Goal: Task Accomplishment & Management: Complete application form

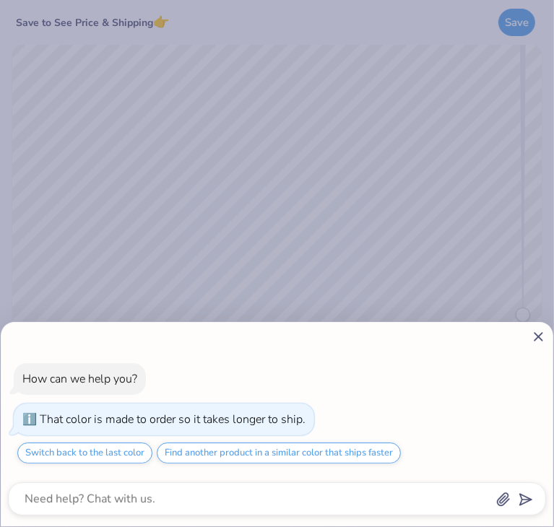
click at [534, 343] on icon at bounding box center [538, 336] width 15 height 15
type textarea "x"
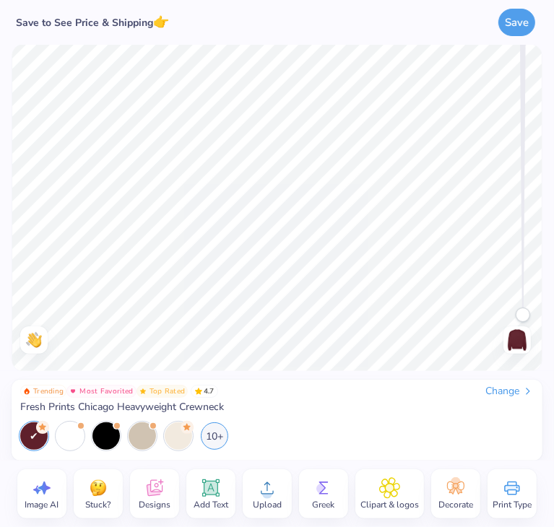
click at [159, 499] on span "Designs" at bounding box center [155, 505] width 32 height 12
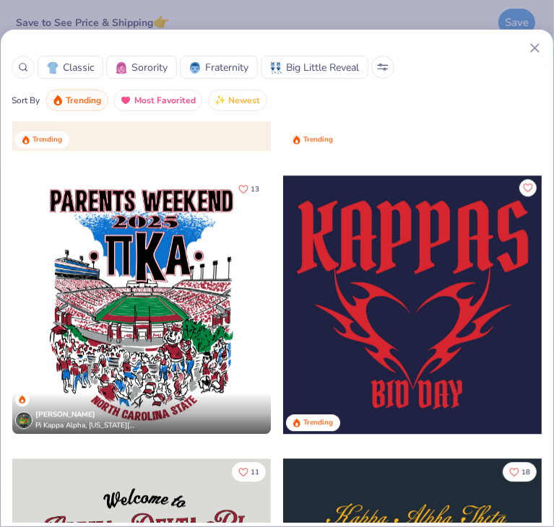
scroll to position [1950, 0]
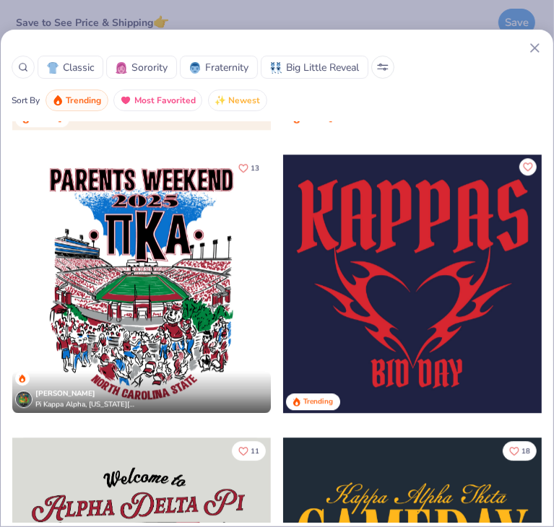
click at [32, 67] on div at bounding box center [23, 67] width 23 height 23
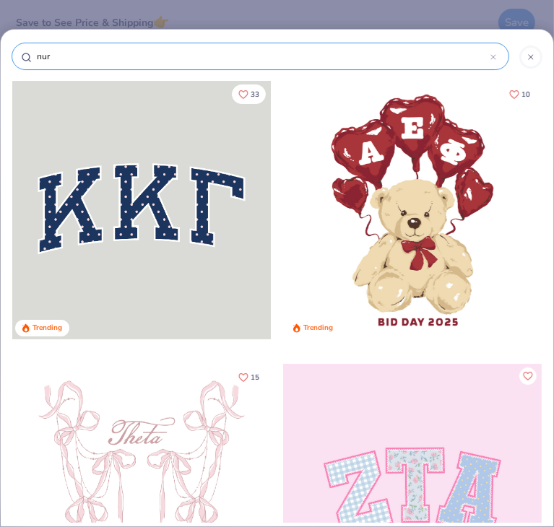
type input "nurs"
type input "nurse"
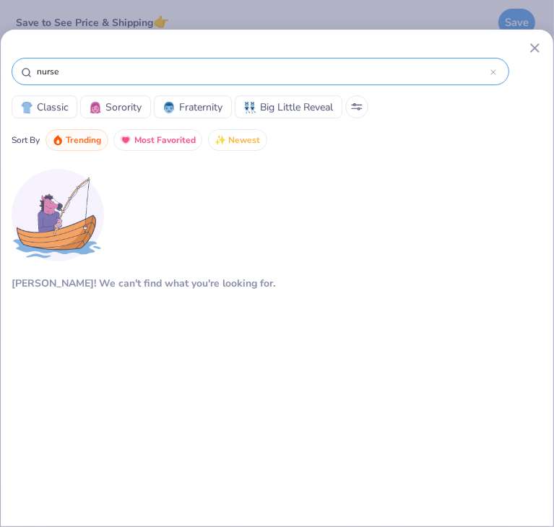
drag, startPoint x: 94, startPoint y: 64, endPoint x: 17, endPoint y: 69, distance: 77.5
click at [17, 69] on div "nurse" at bounding box center [261, 71] width 498 height 27
type input "="
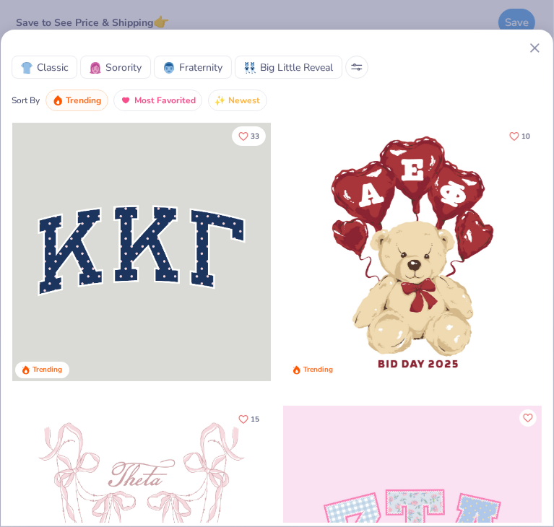
click at [32, 68] on img at bounding box center [27, 68] width 12 height 12
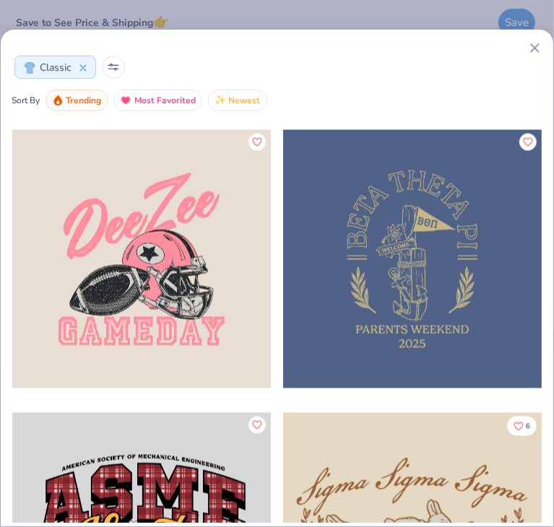
scroll to position [3973, 0]
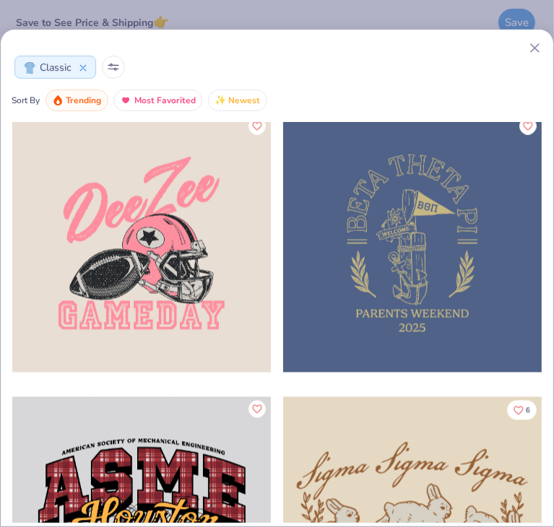
click at [85, 66] on icon at bounding box center [83, 68] width 6 height 6
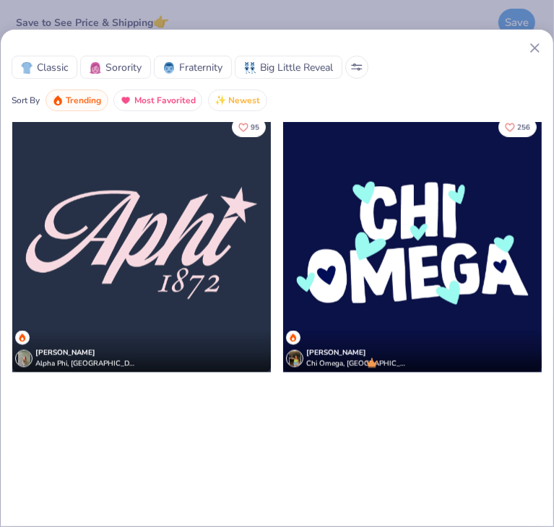
click at [90, 102] on span "Trending" at bounding box center [83, 100] width 35 height 17
click at [43, 68] on span "Classic" at bounding box center [52, 67] width 31 height 15
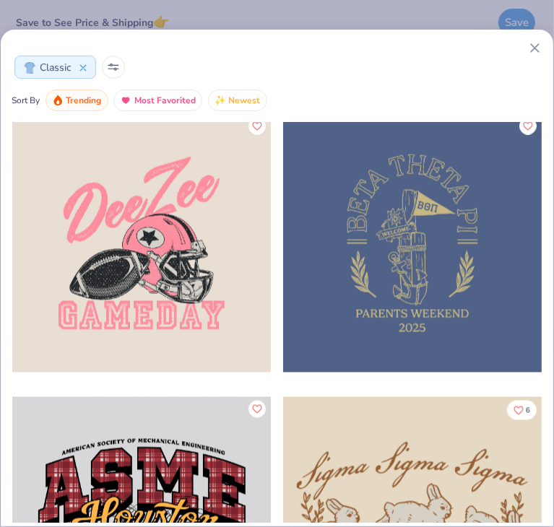
click at [116, 61] on button at bounding box center [113, 67] width 23 height 23
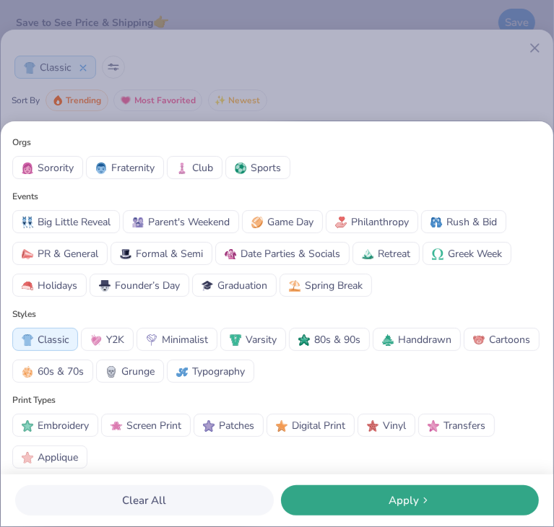
click at [72, 419] on span "Embroidery" at bounding box center [63, 425] width 51 height 15
click at [159, 420] on span "Screen Print" at bounding box center [153, 425] width 55 height 15
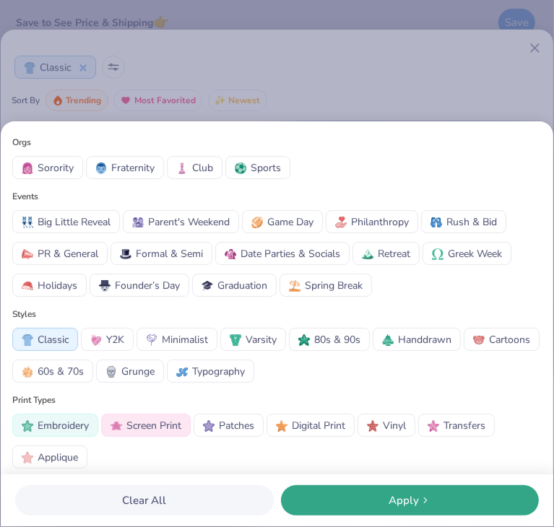
click at [81, 454] on button "Applique" at bounding box center [49, 457] width 75 height 23
click at [371, 502] on div "Apply" at bounding box center [410, 501] width 250 height 17
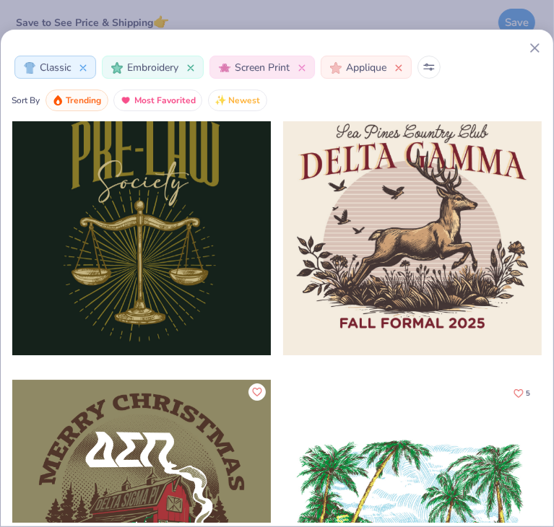
scroll to position [10836, 0]
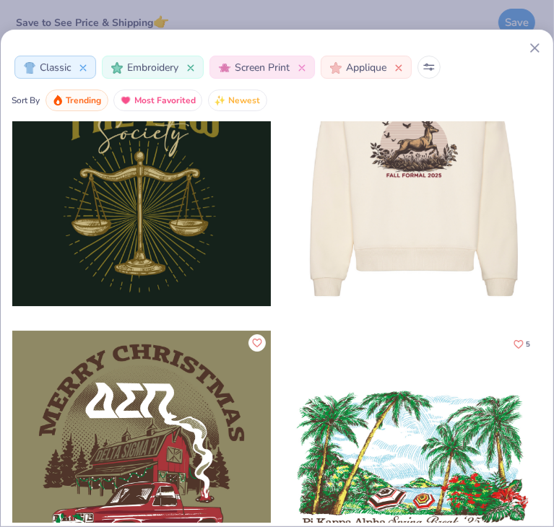
click at [537, 56] on div "Classic Embroidery Screen Print Applique" at bounding box center [277, 67] width 531 height 23
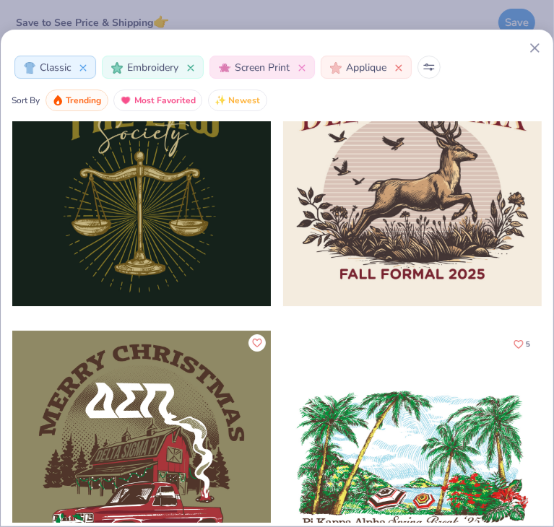
click at [527, 48] on div at bounding box center [277, 47] width 531 height 15
click at [532, 49] on icon at bounding box center [534, 47] width 15 height 15
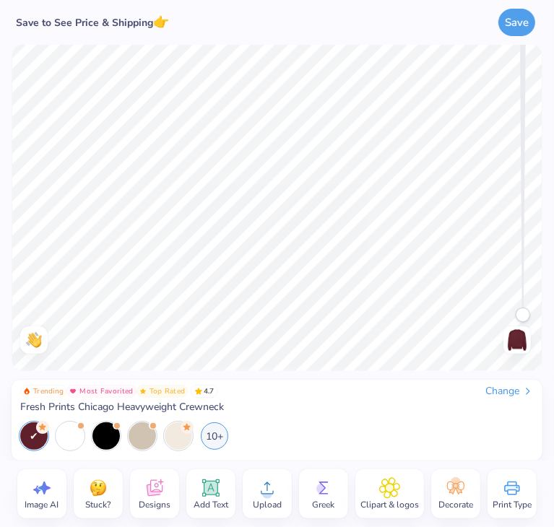
click at [169, 488] on div "Designs" at bounding box center [154, 494] width 49 height 49
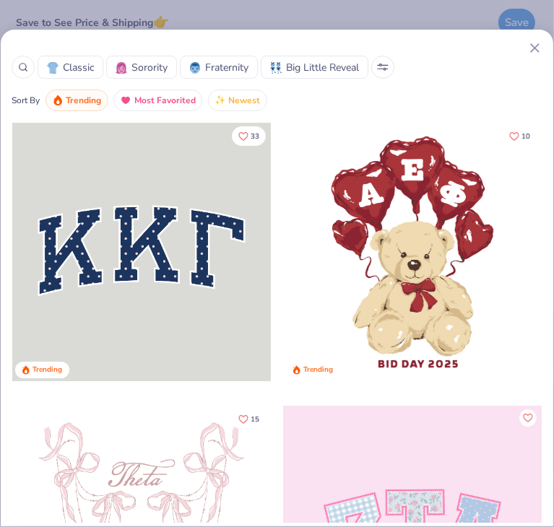
click at [381, 69] on icon at bounding box center [383, 67] width 12 height 7
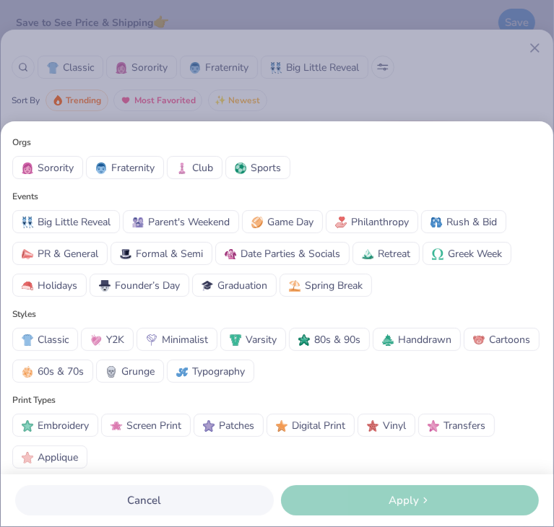
click at [208, 169] on span "Club" at bounding box center [202, 167] width 21 height 15
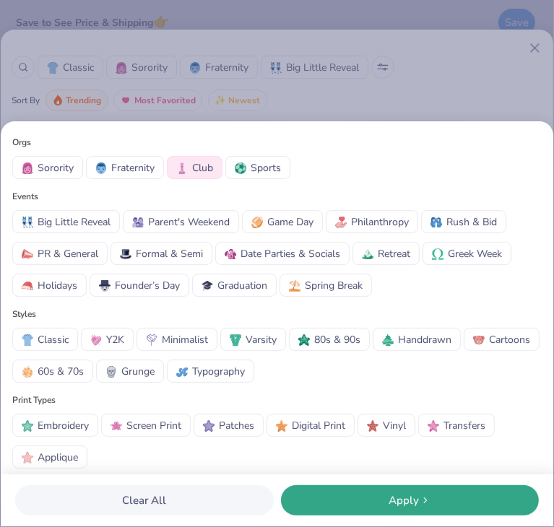
click at [460, 496] on div "Apply" at bounding box center [410, 501] width 250 height 17
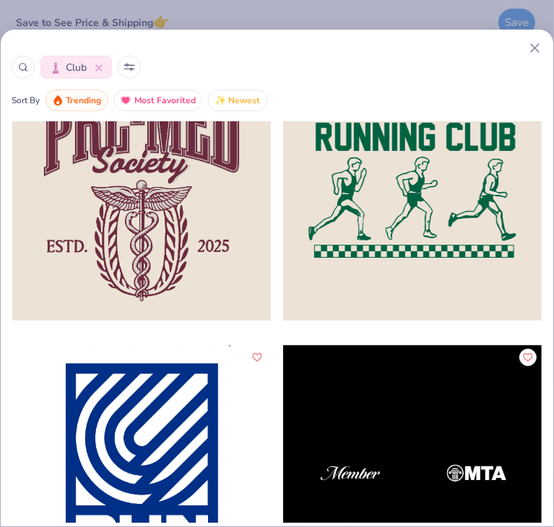
scroll to position [22104, 0]
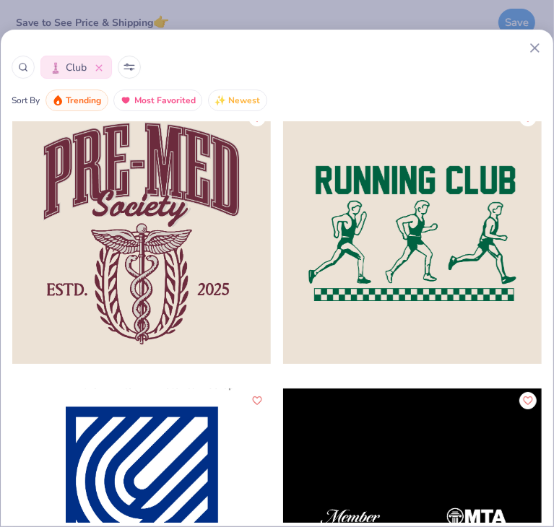
click at [167, 315] on div at bounding box center [141, 234] width 259 height 259
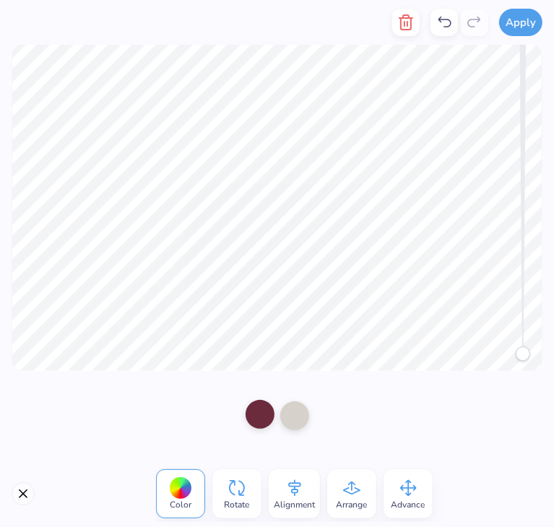
click at [264, 413] on div at bounding box center [260, 414] width 29 height 29
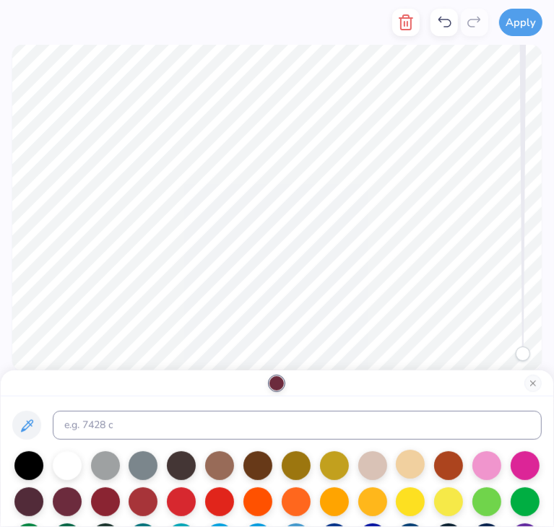
click at [396, 464] on div at bounding box center [410, 464] width 29 height 29
click at [329, 467] on div at bounding box center [334, 464] width 29 height 29
click at [293, 382] on div at bounding box center [277, 384] width 553 height 26
click at [535, 388] on button "Close" at bounding box center [532, 383] width 17 height 17
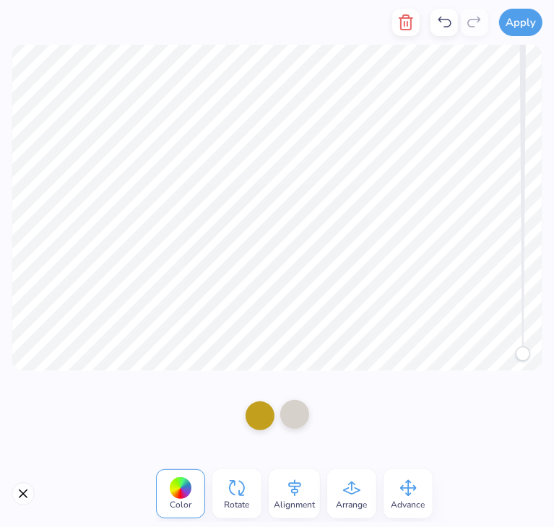
click at [293, 419] on div at bounding box center [294, 414] width 29 height 29
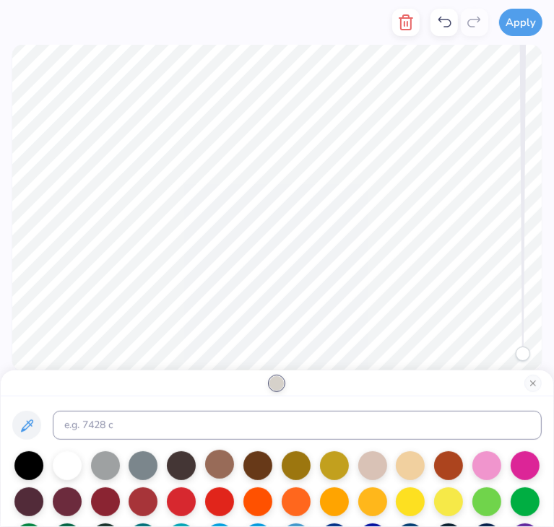
click at [221, 467] on div at bounding box center [219, 464] width 29 height 29
click at [36, 465] on div at bounding box center [28, 464] width 29 height 29
click at [299, 466] on div at bounding box center [296, 464] width 29 height 29
click at [320, 466] on div at bounding box center [334, 464] width 29 height 29
click at [298, 466] on div at bounding box center [296, 464] width 29 height 29
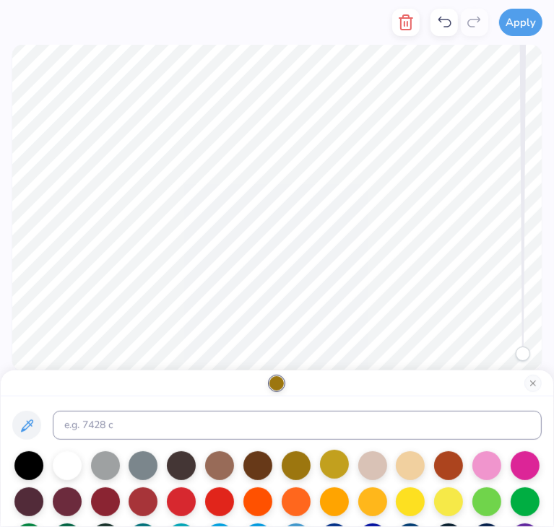
drag, startPoint x: 329, startPoint y: 465, endPoint x: 324, endPoint y: 449, distance: 16.7
click at [329, 464] on div at bounding box center [334, 464] width 29 height 29
click at [536, 382] on button "Close" at bounding box center [532, 383] width 17 height 17
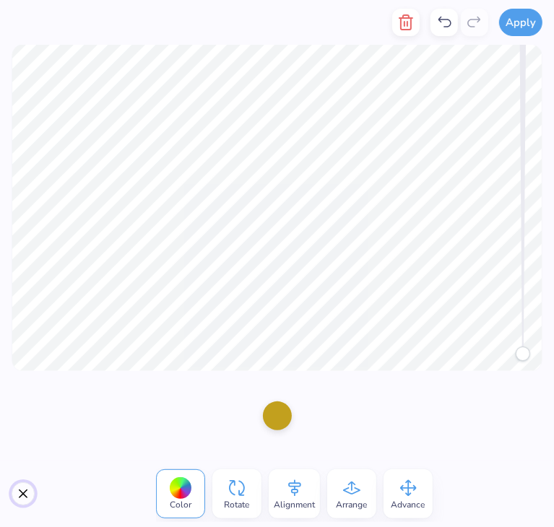
click at [26, 493] on button "Close" at bounding box center [23, 494] width 23 height 23
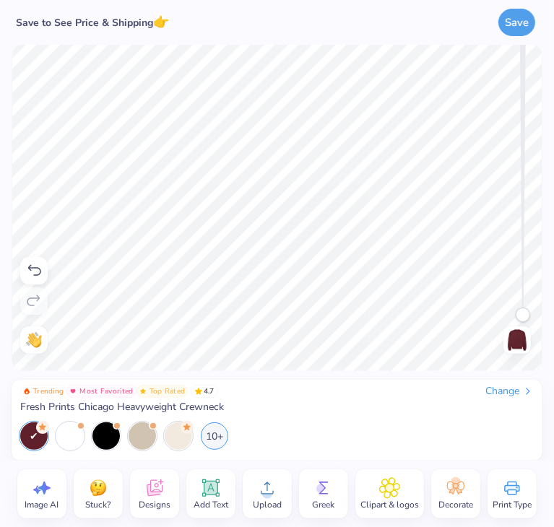
click at [503, 392] on div "Change" at bounding box center [509, 391] width 48 height 13
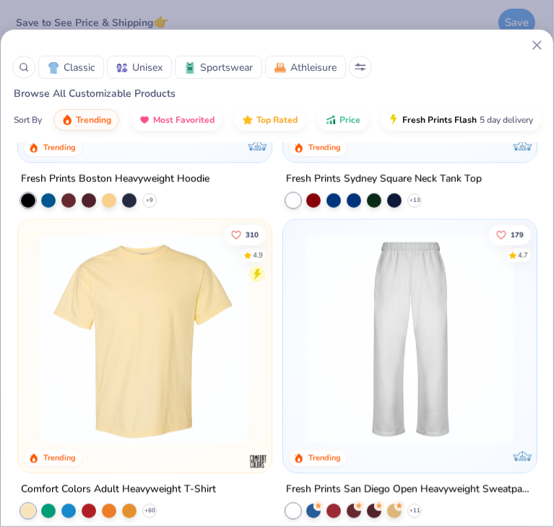
scroll to position [867, 0]
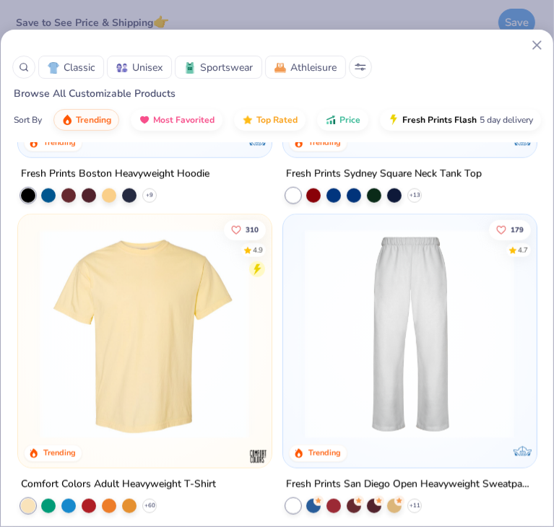
click at [531, 46] on icon at bounding box center [536, 45] width 15 height 15
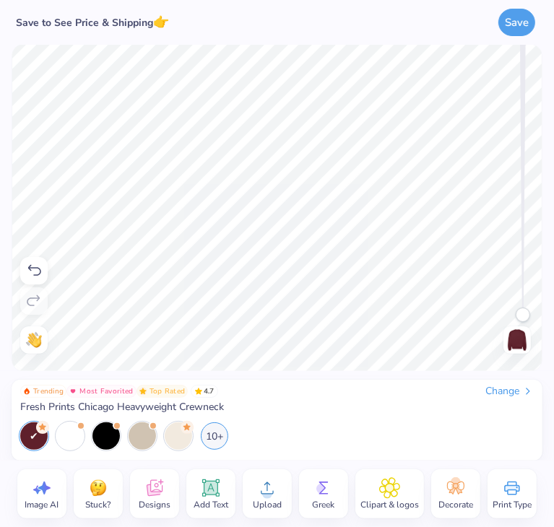
click at [113, 495] on div "Stuck?" at bounding box center [98, 494] width 49 height 49
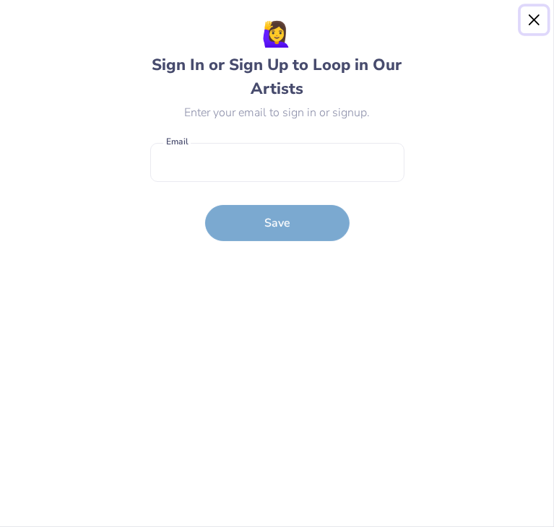
click at [540, 22] on button "Close" at bounding box center [534, 20] width 27 height 27
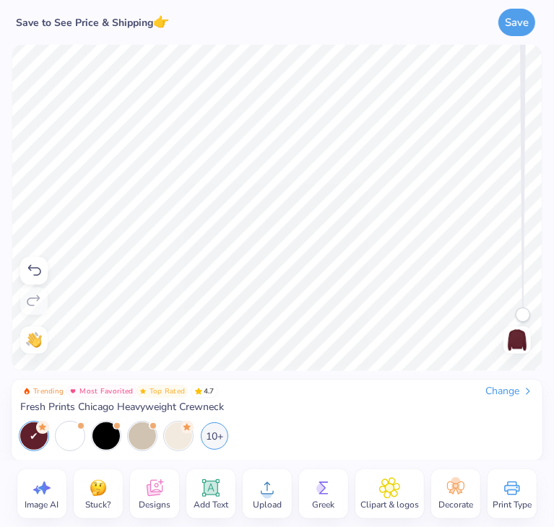
click at [43, 483] on icon at bounding box center [44, 488] width 12 height 13
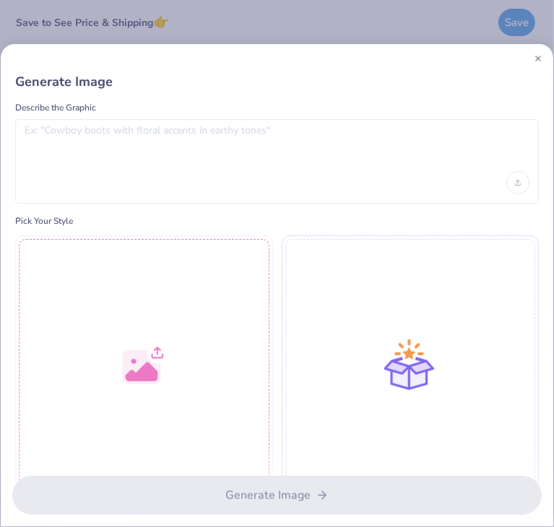
click at [191, 184] on div at bounding box center [277, 182] width 505 height 23
click at [189, 165] on div at bounding box center [277, 161] width 524 height 85
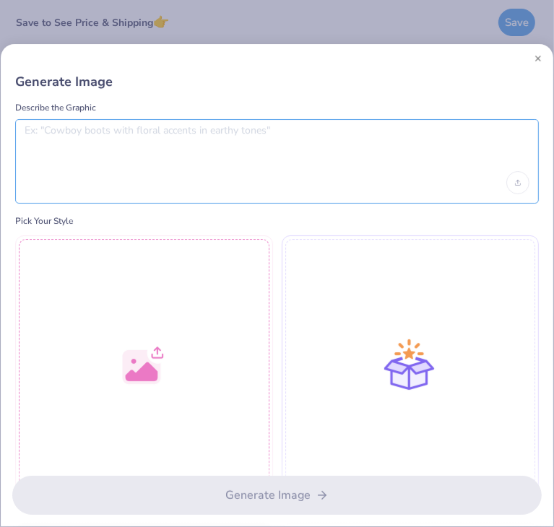
click at [191, 132] on textarea at bounding box center [277, 142] width 505 height 36
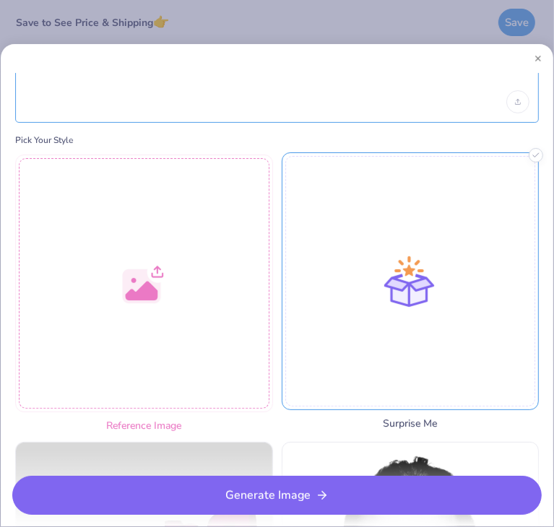
scroll to position [72, 0]
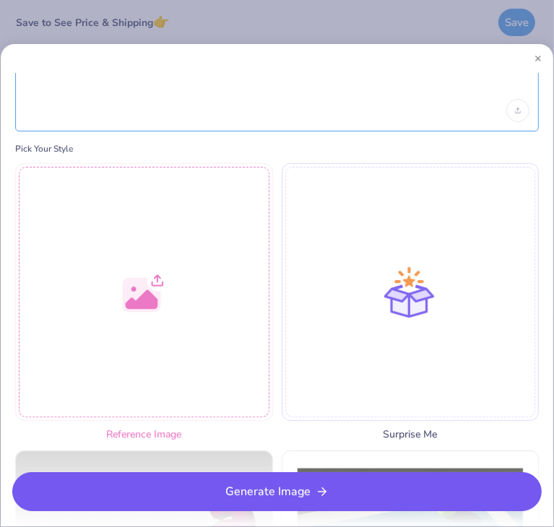
type textarea ""Nole Nurse" embroidered classic design with medical/nursing elements"
click at [350, 486] on button "Generate Image" at bounding box center [276, 491] width 529 height 39
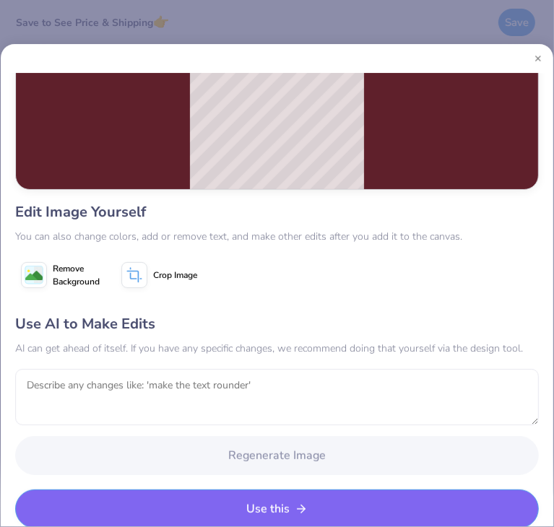
scroll to position [220, 0]
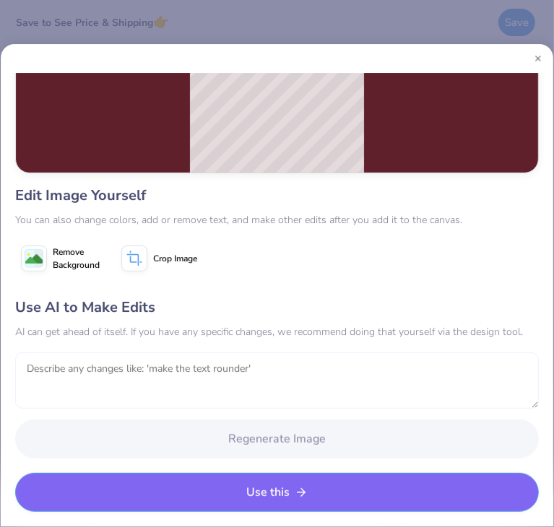
click at [260, 385] on textarea at bounding box center [277, 381] width 524 height 56
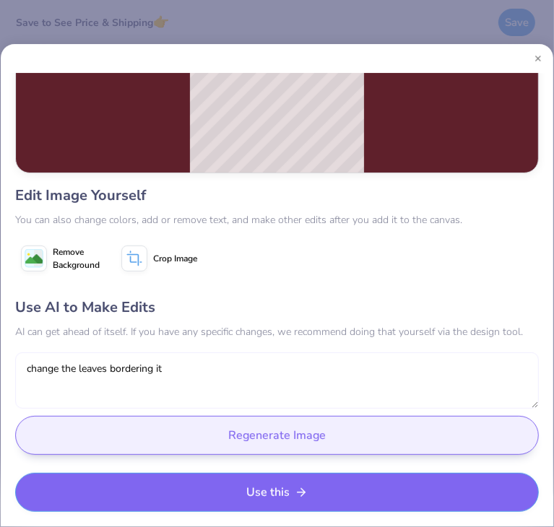
type textarea "change the leaves bordering it"
click at [196, 429] on button "Regenerate Image" at bounding box center [277, 435] width 524 height 39
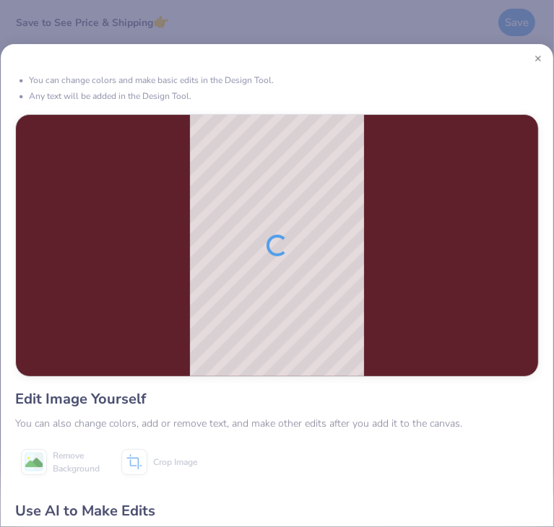
scroll to position [0, 0]
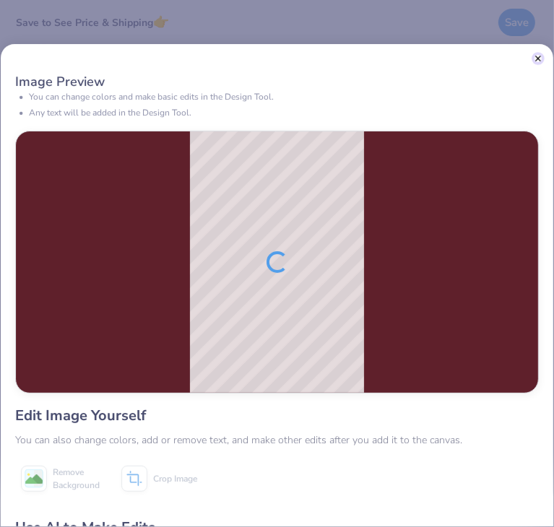
click at [537, 56] on button "Close" at bounding box center [538, 58] width 7 height 7
click at [537, 59] on button "Close" at bounding box center [538, 58] width 7 height 7
click at [535, 59] on button "Close" at bounding box center [538, 58] width 7 height 7
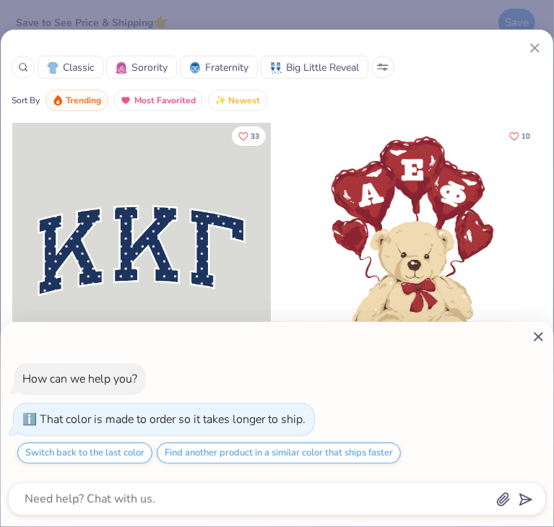
click at [533, 44] on div "How can we help you? That color is made to order so it takes longer to ship. Sw…" at bounding box center [277, 263] width 554 height 527
type textarea "x"
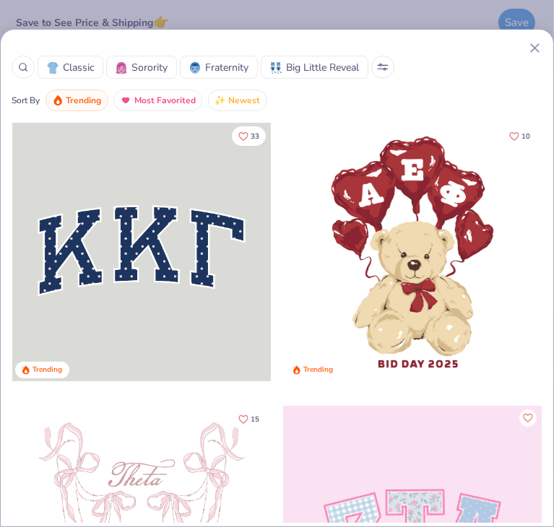
click at [537, 46] on line at bounding box center [535, 48] width 8 height 8
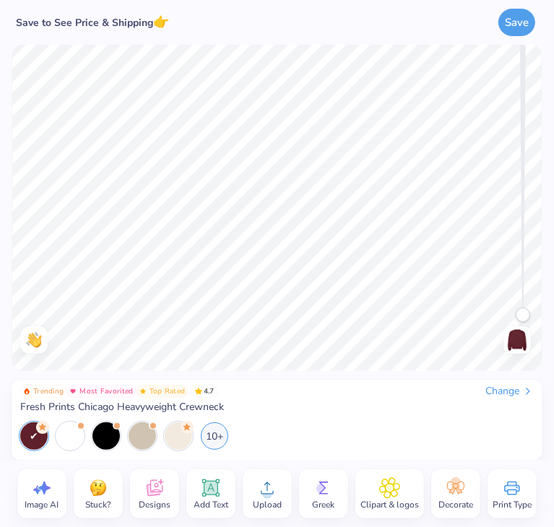
click at [54, 480] on div "Image AI" at bounding box center [41, 494] width 49 height 49
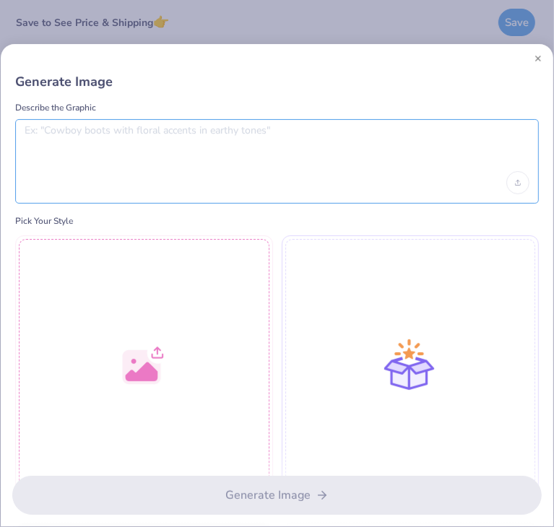
click at [119, 138] on textarea at bounding box center [277, 142] width 505 height 36
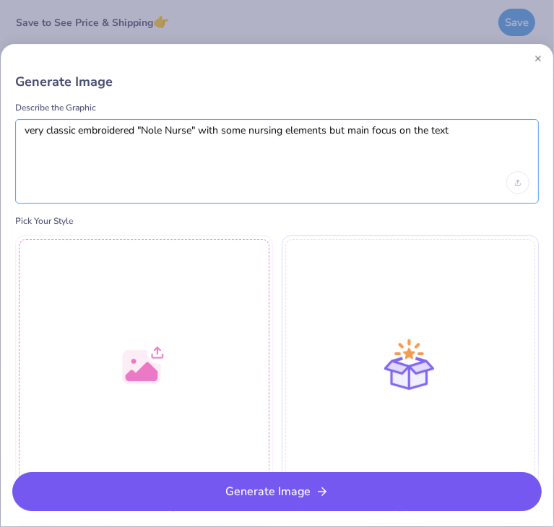
type textarea "very classic embroidered "Nole Nurse" with some nursing elements but main focus…"
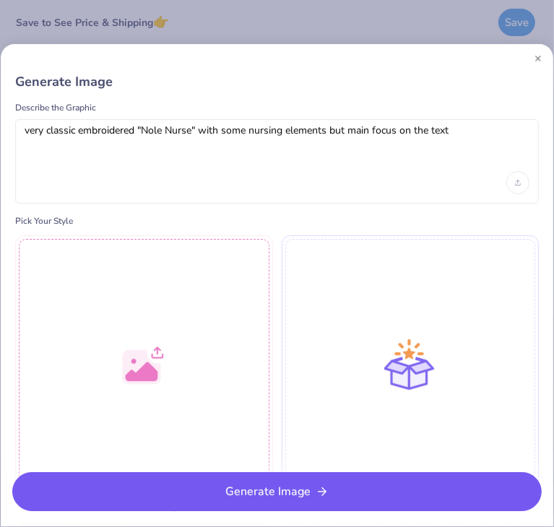
click at [243, 484] on button "Generate Image" at bounding box center [276, 491] width 529 height 39
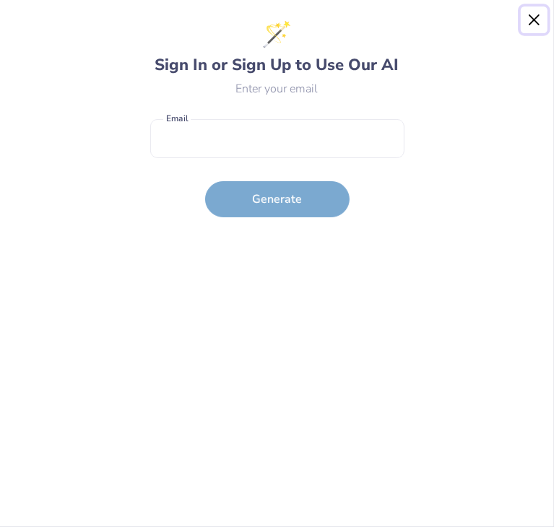
click at [535, 15] on button "Close" at bounding box center [534, 20] width 27 height 27
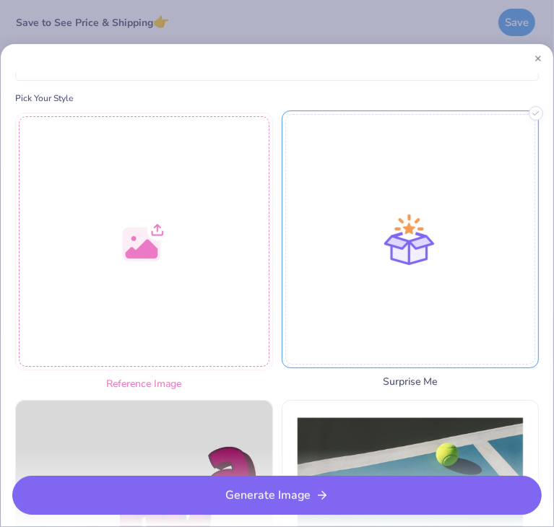
scroll to position [144, 0]
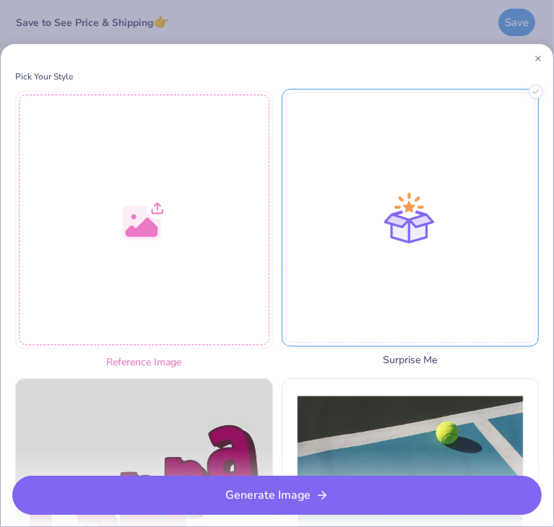
click at [387, 280] on div at bounding box center [411, 218] width 258 height 258
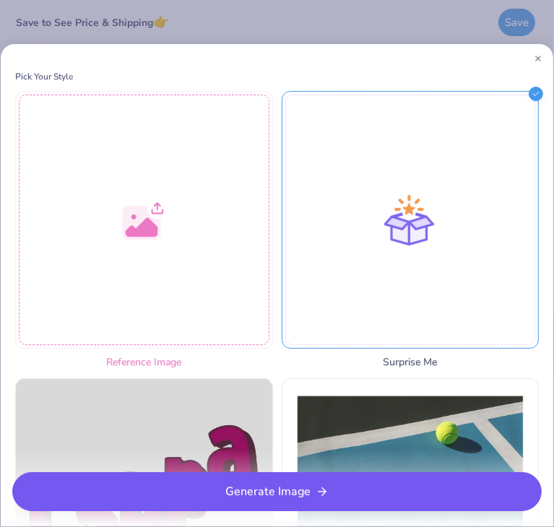
click at [325, 505] on button "Generate Image" at bounding box center [276, 491] width 529 height 39
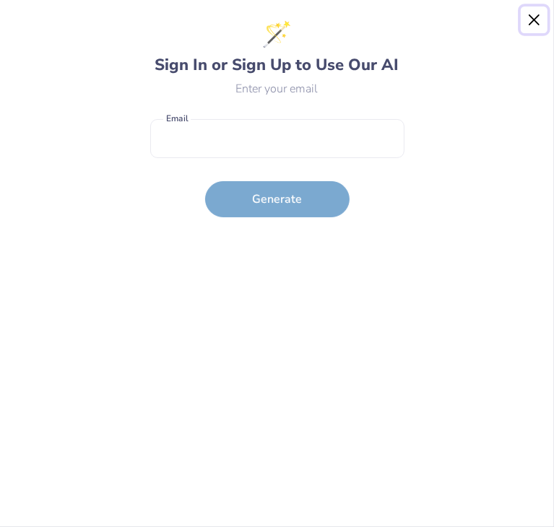
click at [528, 27] on button "Close" at bounding box center [534, 20] width 27 height 27
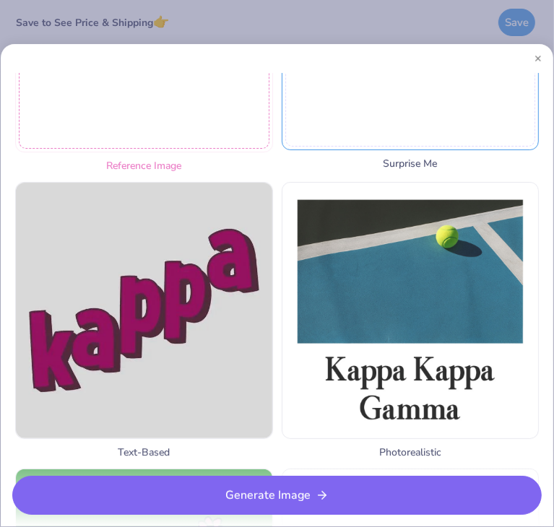
scroll to position [361, 0]
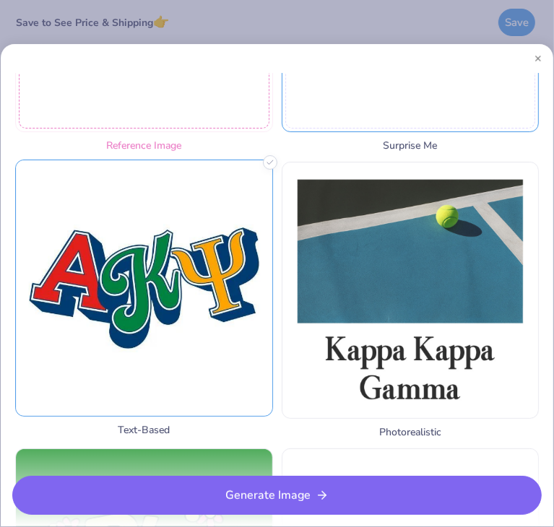
click at [160, 326] on img at bounding box center [144, 288] width 256 height 256
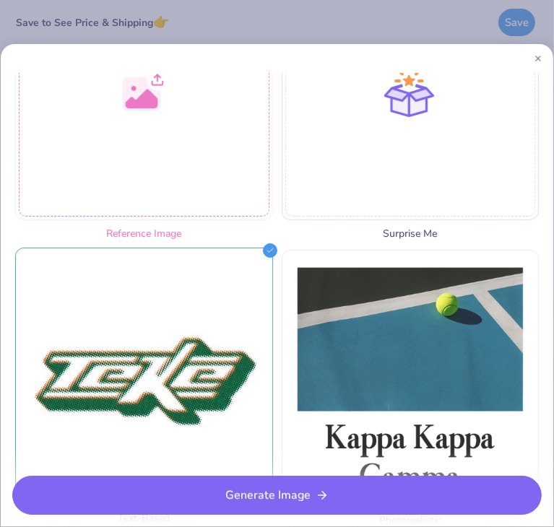
scroll to position [289, 0]
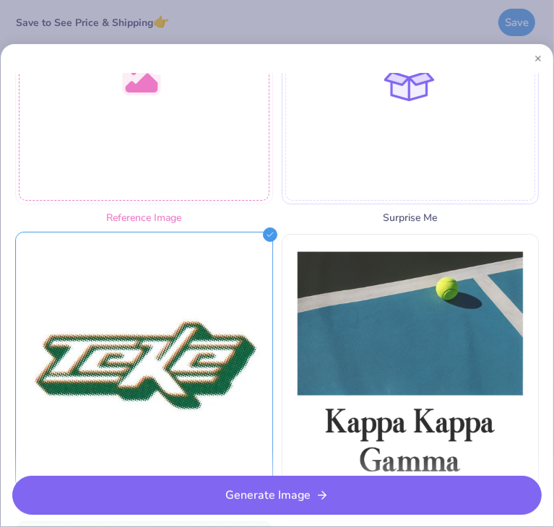
click at [201, 356] on img at bounding box center [144, 361] width 256 height 256
click at [201, 353] on img at bounding box center [144, 361] width 256 height 256
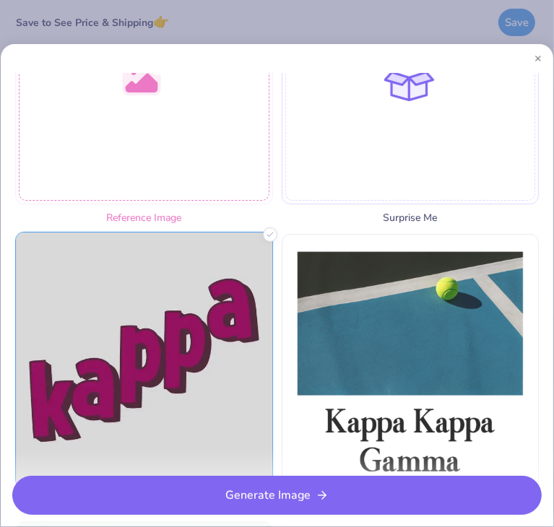
click at [199, 353] on img at bounding box center [144, 361] width 256 height 256
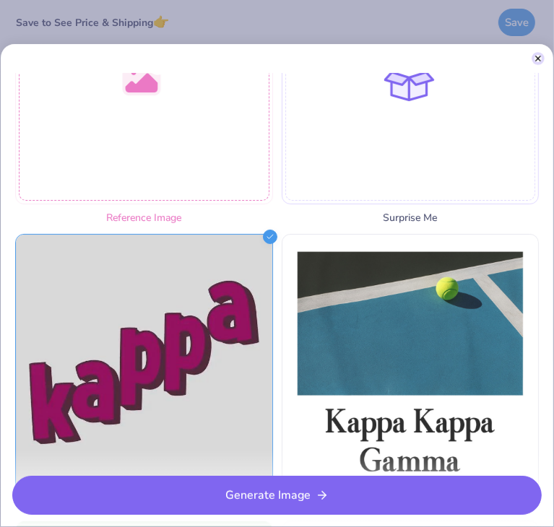
click at [540, 56] on button "Close" at bounding box center [538, 58] width 7 height 7
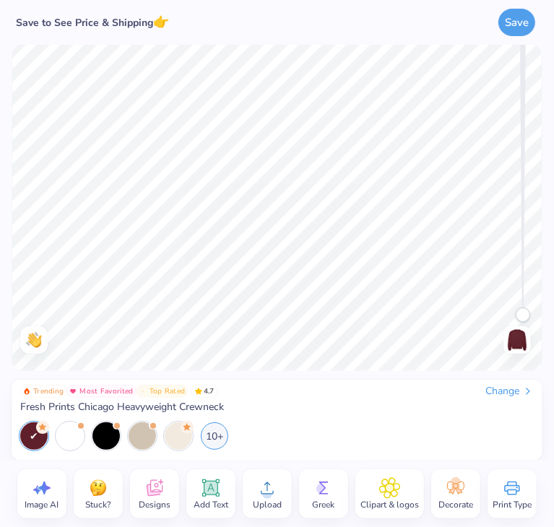
click at [157, 485] on icon at bounding box center [155, 488] width 16 height 17
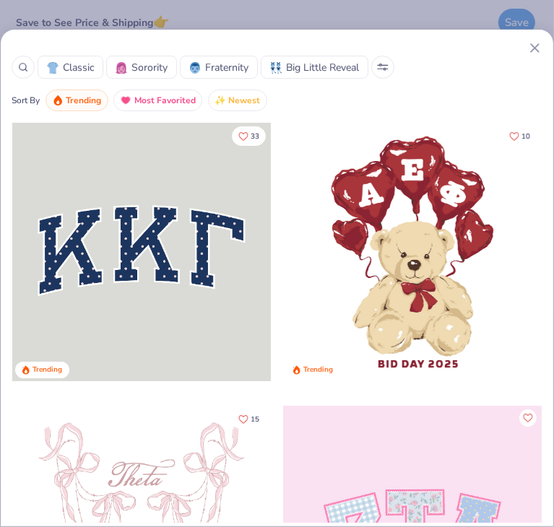
click at [381, 69] on icon at bounding box center [383, 69] width 10 height 0
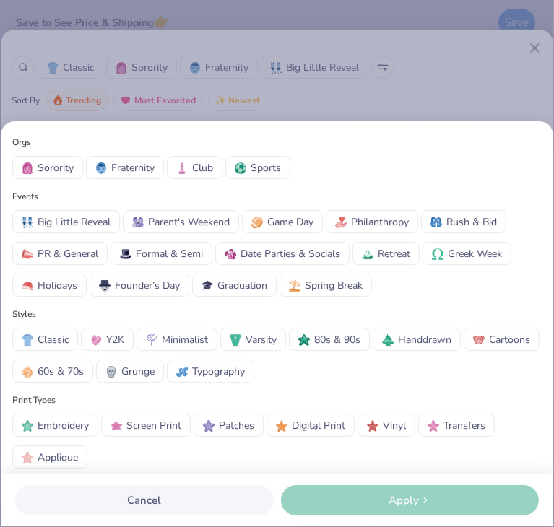
click at [231, 365] on span "Typography" at bounding box center [218, 371] width 53 height 15
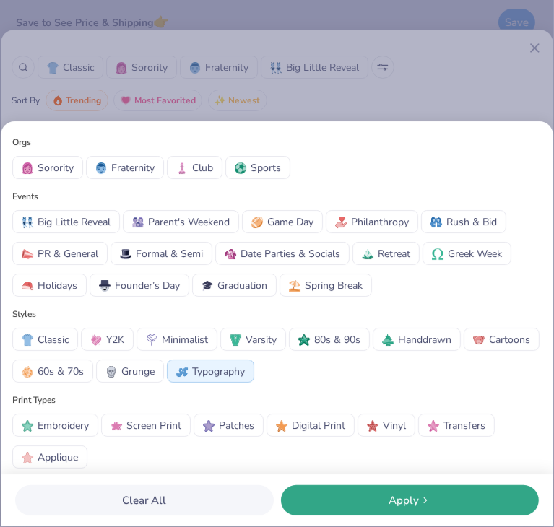
click at [79, 425] on span "Embroidery" at bounding box center [63, 425] width 51 height 15
click at [254, 343] on span "Varsity" at bounding box center [261, 339] width 31 height 15
click at [384, 503] on div "Apply" at bounding box center [410, 501] width 250 height 17
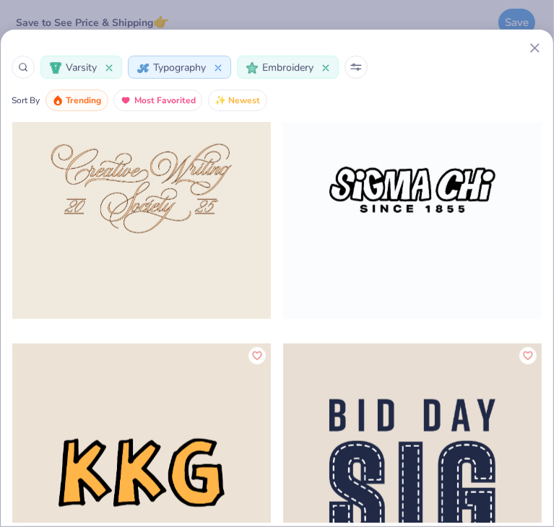
scroll to position [9174, 0]
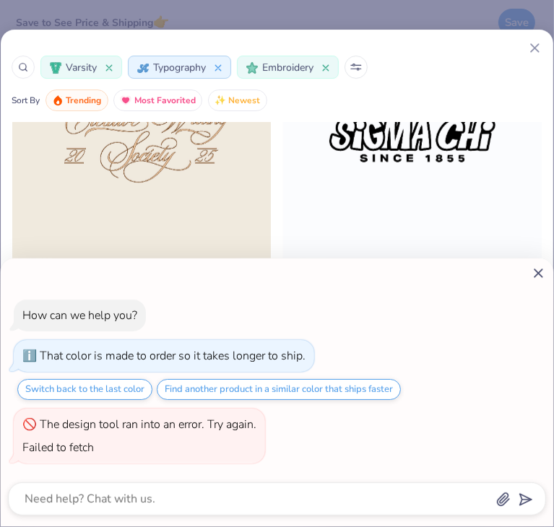
click at [542, 274] on icon at bounding box center [538, 273] width 15 height 15
type textarea "x"
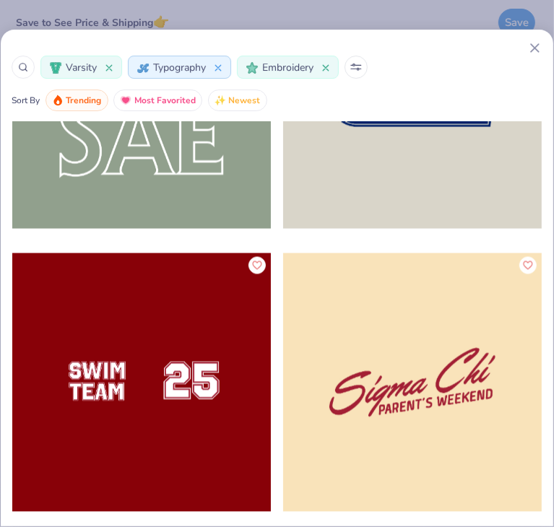
scroll to position [9771, 0]
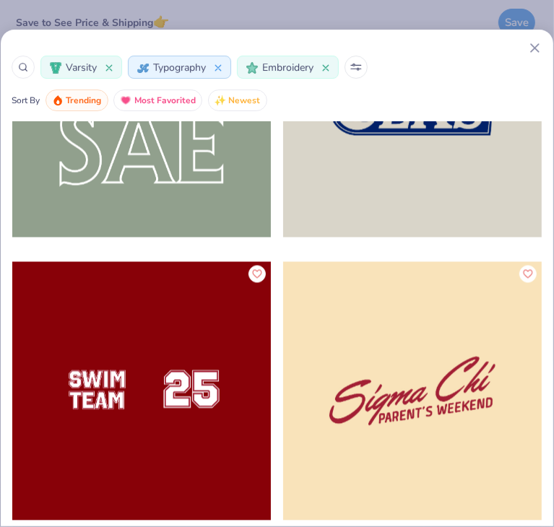
click at [219, 68] on icon at bounding box center [218, 68] width 6 height 6
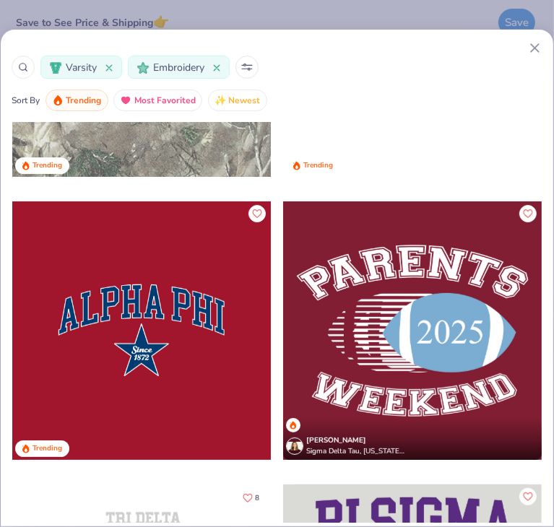
scroll to position [217, 0]
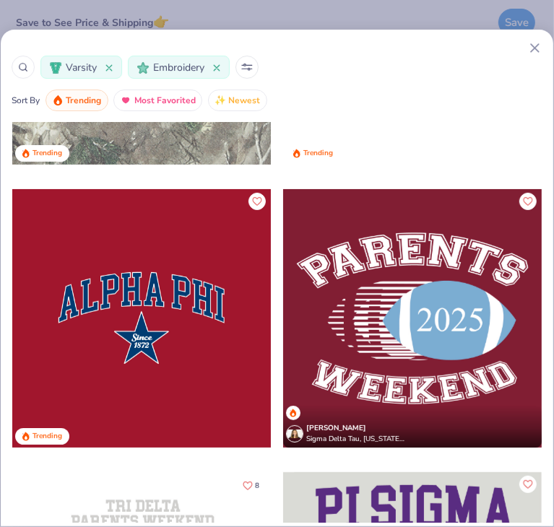
click at [220, 66] on icon at bounding box center [216, 67] width 7 height 7
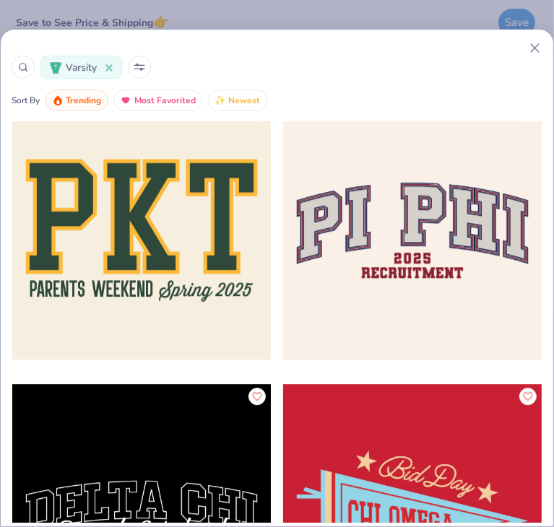
scroll to position [7657, 0]
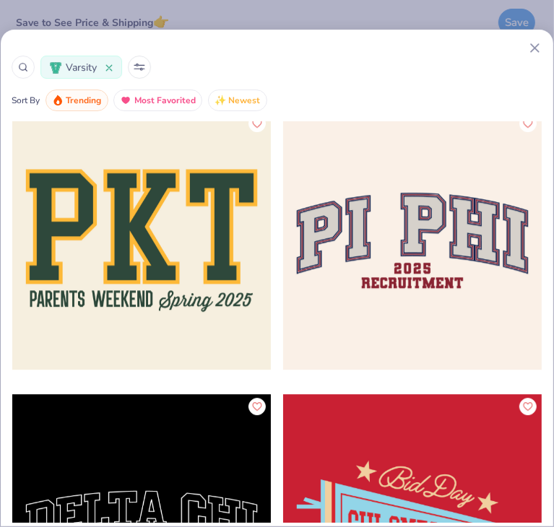
click at [442, 251] on div at bounding box center [412, 240] width 259 height 259
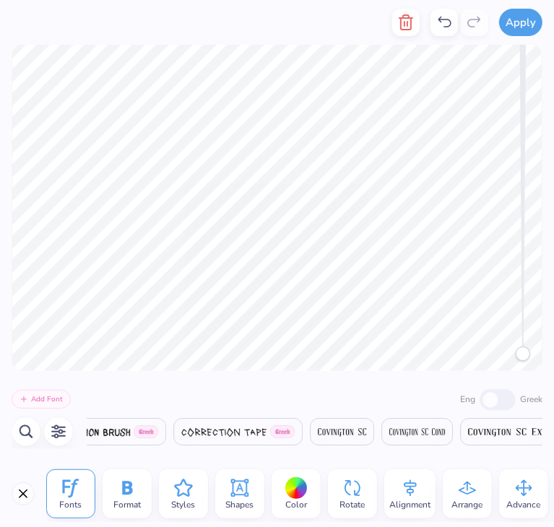
scroll to position [0, 7933]
type textarea "P"
type textarea "nole nurse"
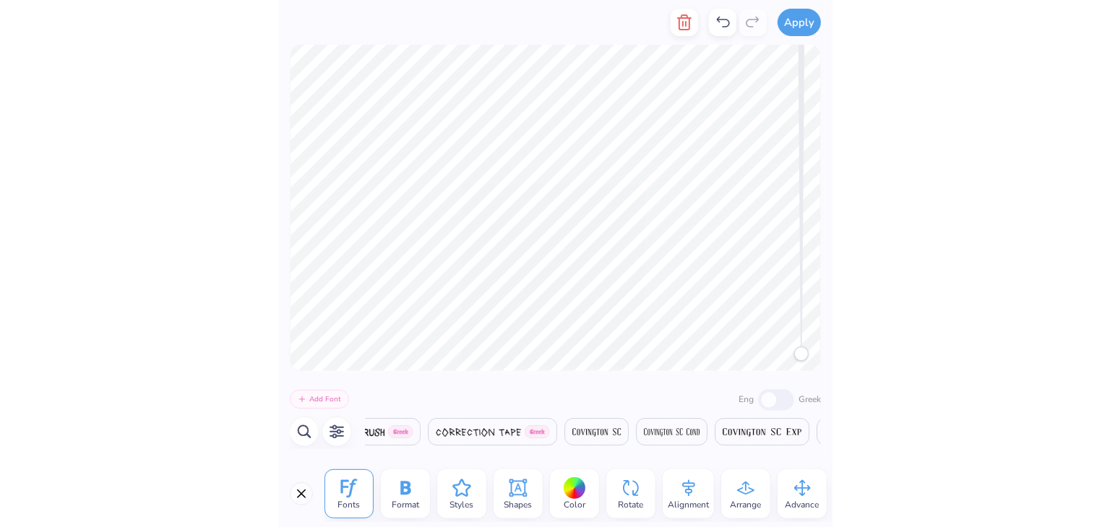
scroll to position [12, 3]
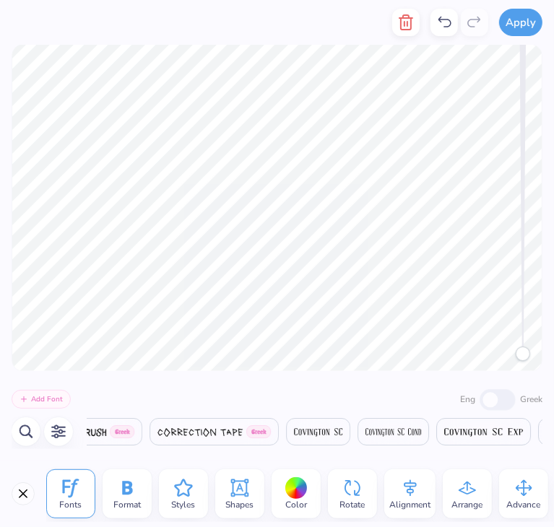
click at [521, 167] on div at bounding box center [522, 160] width 7 height 388
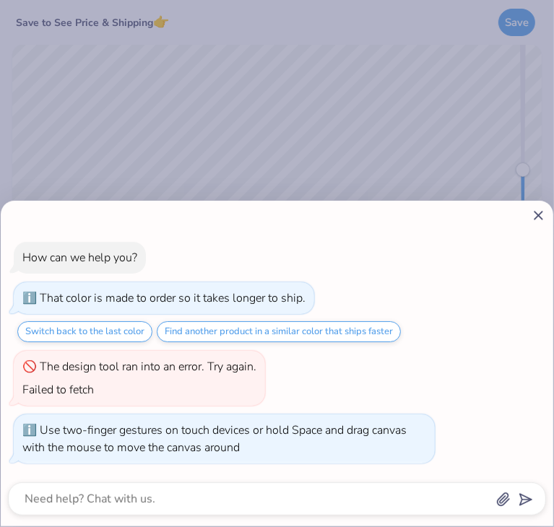
click at [537, 215] on line at bounding box center [539, 216] width 8 height 8
type textarea "x"
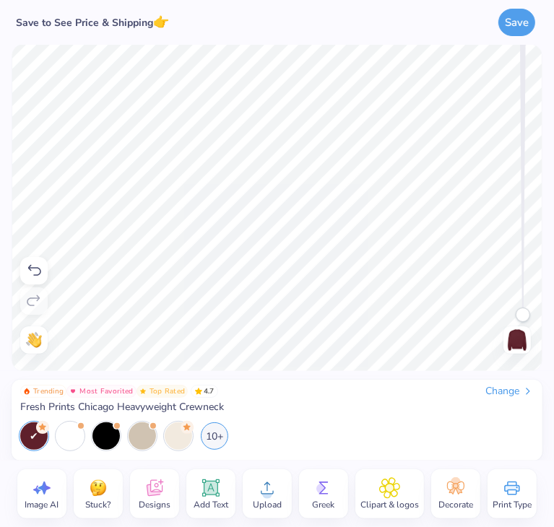
click at [520, 360] on div "Need help? Chat with us. Back" at bounding box center [277, 208] width 554 height 327
drag, startPoint x: 545, startPoint y: 91, endPoint x: 551, endPoint y: 77, distance: 15.6
click at [551, 77] on div "Need help? Chat with us. Back" at bounding box center [277, 208] width 554 height 327
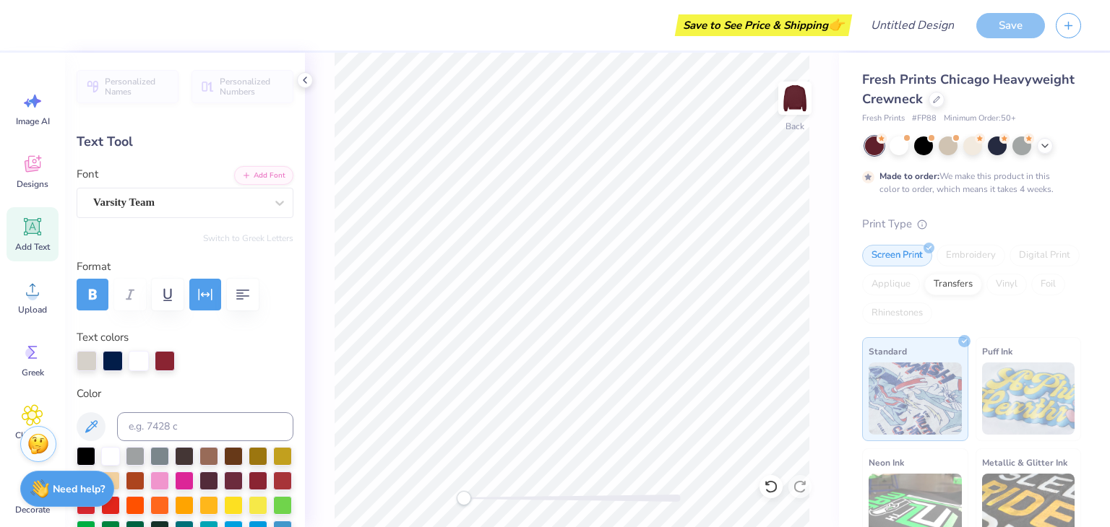
scroll to position [12, 2]
type textarea "nole nurse"
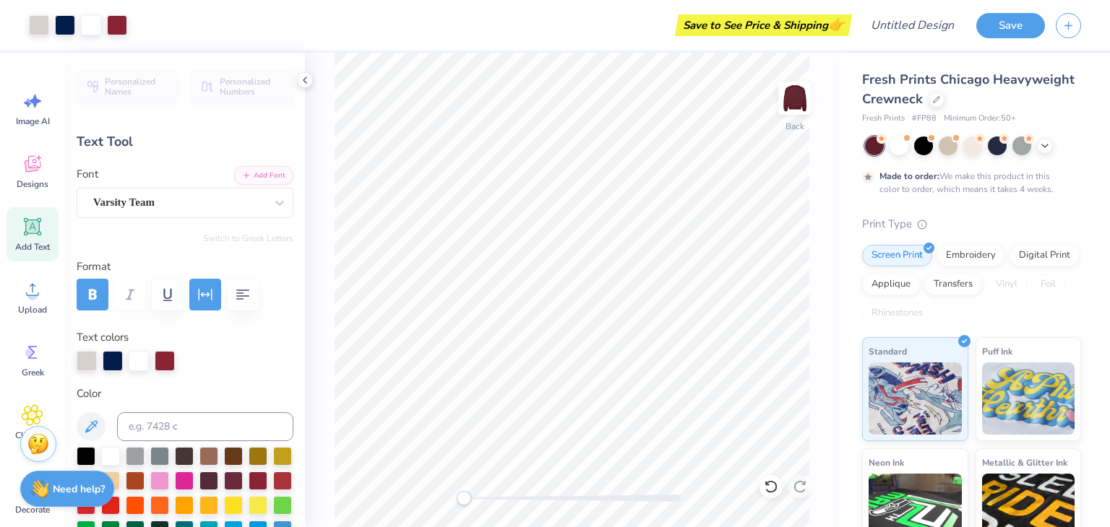
type input "9.03"
type input "6.61"
type input "1.77"
click at [236, 282] on button "button" at bounding box center [243, 295] width 32 height 32
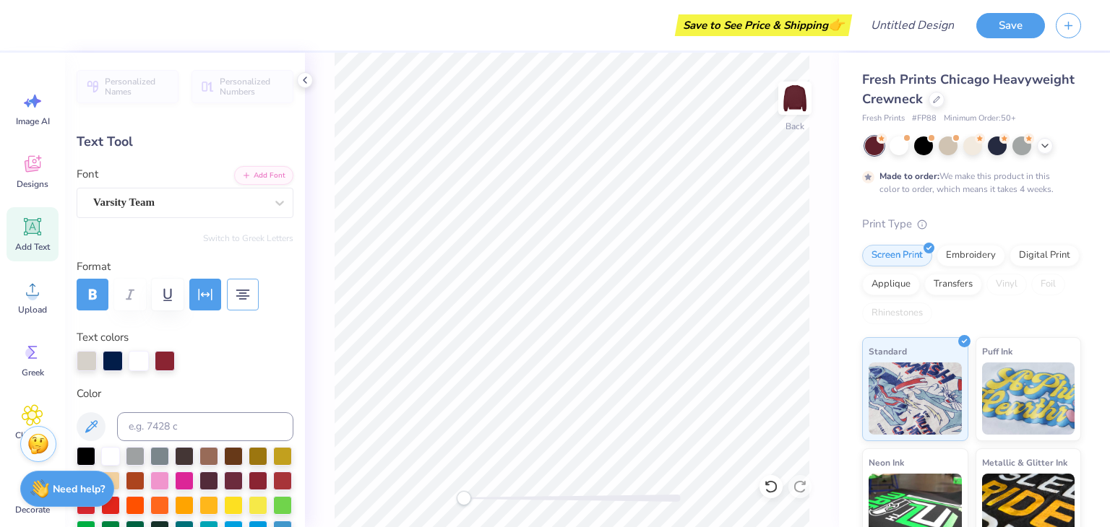
click at [250, 290] on icon "button" at bounding box center [242, 294] width 17 height 17
click at [251, 290] on icon "button" at bounding box center [242, 294] width 17 height 17
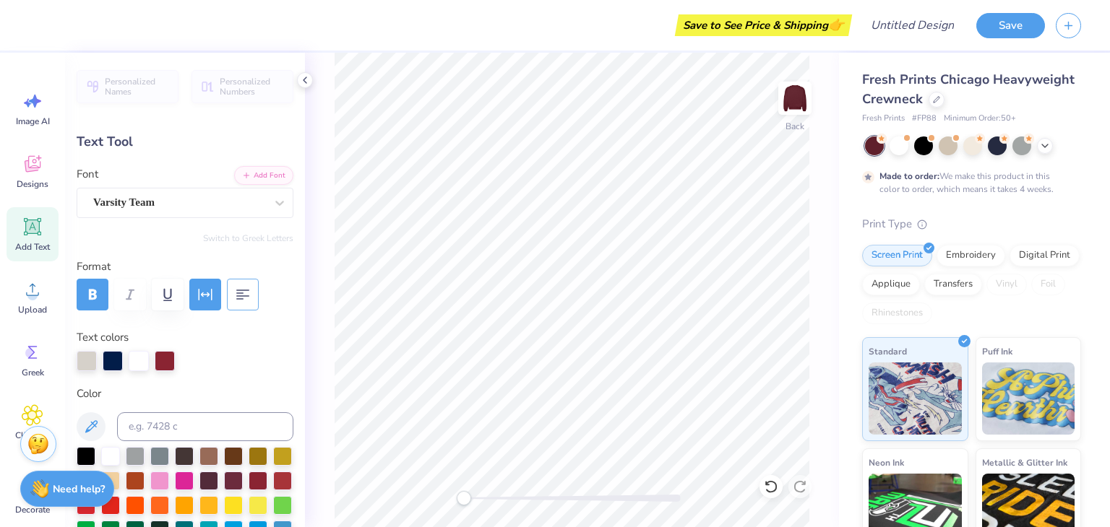
click at [251, 295] on icon "button" at bounding box center [242, 294] width 17 height 17
type textarea "nole nurse"
type input "5.23"
type input "0.56"
type input "7.36"
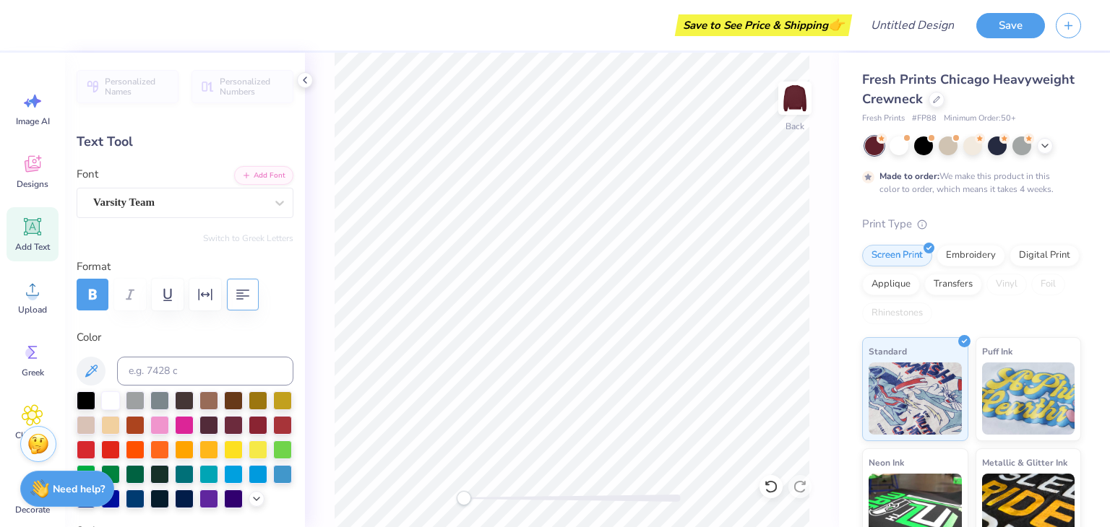
type input "1.87"
type input "6.61"
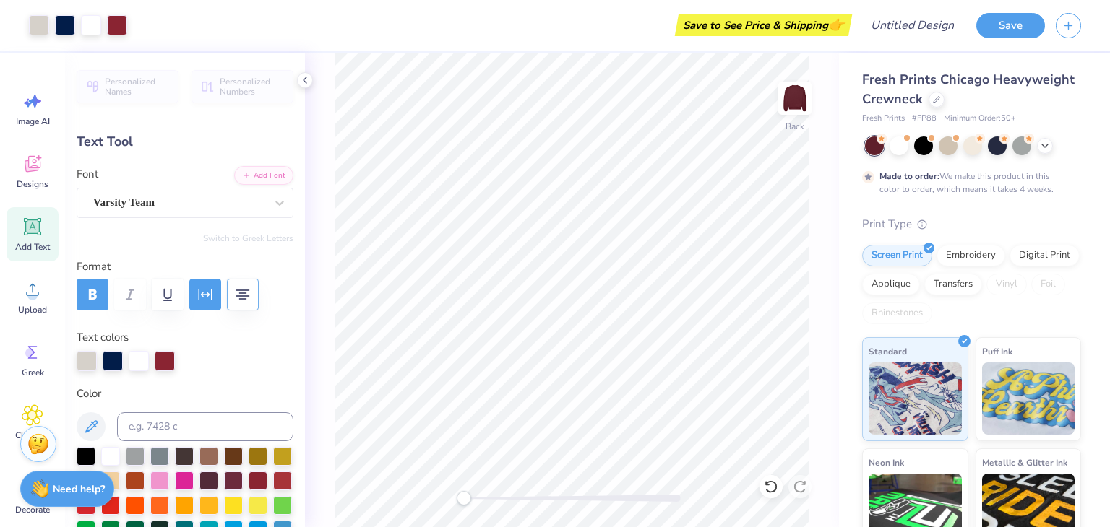
type input "9.03"
type input "6.61"
type input "1.73"
type input "12.17"
type input "8.91"
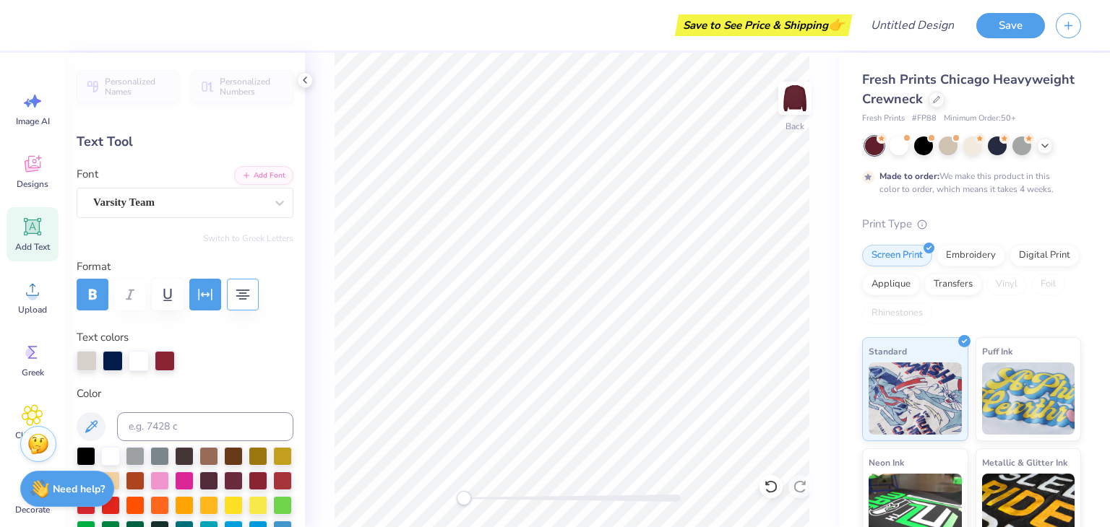
type input "10.96"
type input "8.03"
type input "3.00"
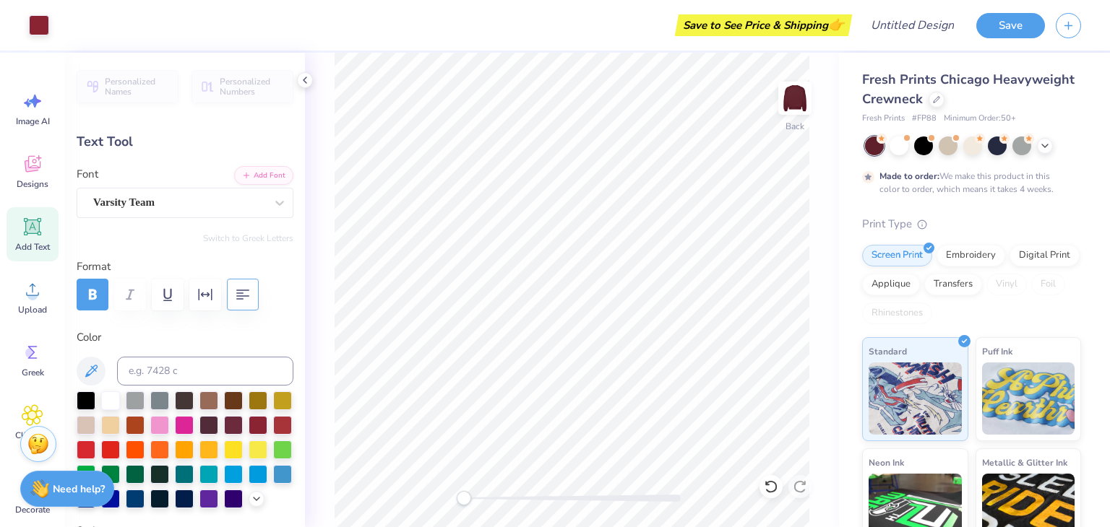
type input "5.23"
type input "0.56"
type input "10.79"
type input "1.87"
type input "9.94"
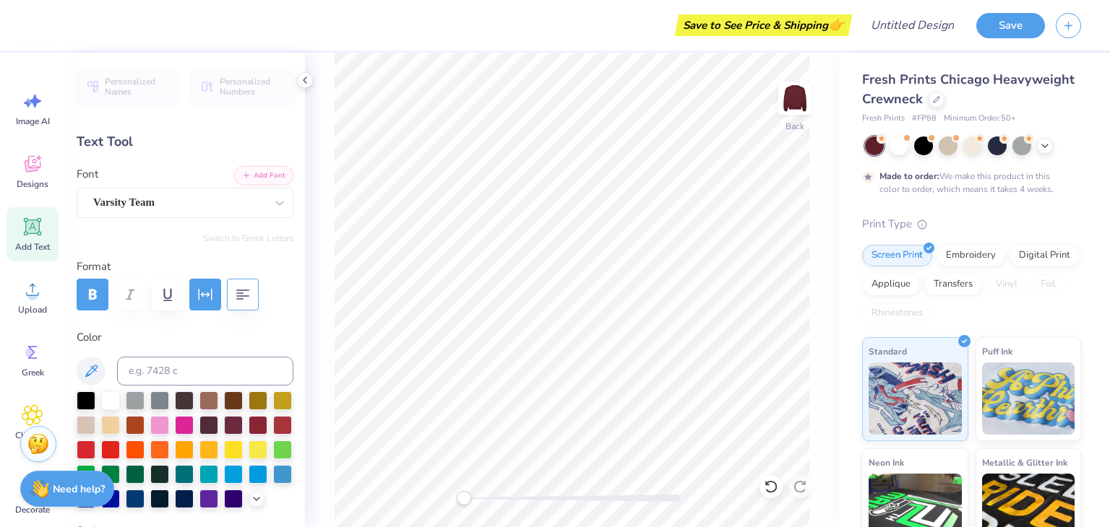
type input "2.06"
type input "0.62"
type input "11.03"
type input "5.23"
type input "0.56"
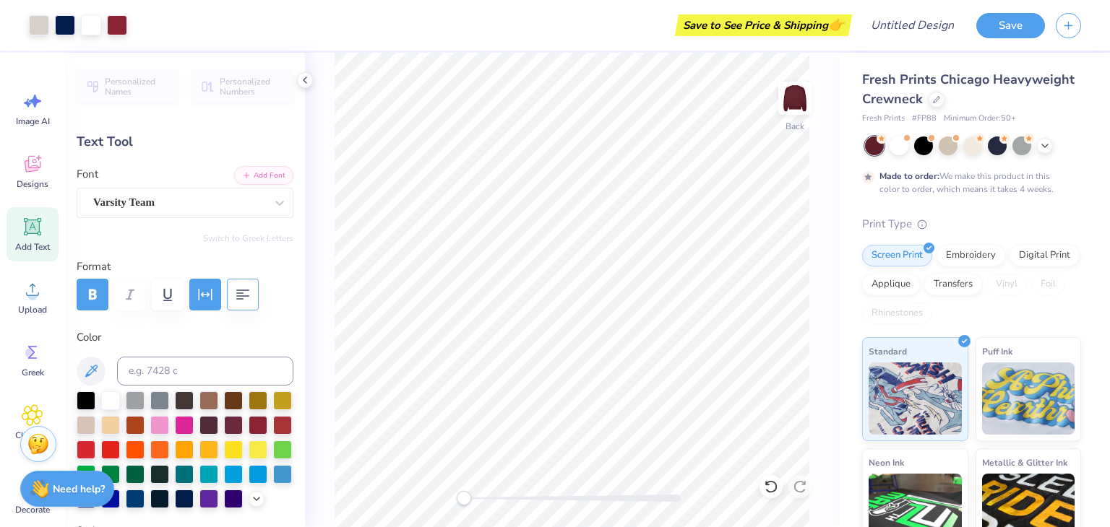
type input "11.93"
type input "10.96"
type input "8.03"
type input "3.00"
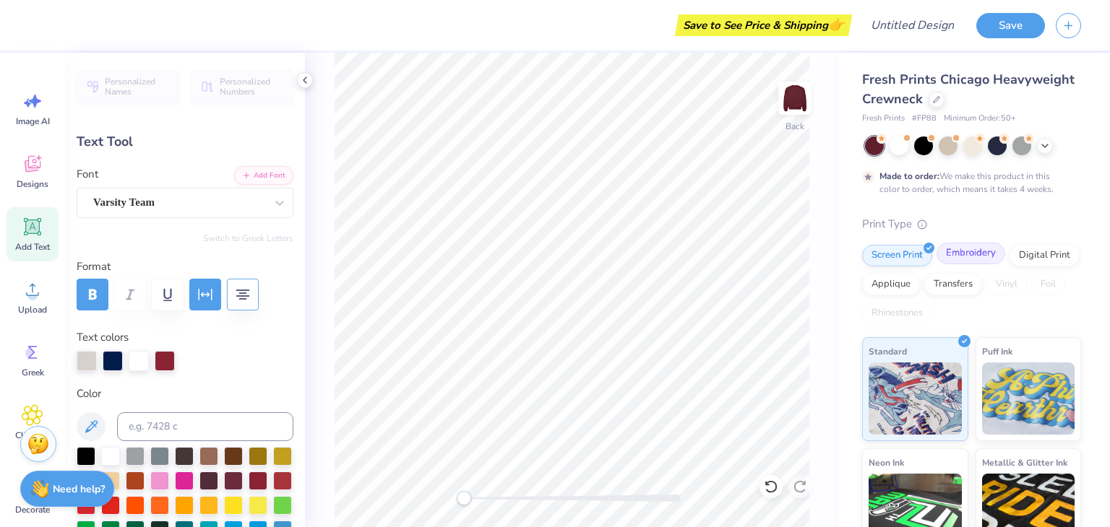
click at [553, 255] on div "Embroidery" at bounding box center [970, 254] width 69 height 22
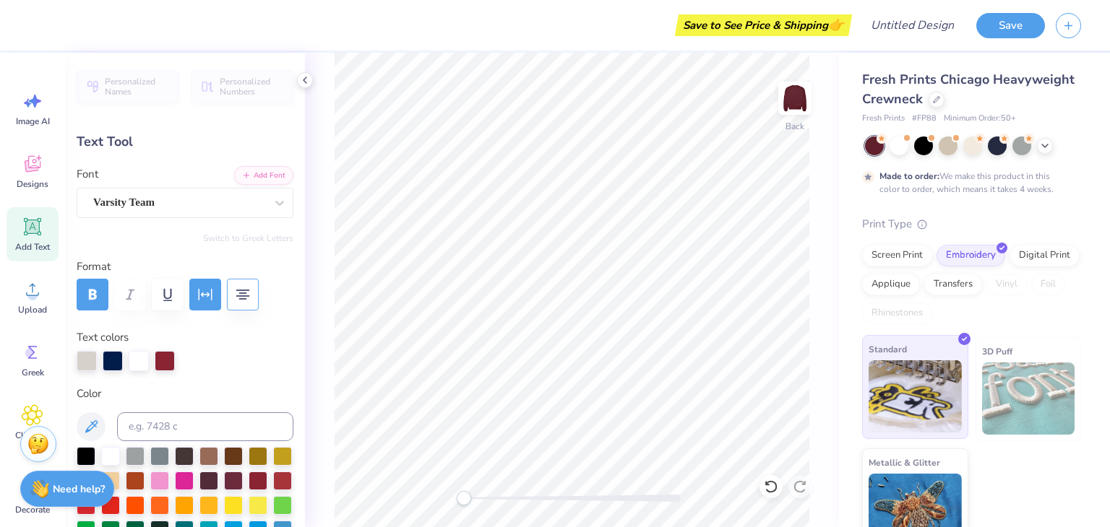
click at [553, 402] on img at bounding box center [914, 396] width 93 height 72
click at [257, 450] on div at bounding box center [257, 455] width 19 height 19
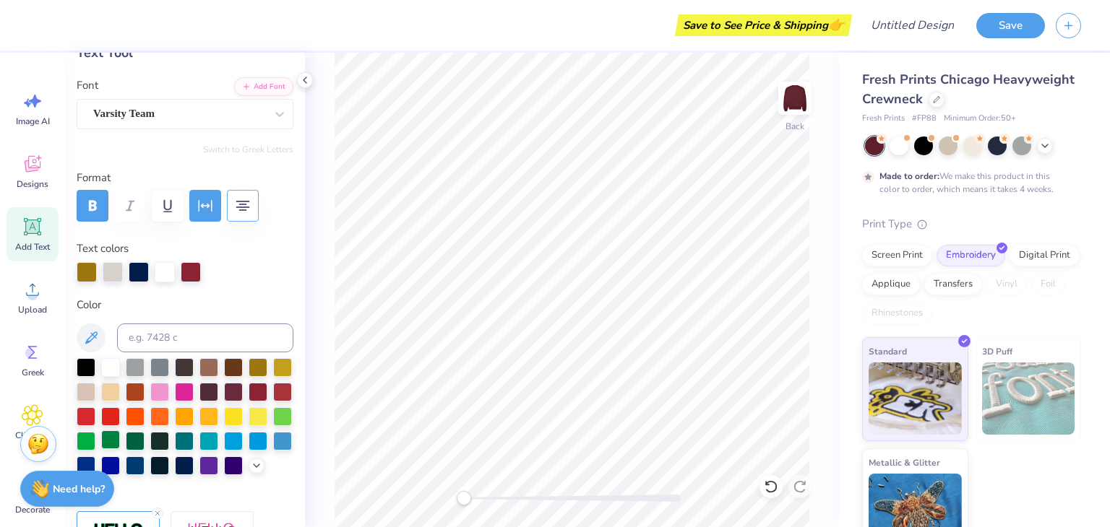
scroll to position [144, 0]
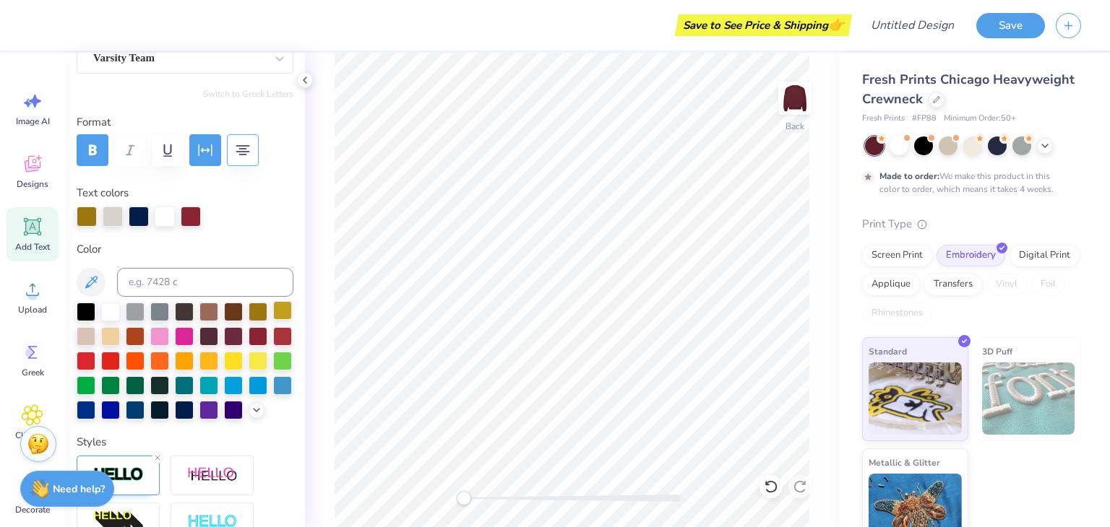
click at [273, 320] on div at bounding box center [282, 310] width 19 height 19
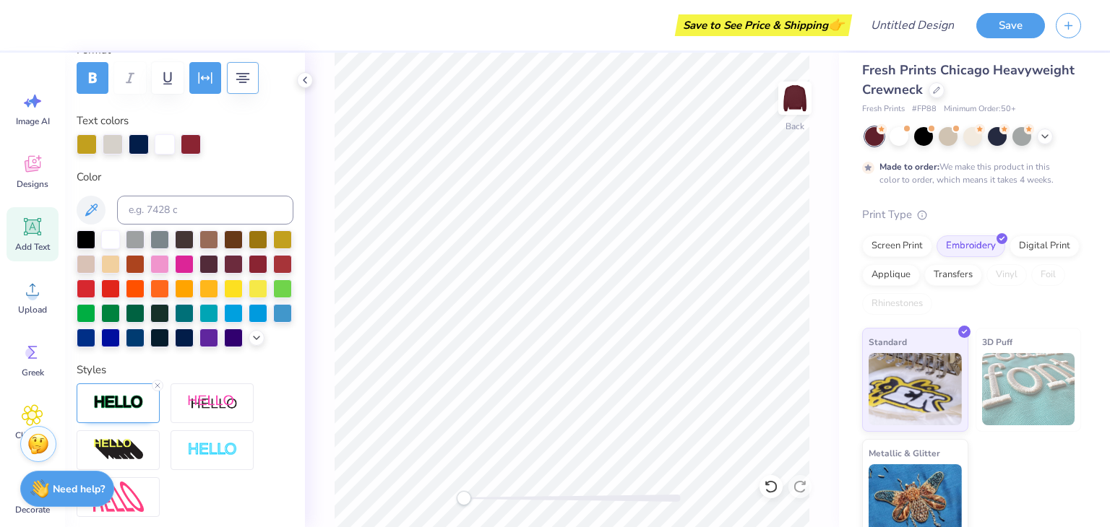
scroll to position [25, 0]
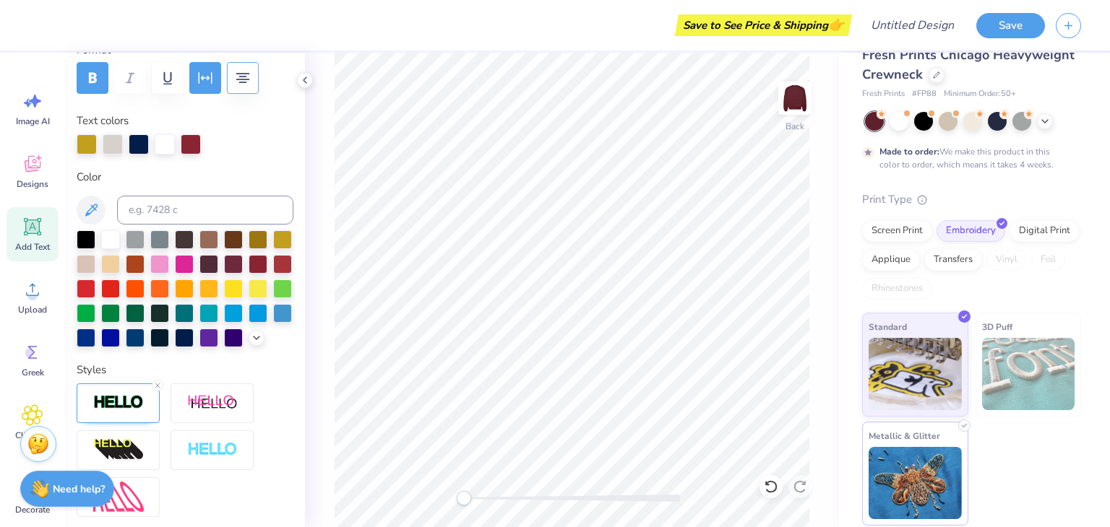
click at [553, 467] on img at bounding box center [914, 483] width 93 height 72
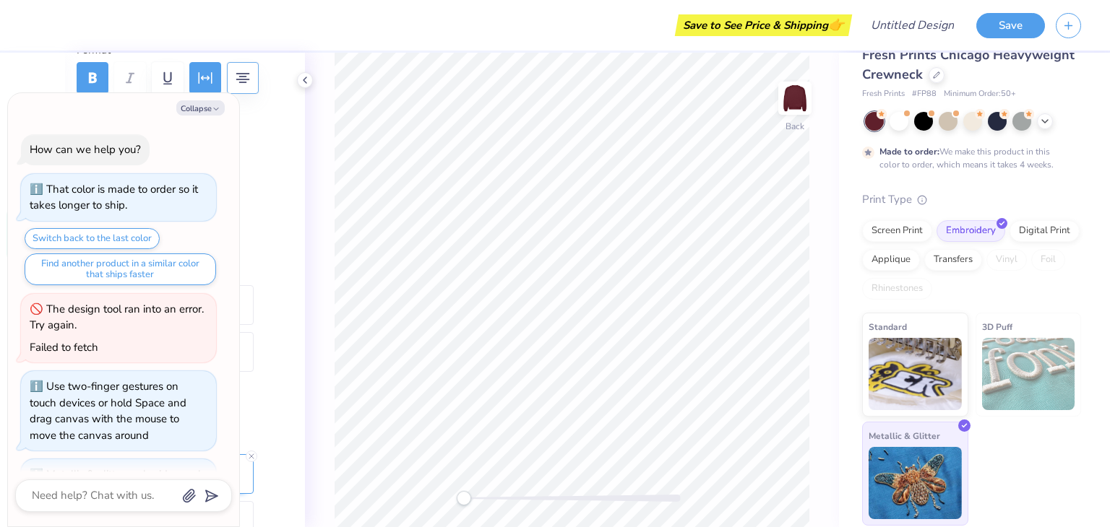
scroll to position [92, 0]
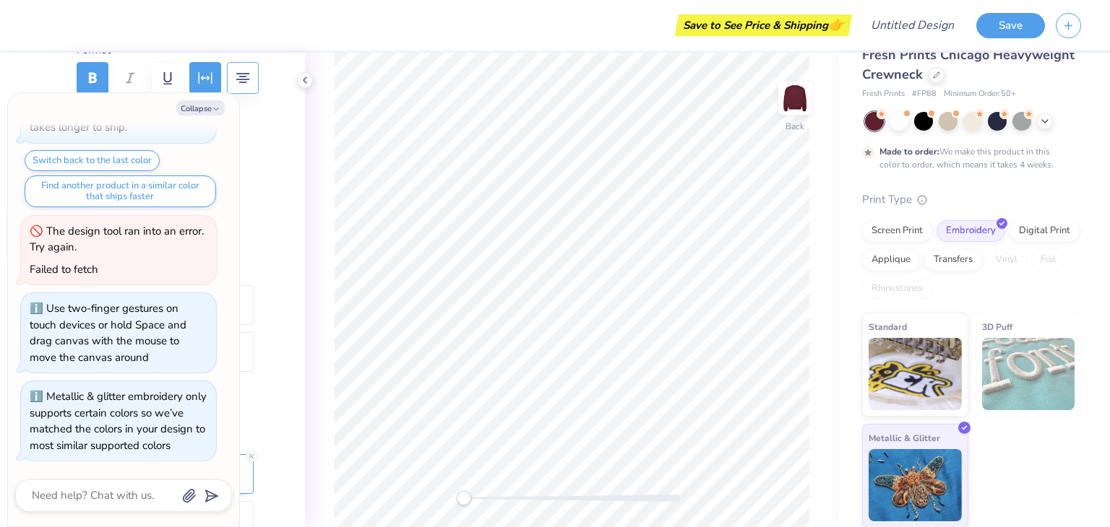
drag, startPoint x: 293, startPoint y: 293, endPoint x: 327, endPoint y: 220, distance: 79.8
click at [297, 212] on div "Personalized Names Personalized Numbers Text Tool Add Font Font Varsity Team Sw…" at bounding box center [185, 290] width 240 height 475
click at [553, 220] on div "Back" at bounding box center [572, 290] width 534 height 475
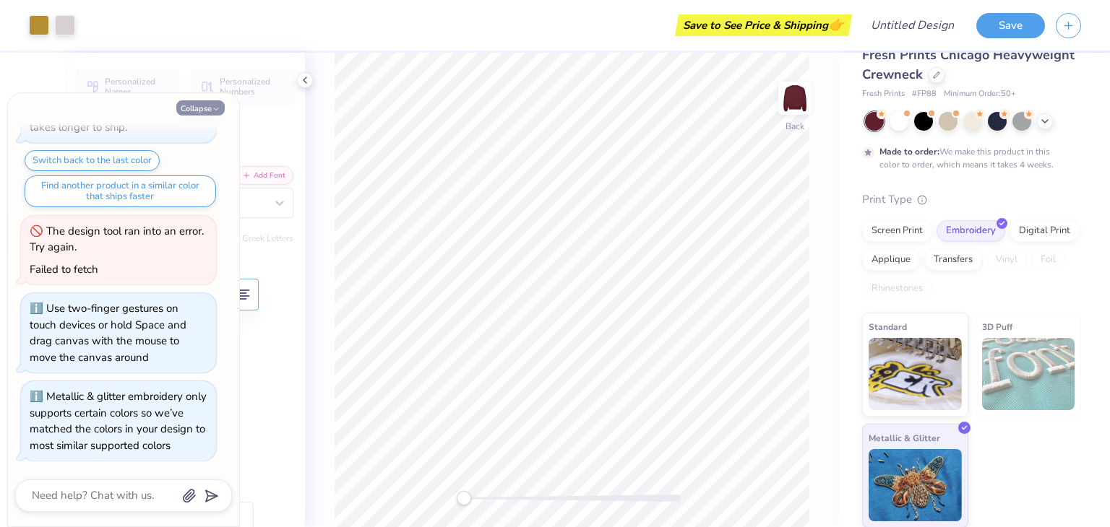
click at [202, 104] on button "Collapse" at bounding box center [200, 107] width 48 height 15
type textarea "x"
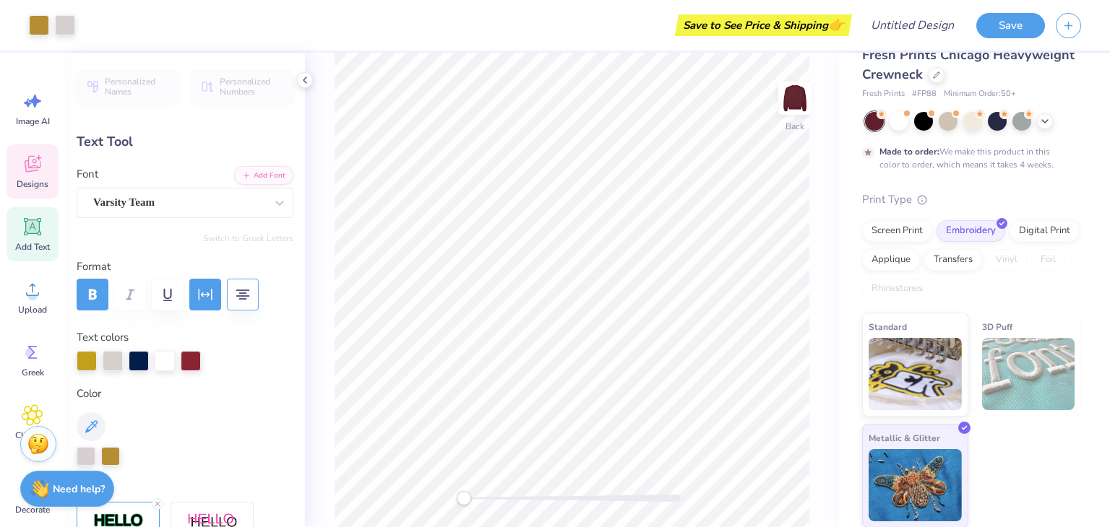
click at [29, 171] on icon at bounding box center [33, 164] width 16 height 17
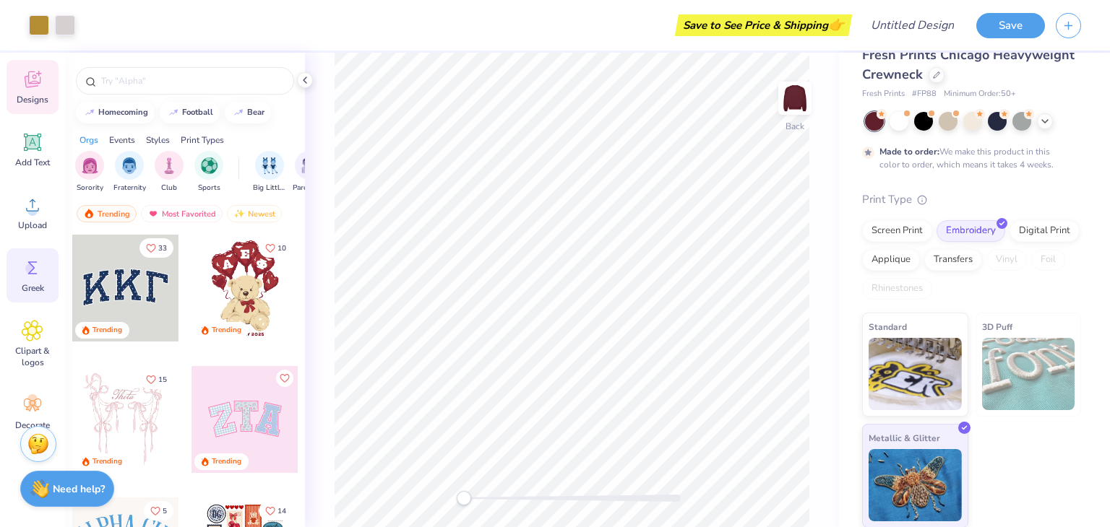
scroll to position [105, 0]
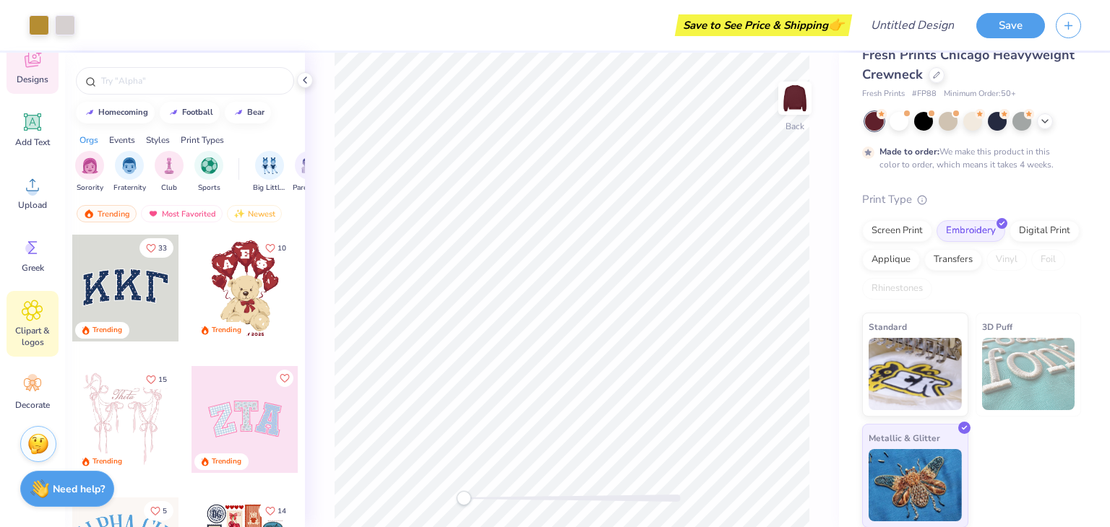
click at [33, 309] on icon at bounding box center [32, 310] width 9 height 9
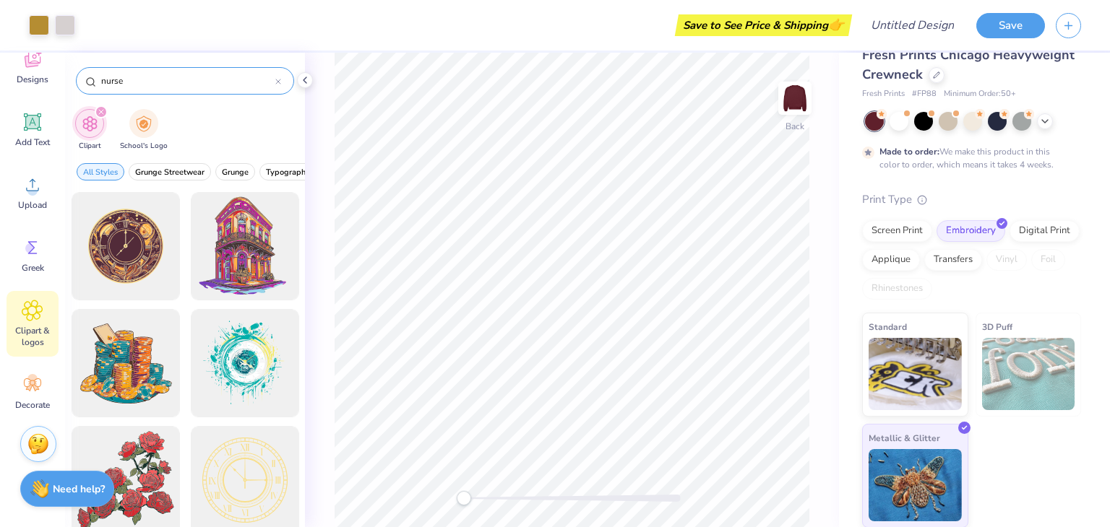
type input "nurse"
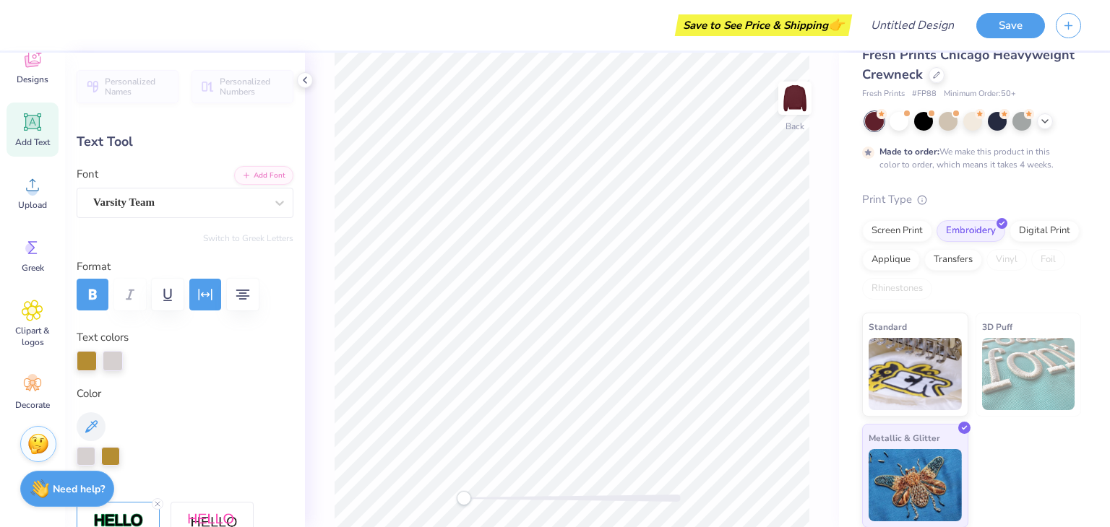
scroll to position [12, 2]
click at [146, 191] on div "Varsity Team" at bounding box center [179, 202] width 175 height 22
click at [47, 311] on div "Clipart & logos" at bounding box center [33, 324] width 52 height 66
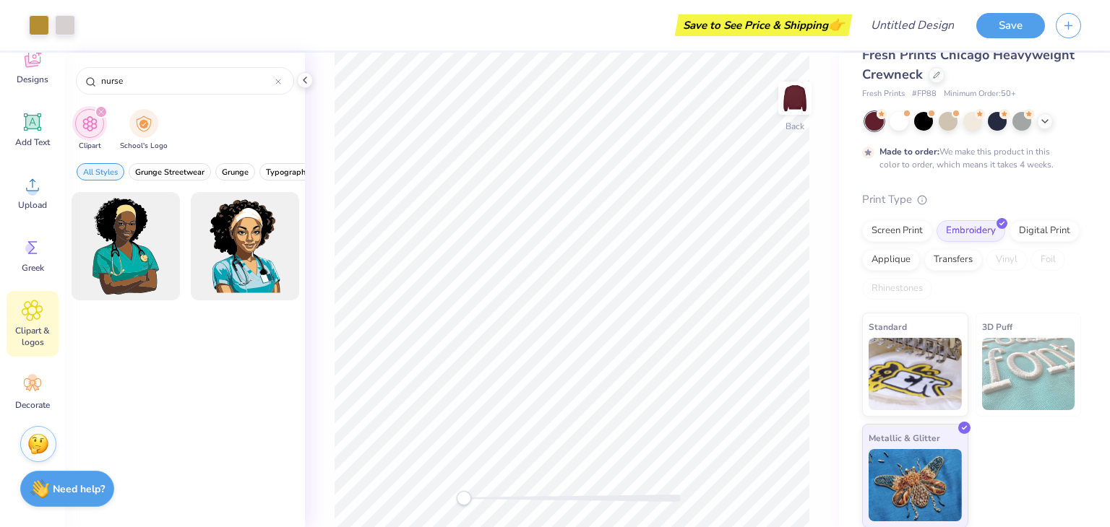
click at [41, 361] on div "Image AI Designs Add Text Upload Greek Clipart & logos Decorate" at bounding box center [33, 198] width 52 height 443
click at [38, 371] on div "Decorate" at bounding box center [33, 393] width 52 height 54
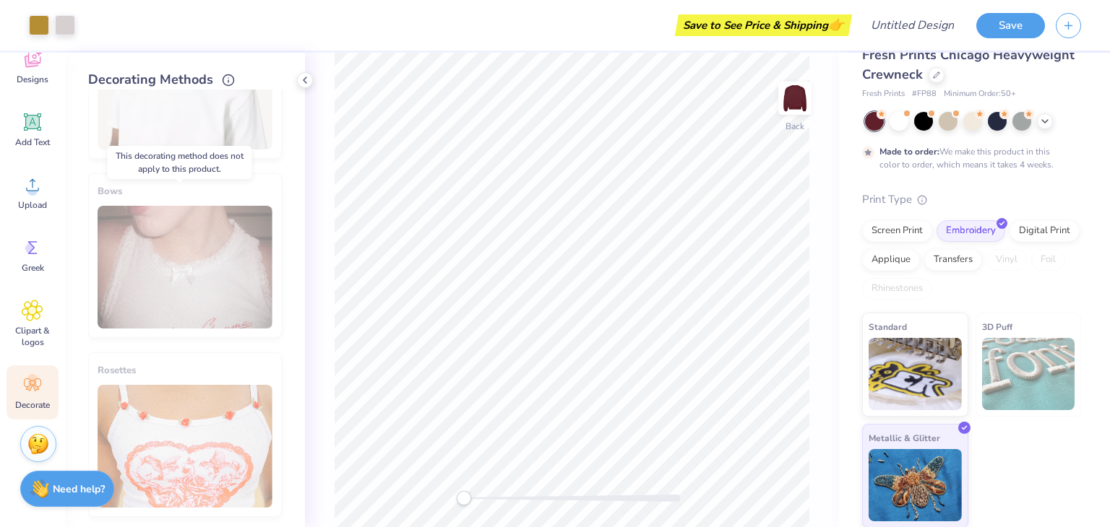
scroll to position [826, 0]
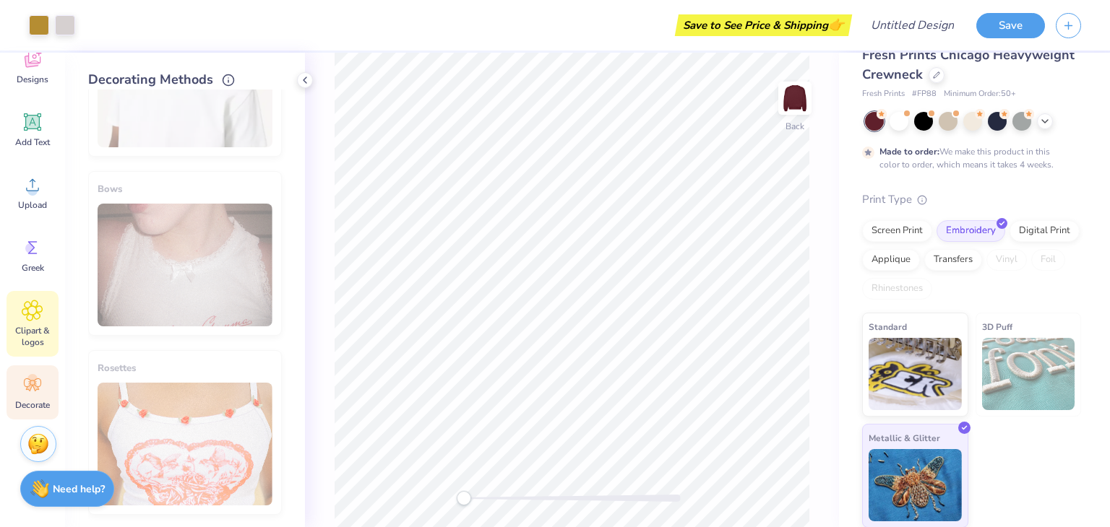
click at [23, 308] on icon at bounding box center [32, 311] width 21 height 22
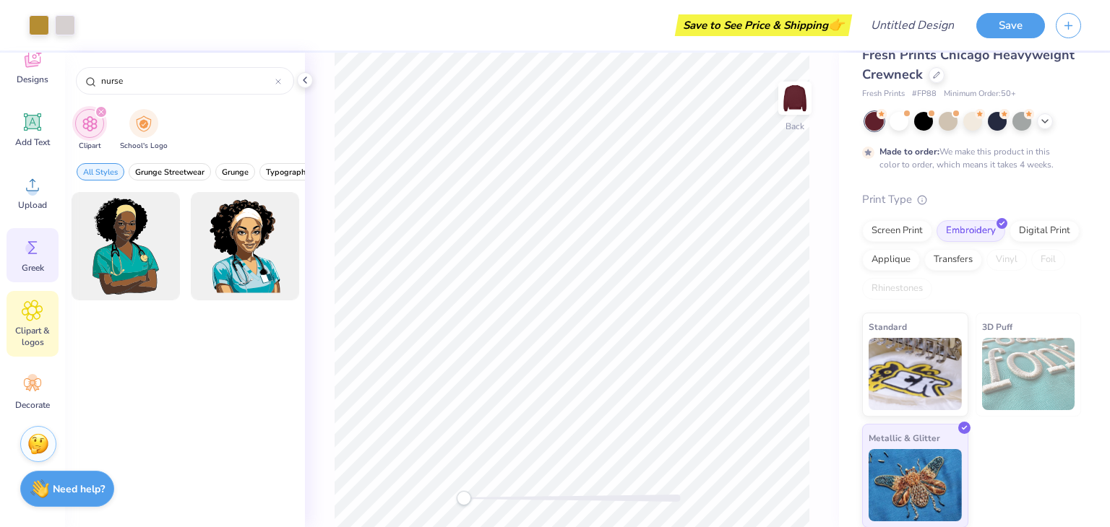
click at [40, 267] on span "Greek" at bounding box center [33, 268] width 22 height 12
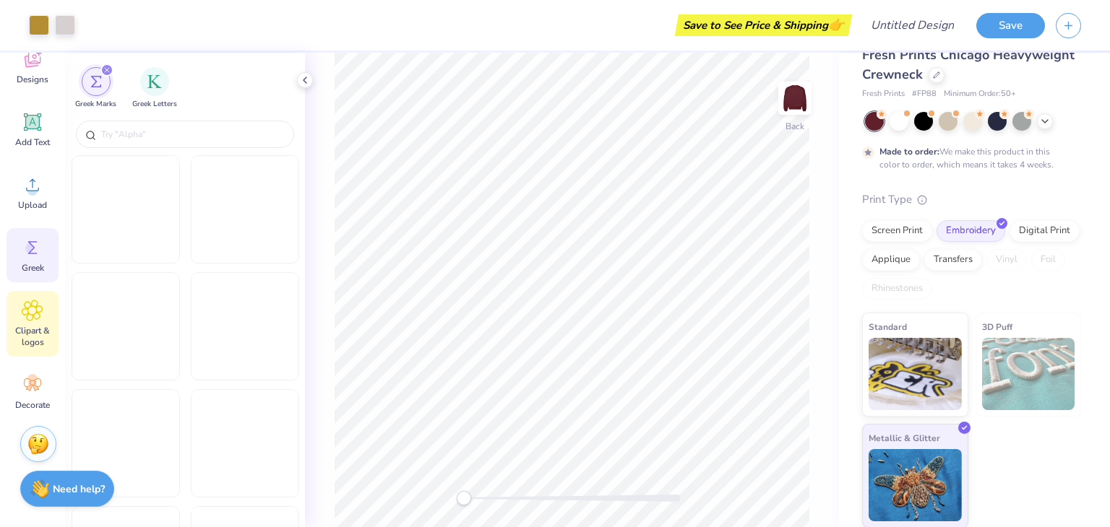
click at [32, 310] on icon at bounding box center [32, 310] width 9 height 9
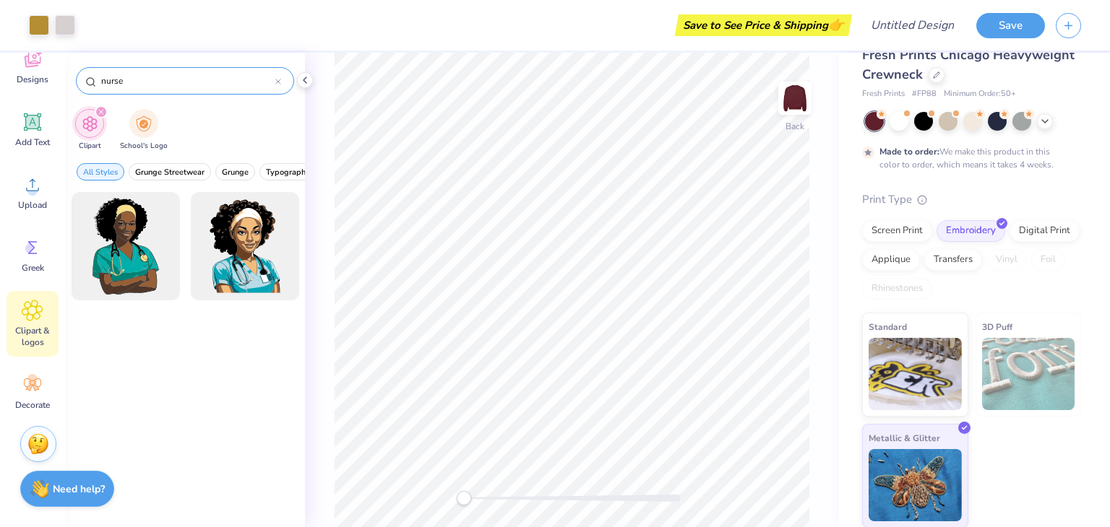
click at [280, 85] on div at bounding box center [278, 80] width 6 height 13
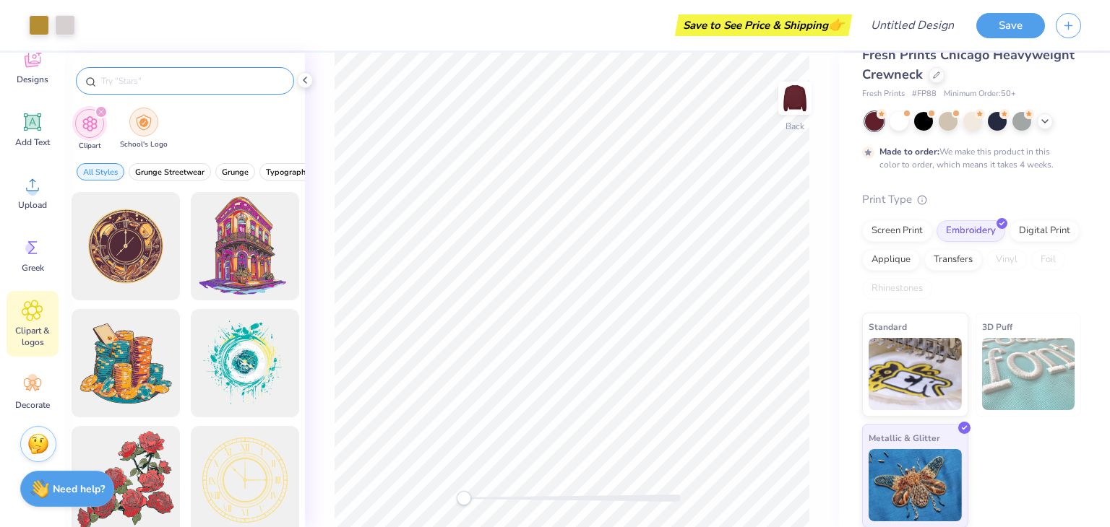
click at [154, 116] on div "filter for School's Logo" at bounding box center [143, 122] width 29 height 29
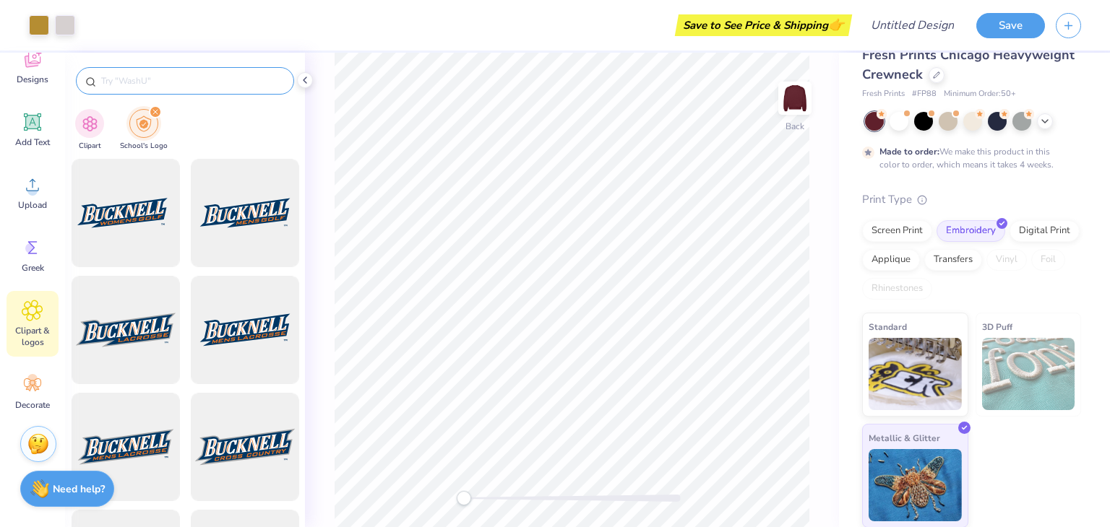
click at [189, 76] on input "text" at bounding box center [192, 81] width 185 height 14
type input "fsu"
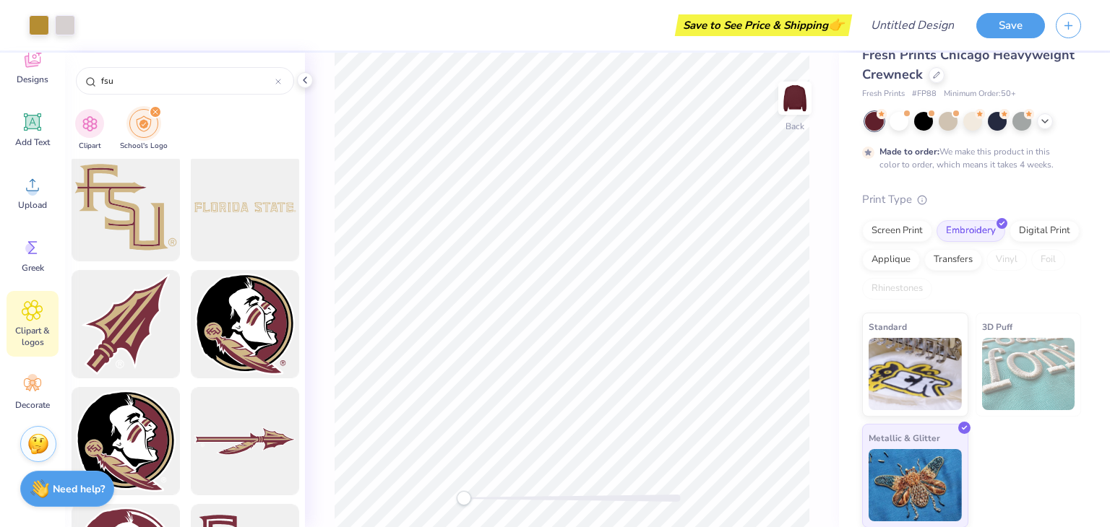
scroll to position [0, 0]
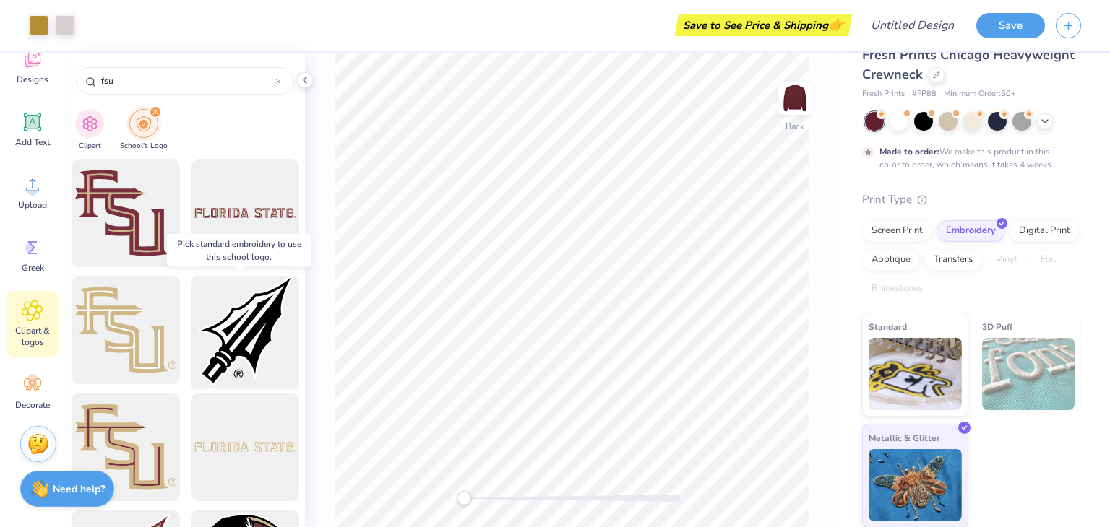
click at [243, 315] on div at bounding box center [244, 330] width 119 height 119
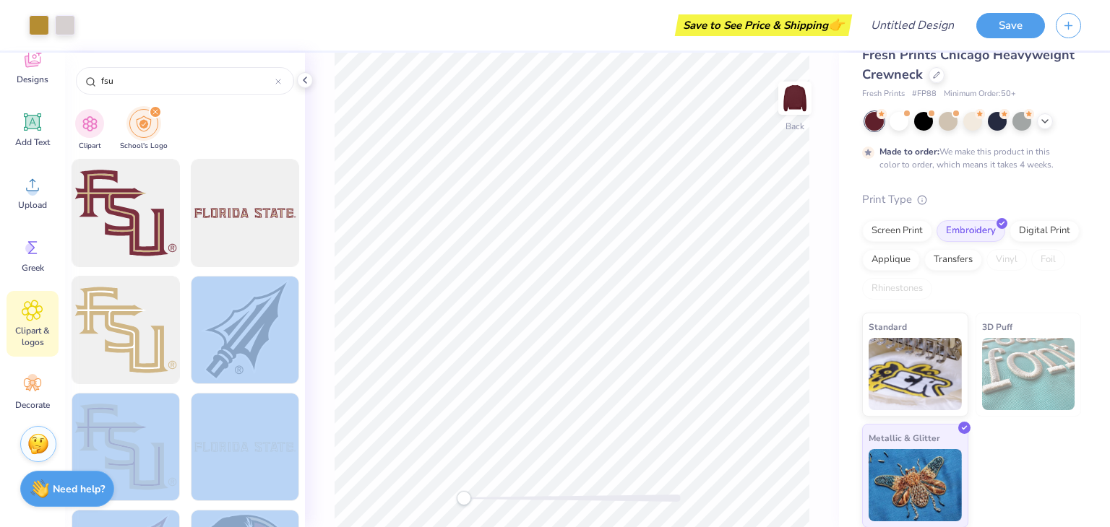
click at [553, 324] on div "Art colors Save to See Price & Shipping 👉 Design Title Save Image AI Designs Ad…" at bounding box center [555, 263] width 1110 height 527
click at [271, 331] on div at bounding box center [244, 330] width 119 height 119
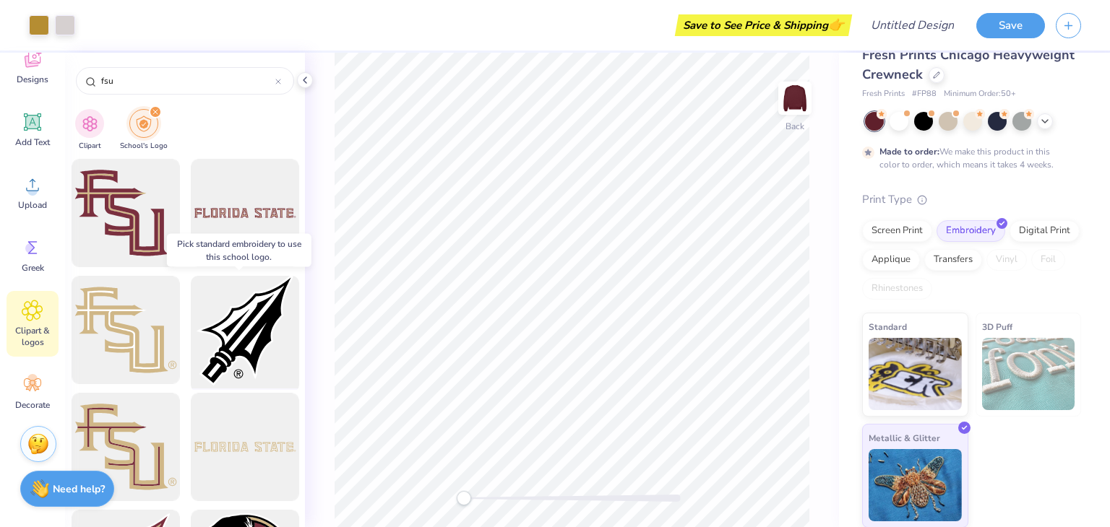
click at [266, 330] on div at bounding box center [244, 330] width 119 height 119
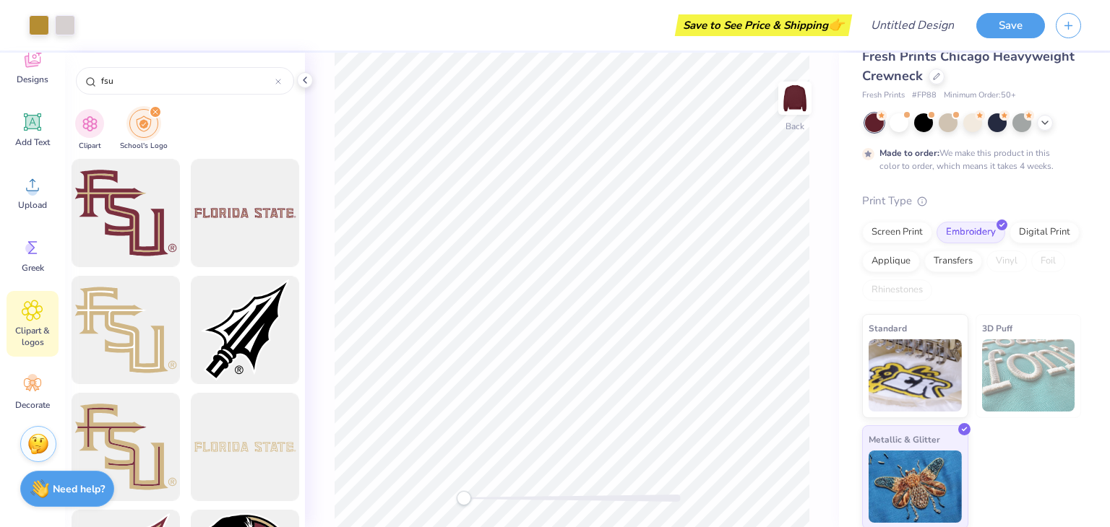
scroll to position [25, 0]
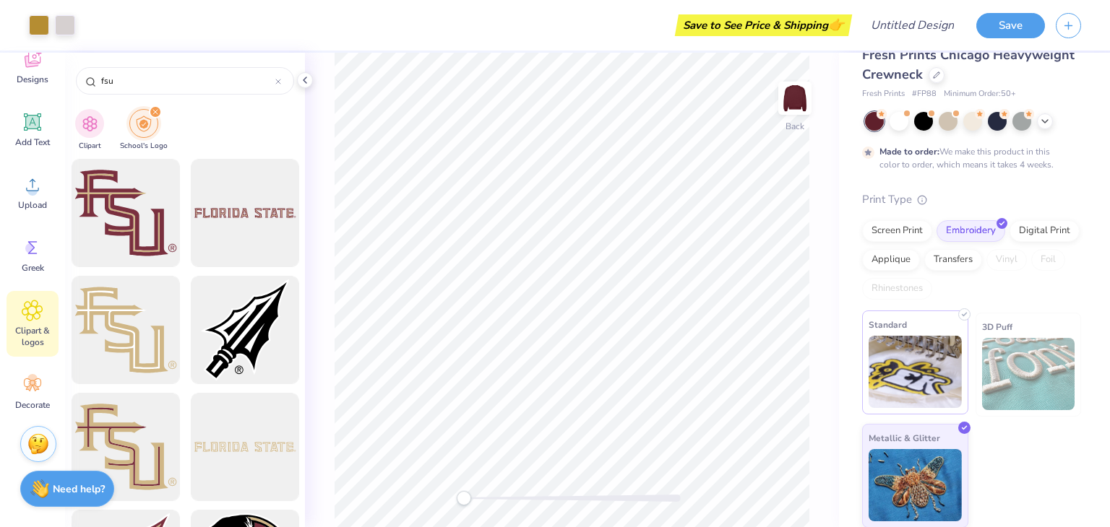
click at [553, 362] on img at bounding box center [914, 372] width 93 height 72
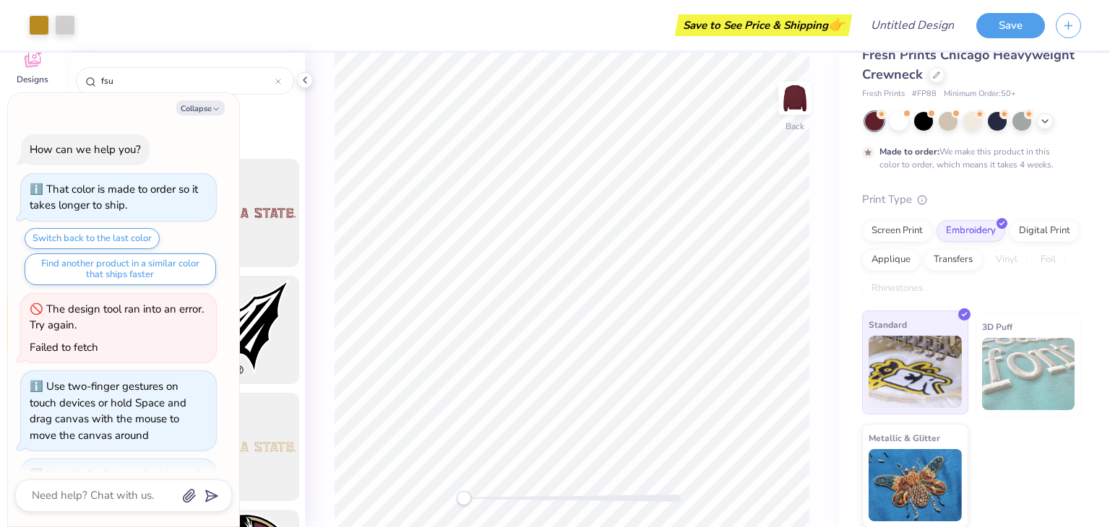
scroll to position [181, 0]
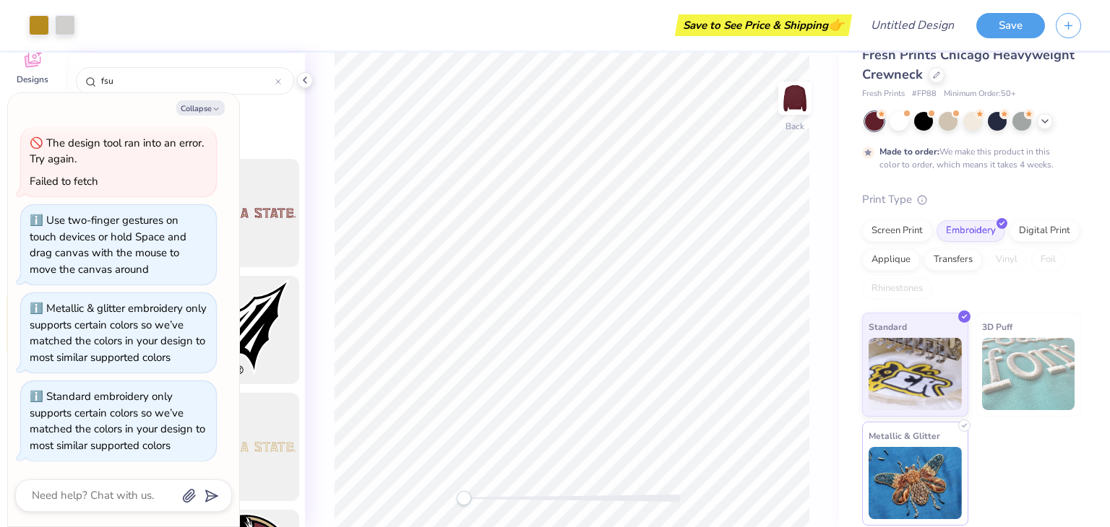
click at [553, 449] on img at bounding box center [914, 483] width 93 height 72
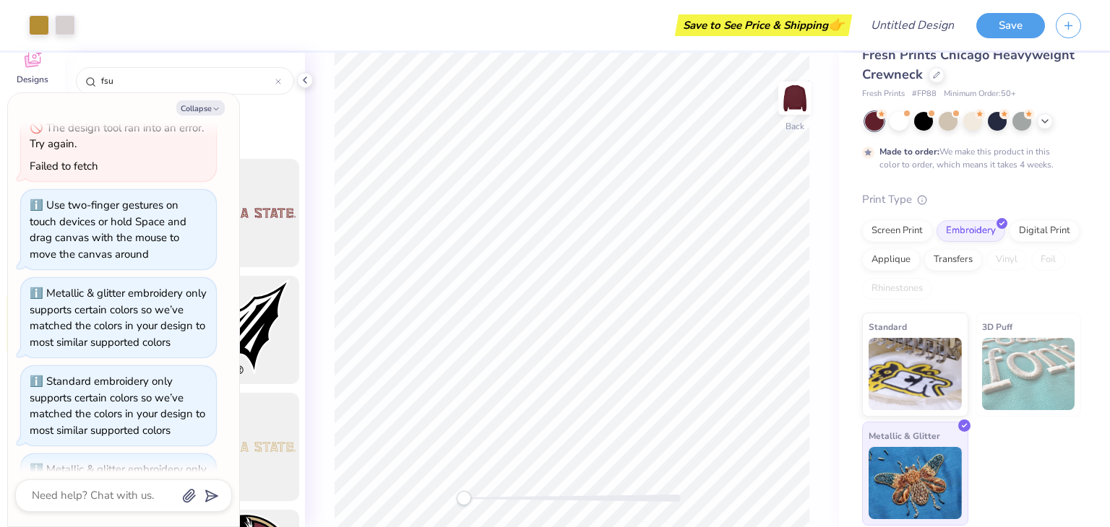
scroll to position [285, 0]
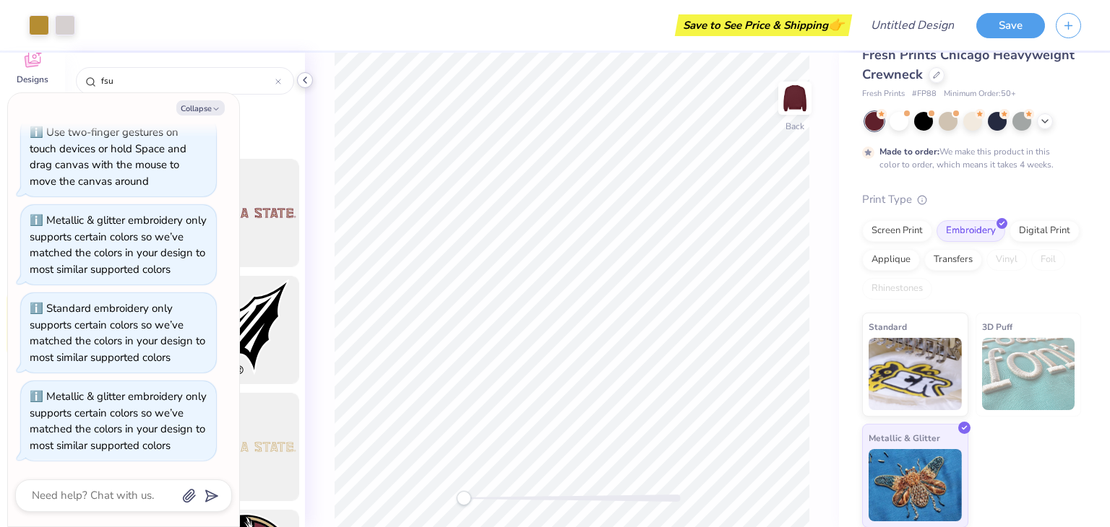
click at [300, 82] on icon at bounding box center [305, 80] width 12 height 12
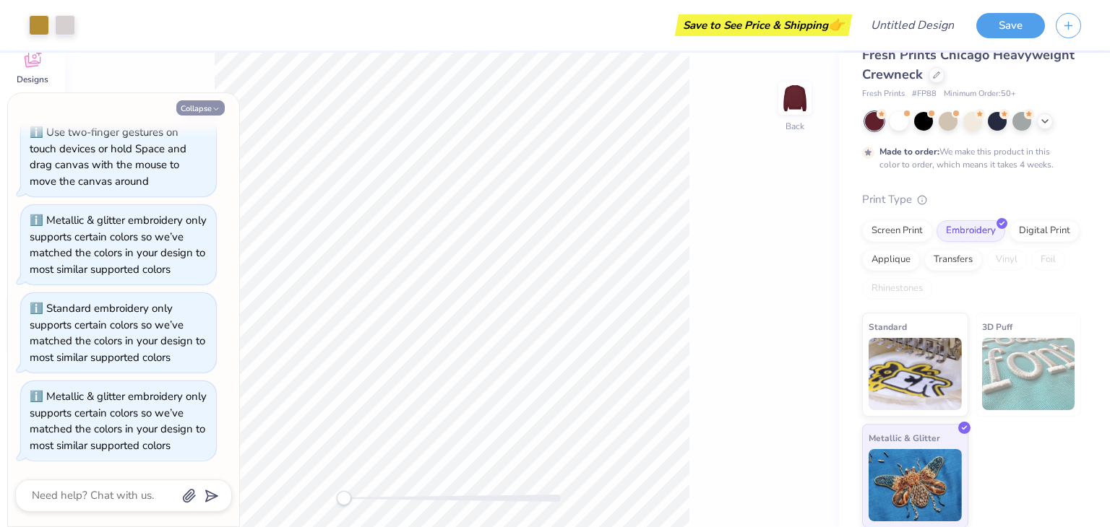
click at [217, 101] on button "Collapse" at bounding box center [200, 107] width 48 height 15
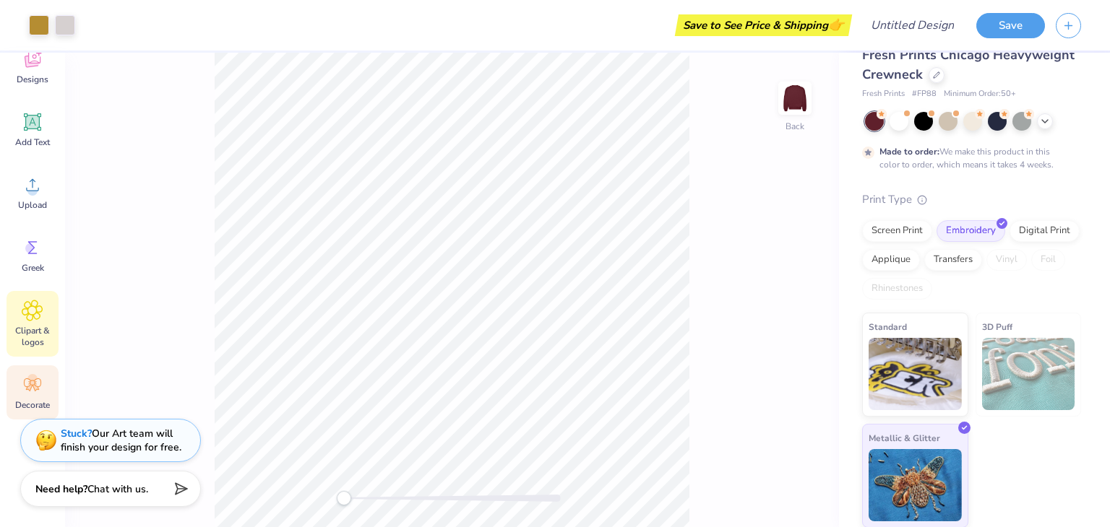
click at [32, 376] on circle at bounding box center [32, 379] width 10 height 10
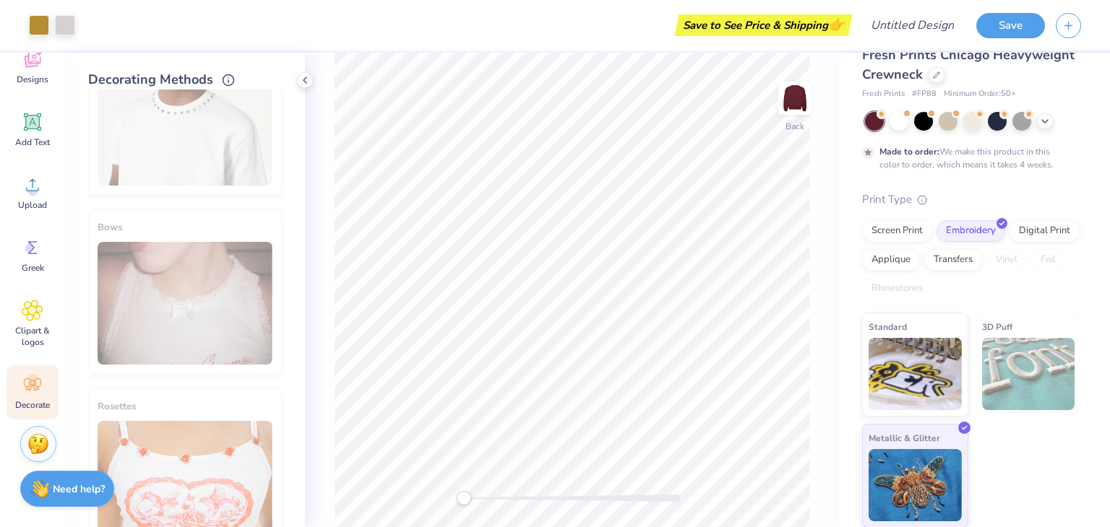
scroll to position [826, 0]
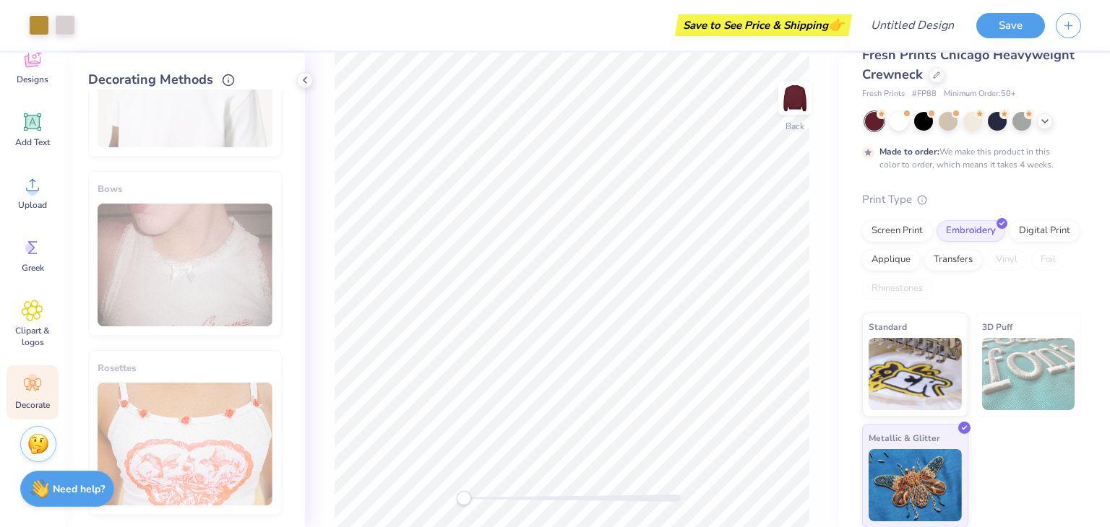
click at [553, 387] on img at bounding box center [1028, 374] width 93 height 72
click at [553, 365] on img at bounding box center [1028, 374] width 93 height 72
click at [553, 330] on div "3D Puff" at bounding box center [1028, 365] width 106 height 104
click at [553, 428] on div at bounding box center [964, 426] width 12 height 12
click at [553, 380] on img at bounding box center [914, 372] width 93 height 72
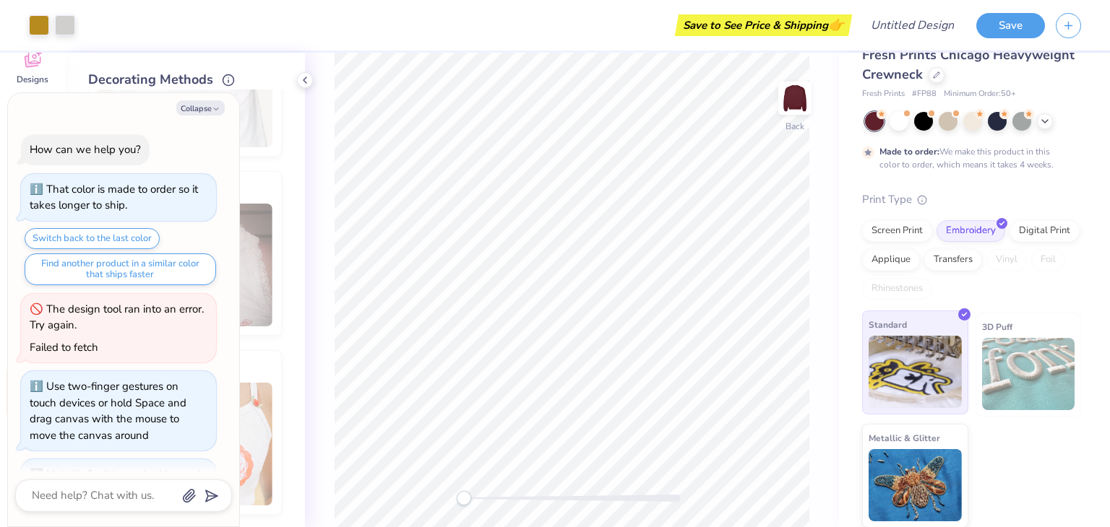
scroll to position [373, 0]
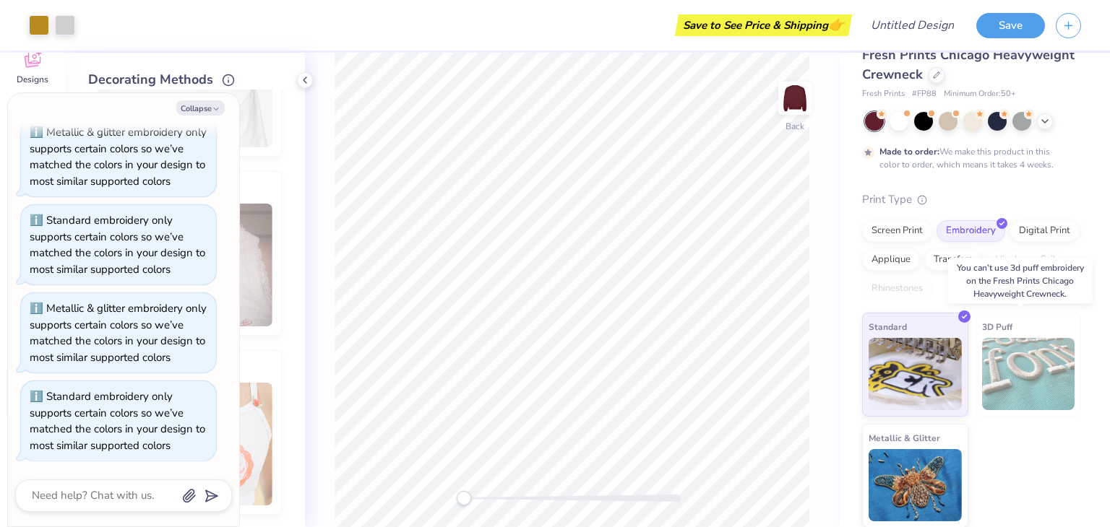
click at [553, 350] on img at bounding box center [1028, 374] width 93 height 72
click at [553, 329] on div "3D Puff" at bounding box center [1028, 365] width 106 height 104
click at [306, 85] on icon at bounding box center [305, 80] width 12 height 12
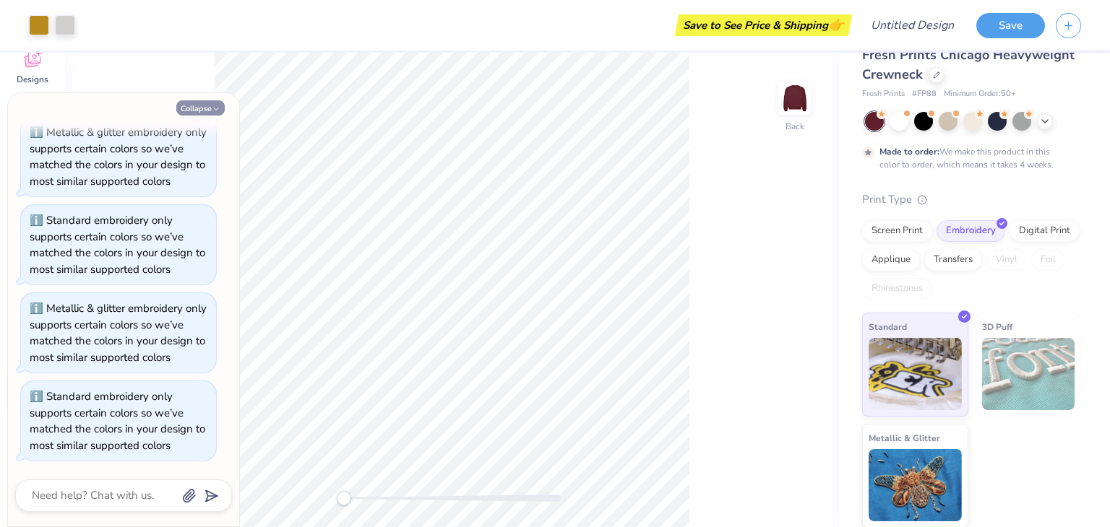
click at [207, 103] on button "Collapse" at bounding box center [200, 107] width 48 height 15
type textarea "x"
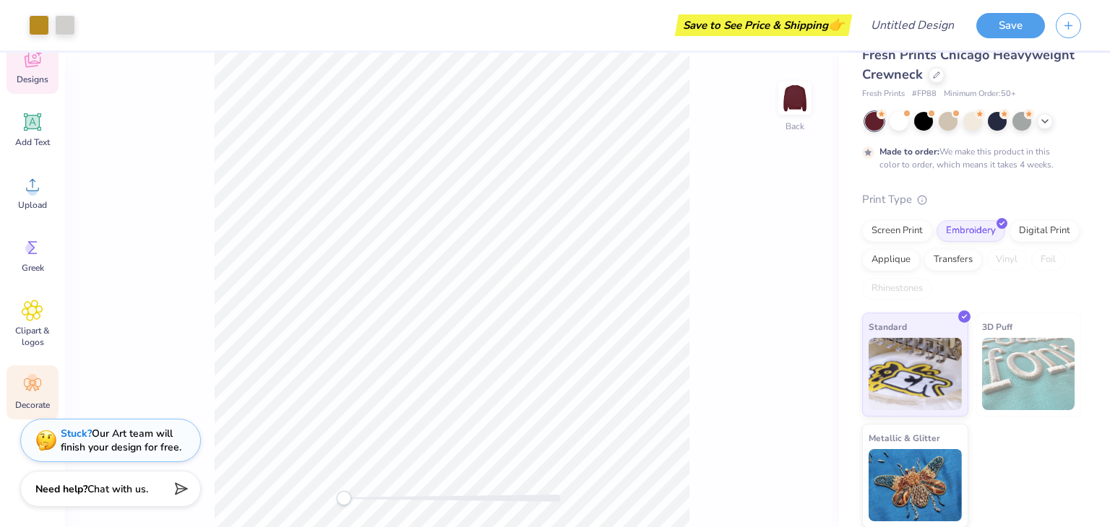
click at [42, 72] on div "Designs" at bounding box center [33, 67] width 52 height 54
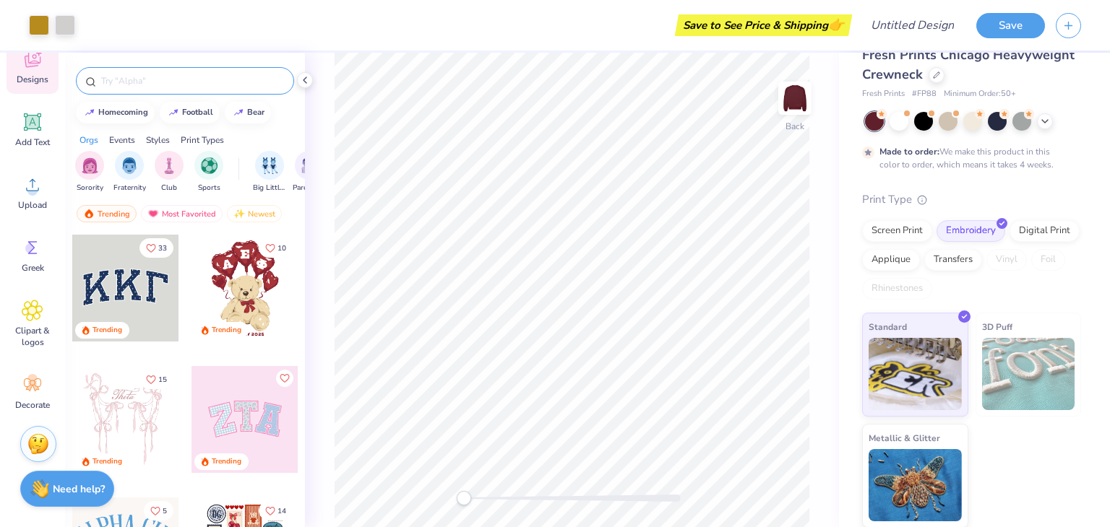
click at [156, 69] on div at bounding box center [185, 80] width 218 height 27
click at [40, 300] on div "Clipart & logos" at bounding box center [33, 324] width 52 height 66
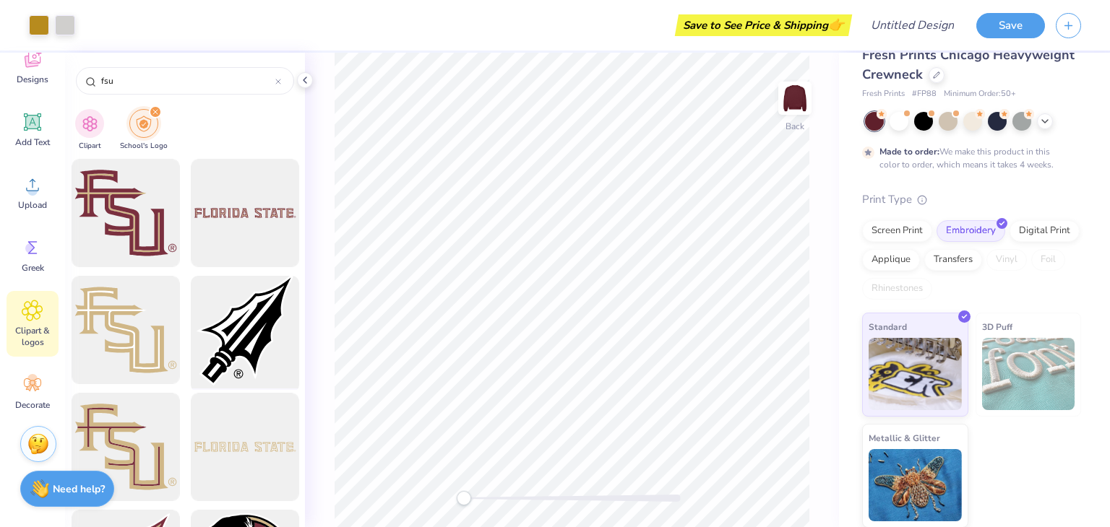
click at [209, 320] on div at bounding box center [244, 330] width 119 height 119
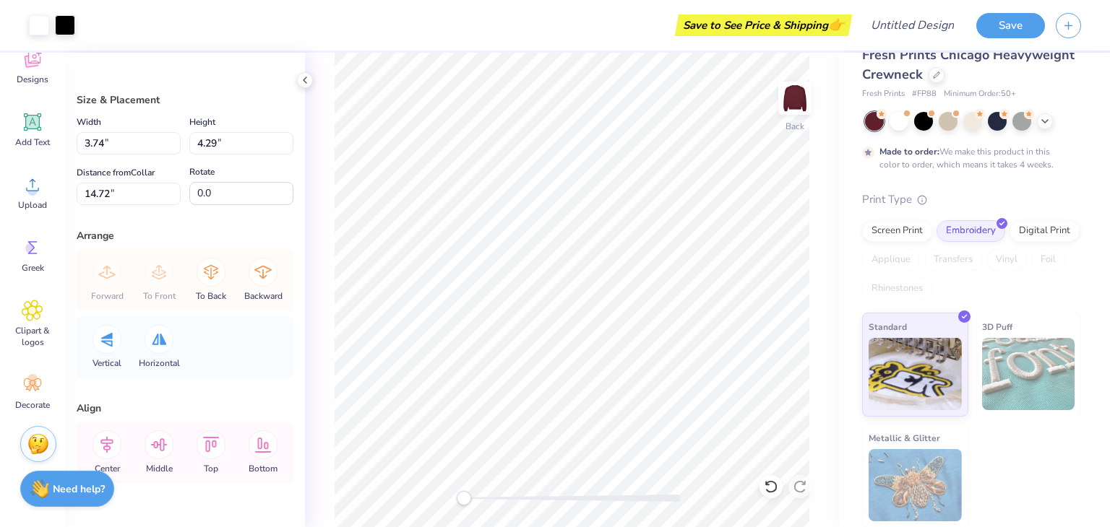
type input "3.74"
type input "4.29"
type input "14.72"
type input "2.17"
type input "2.49"
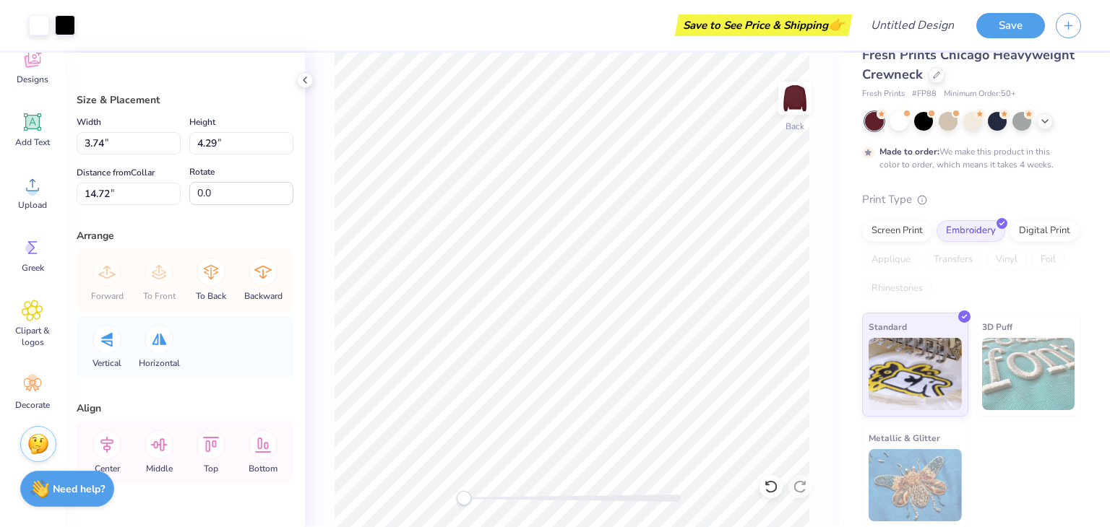
type input "12.83"
click at [72, 29] on div at bounding box center [65, 24] width 20 height 20
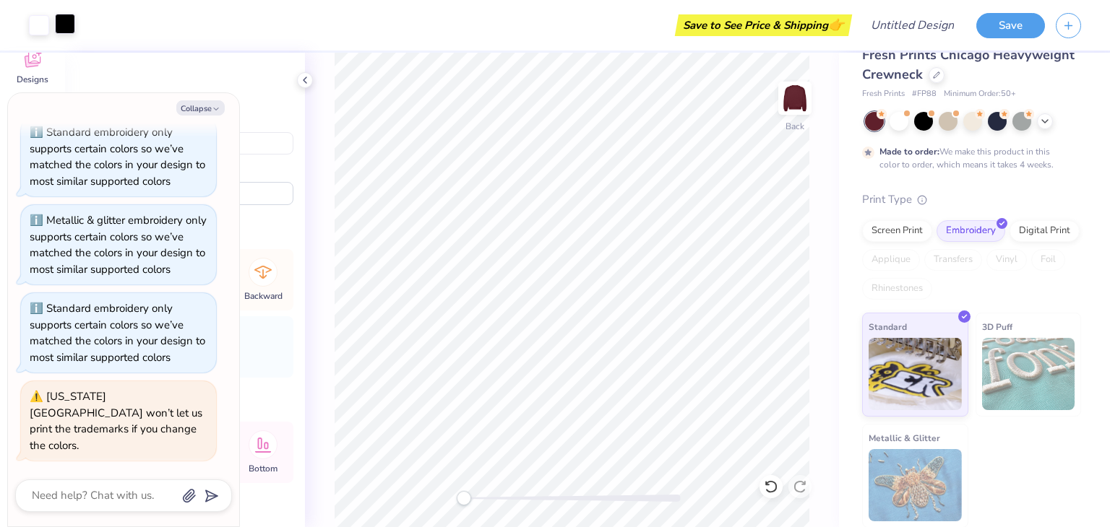
click at [69, 33] on div at bounding box center [65, 24] width 20 height 20
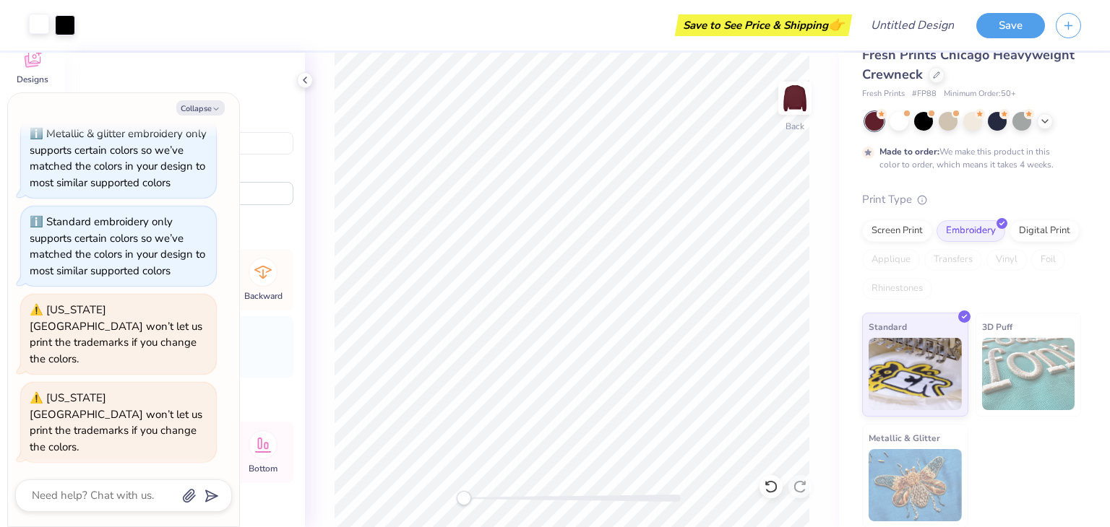
click at [29, 27] on div at bounding box center [39, 24] width 20 height 20
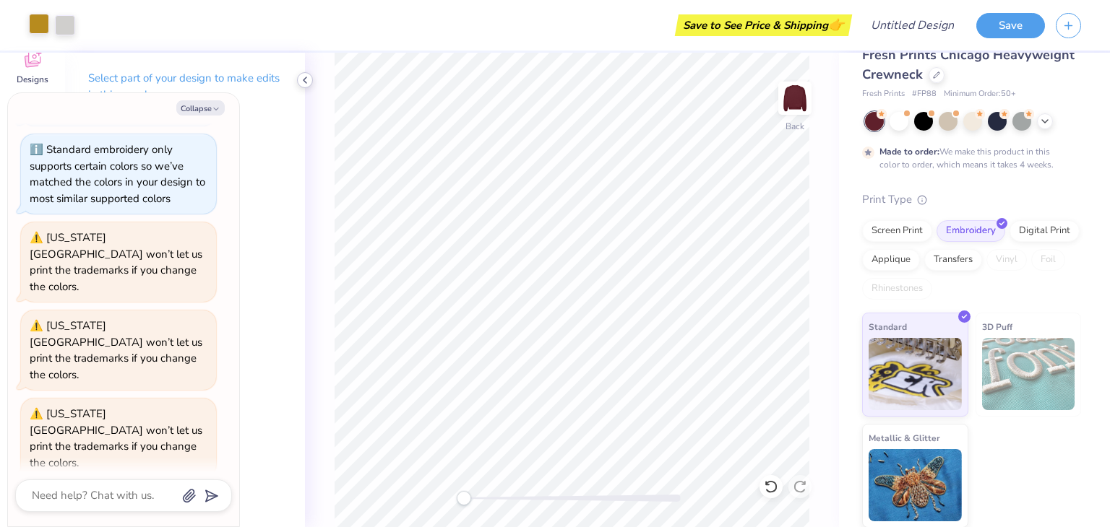
click at [301, 82] on icon at bounding box center [305, 80] width 12 height 12
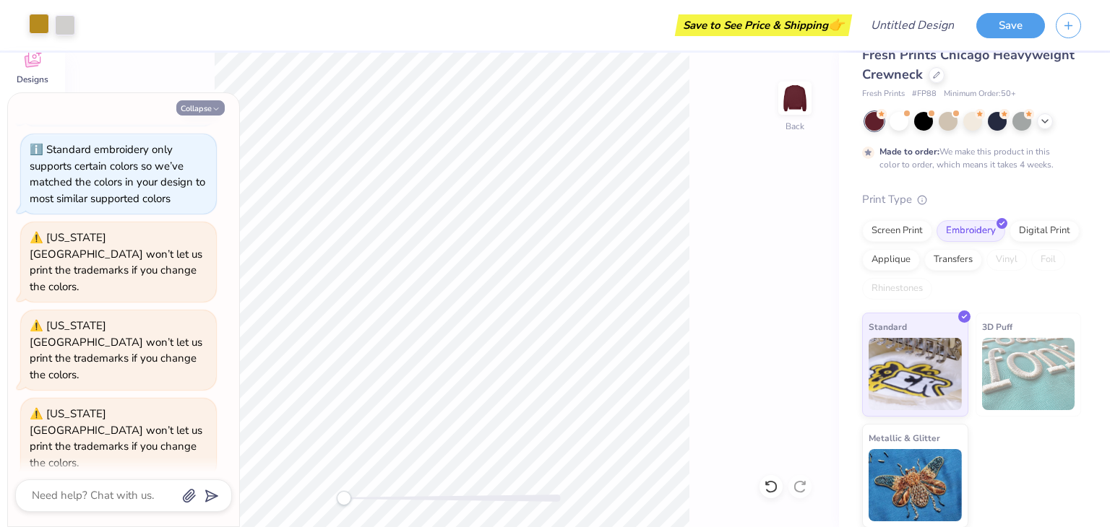
click at [207, 103] on button "Collapse" at bounding box center [200, 107] width 48 height 15
type textarea "x"
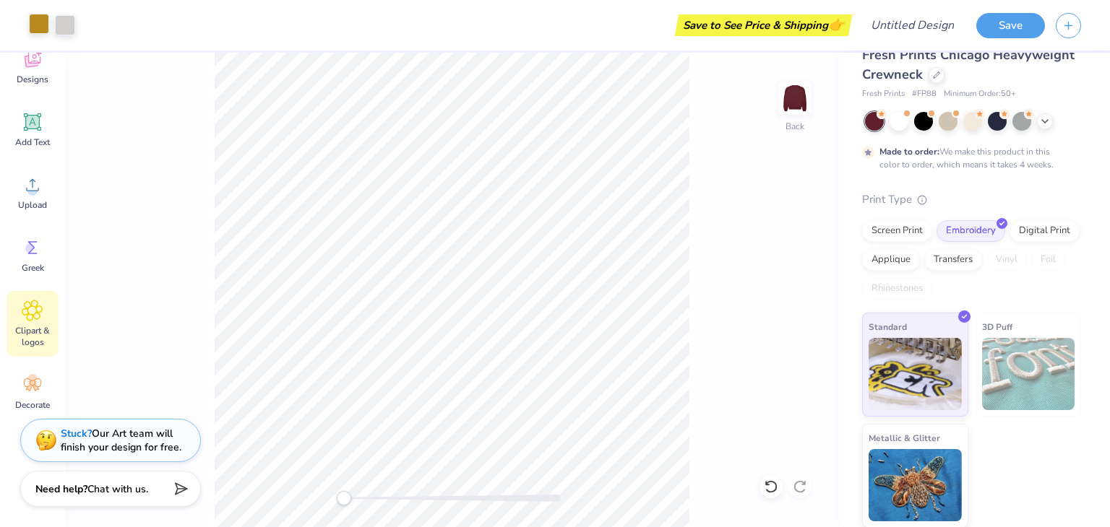
click at [20, 291] on div "Clipart & logos" at bounding box center [33, 324] width 52 height 66
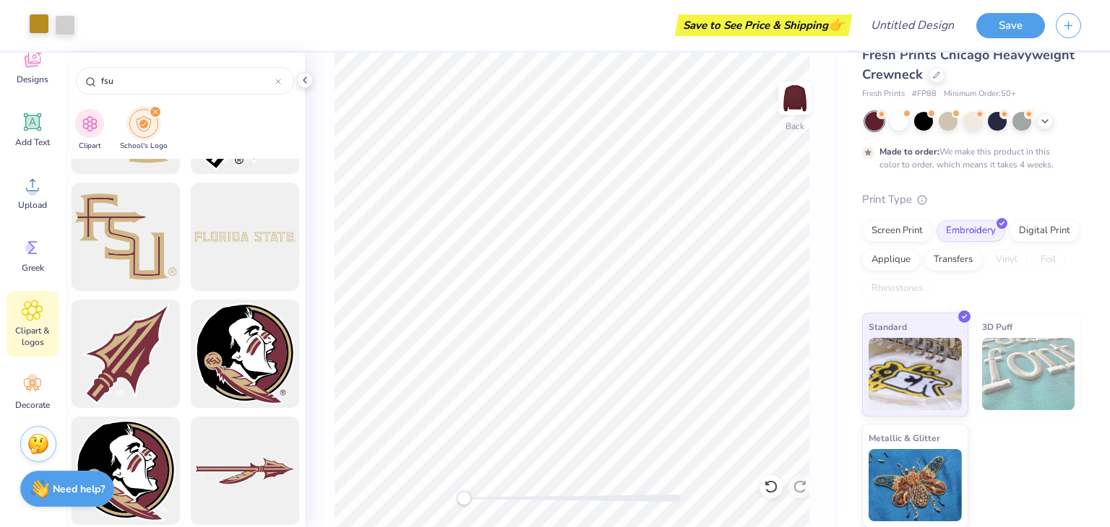
scroll to position [217, 0]
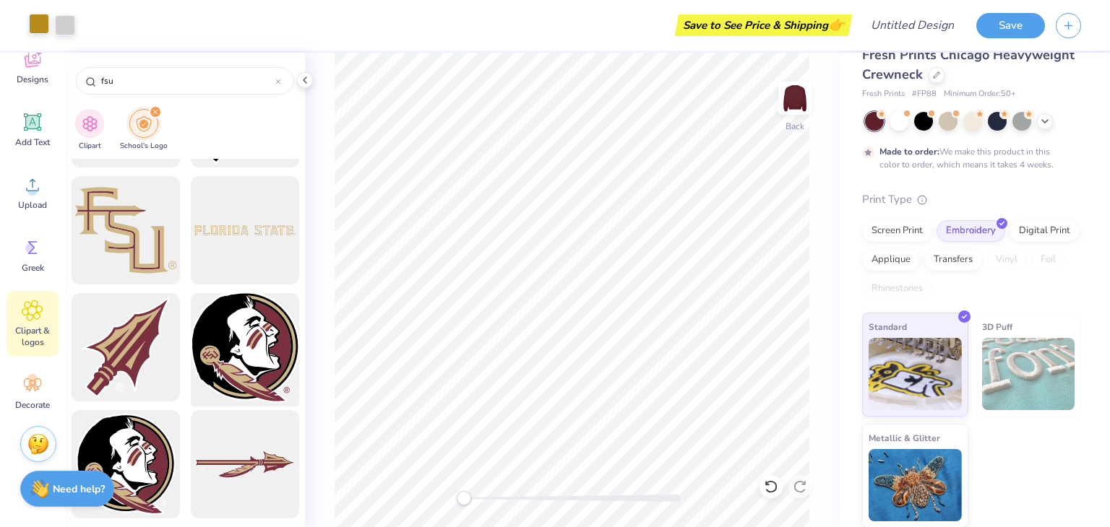
click at [248, 340] on div at bounding box center [244, 347] width 119 height 119
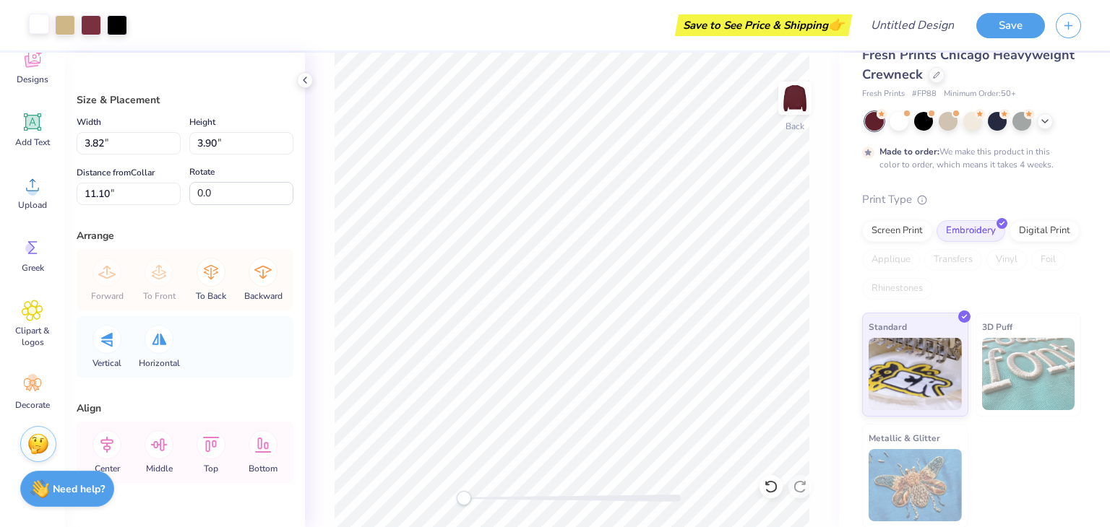
type input "3.82"
type input "3.90"
type input "11.10"
type input "2.49"
type input "2.54"
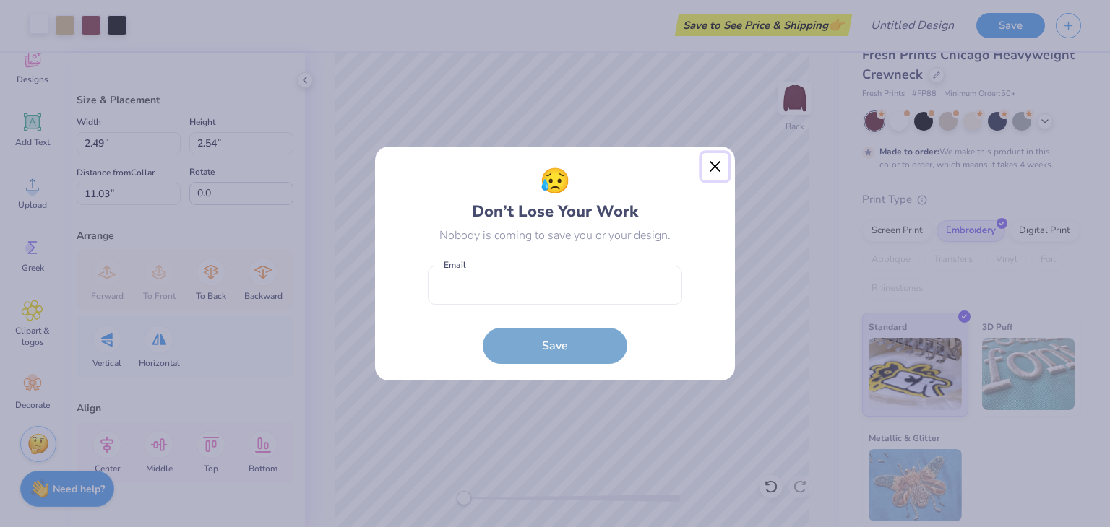
click at [553, 169] on button "Close" at bounding box center [714, 166] width 27 height 27
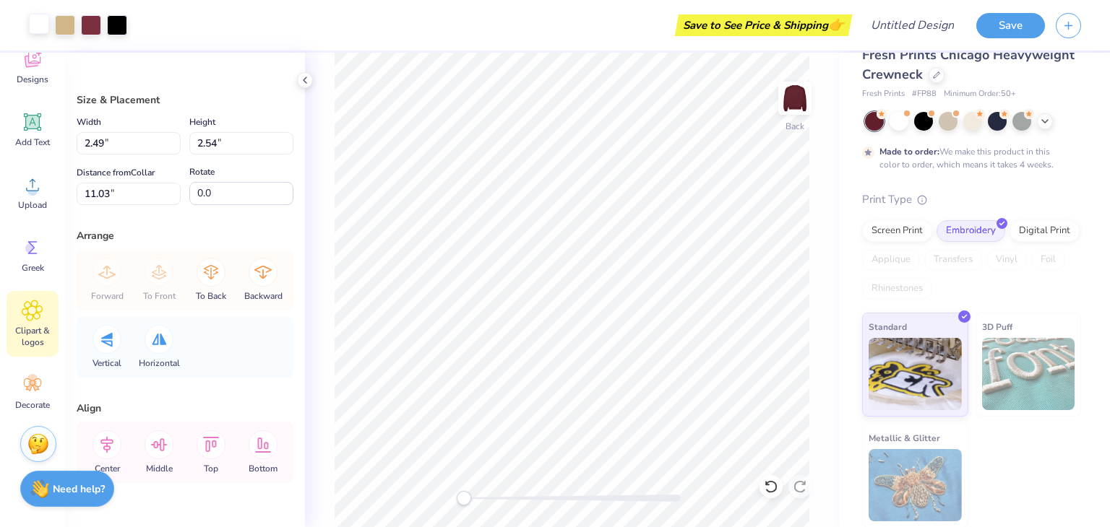
click at [27, 303] on icon at bounding box center [32, 311] width 21 height 22
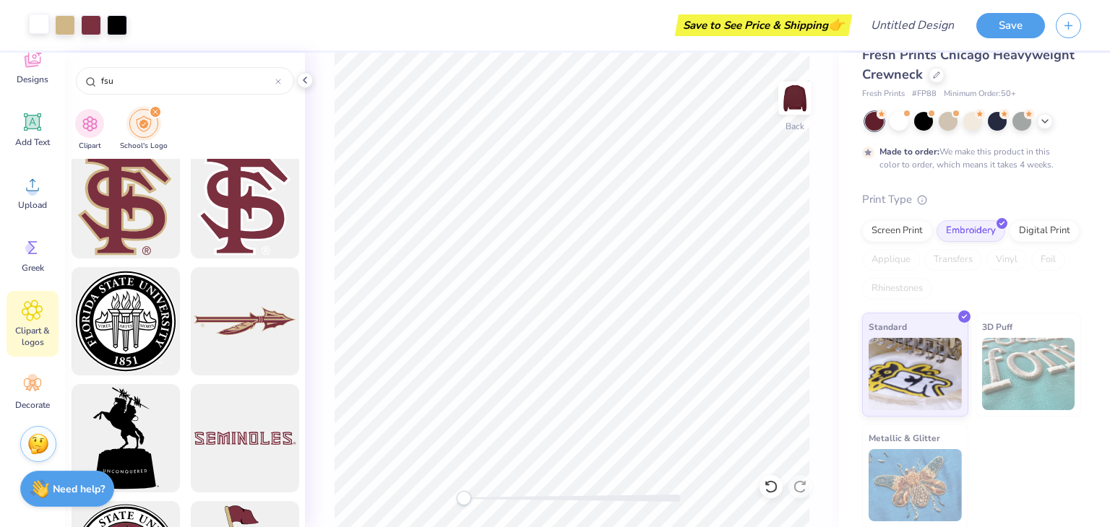
scroll to position [1228, 0]
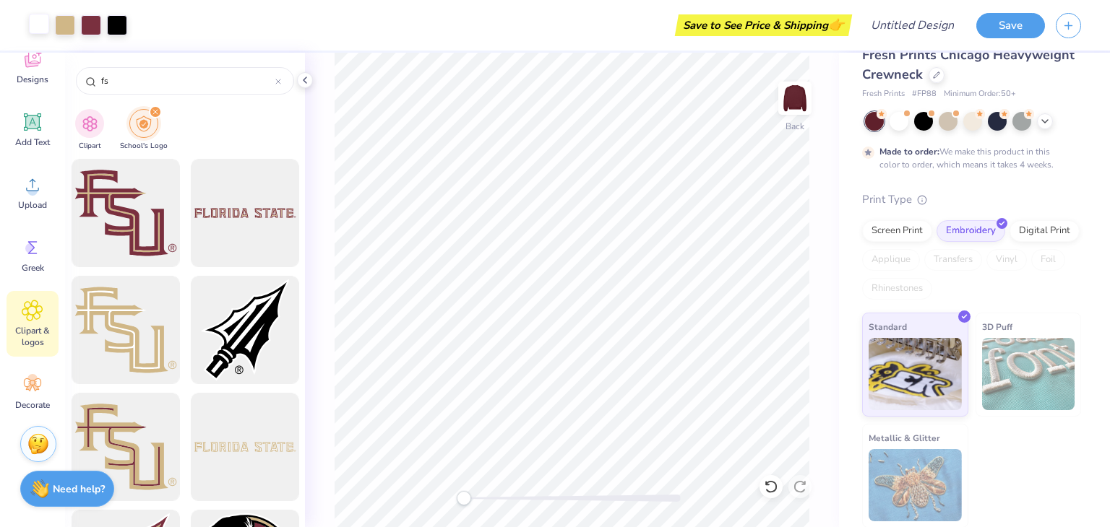
type input "fs"
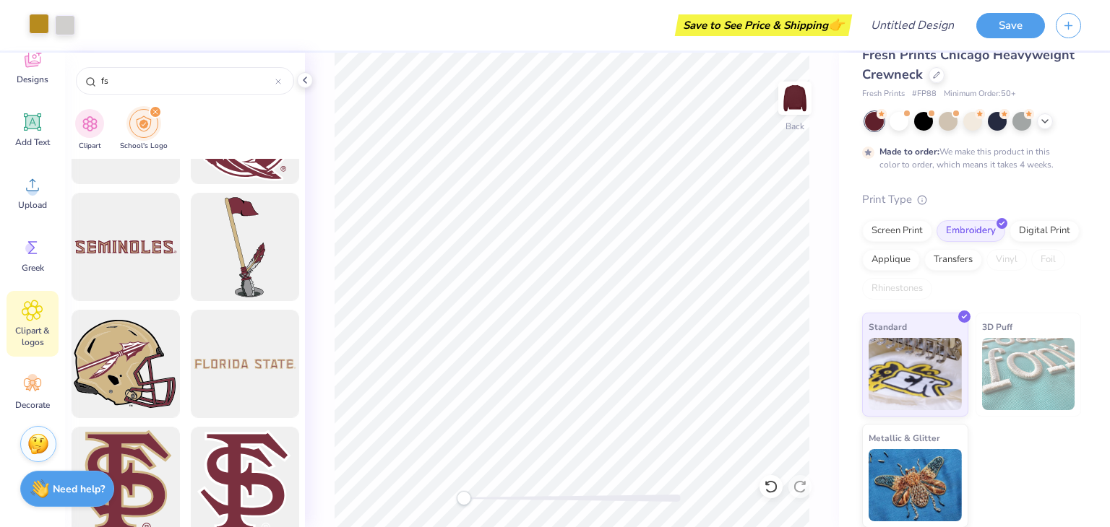
scroll to position [1084, 0]
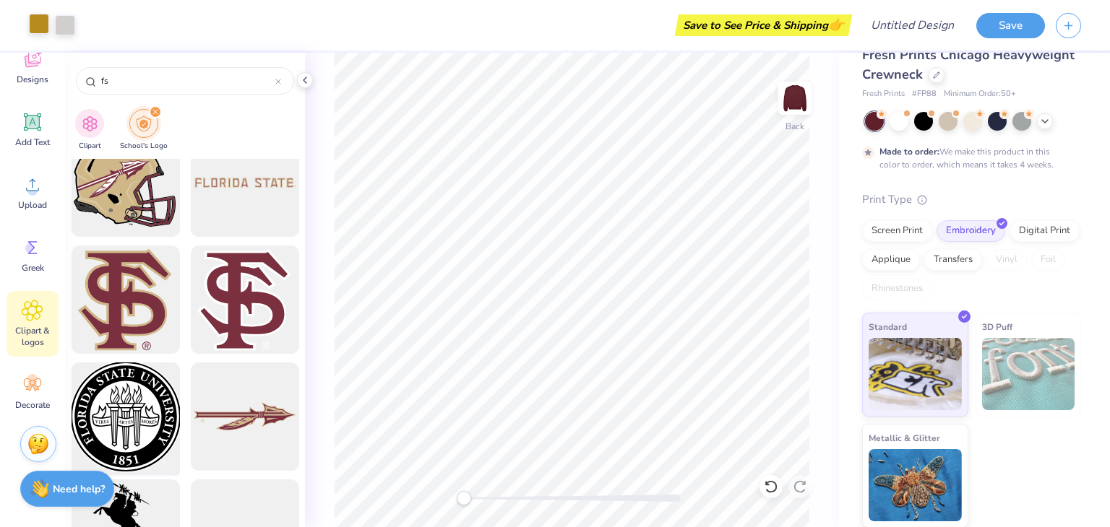
click at [137, 385] on div at bounding box center [125, 417] width 119 height 119
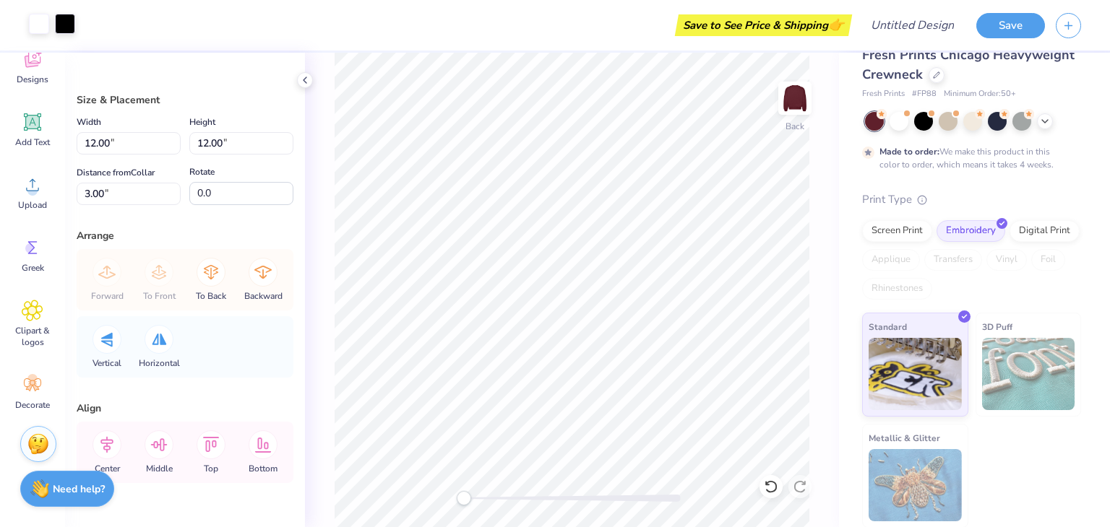
click at [73, 34] on div at bounding box center [65, 24] width 20 height 20
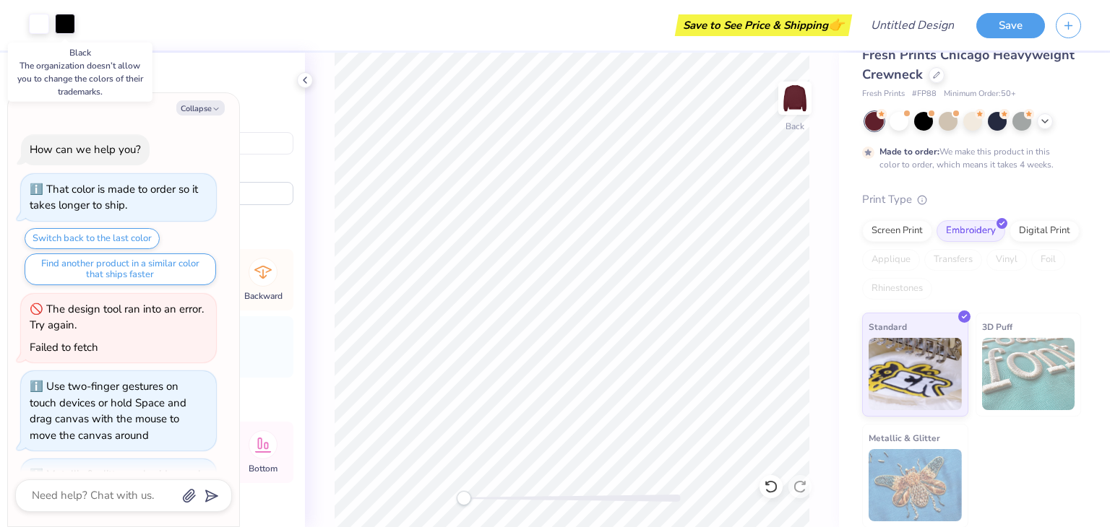
scroll to position [661, 0]
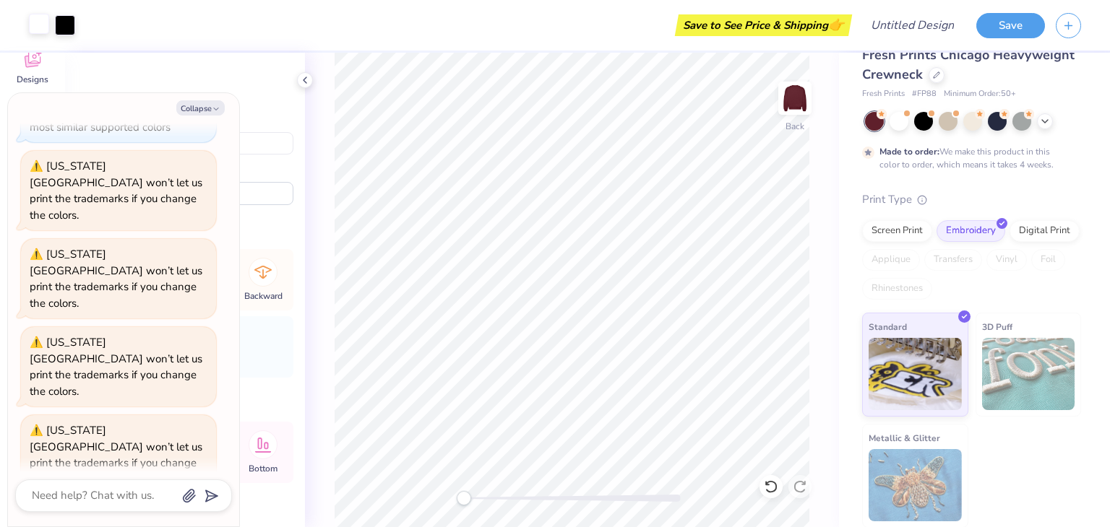
type textarea "x"
type input "3.70"
type input "11.30"
type textarea "x"
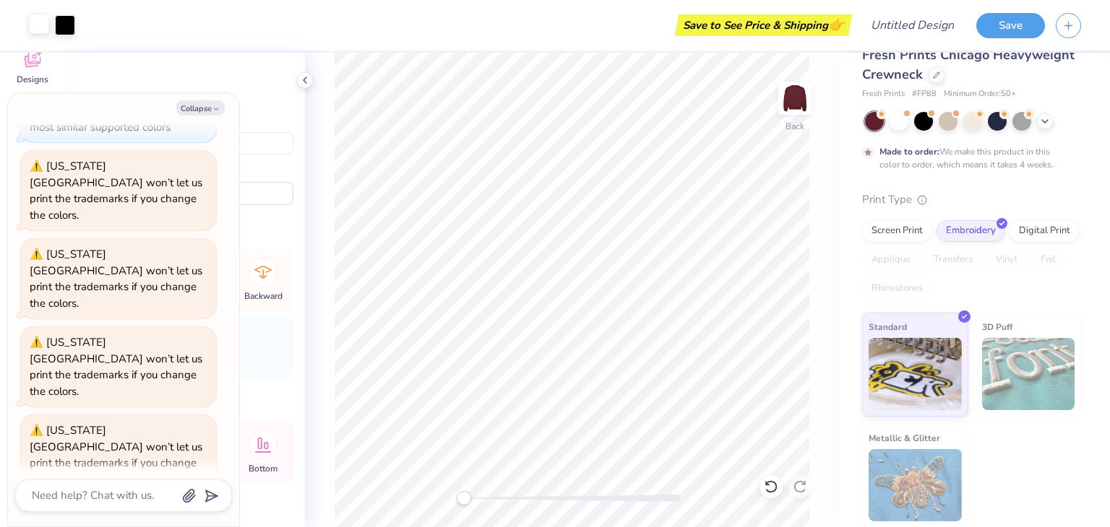
type input "3.20"
type input "11.53"
click at [306, 82] on polyline at bounding box center [304, 80] width 3 height 6
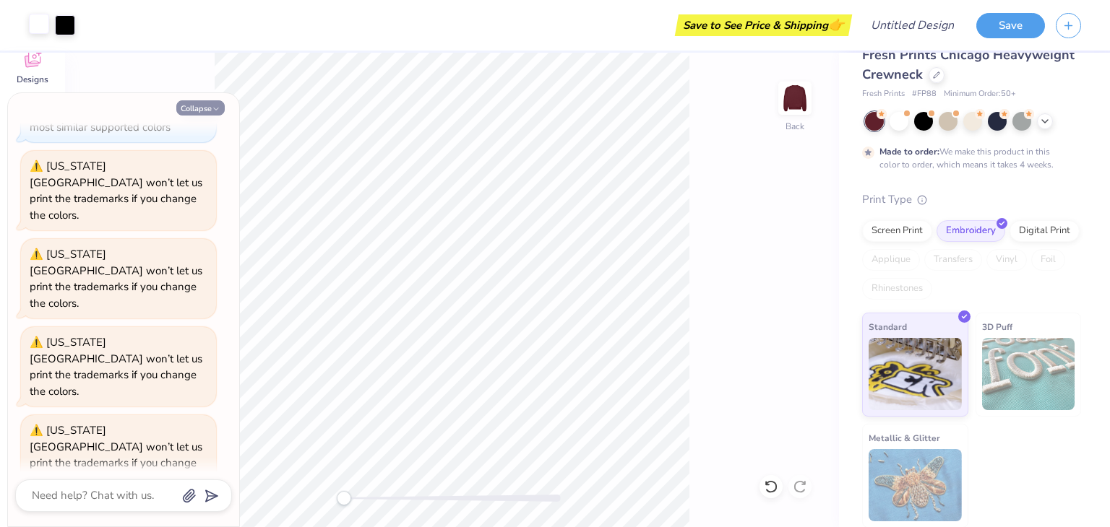
click at [206, 110] on button "Collapse" at bounding box center [200, 107] width 48 height 15
type textarea "x"
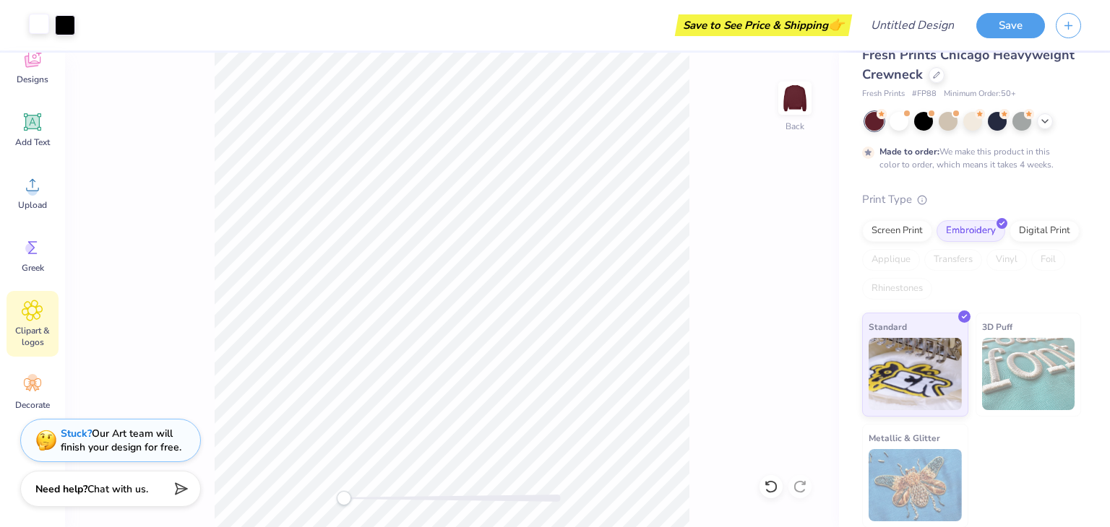
click at [32, 298] on div "Clipart & logos" at bounding box center [33, 324] width 52 height 66
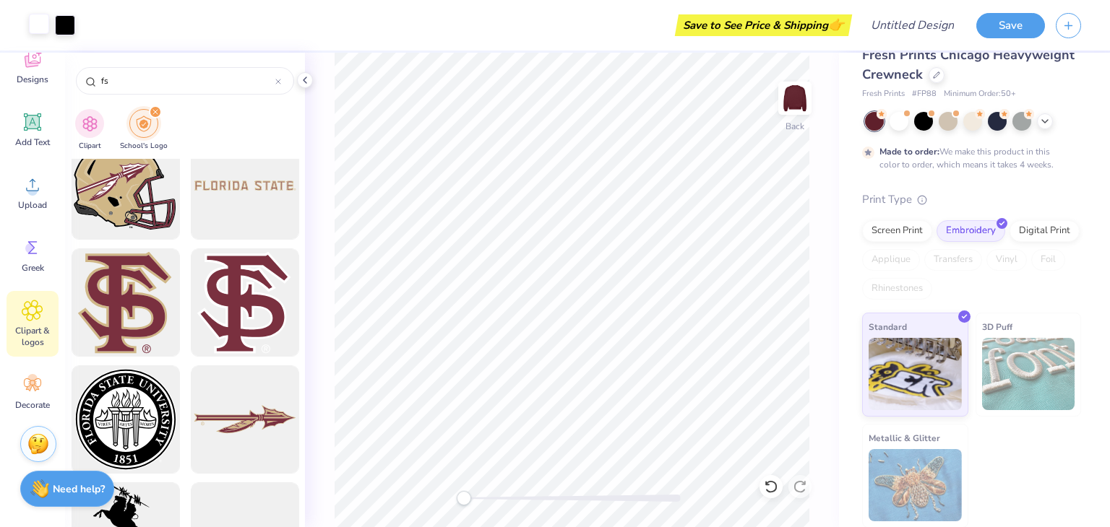
scroll to position [1156, 0]
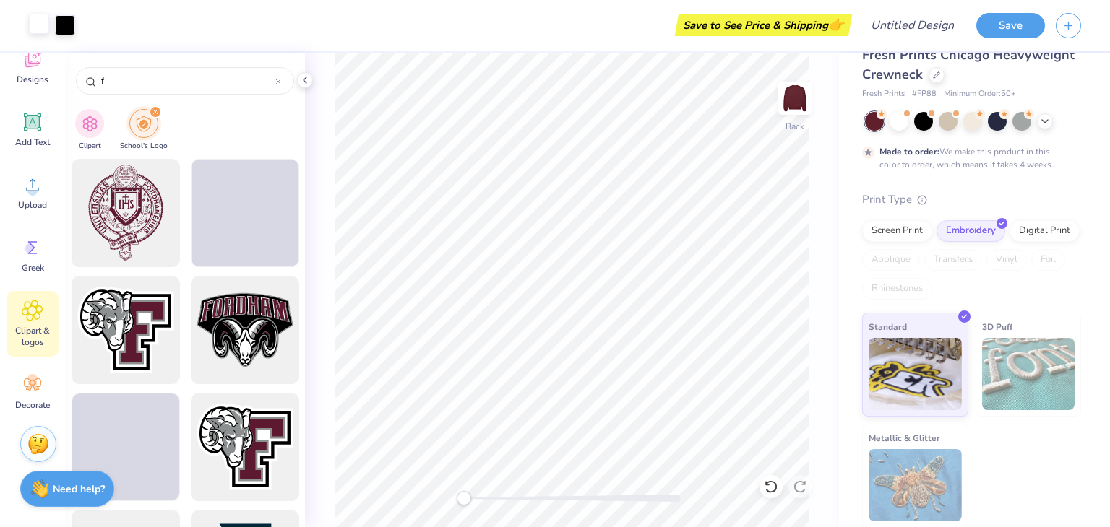
type input "f"
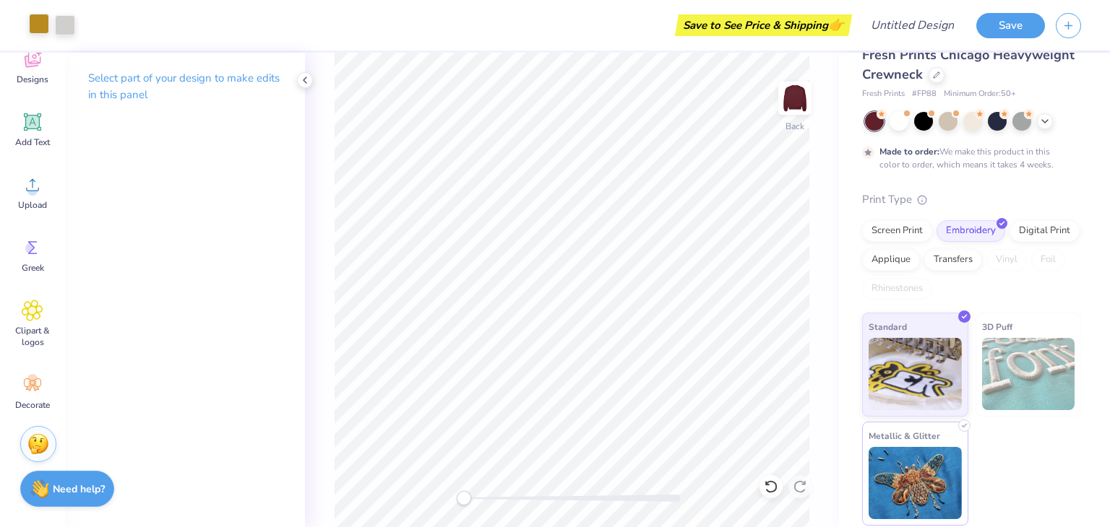
click at [553, 434] on span "Metallic & Glitter" at bounding box center [904, 435] width 72 height 15
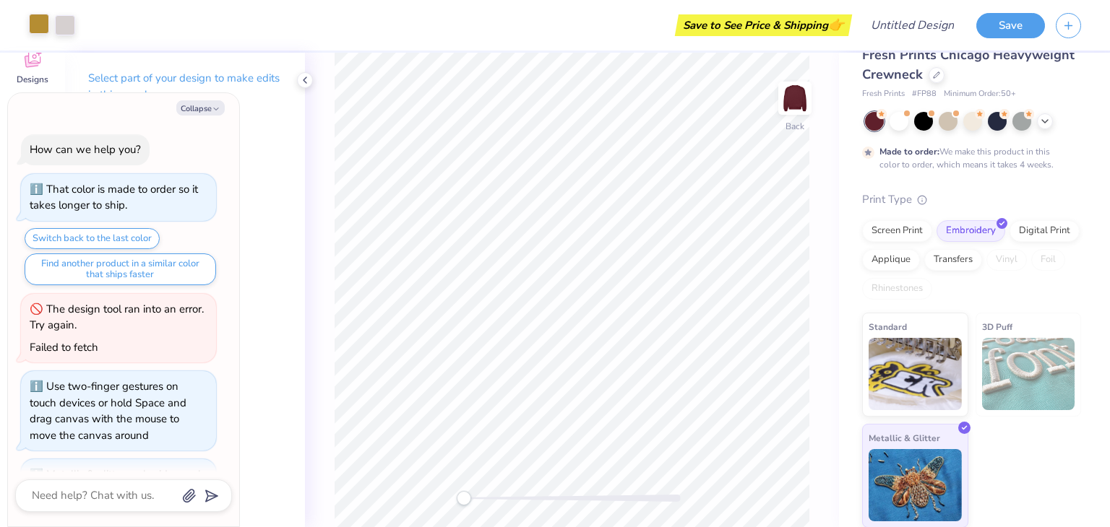
scroll to position [766, 0]
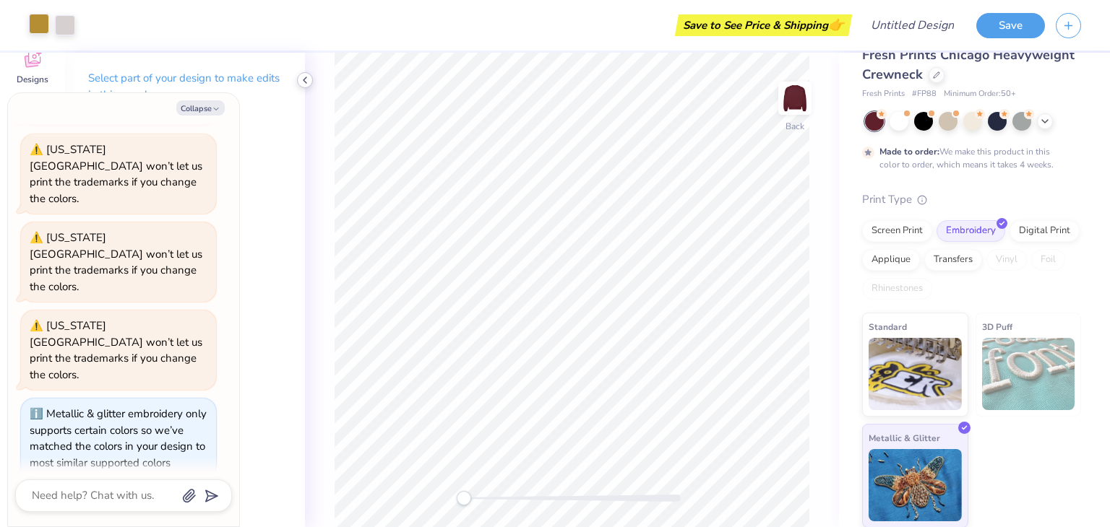
click at [302, 78] on icon at bounding box center [305, 80] width 12 height 12
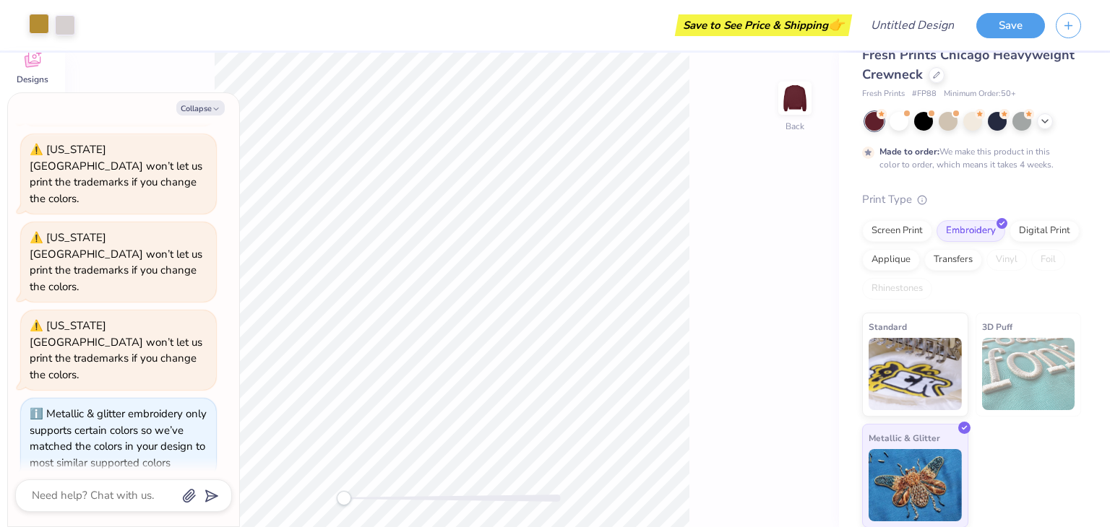
click at [199, 98] on div "Collapse How can we help you? That color is made to order so it takes longer to…" at bounding box center [123, 309] width 231 height 433
click at [214, 113] on icon "button" at bounding box center [216, 109] width 9 height 9
type textarea "x"
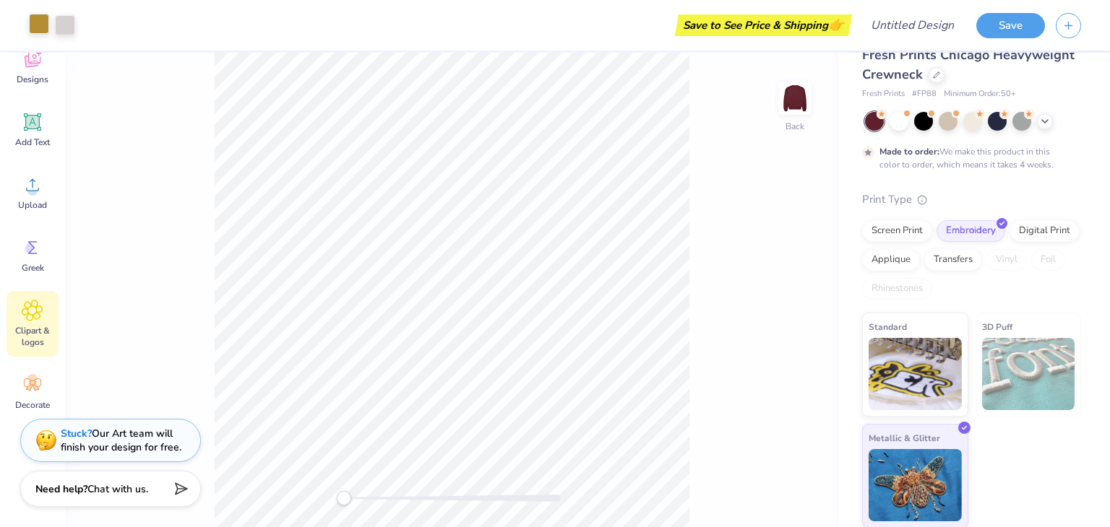
click at [39, 304] on icon at bounding box center [32, 311] width 21 height 22
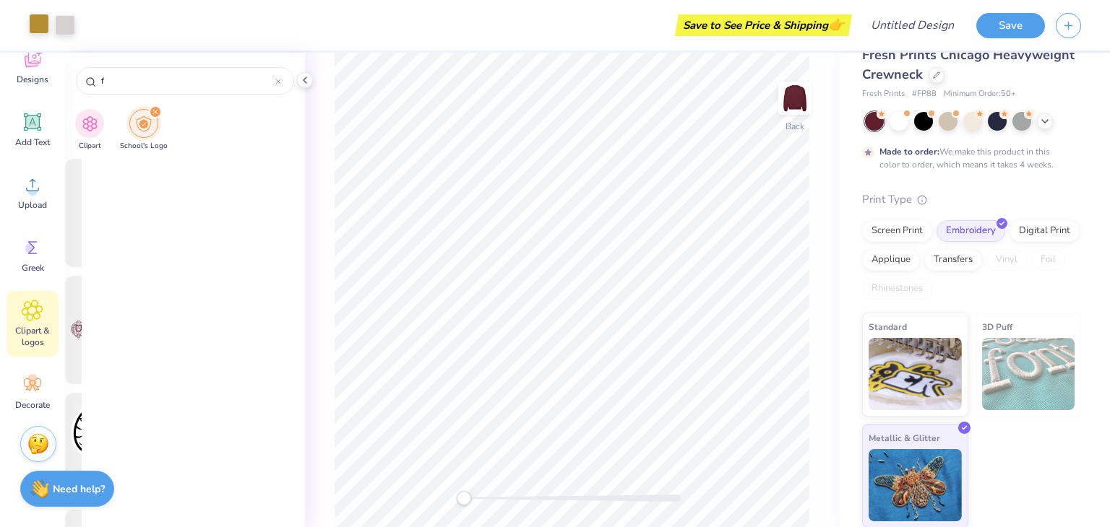
scroll to position [0, 0]
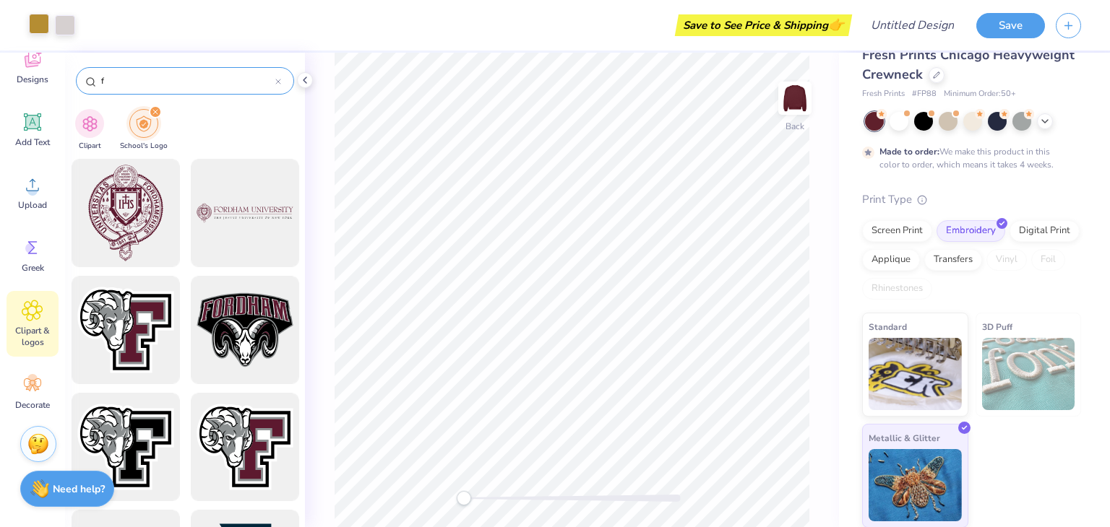
click at [277, 79] on icon at bounding box center [278, 82] width 6 height 6
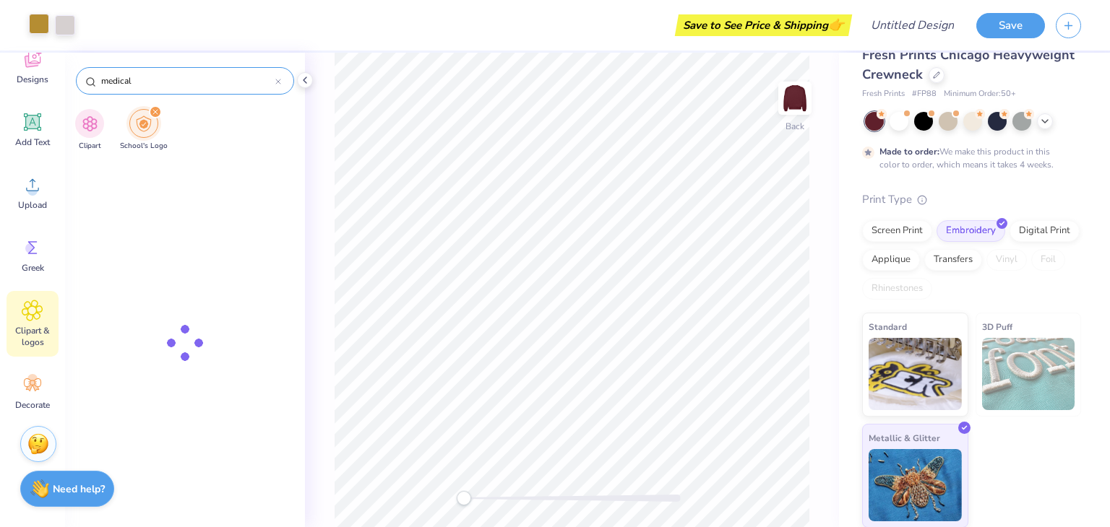
type input "medical"
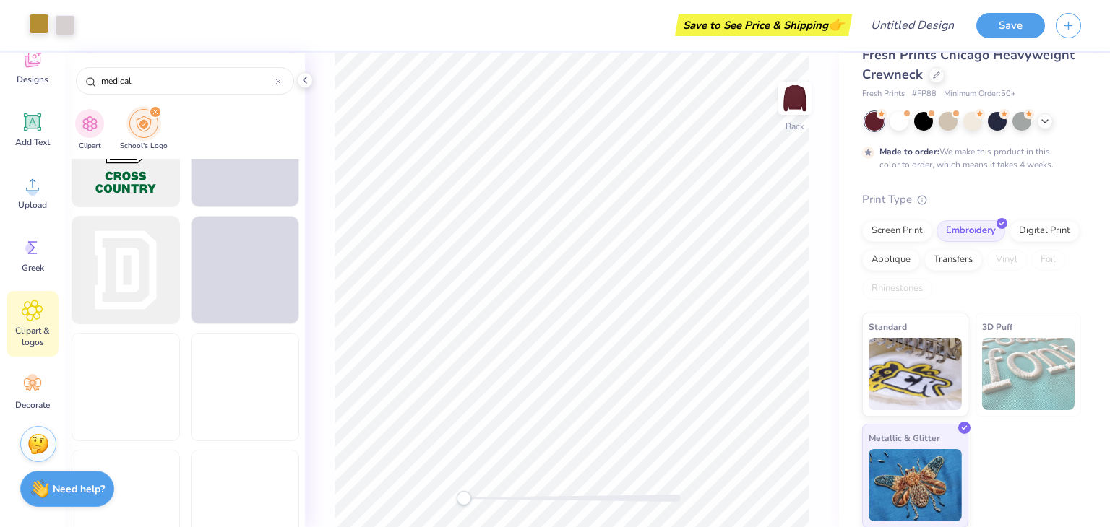
scroll to position [2167, 0]
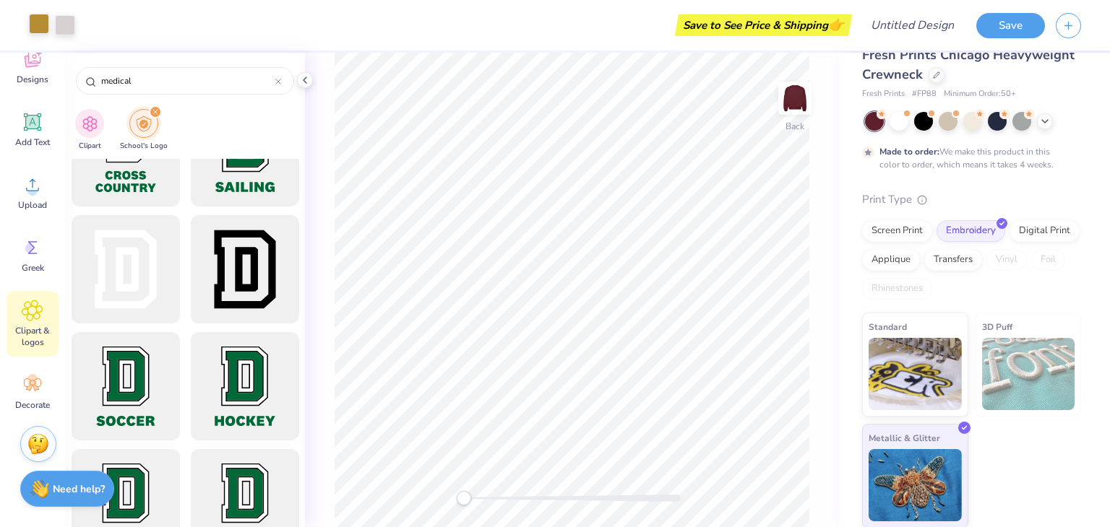
click at [154, 111] on icon "filter for School's Logo" at bounding box center [155, 112] width 4 height 4
click at [90, 136] on div "filter for Clipart" at bounding box center [89, 122] width 29 height 29
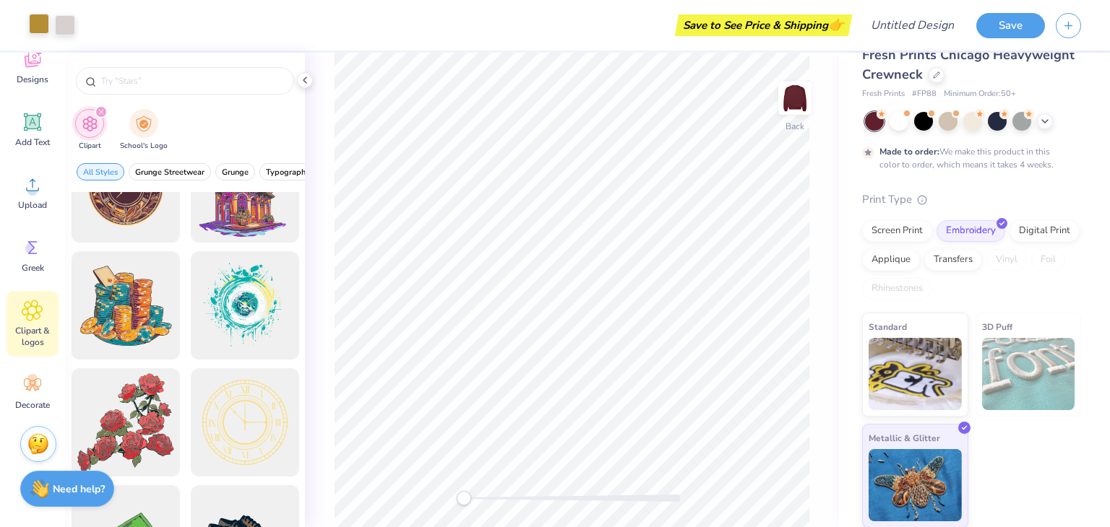
scroll to position [0, 0]
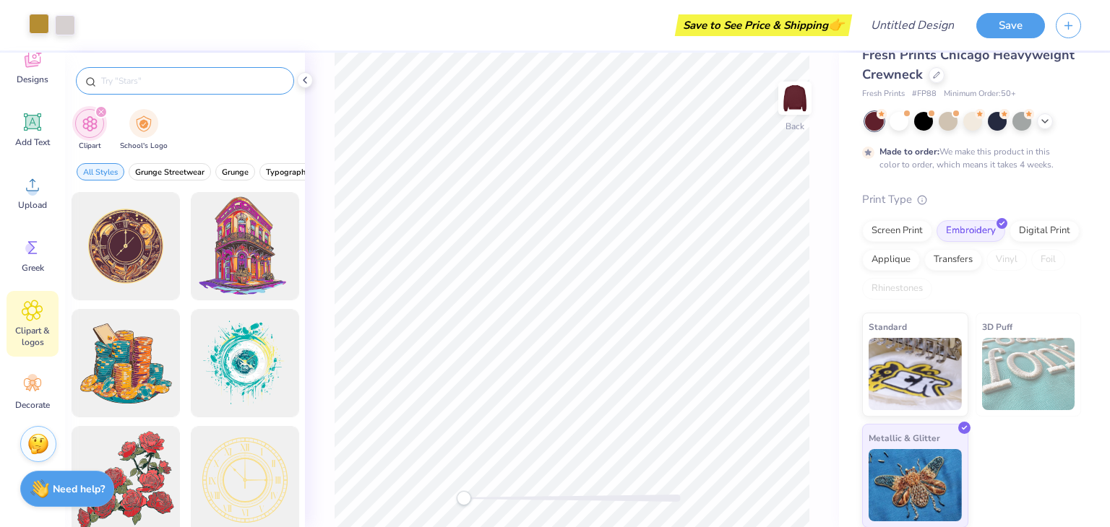
click at [183, 80] on input "text" at bounding box center [192, 81] width 185 height 14
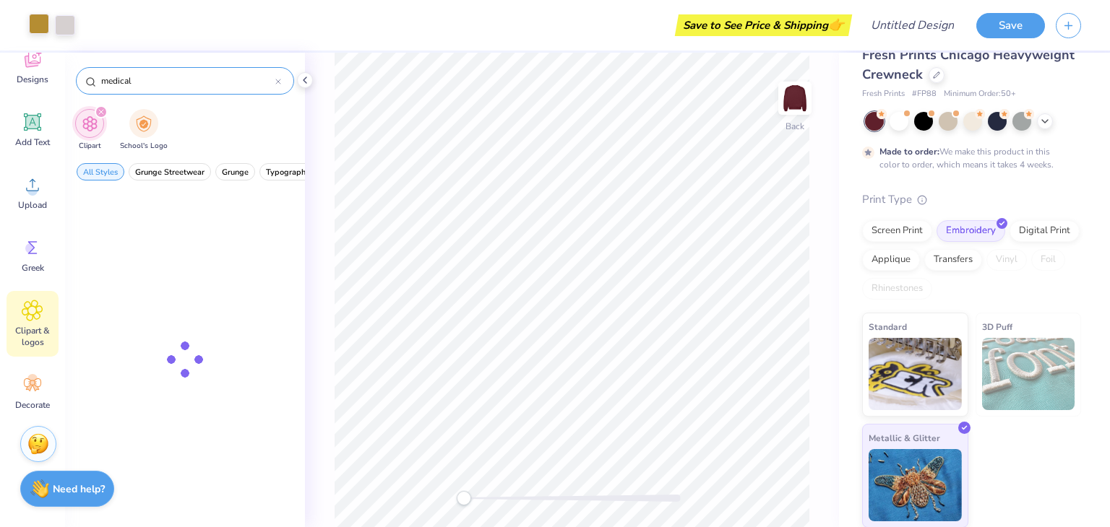
type input "medical"
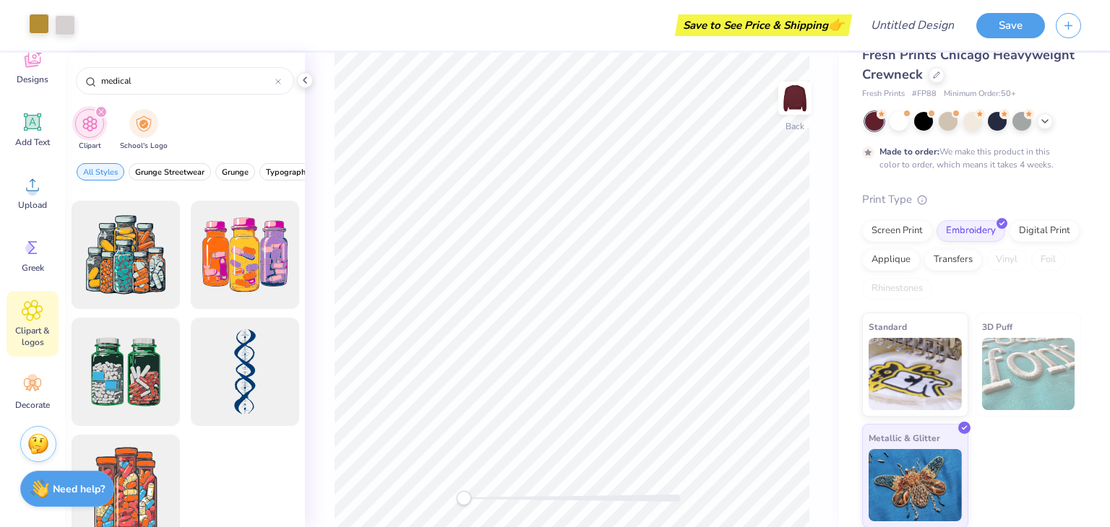
scroll to position [1771, 0]
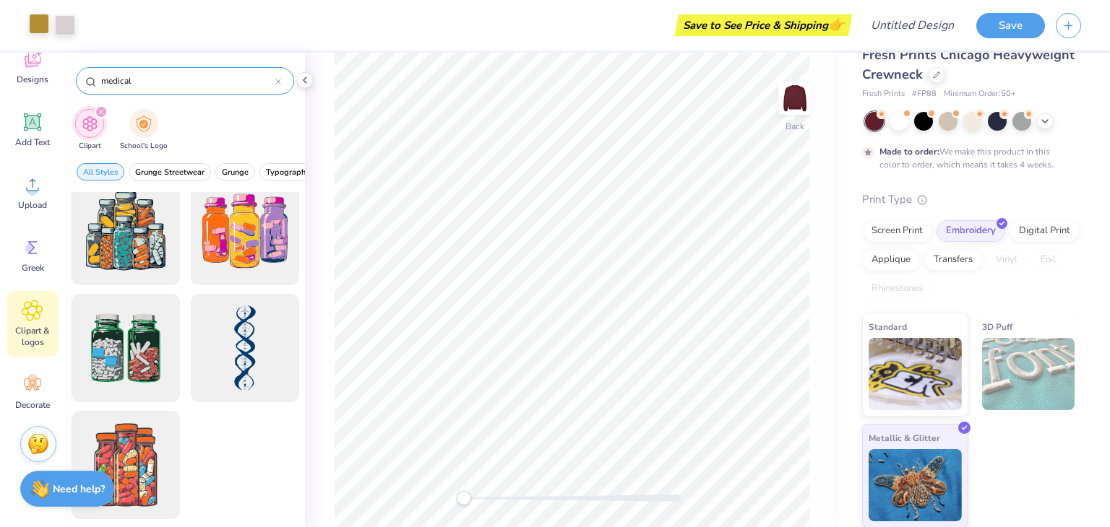
click at [283, 80] on div "medical" at bounding box center [185, 80] width 218 height 27
click at [280, 80] on icon at bounding box center [278, 82] width 6 height 6
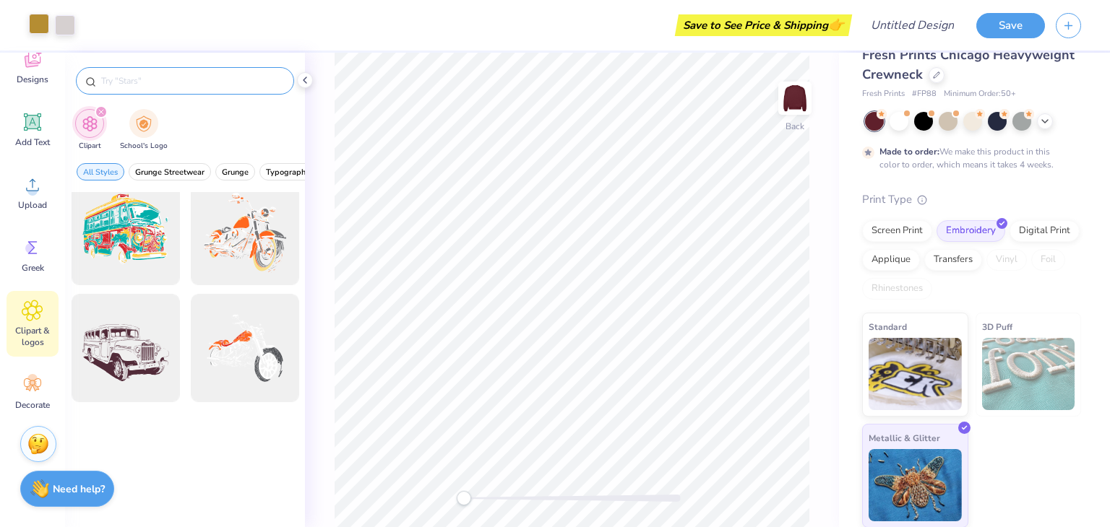
click at [240, 87] on input "text" at bounding box center [192, 81] width 185 height 14
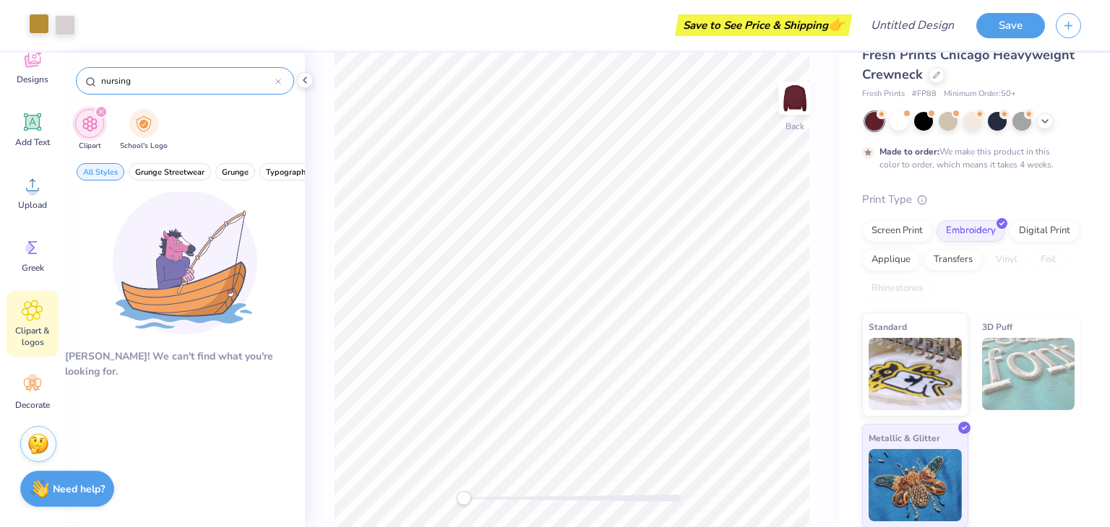
click at [234, 85] on input "nursing" at bounding box center [188, 81] width 176 height 14
drag, startPoint x: 234, startPoint y: 84, endPoint x: 178, endPoint y: 82, distance: 56.4
click at [178, 82] on input "nursing" at bounding box center [188, 81] width 176 height 14
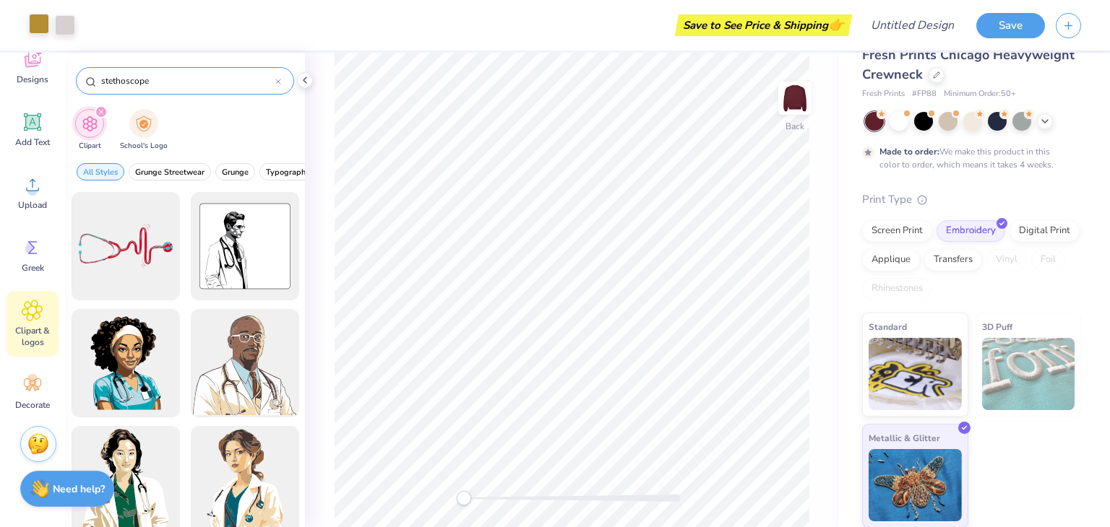
type input "stethoscope"
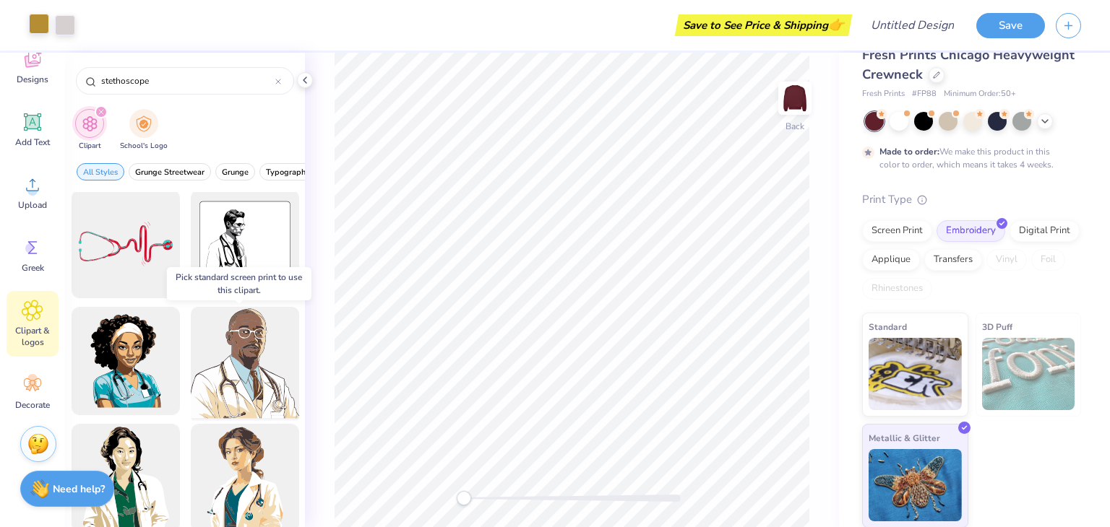
scroll to position [0, 0]
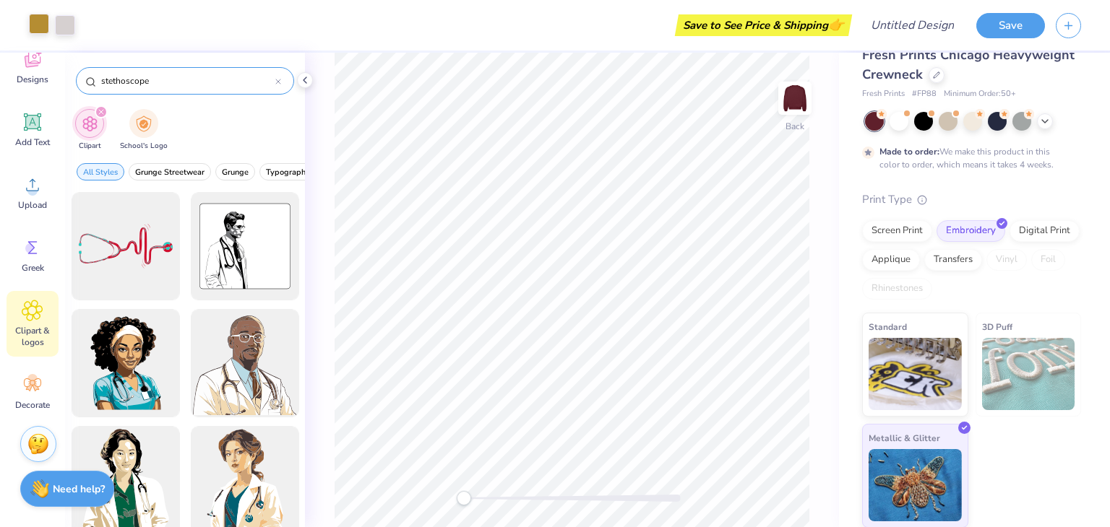
click at [280, 82] on icon at bounding box center [278, 81] width 4 height 4
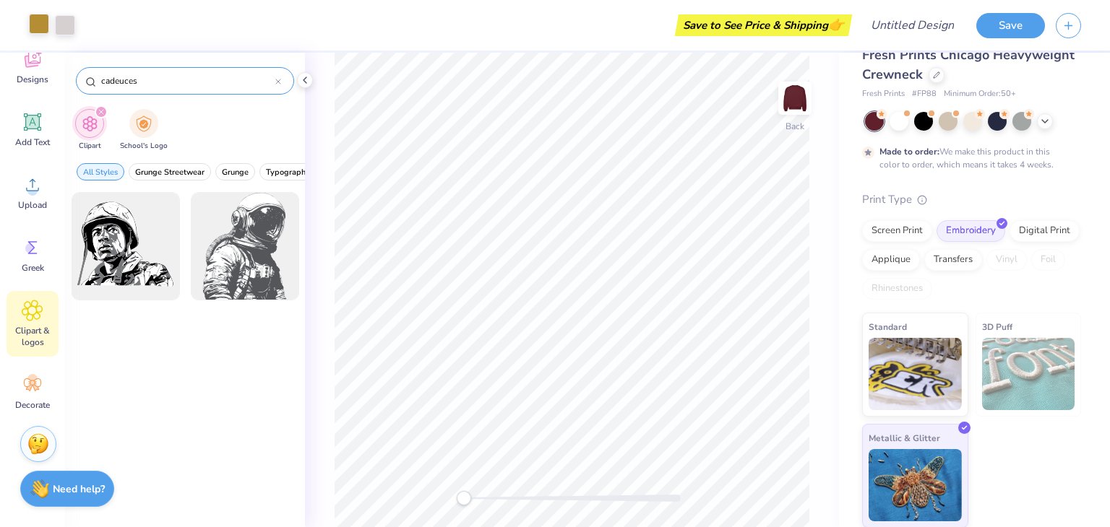
type input "cadeuces"
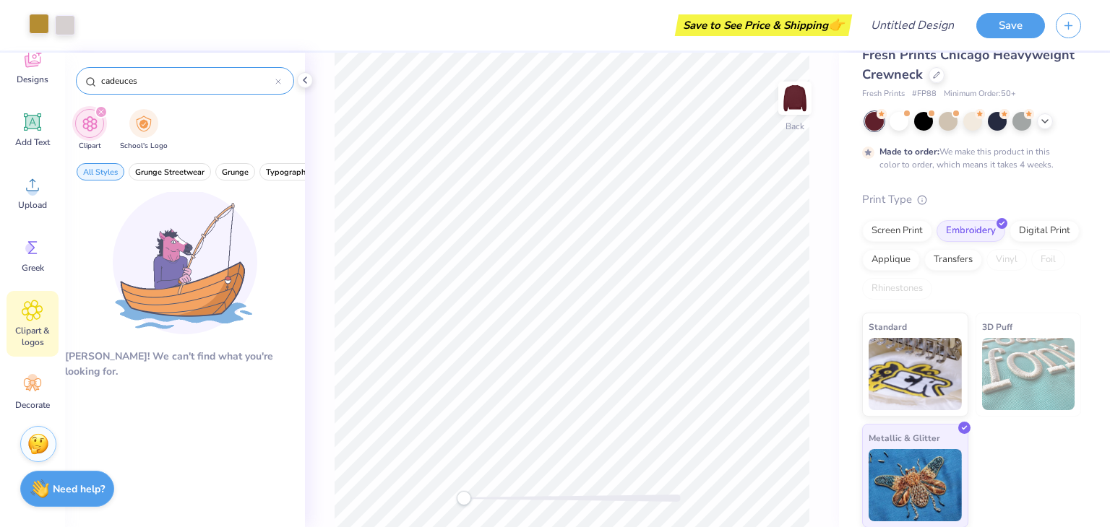
click at [277, 79] on icon at bounding box center [278, 82] width 6 height 6
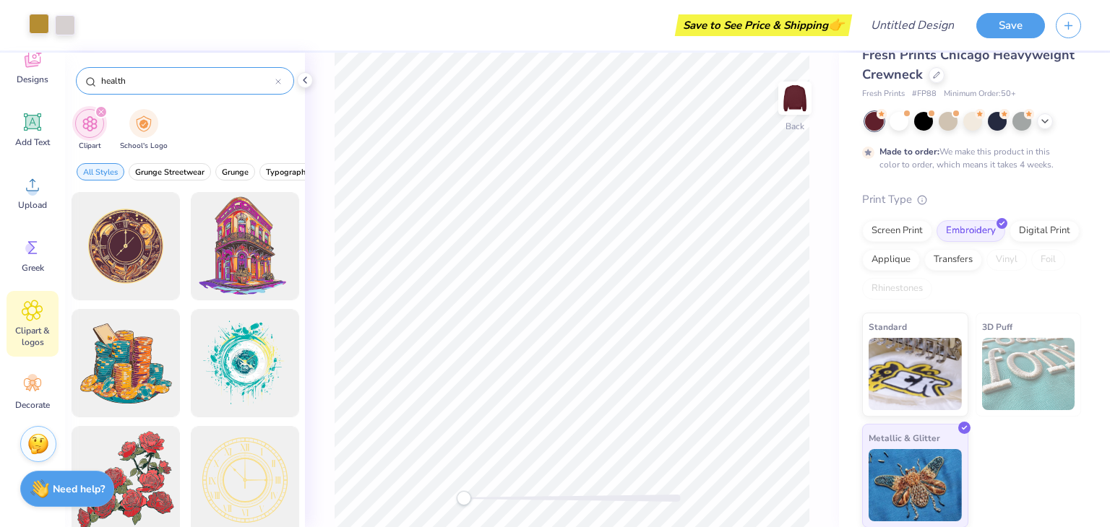
type input "health"
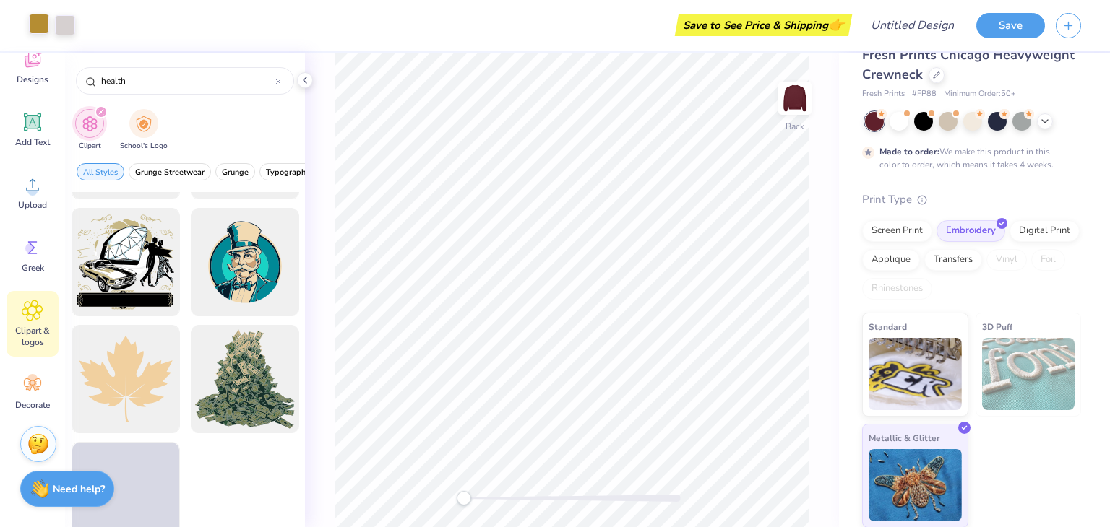
scroll to position [3175, 0]
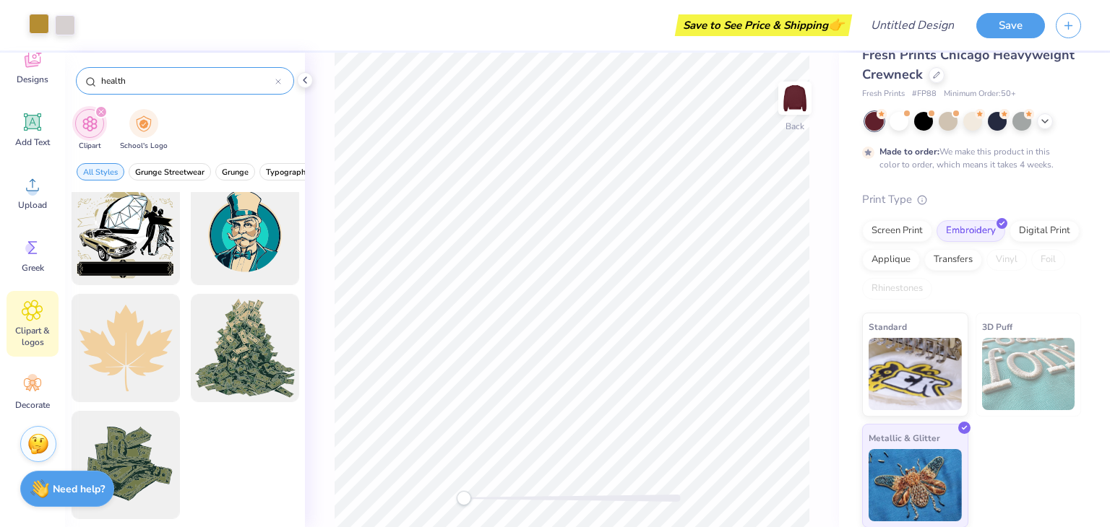
click at [280, 79] on icon at bounding box center [278, 81] width 4 height 4
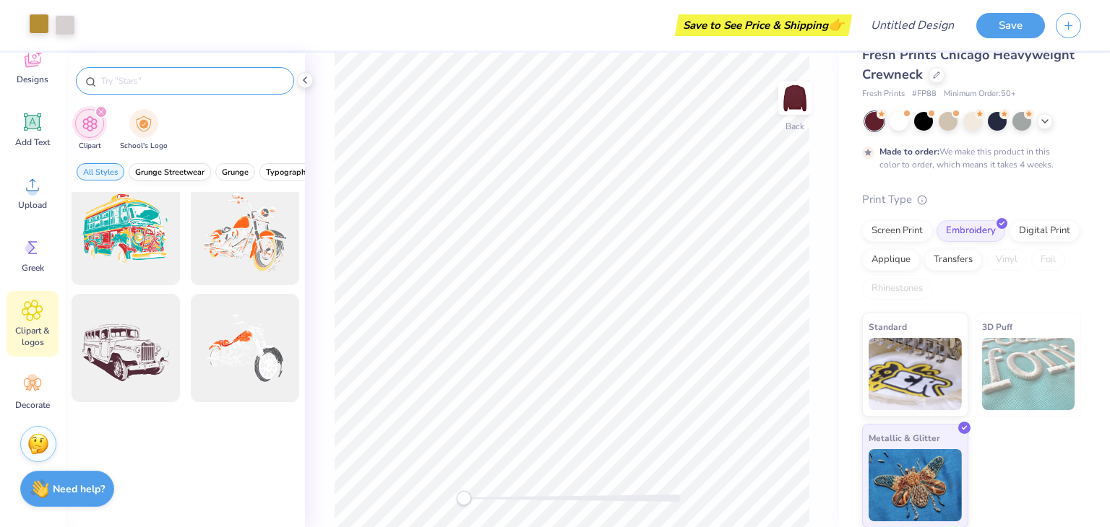
scroll to position [1536, 0]
click at [269, 171] on span "Typography" at bounding box center [288, 172] width 44 height 11
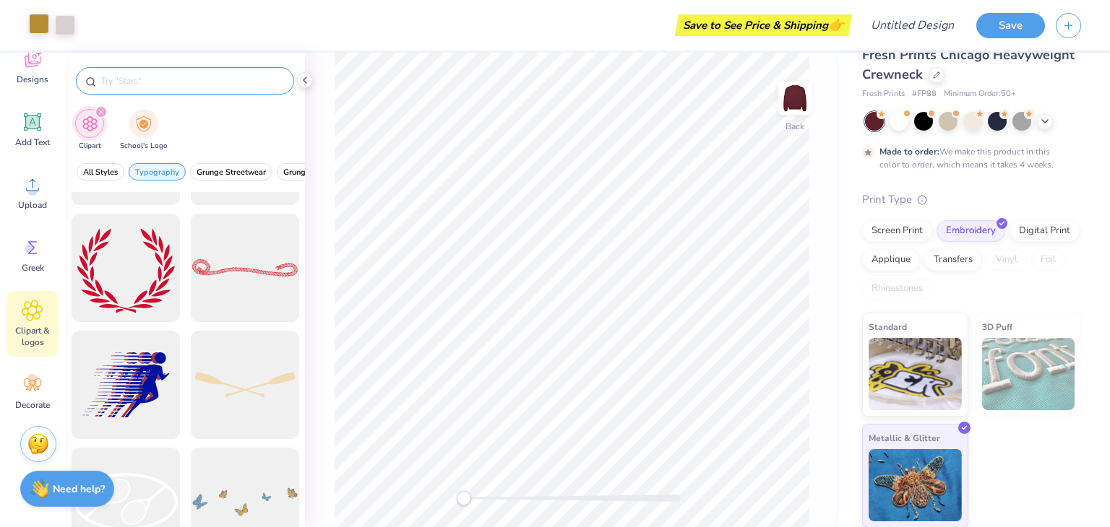
scroll to position [795, 0]
click at [148, 278] on div at bounding box center [126, 271] width 108 height 108
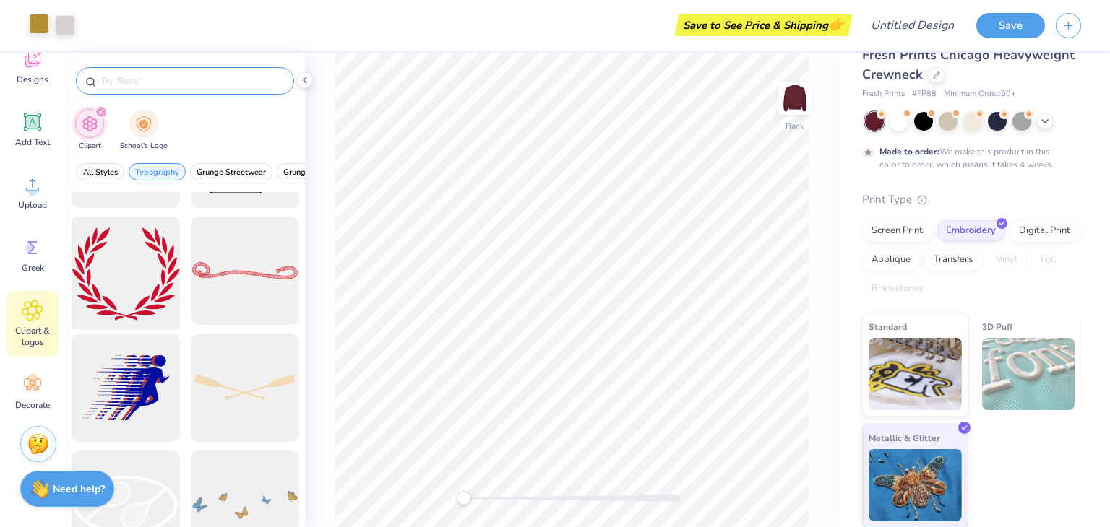
click at [150, 266] on div at bounding box center [125, 271] width 119 height 119
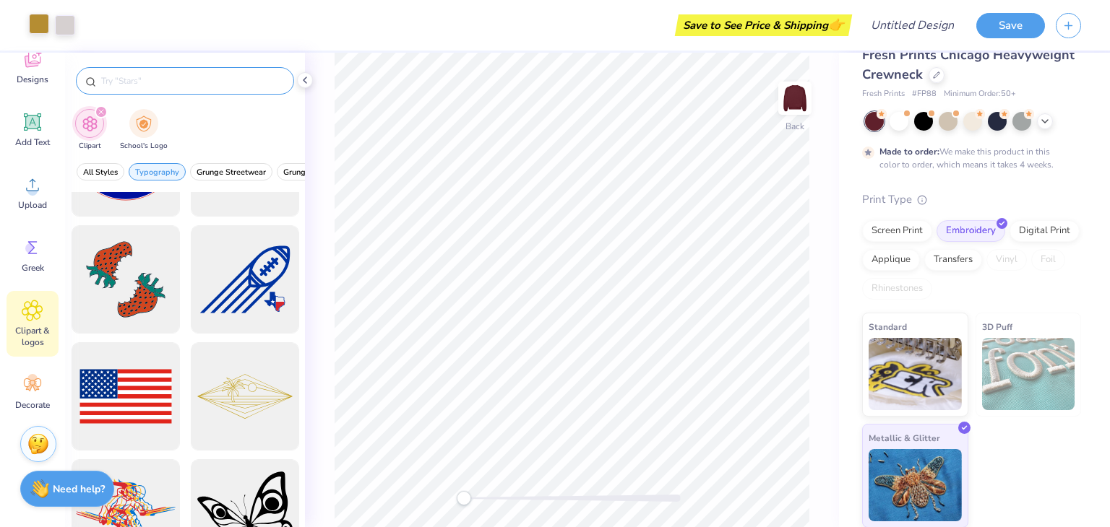
scroll to position [2673, 0]
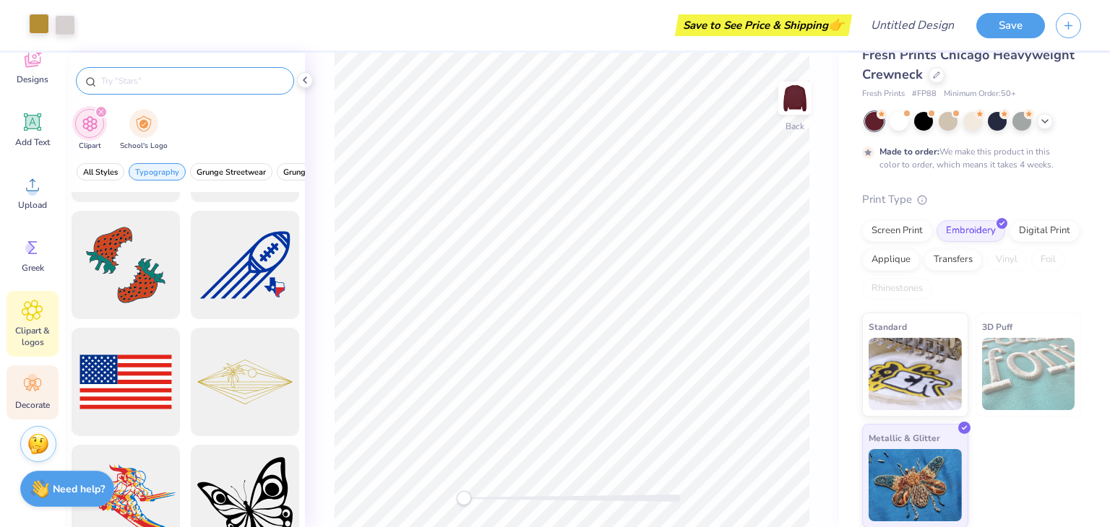
click at [48, 371] on div "Decorate" at bounding box center [33, 393] width 52 height 54
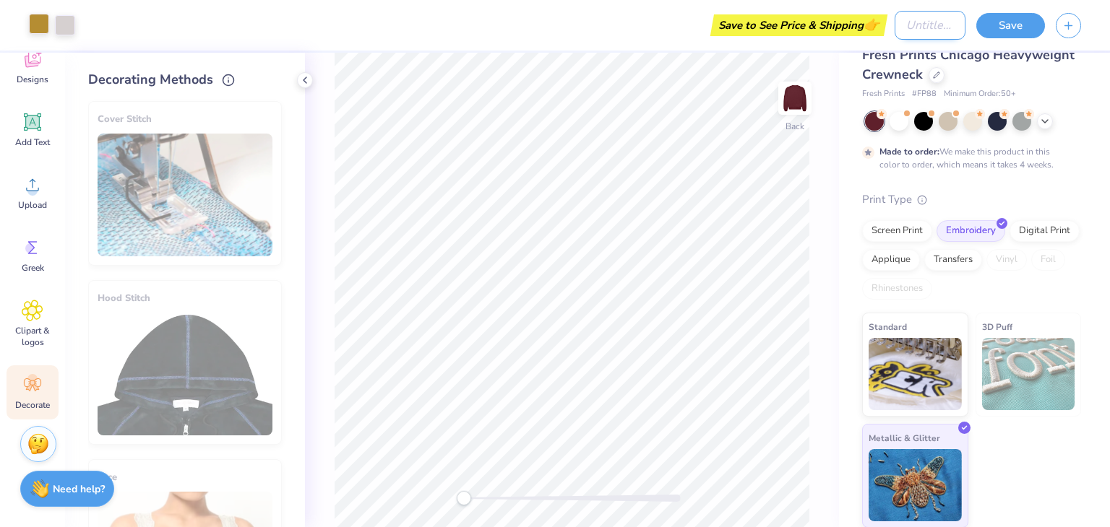
click at [553, 27] on input "Design Title" at bounding box center [929, 25] width 71 height 29
type input "m"
type input "msna"
click at [553, 14] on button "Save" at bounding box center [1010, 23] width 69 height 25
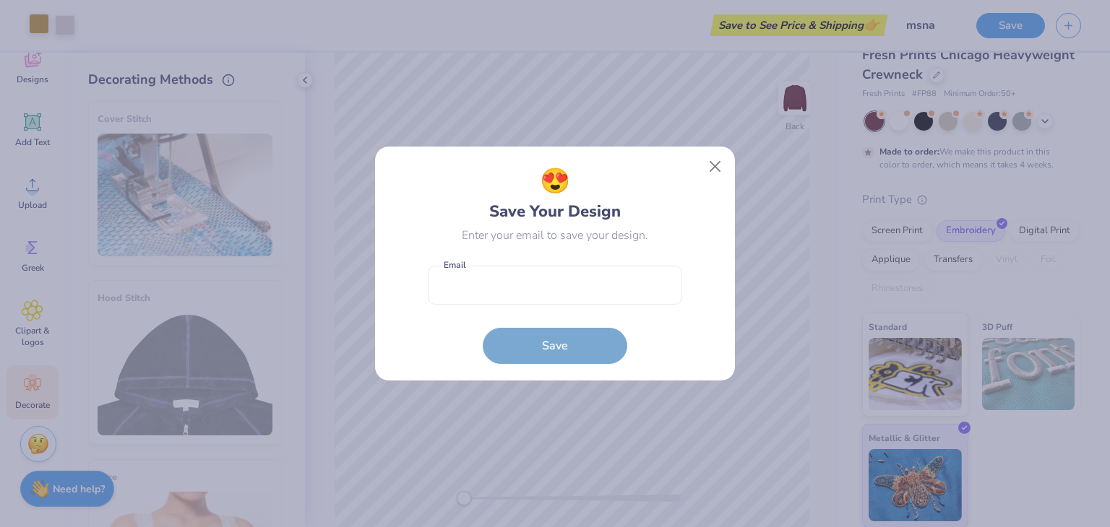
click at [553, 307] on form "Email is a required field Email Save" at bounding box center [555, 312] width 254 height 106
click at [553, 303] on input "email" at bounding box center [555, 286] width 254 height 40
type input "mmaviles0209@gmail.com"
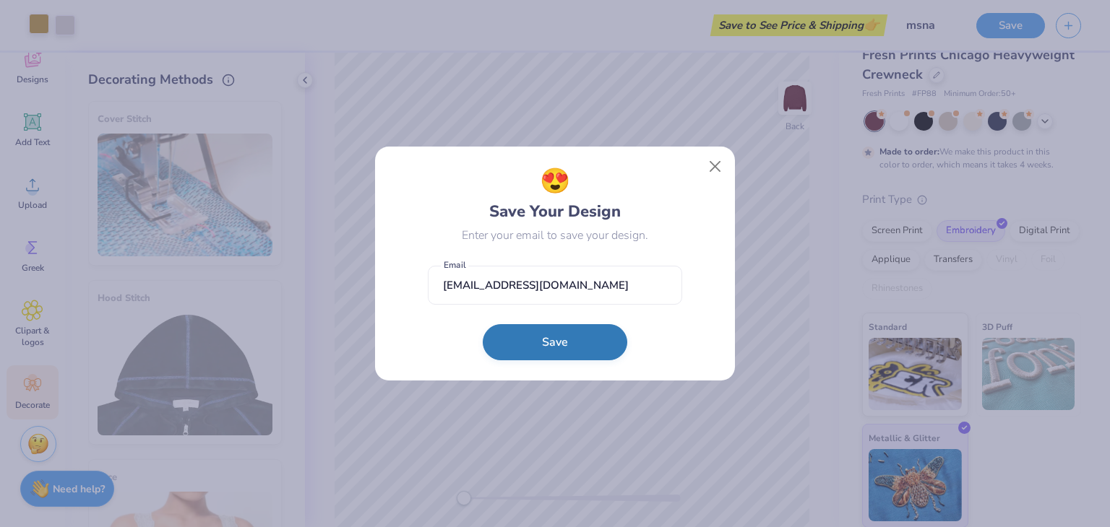
click at [553, 342] on button "Save" at bounding box center [555, 342] width 144 height 36
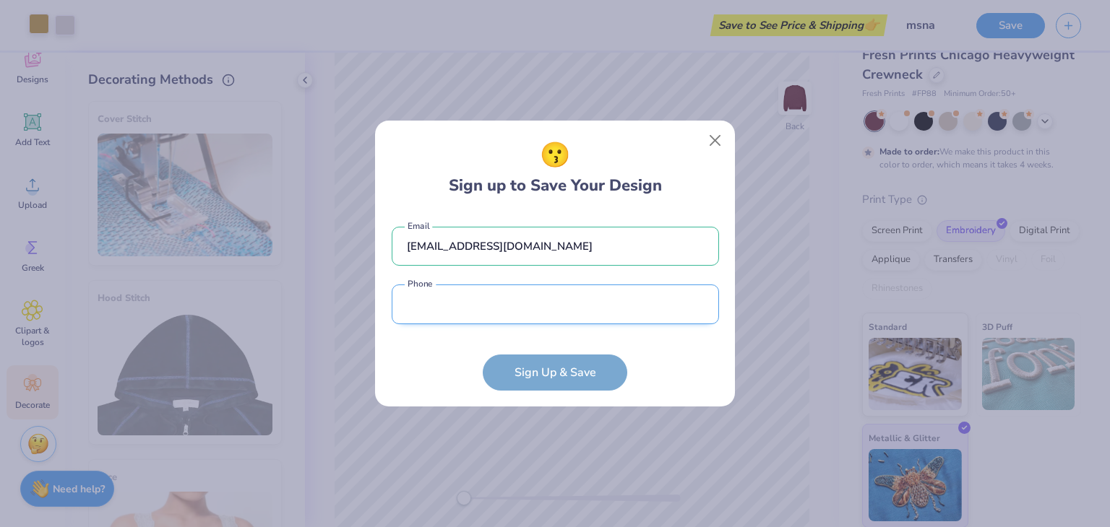
click at [553, 319] on input "tel" at bounding box center [555, 305] width 327 height 40
type input "(786) 606-7366"
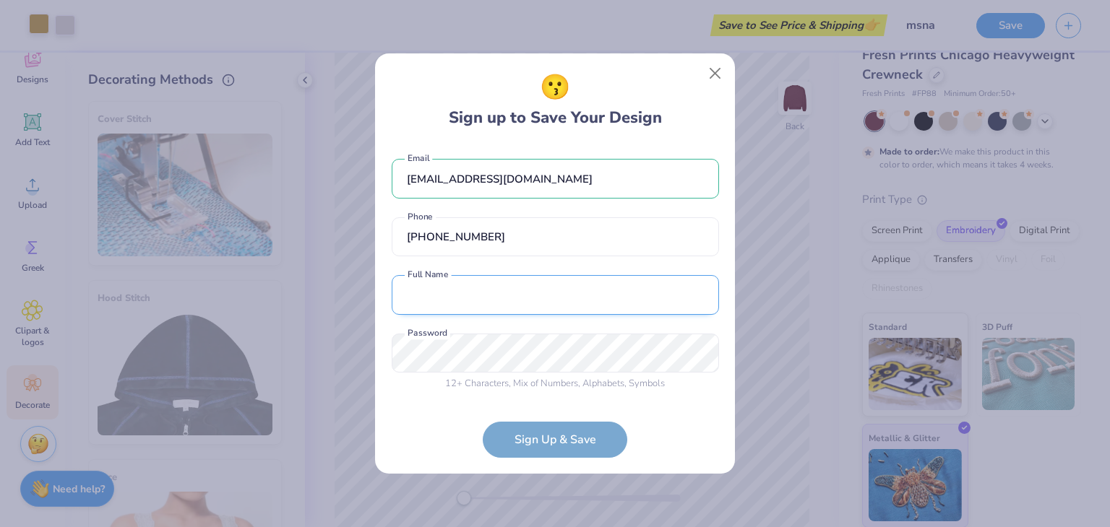
click at [534, 306] on input "text" at bounding box center [555, 295] width 327 height 40
type input "Mia Aviles"
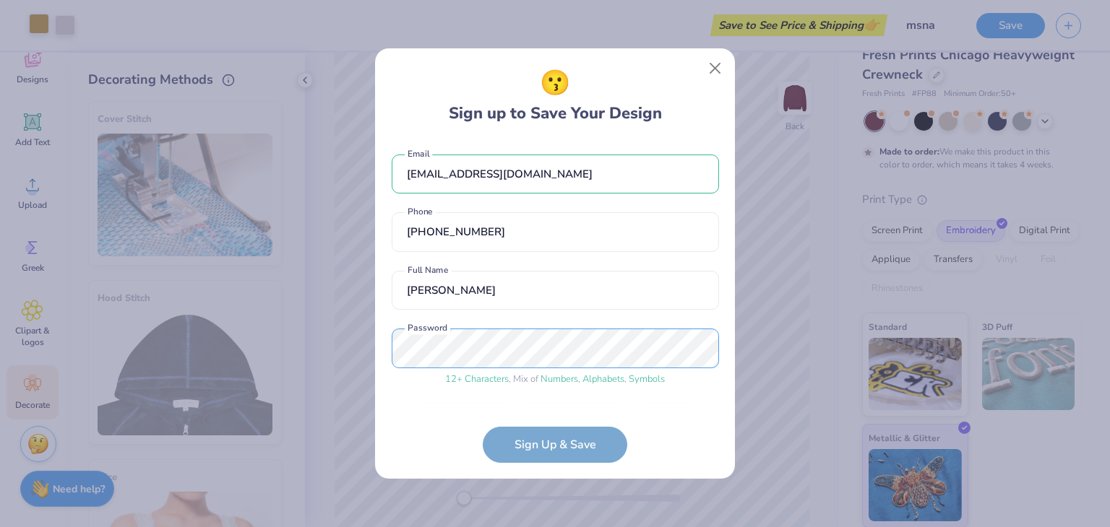
scroll to position [45, 0]
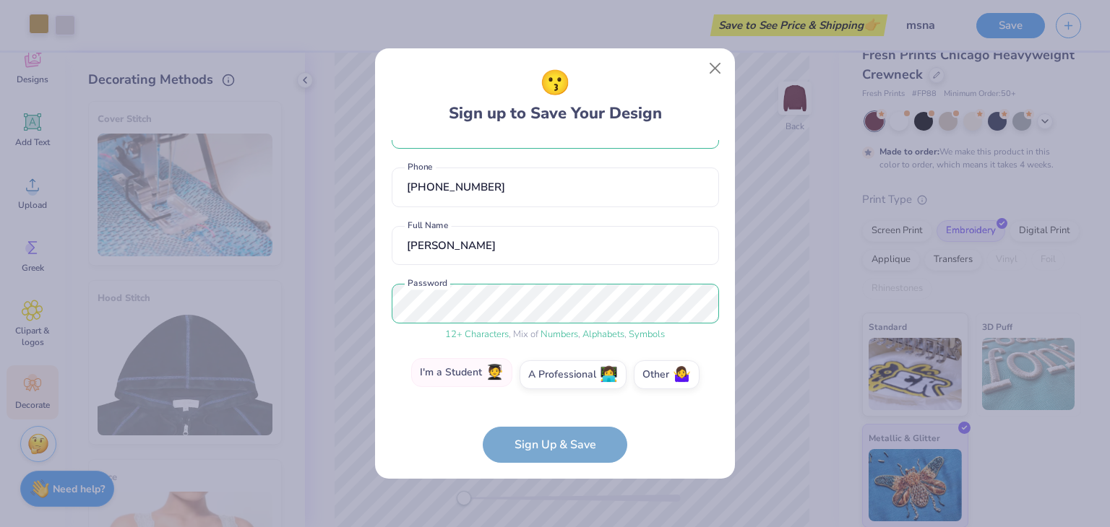
click at [489, 373] on span "🧑‍🎓" at bounding box center [494, 373] width 18 height 17
click at [550, 419] on input "I'm a Student 🧑‍🎓" at bounding box center [554, 423] width 9 height 9
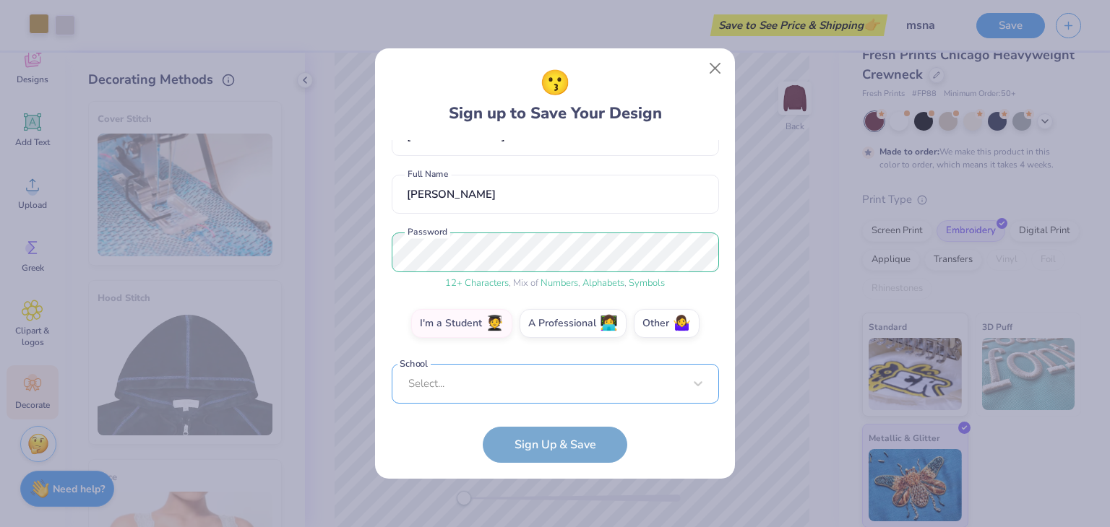
click at [497, 376] on div "Select..." at bounding box center [555, 384] width 327 height 40
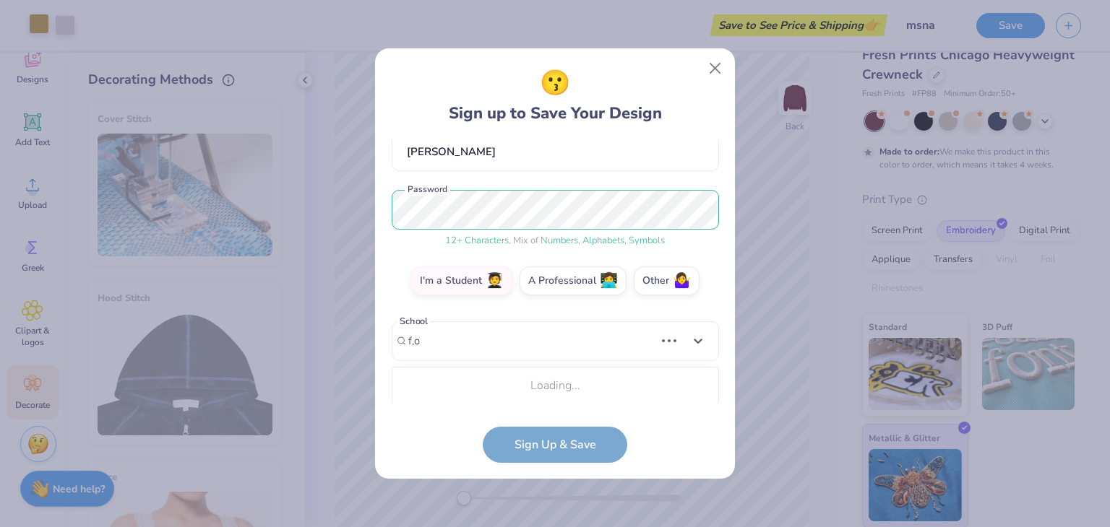
scroll to position [139, 0]
type input "florida state"
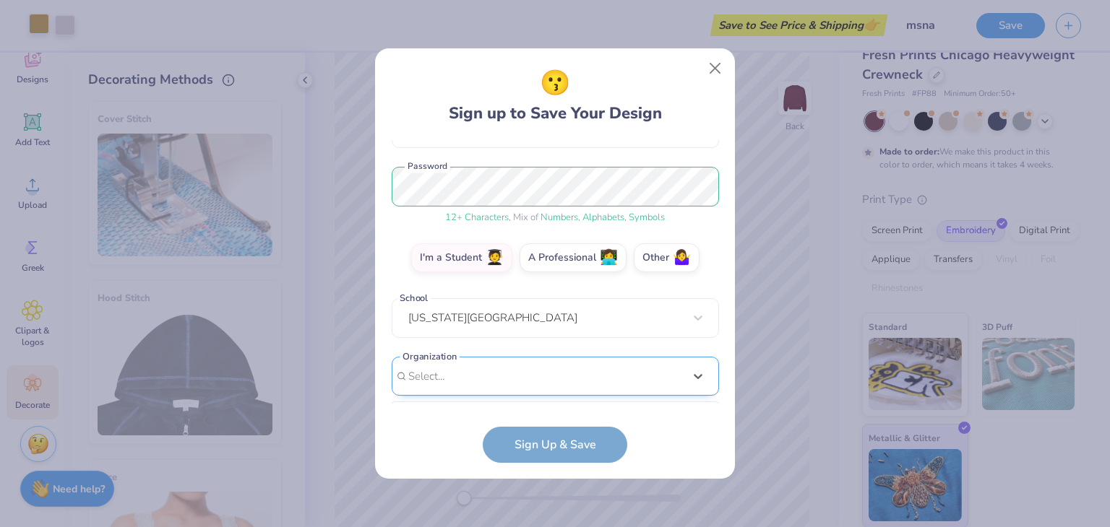
click at [436, 382] on div "option focused, 8 of 15. 15 results available. Use Up and Down to choose option…" at bounding box center [555, 489] width 327 height 264
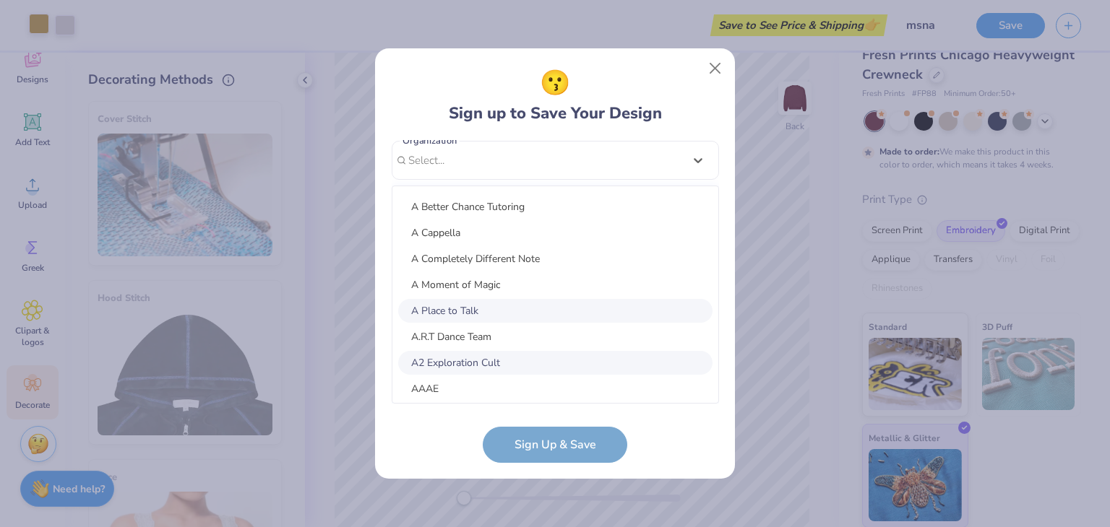
scroll to position [572, 0]
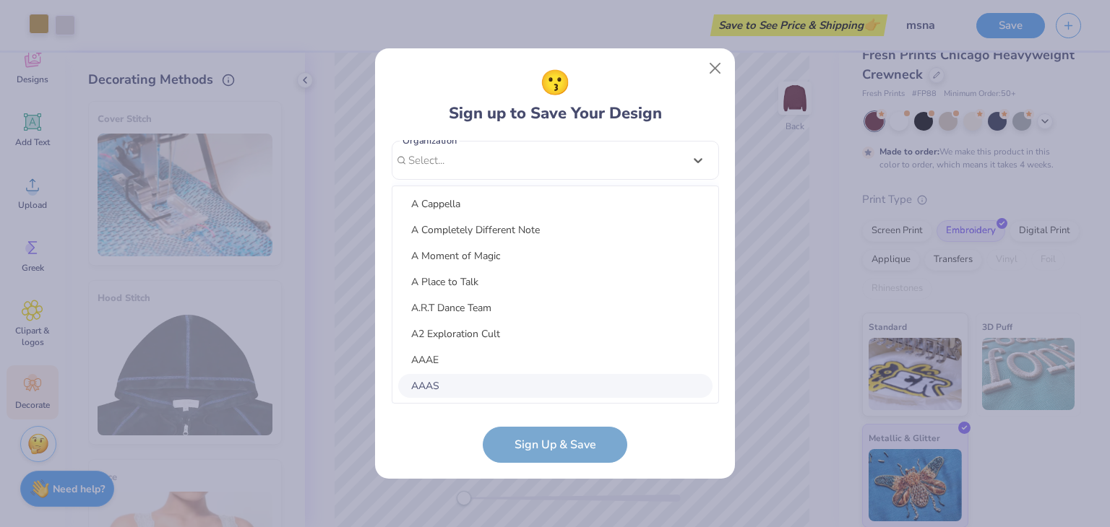
click at [431, 443] on form "mmaviles0209@gmail.com Email (786) 606-7366 Phone Mia Aviles Full Name 12 + Cha…" at bounding box center [555, 301] width 327 height 323
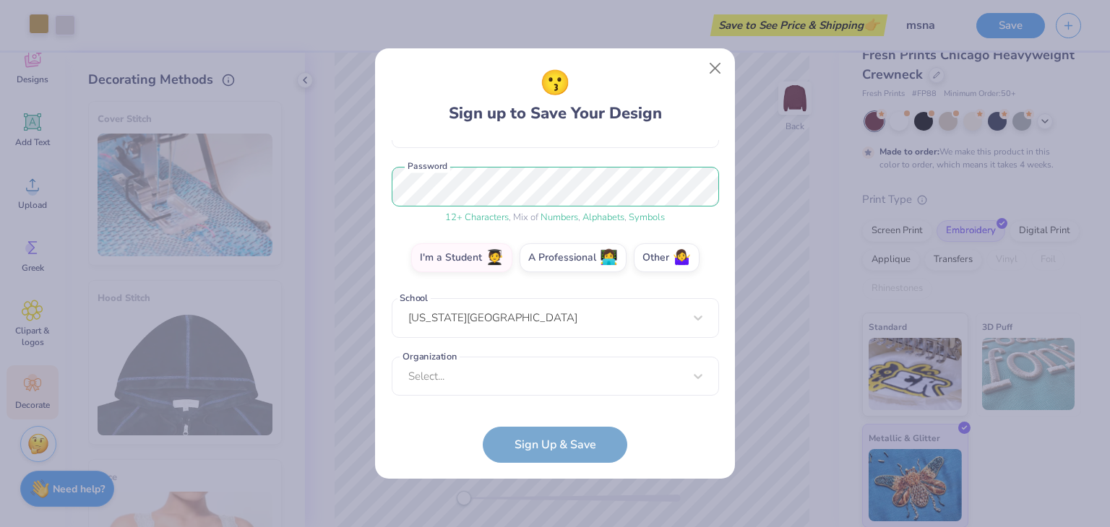
scroll to position [162, 0]
click at [537, 428] on form "mmaviles0209@gmail.com Email (786) 606-7366 Phone Mia Aviles Full Name 12 + Cha…" at bounding box center [555, 301] width 327 height 323
click at [536, 442] on form "mmaviles0209@gmail.com Email (786) 606-7366 Phone Mia Aviles Full Name 12 + Cha…" at bounding box center [555, 301] width 327 height 323
click at [488, 384] on div "Select..." at bounding box center [555, 377] width 327 height 40
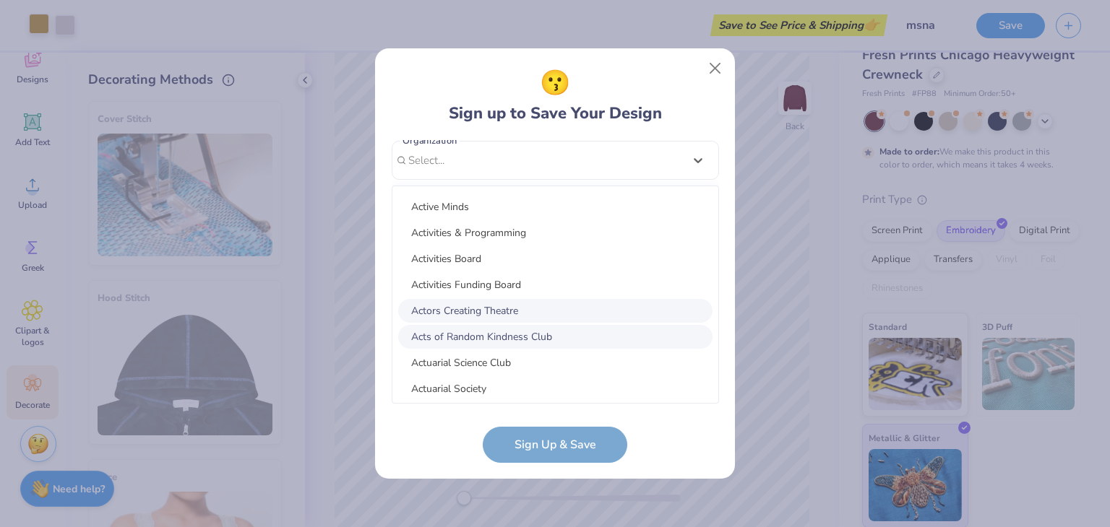
scroll to position [2132, 0]
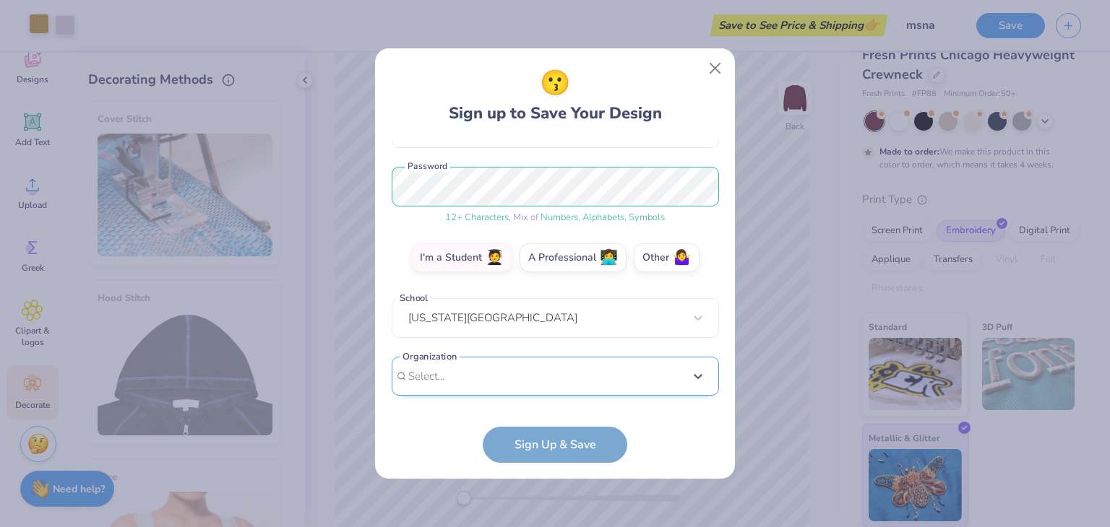
click at [423, 168] on div "mmaviles0209@gmail.com Email (786) 606-7366 Phone Mia Aviles Full Name 12 + Cha…" at bounding box center [555, 272] width 327 height 264
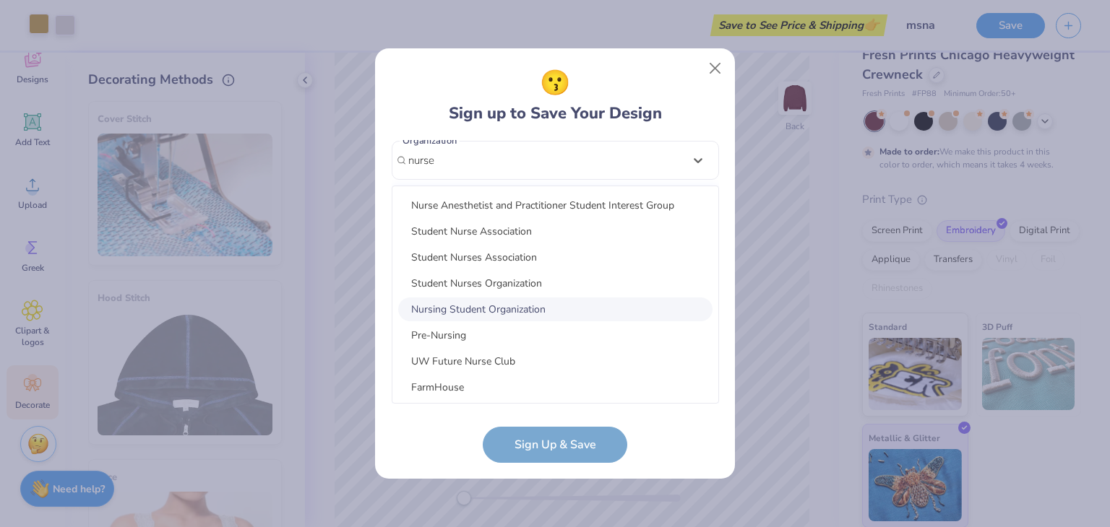
scroll to position [72, 0]
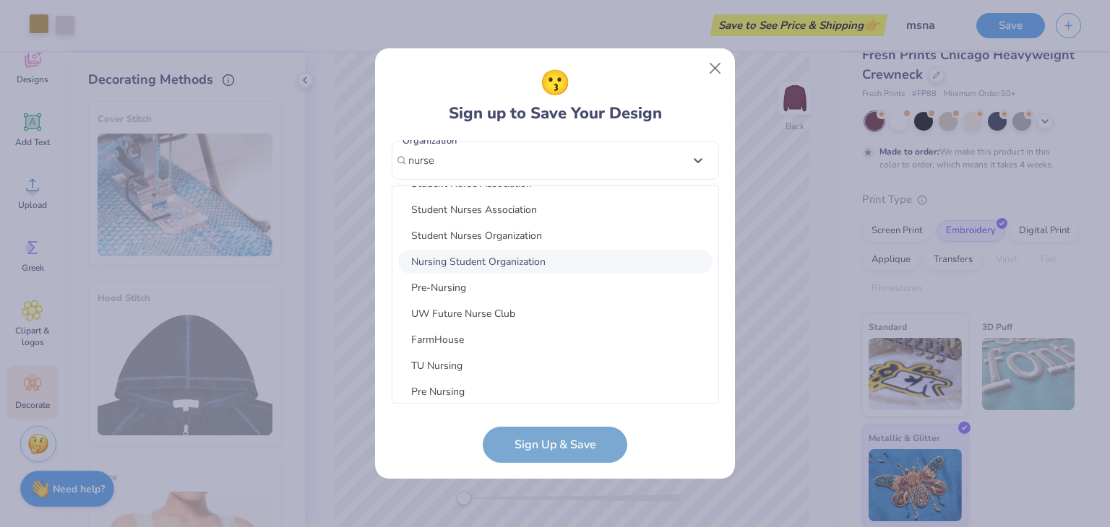
click at [509, 267] on div "Nursing Student Organization" at bounding box center [555, 262] width 314 height 24
type input "nurse"
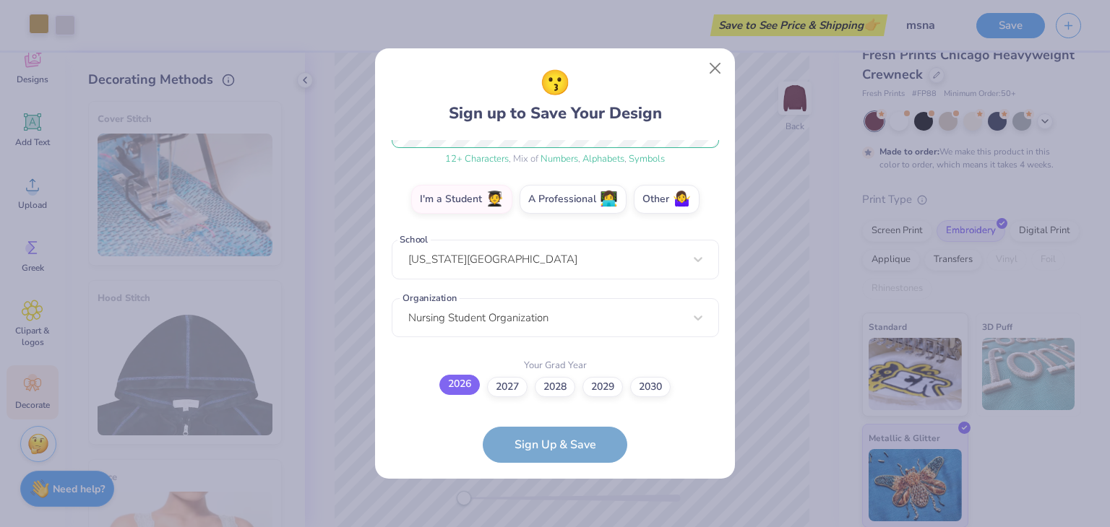
click at [449, 388] on label "2026" at bounding box center [459, 385] width 40 height 20
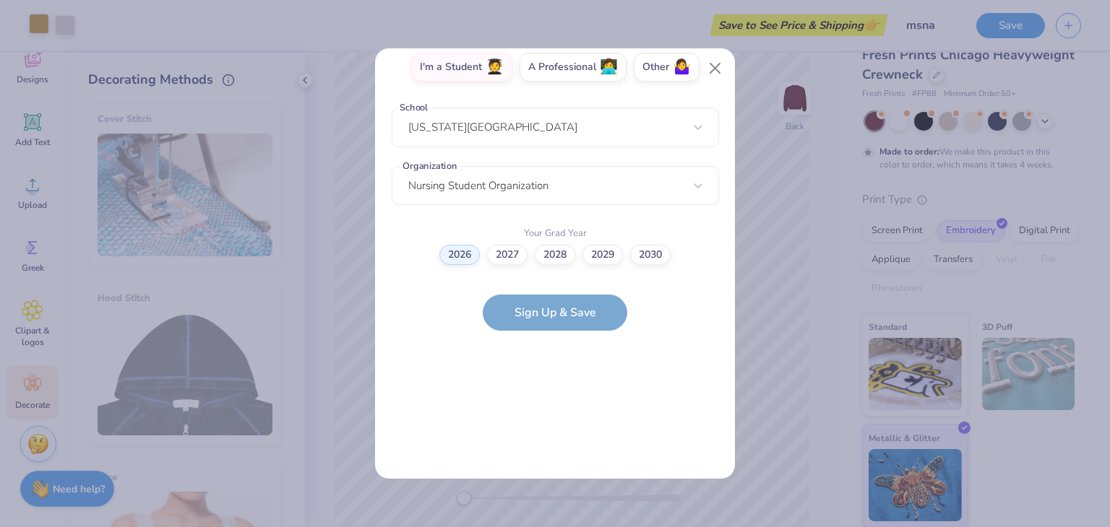
scroll to position [0, 0]
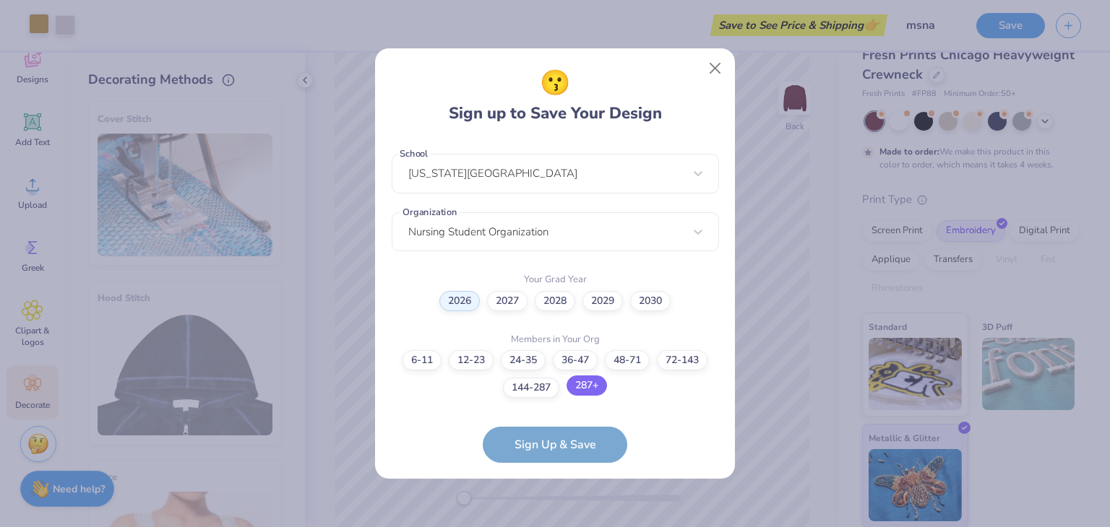
click at [553, 384] on label "287+" at bounding box center [586, 386] width 40 height 20
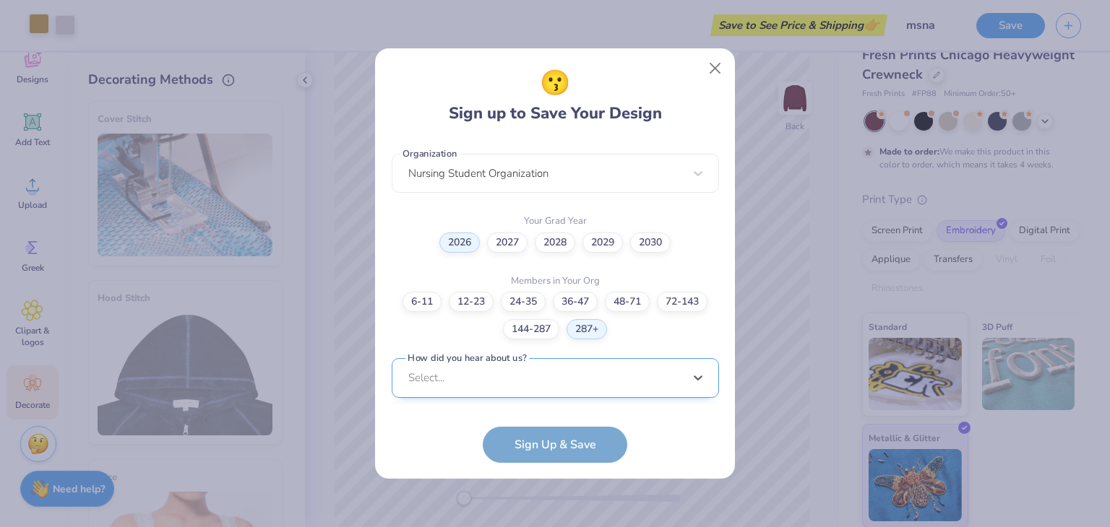
click at [553, 375] on div "option Word of Mouth focused, 8 of 15. 15 results available. Use Up and Down to…" at bounding box center [555, 490] width 327 height 264
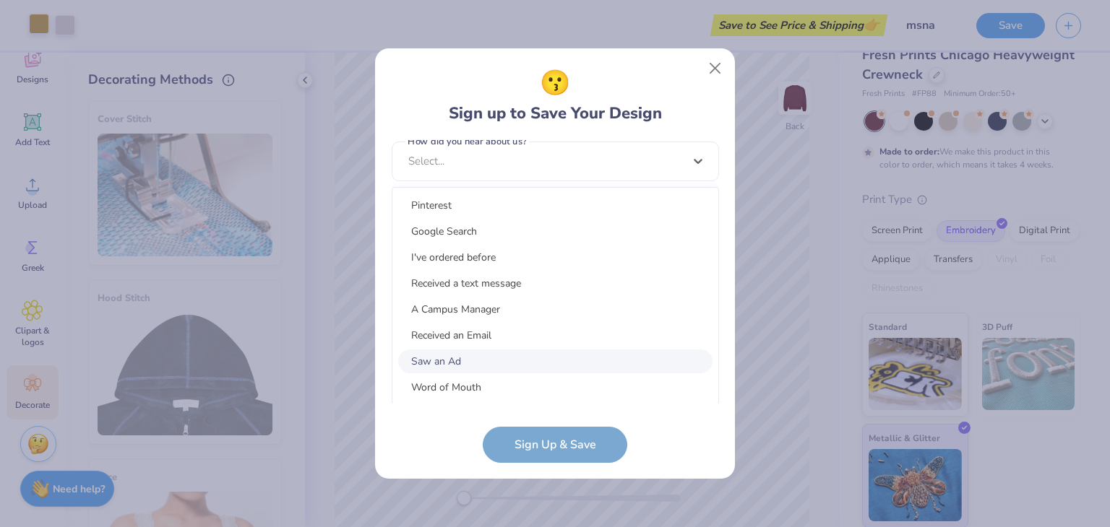
click at [459, 358] on div "Saw an Ad" at bounding box center [555, 362] width 314 height 24
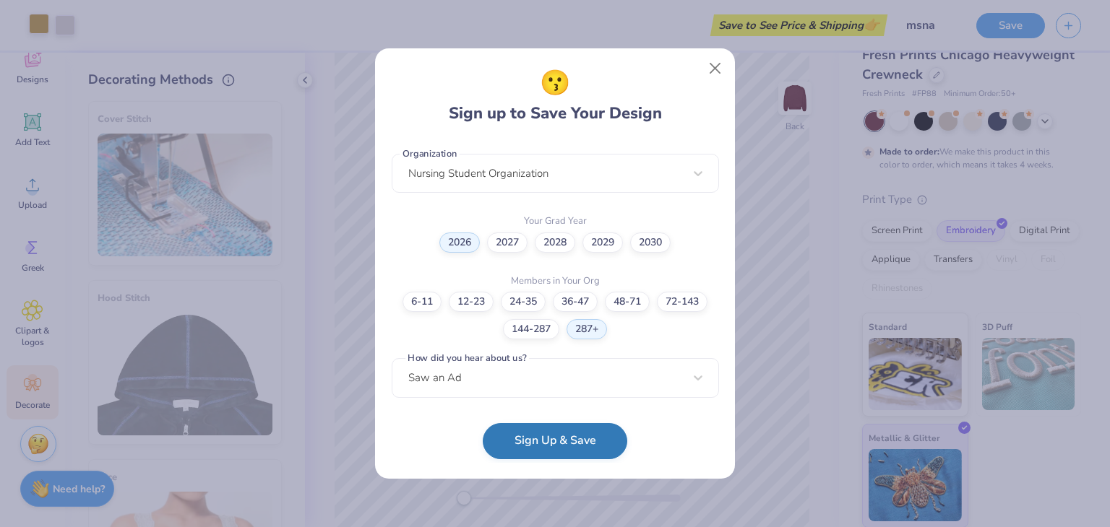
click at [553, 436] on button "Sign Up & Save" at bounding box center [555, 441] width 144 height 36
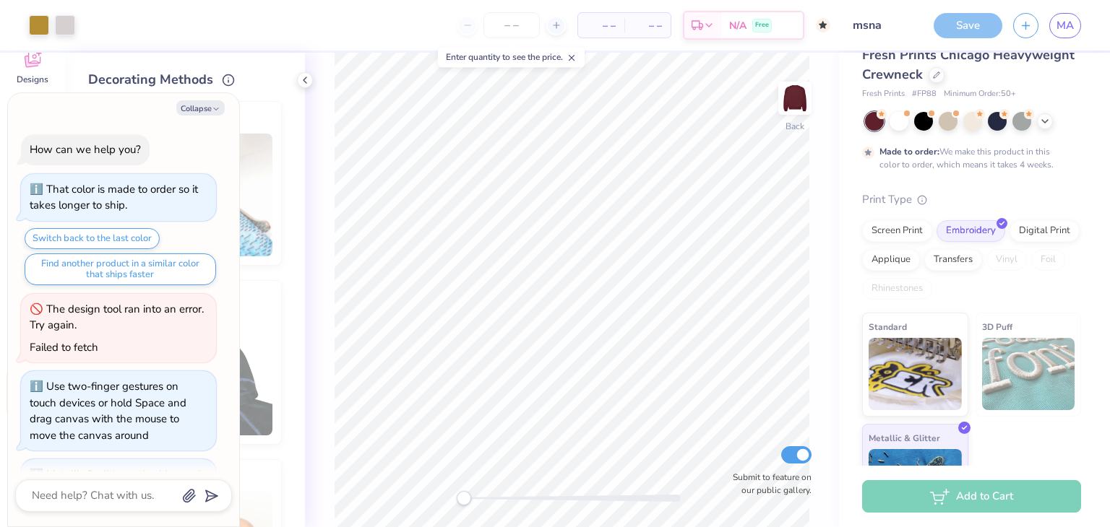
scroll to position [837, 0]
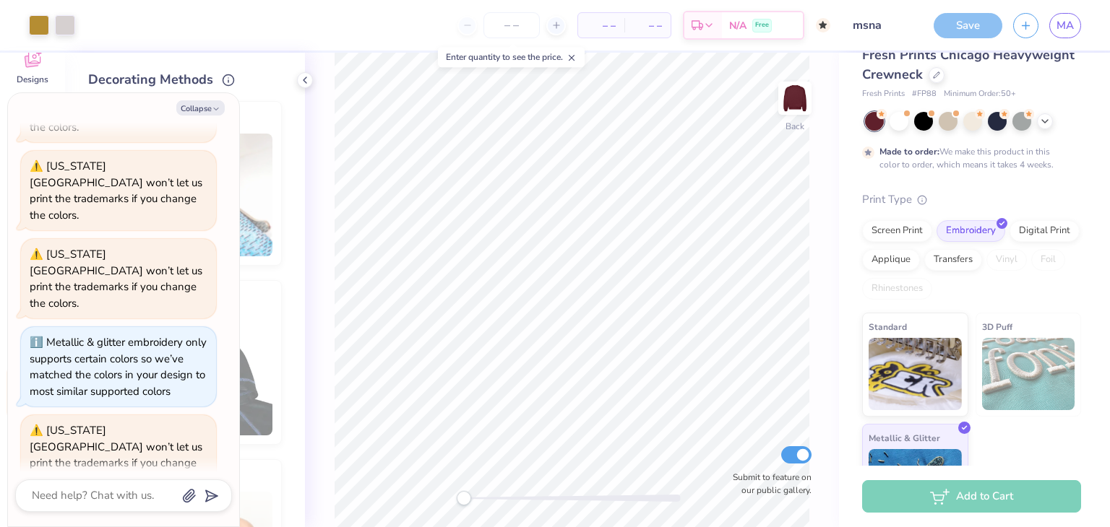
click at [553, 30] on div "Save" at bounding box center [967, 25] width 69 height 25
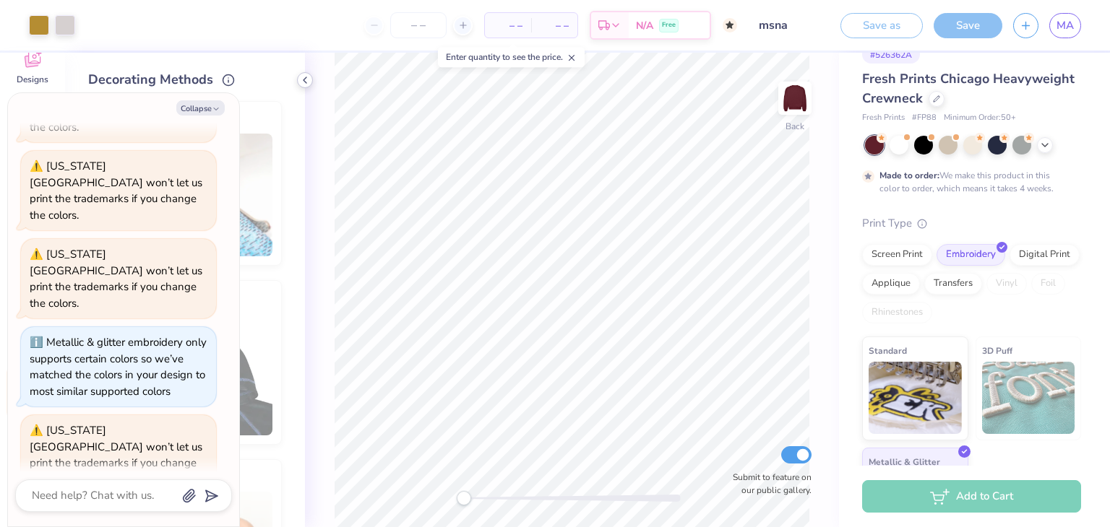
scroll to position [48, 0]
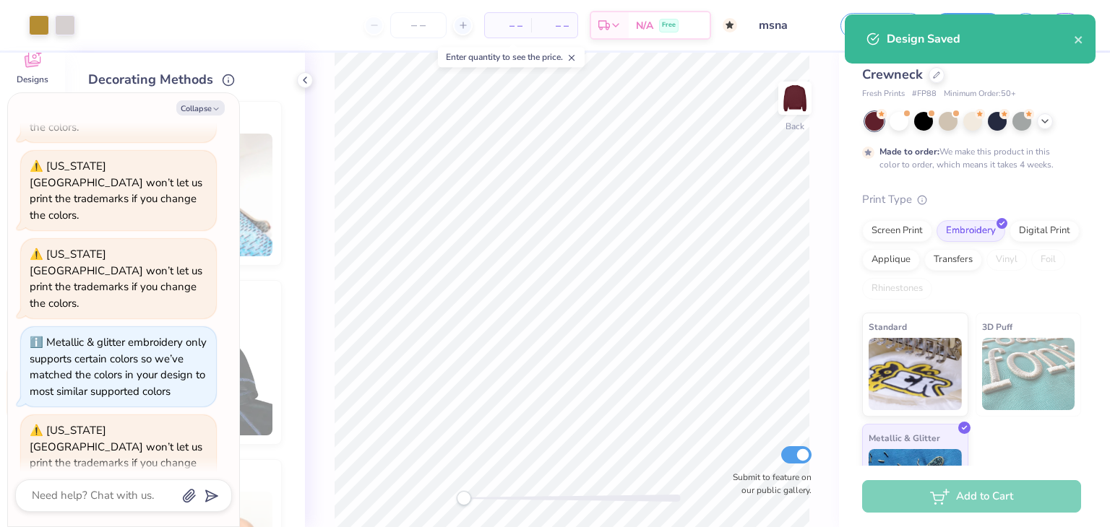
click at [511, 19] on span "– –" at bounding box center [507, 25] width 29 height 15
click at [442, 25] on input "number" at bounding box center [418, 25] width 56 height 26
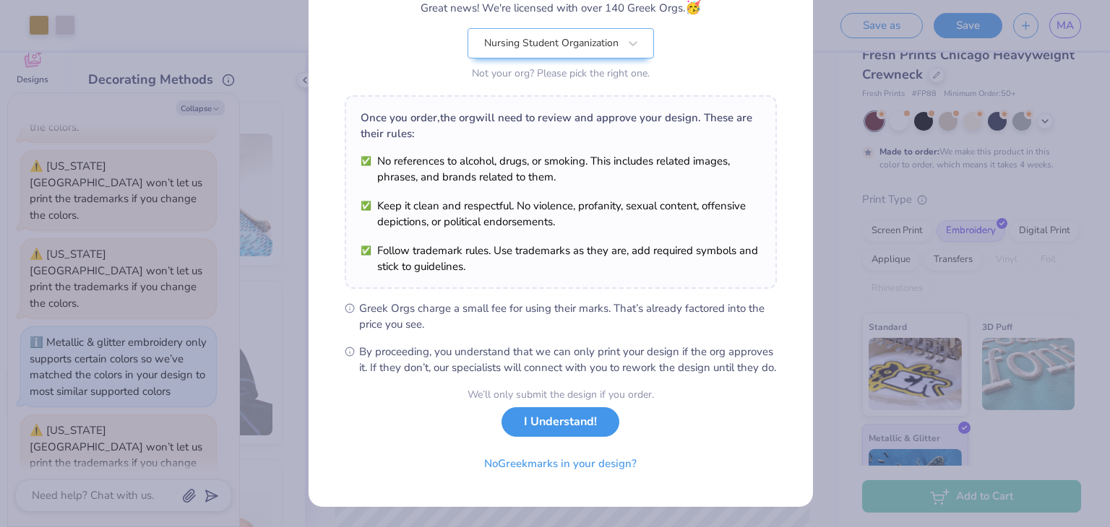
click at [553, 420] on button "I Understand!" at bounding box center [560, 422] width 118 height 30
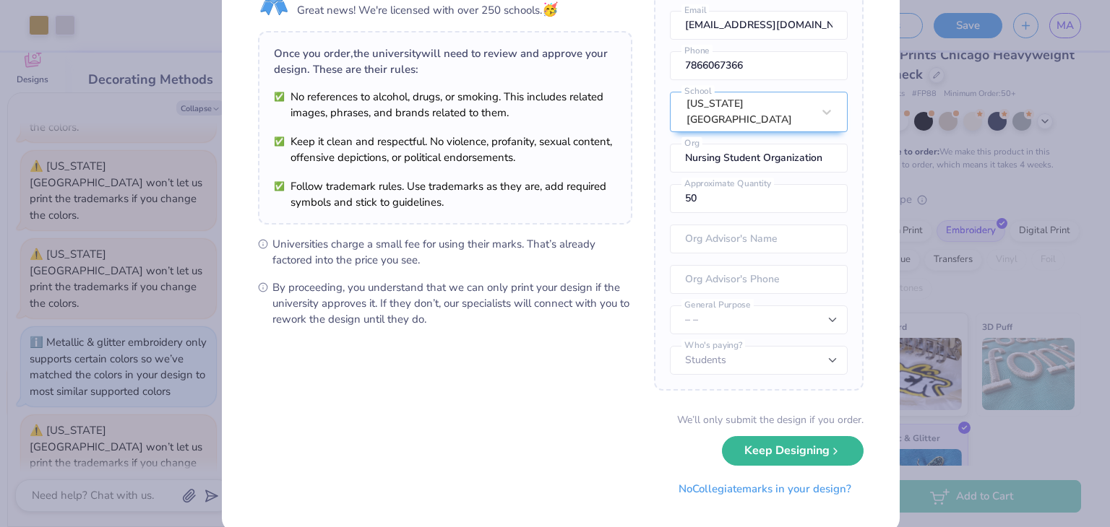
scroll to position [101, 0]
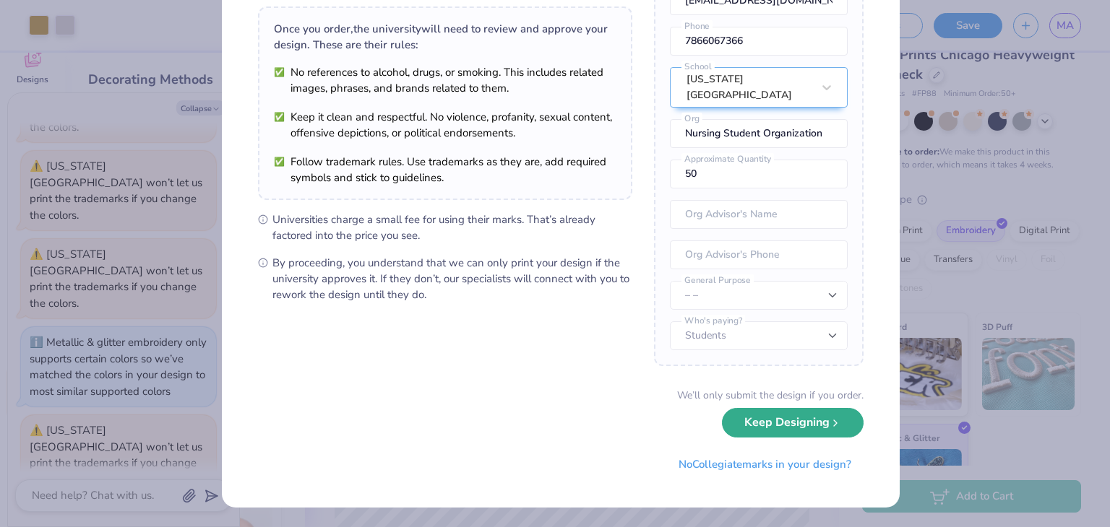
click at [553, 428] on button "Keep Designing" at bounding box center [793, 423] width 142 height 30
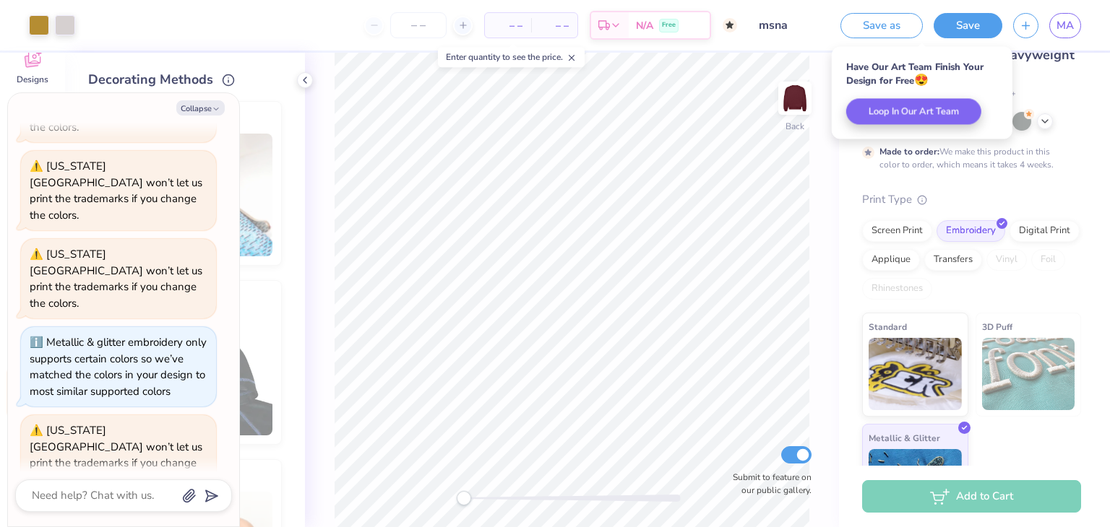
scroll to position [0, 0]
type textarea "x"
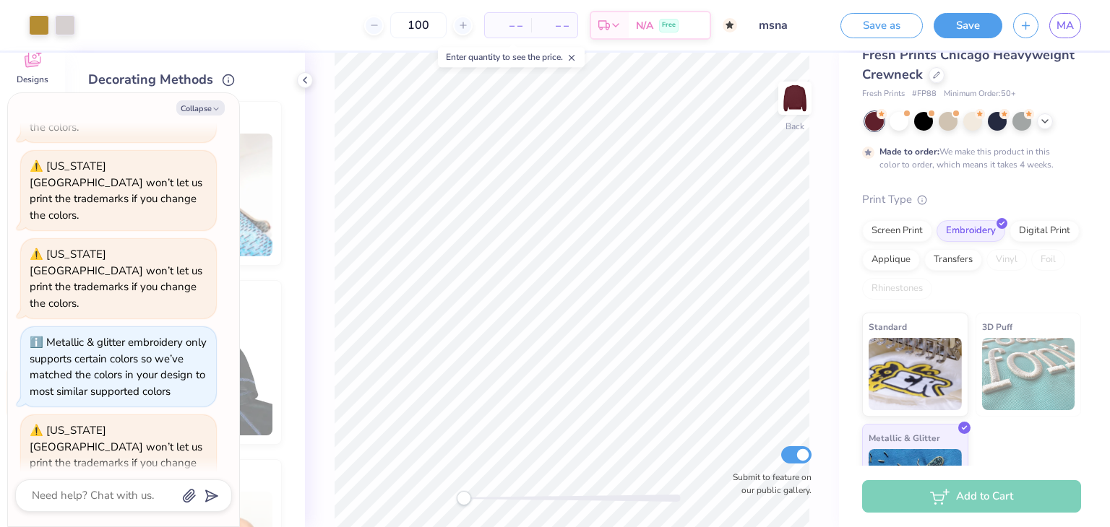
type input "100"
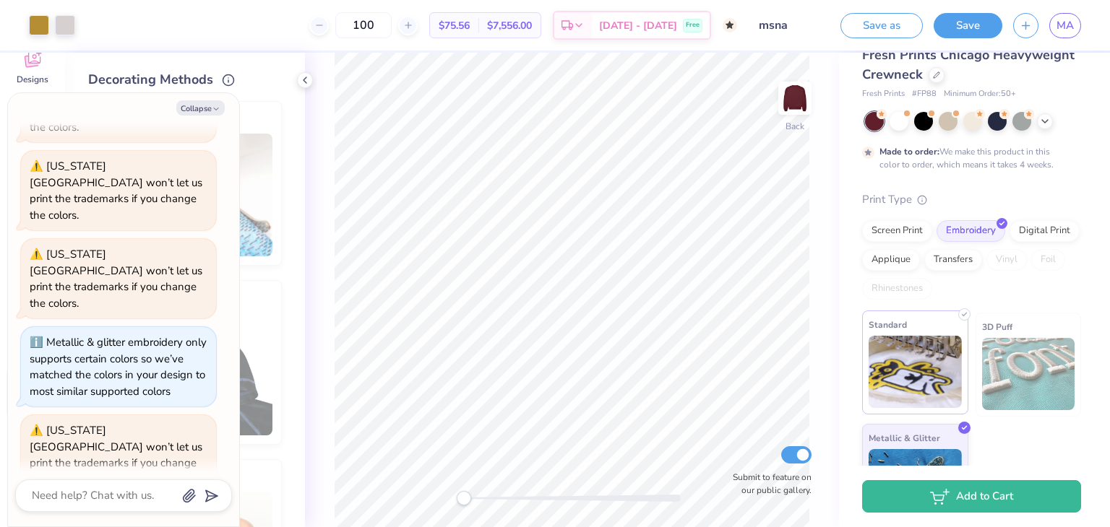
click at [553, 381] on img at bounding box center [914, 372] width 93 height 72
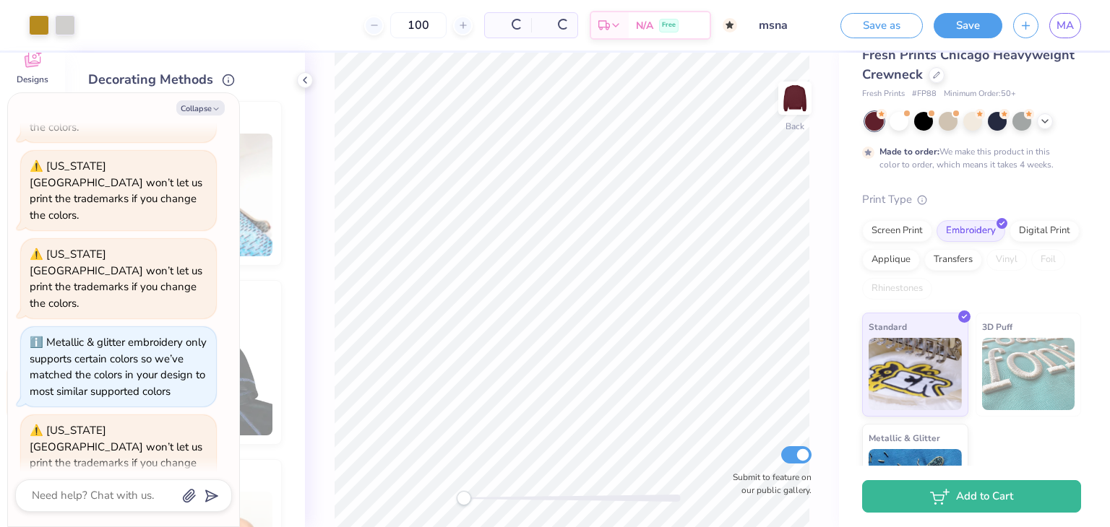
scroll to position [925, 0]
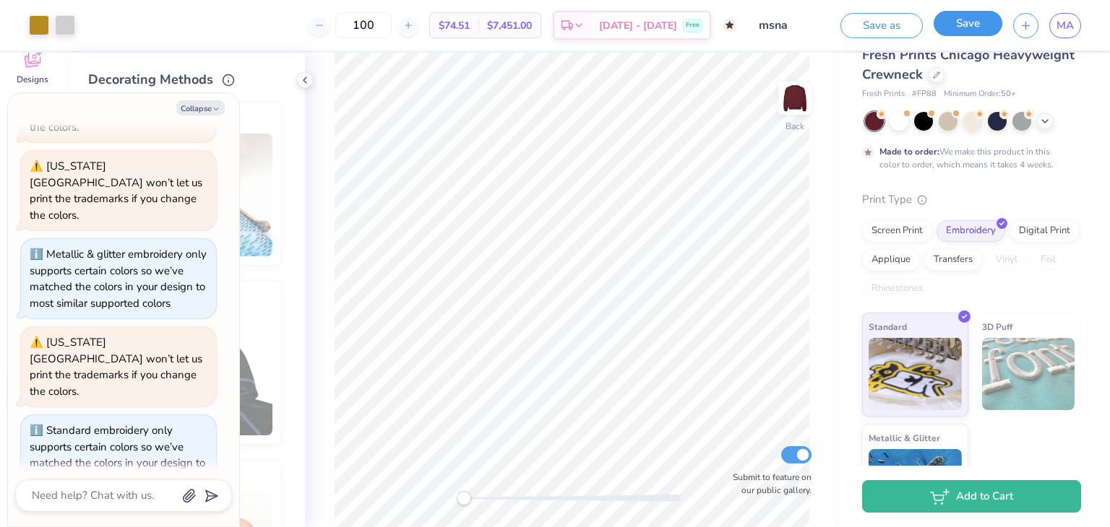
click at [553, 24] on button "Save" at bounding box center [967, 23] width 69 height 25
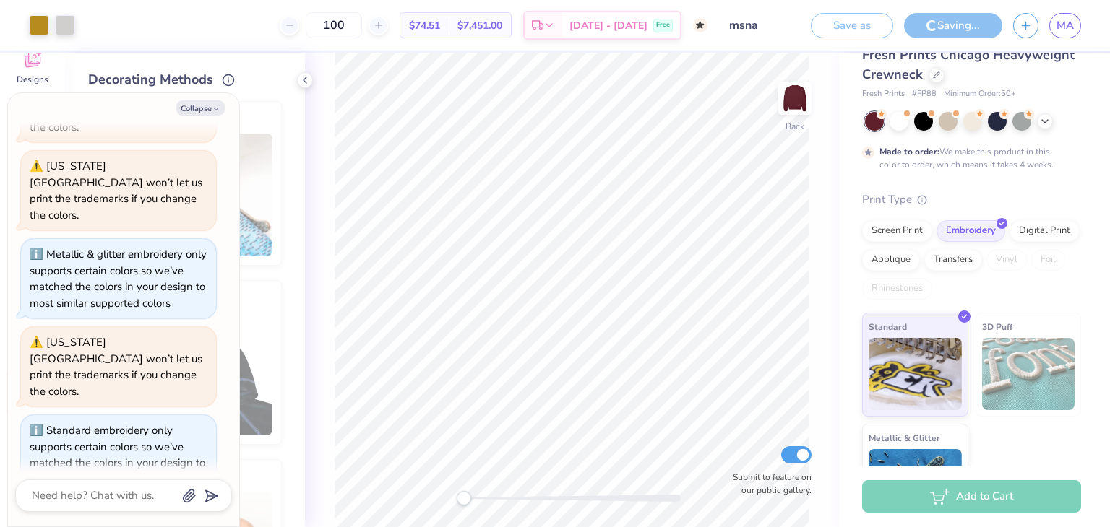
click at [440, 29] on span "$74.51" at bounding box center [424, 25] width 31 height 15
click at [440, 27] on span "$74.51" at bounding box center [424, 25] width 31 height 15
click at [440, 24] on span "$74.51" at bounding box center [424, 25] width 31 height 15
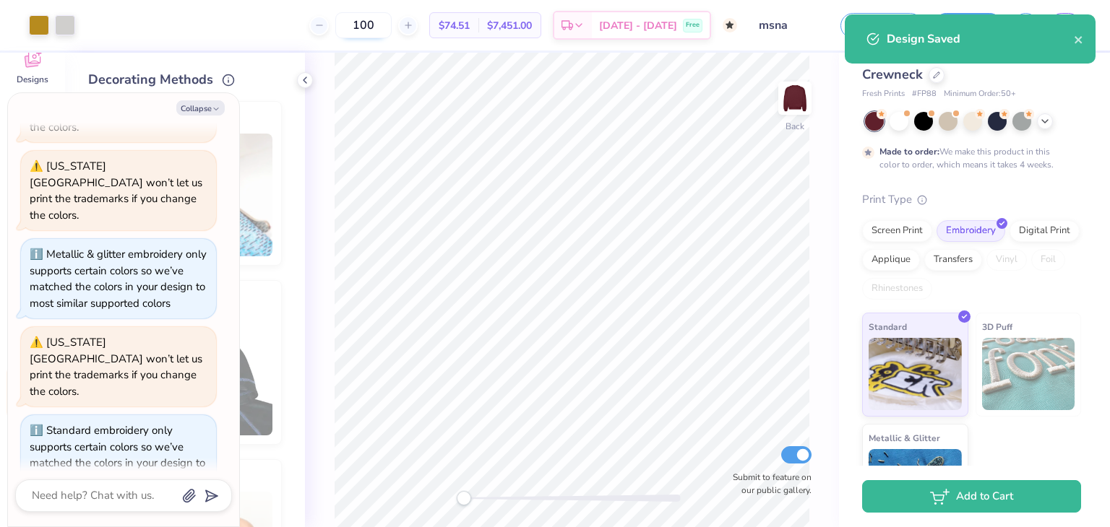
click at [384, 25] on input "100" at bounding box center [363, 25] width 56 height 26
drag, startPoint x: 396, startPoint y: 22, endPoint x: 453, endPoint y: 30, distance: 57.6
click at [392, 28] on input "100" at bounding box center [363, 25] width 56 height 26
click at [470, 27] on span "$74.51" at bounding box center [453, 25] width 31 height 15
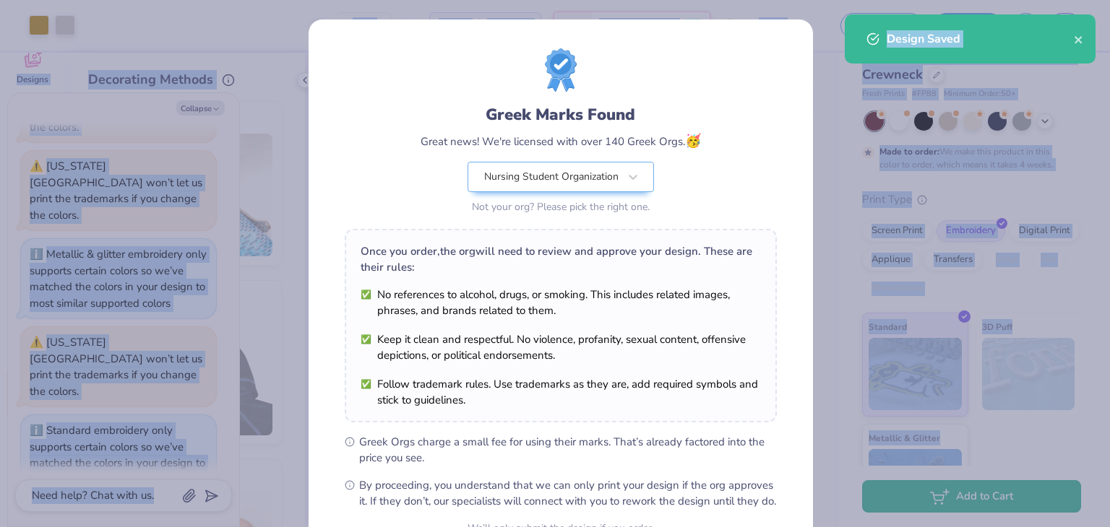
click at [477, 22] on div "Greek Marks Found Great news! We're licensed with over 140 Greek Orgs. 🥳 Nursin…" at bounding box center [560, 330] width 504 height 621
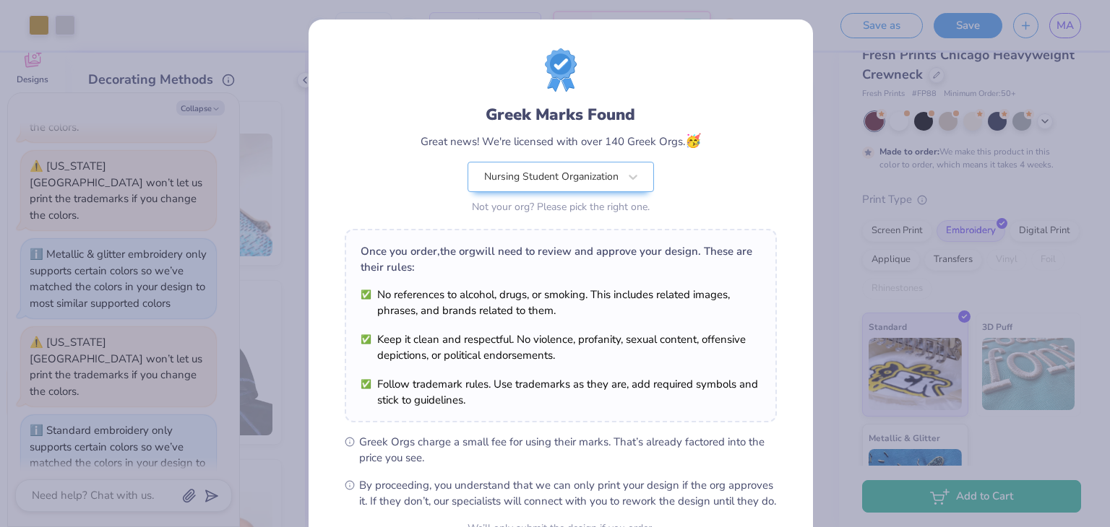
click at [553, 117] on div "Greek Marks Found Great news! We're licensed with over 140 Greek Orgs. 🥳 Nursin…" at bounding box center [560, 330] width 504 height 621
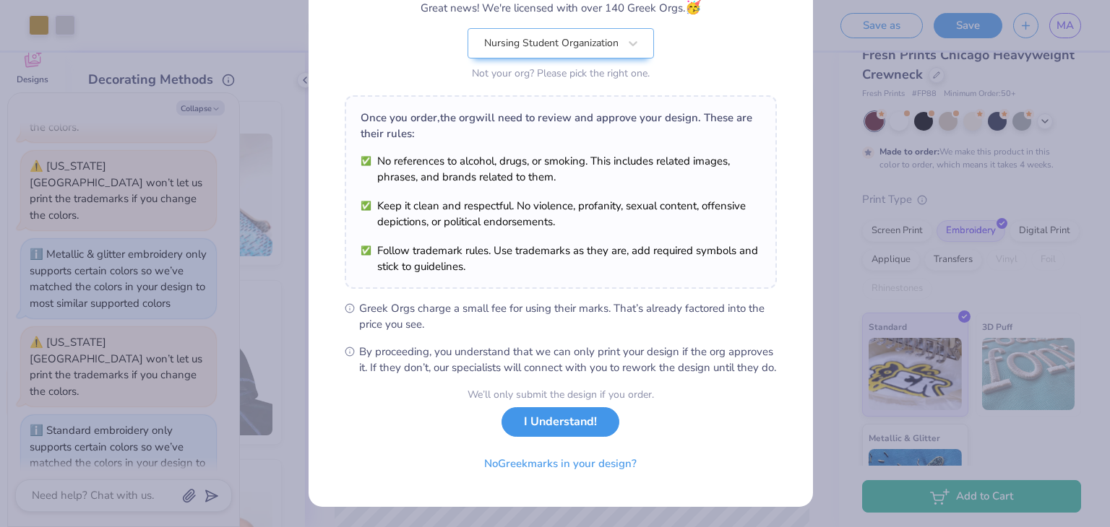
click at [553, 425] on button "I Understand!" at bounding box center [560, 422] width 118 height 30
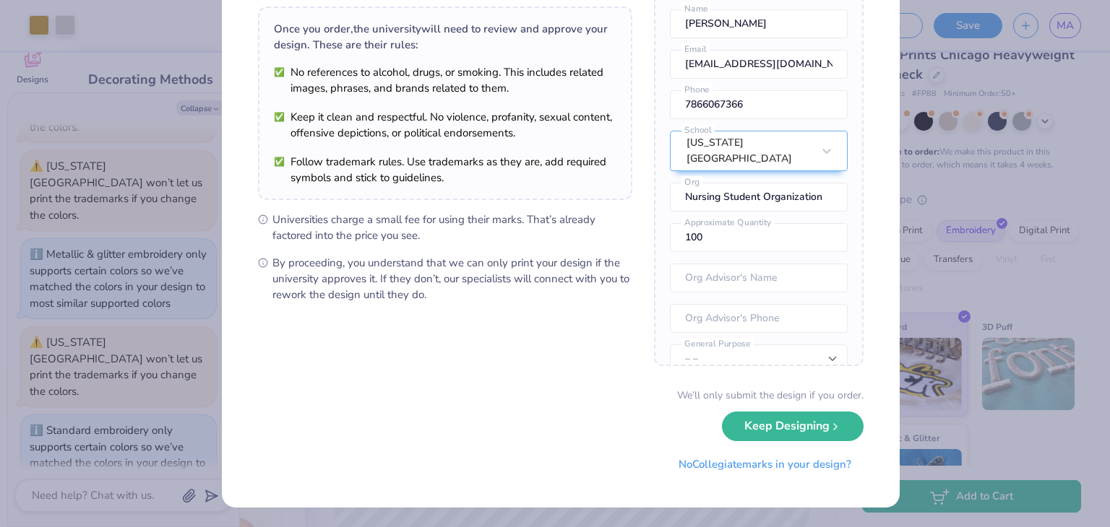
scroll to position [0, 0]
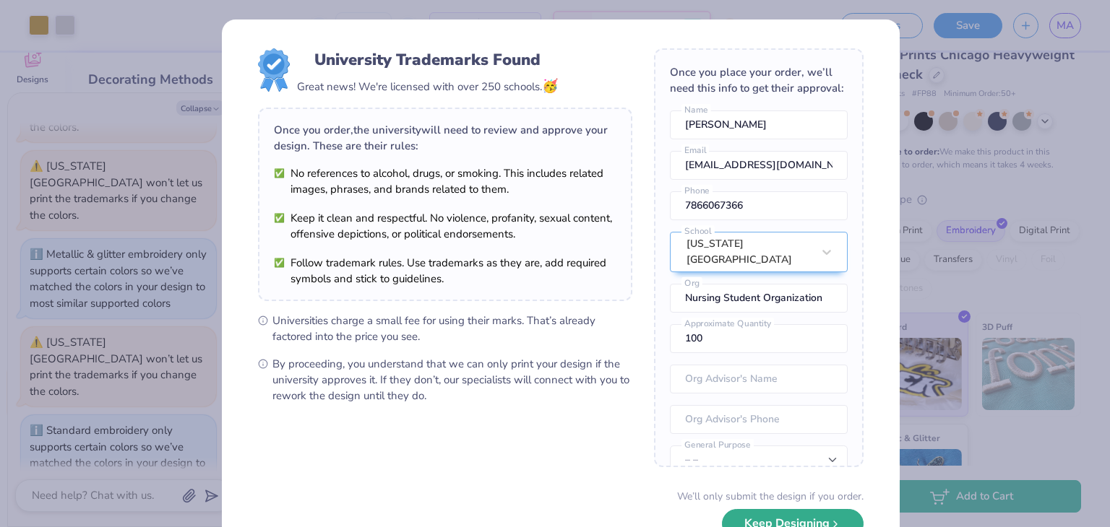
click at [553, 515] on button "Keep Designing" at bounding box center [793, 524] width 142 height 30
type textarea "x"
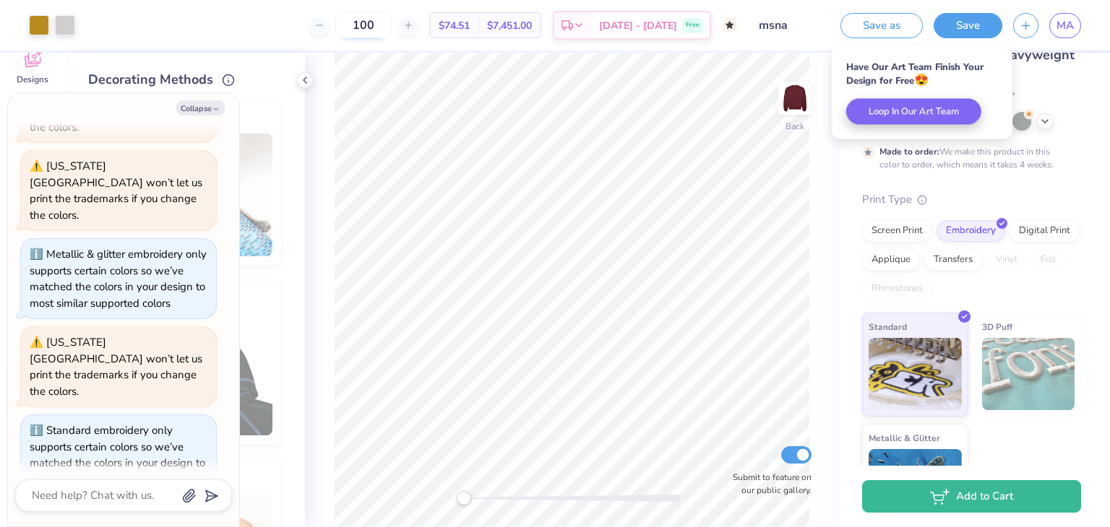
drag, startPoint x: 397, startPoint y: 27, endPoint x: 358, endPoint y: 27, distance: 39.0
click at [358, 27] on input "100" at bounding box center [363, 25] width 56 height 26
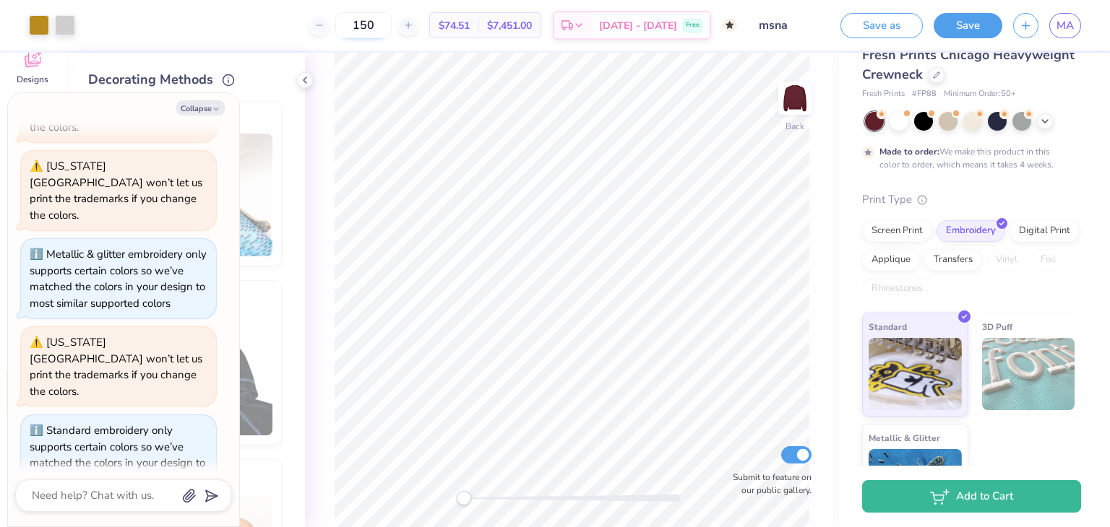
type input "150"
drag, startPoint x: 402, startPoint y: 24, endPoint x: 341, endPoint y: 24, distance: 60.7
click at [341, 24] on div "150" at bounding box center [357, 25] width 108 height 26
click at [306, 72] on div at bounding box center [305, 80] width 16 height 16
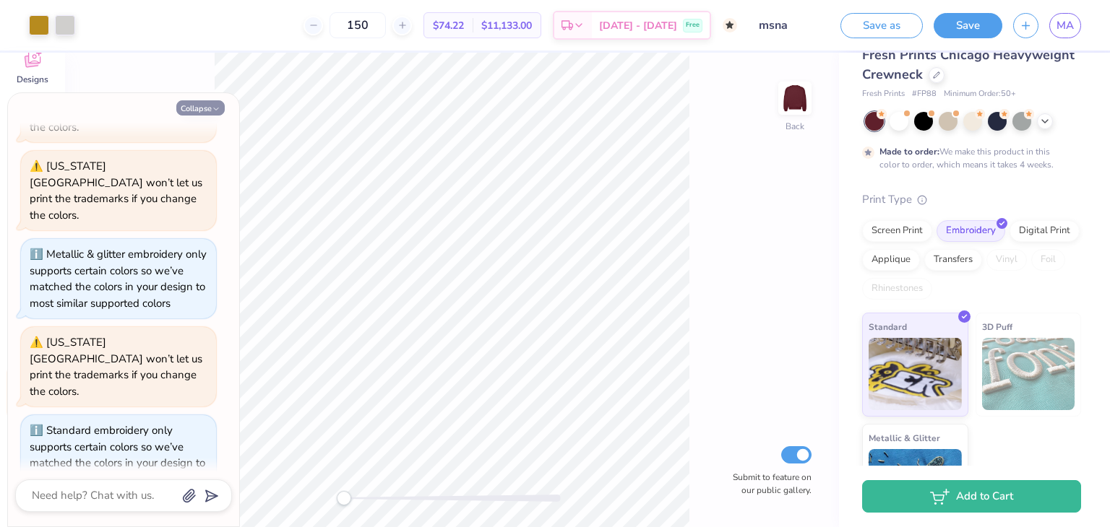
click at [202, 107] on button "Collapse" at bounding box center [200, 107] width 48 height 15
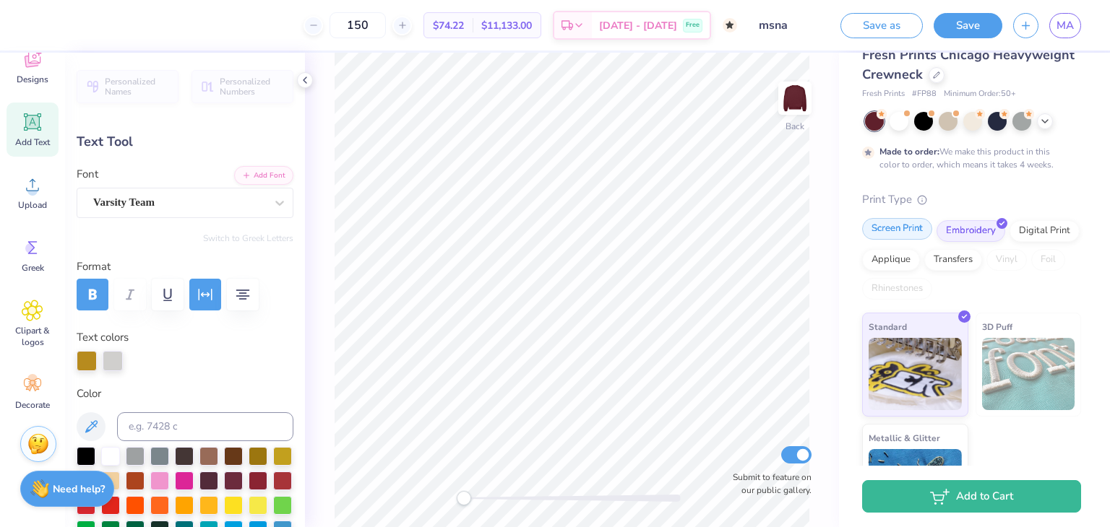
click at [553, 229] on div "Screen Print" at bounding box center [897, 229] width 70 height 22
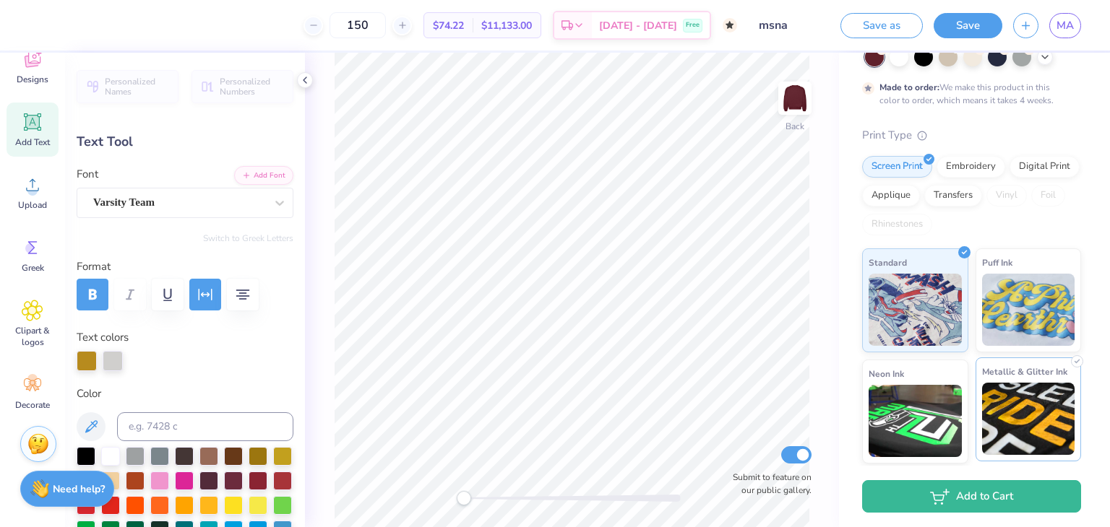
scroll to position [121, 0]
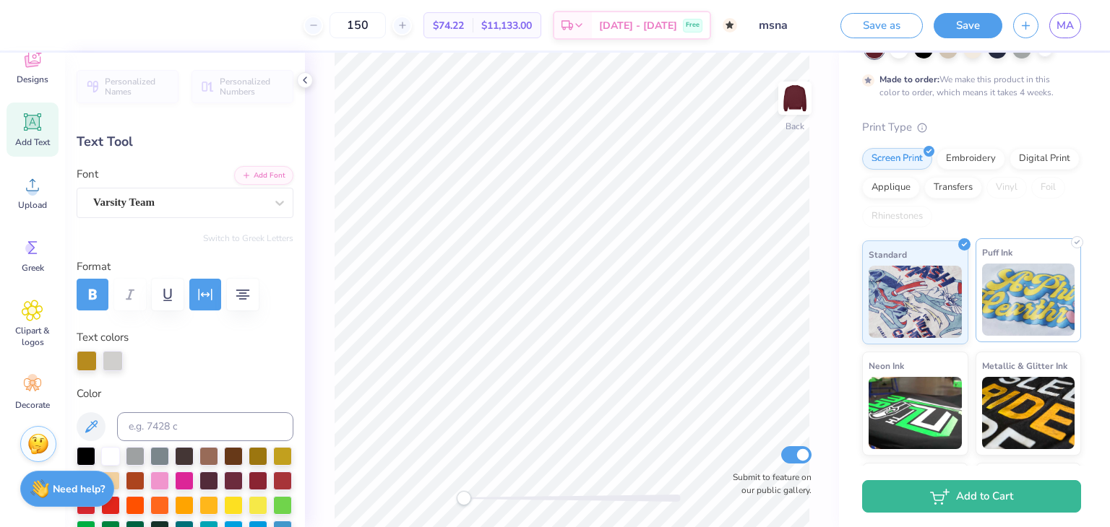
click at [553, 316] on img at bounding box center [1028, 300] width 93 height 72
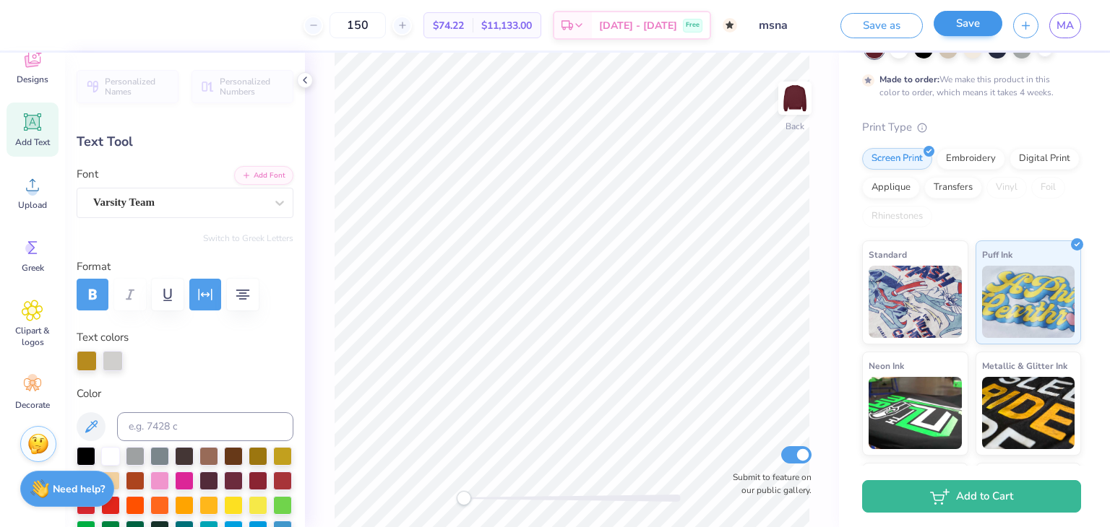
click at [553, 36] on div "Save" at bounding box center [967, 25] width 69 height 25
click at [553, 33] on button "Save" at bounding box center [967, 23] width 69 height 25
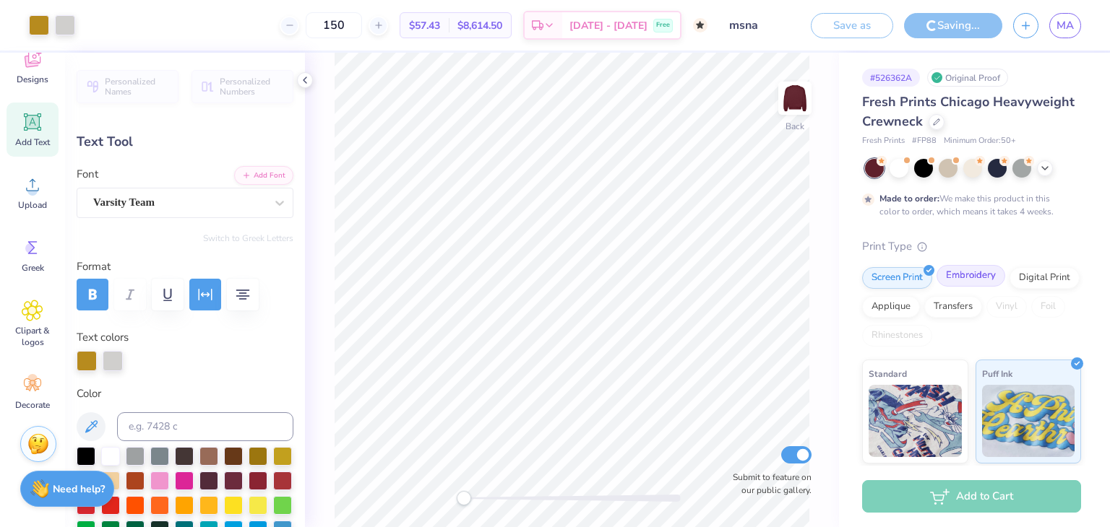
scroll to position [0, 0]
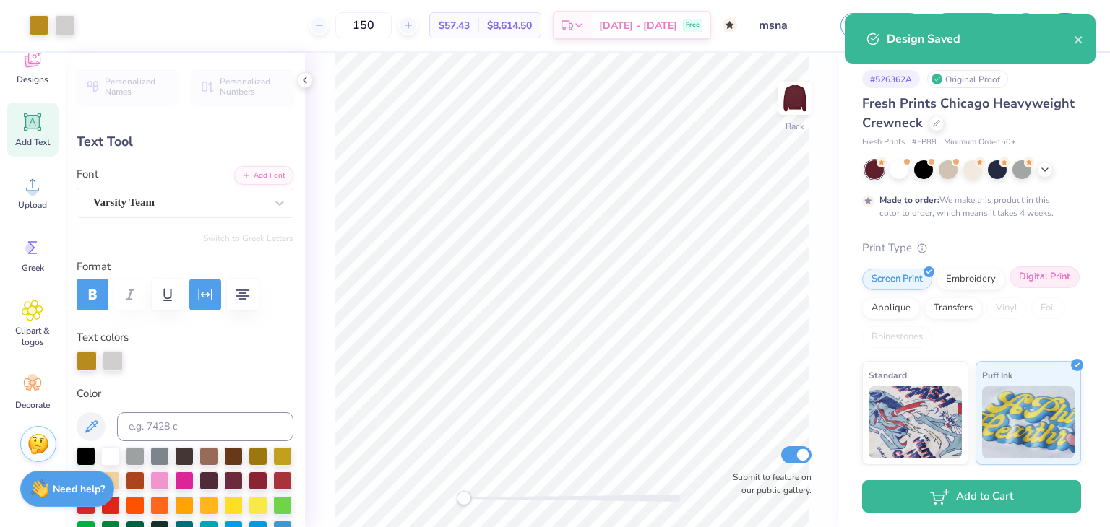
click at [553, 288] on div "Digital Print" at bounding box center [1044, 278] width 70 height 22
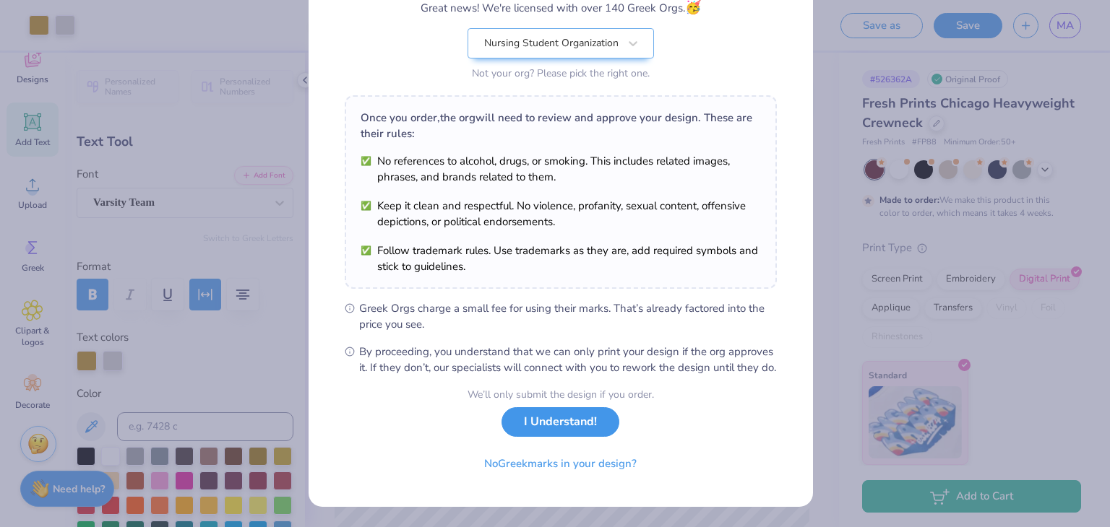
click at [553, 413] on button "I Understand!" at bounding box center [560, 422] width 118 height 30
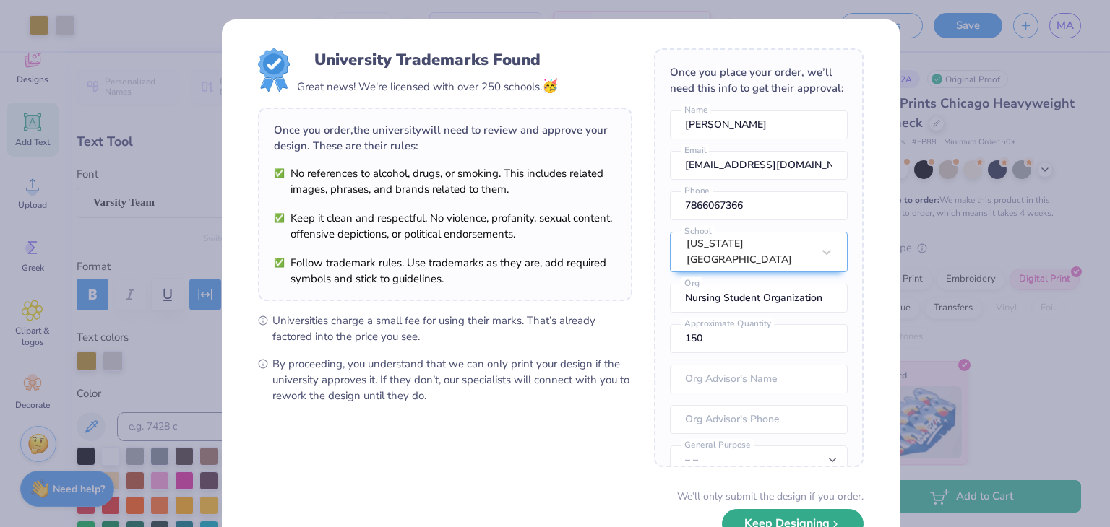
click at [553, 519] on icon "submit" at bounding box center [835, 525] width 12 height 12
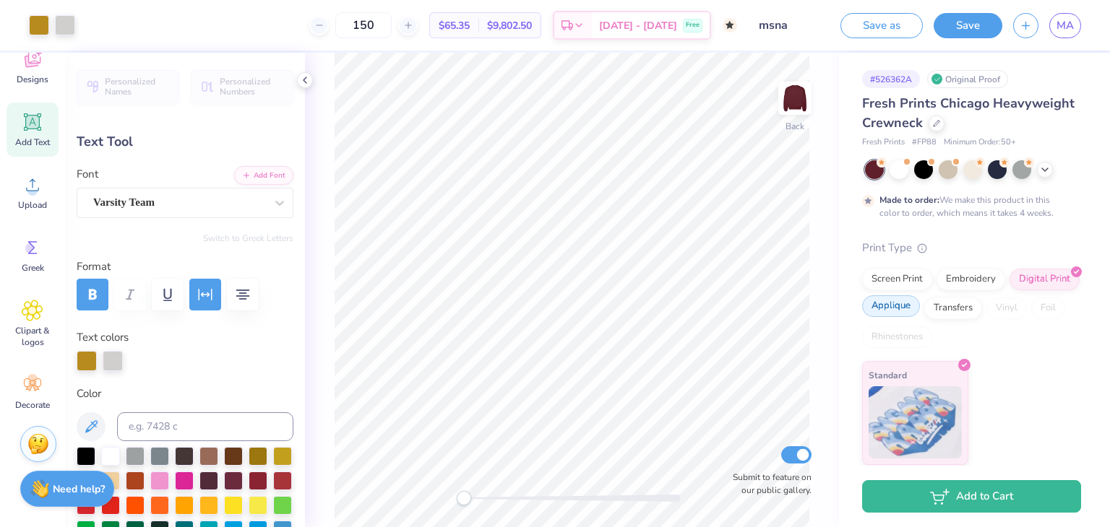
click at [553, 316] on div "Applique" at bounding box center [891, 306] width 58 height 22
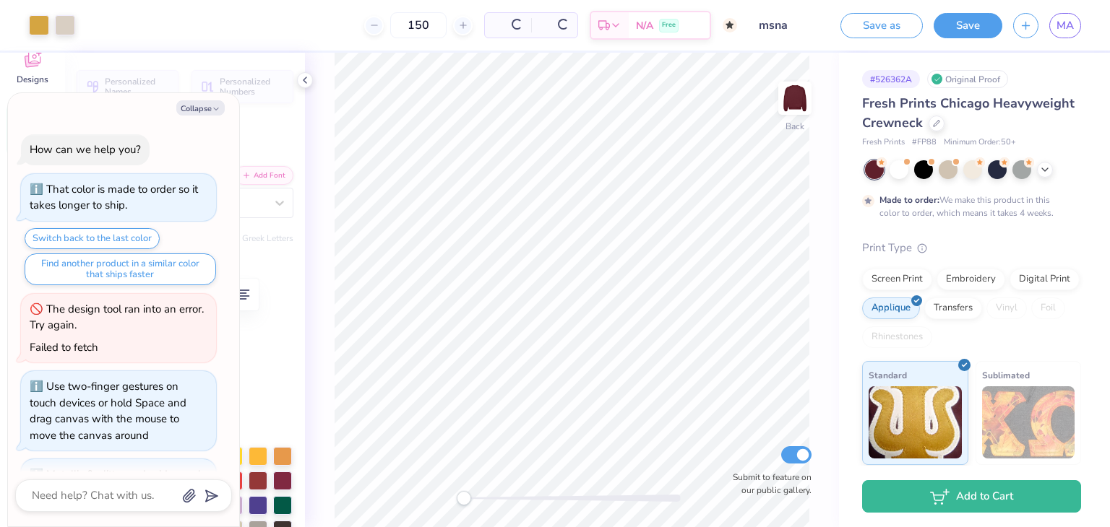
scroll to position [1013, 0]
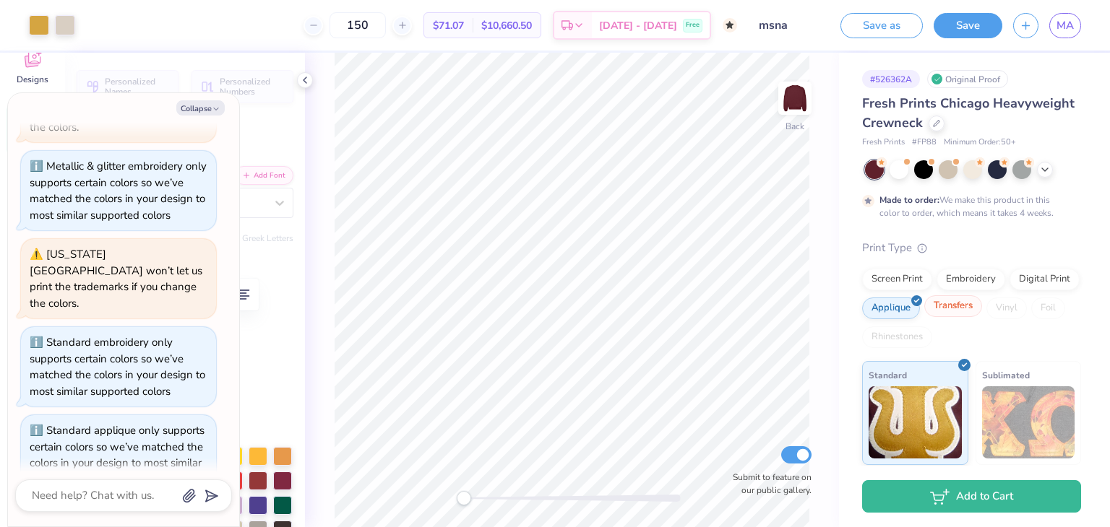
click at [553, 313] on div "Transfers" at bounding box center [953, 306] width 58 height 22
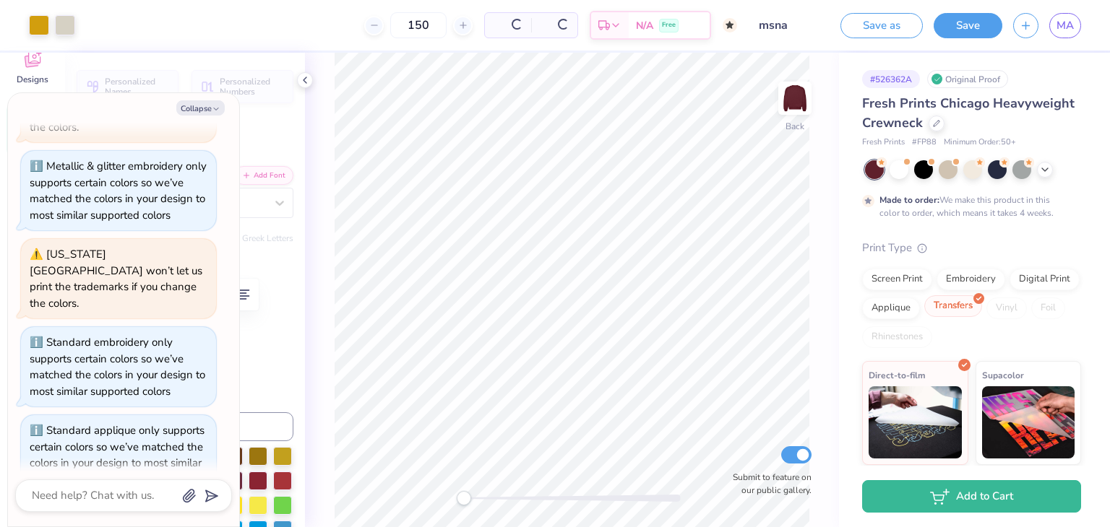
scroll to position [1102, 0]
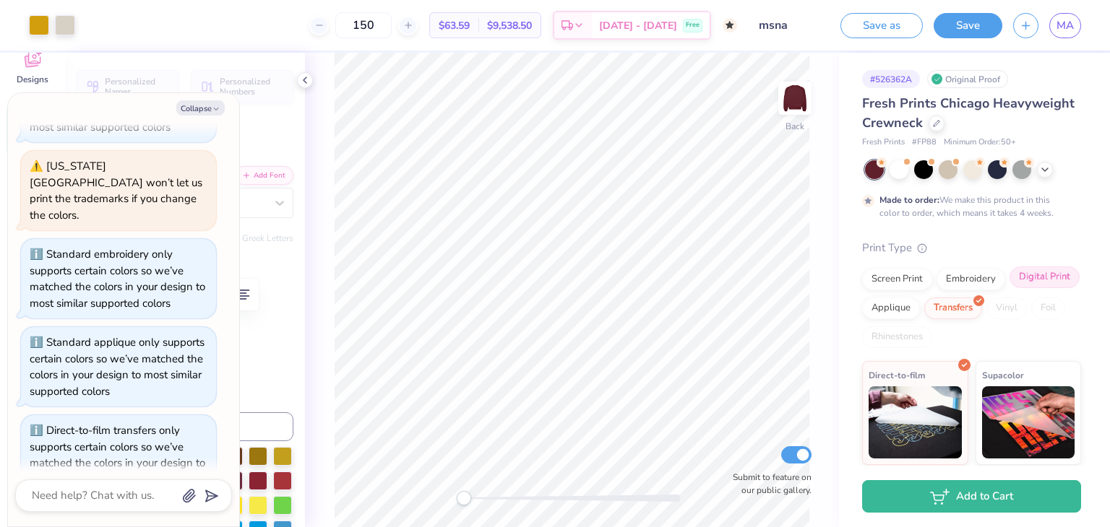
click at [553, 288] on div "Digital Print" at bounding box center [1044, 278] width 70 height 22
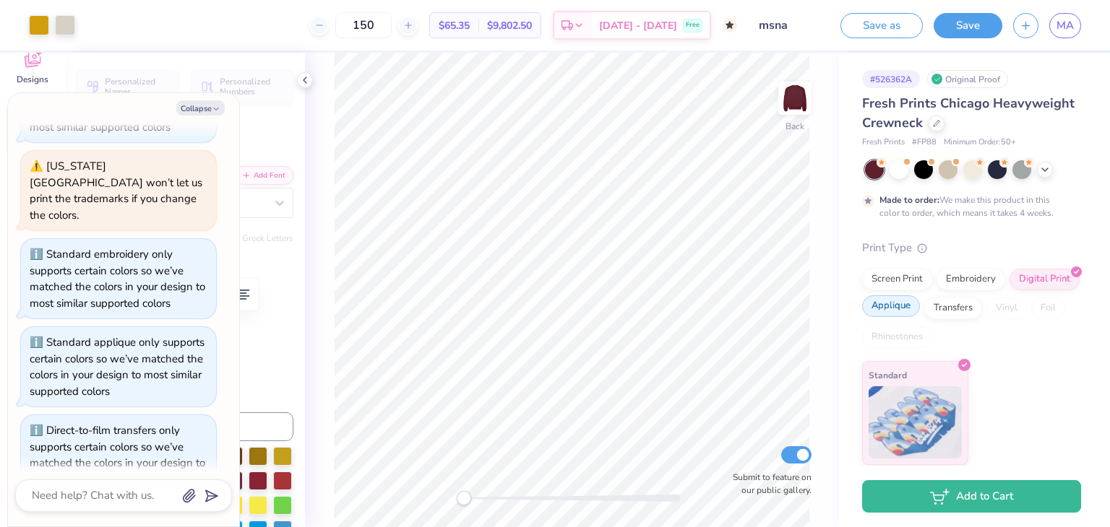
click at [553, 308] on div "Applique" at bounding box center [891, 306] width 58 height 22
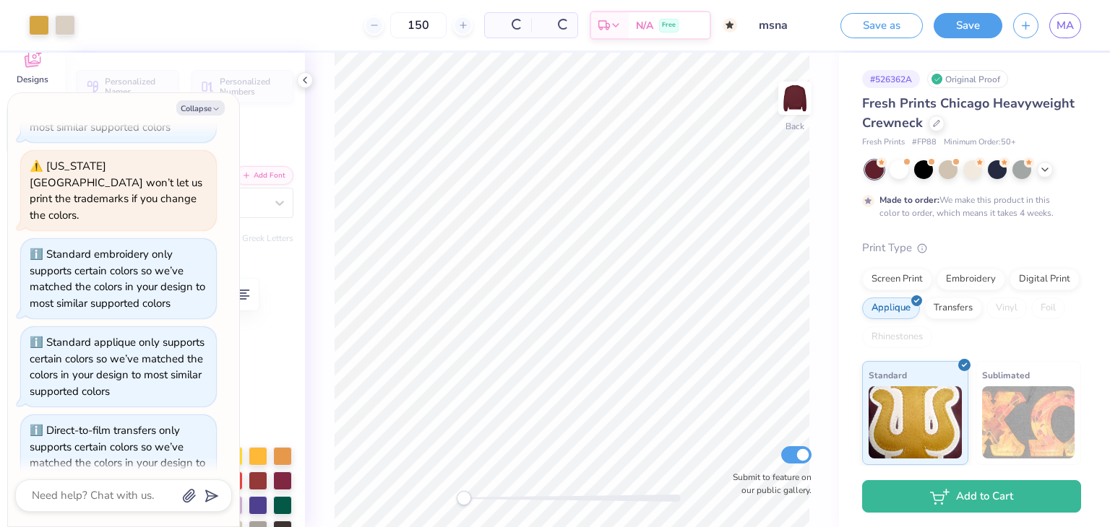
scroll to position [1190, 0]
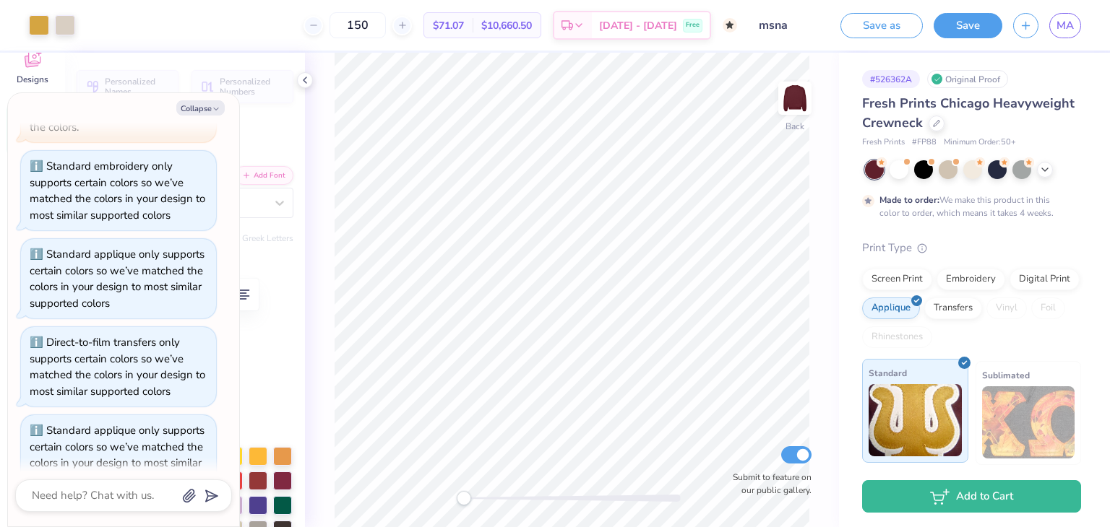
click at [553, 417] on img at bounding box center [914, 420] width 93 height 72
click at [553, 32] on button "Save" at bounding box center [967, 23] width 69 height 25
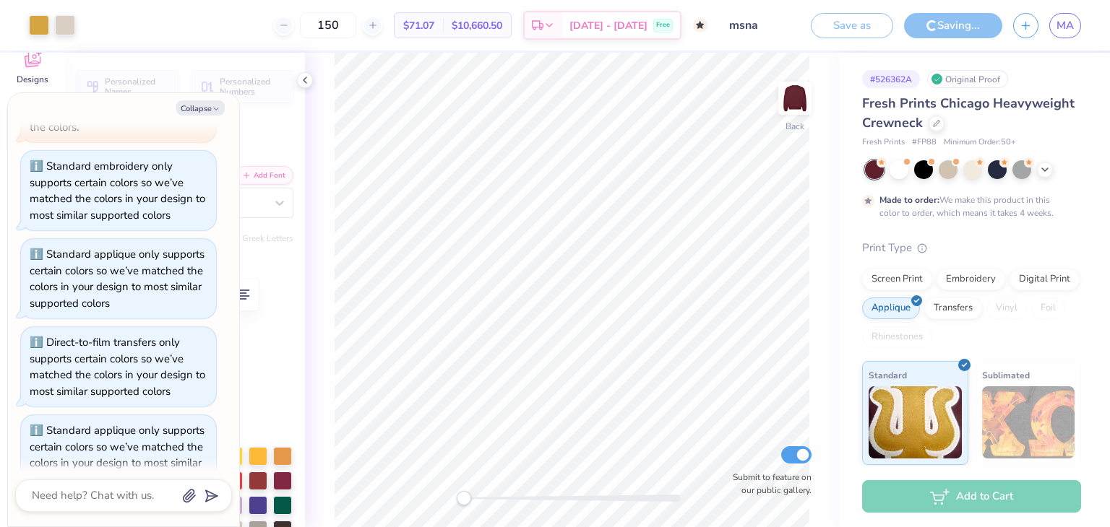
type textarea "x"
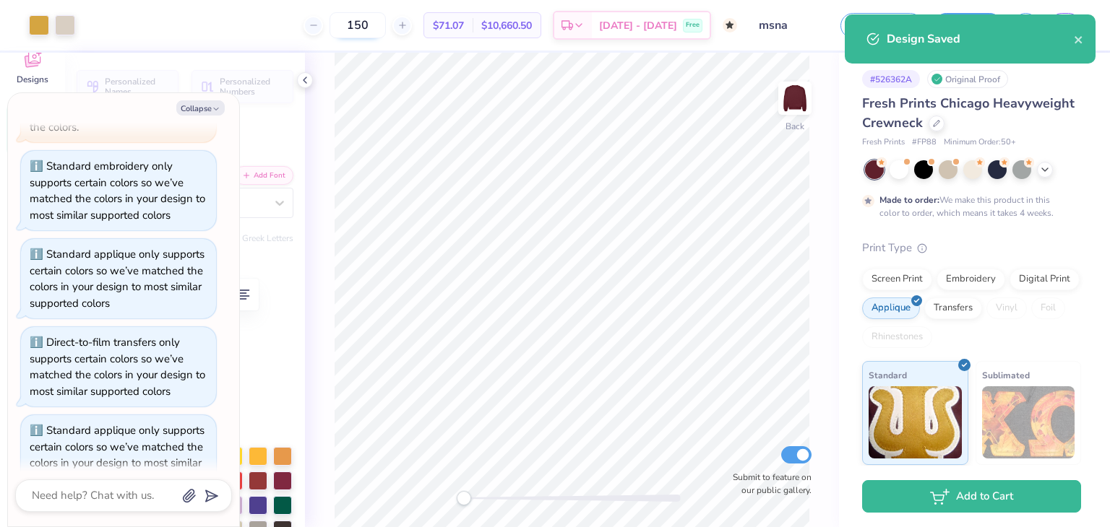
click at [386, 25] on input "150" at bounding box center [357, 25] width 56 height 26
drag, startPoint x: 394, startPoint y: 25, endPoint x: 344, endPoint y: 17, distance: 51.2
click at [344, 17] on div "150" at bounding box center [357, 25] width 108 height 26
type input "2590"
type textarea "x"
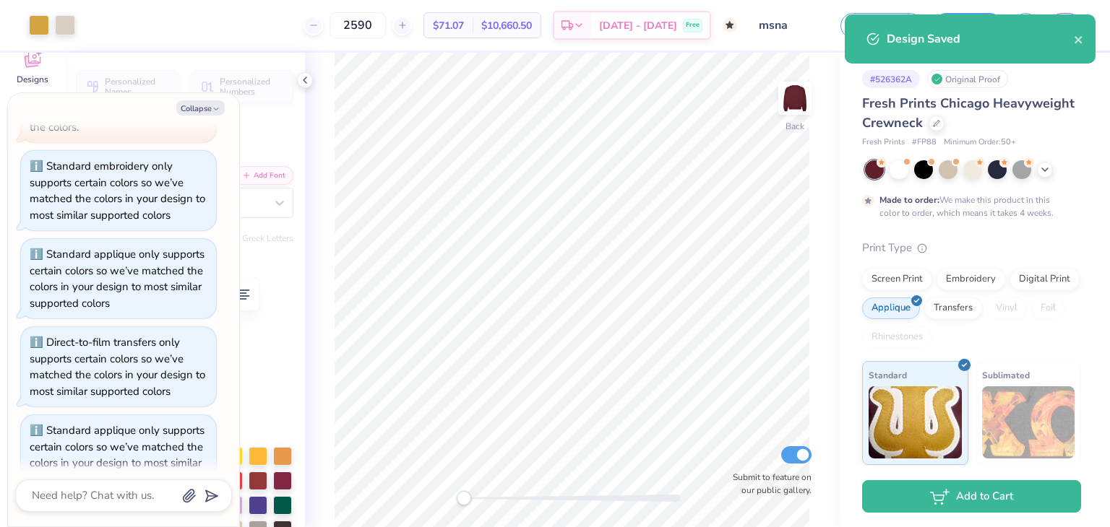
type input "2590"
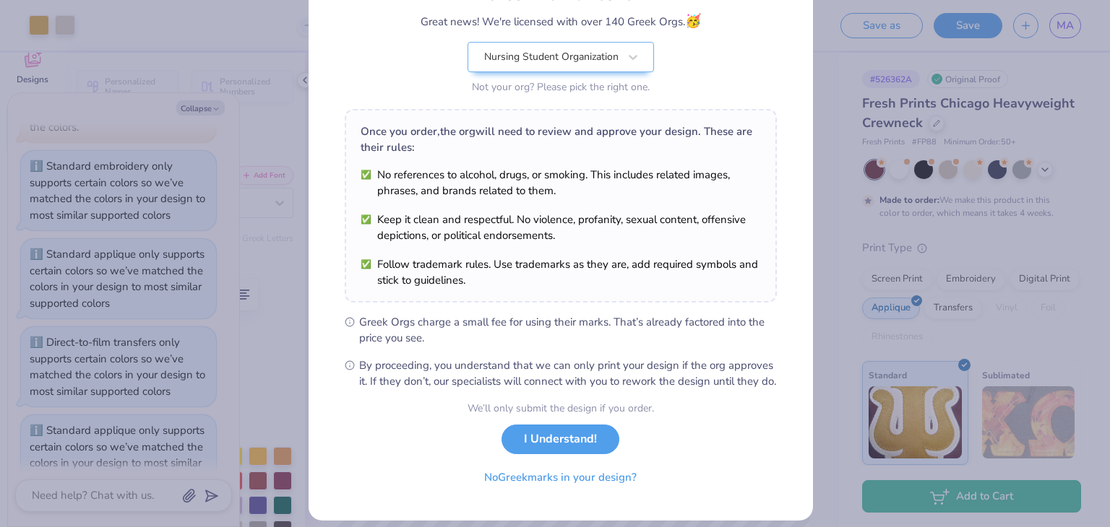
scroll to position [147, 0]
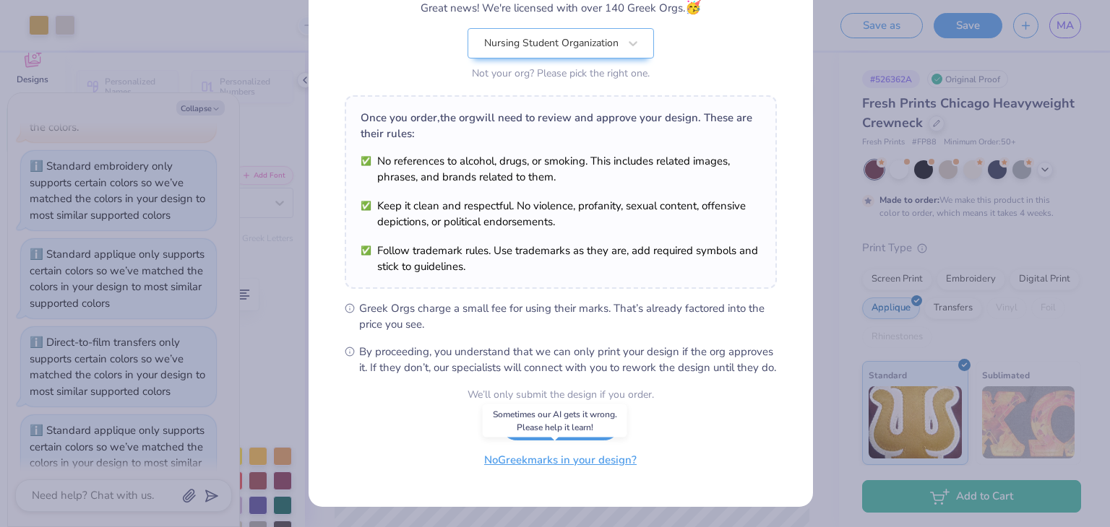
click at [553, 456] on button "No Greek marks in your design?" at bounding box center [560, 461] width 177 height 30
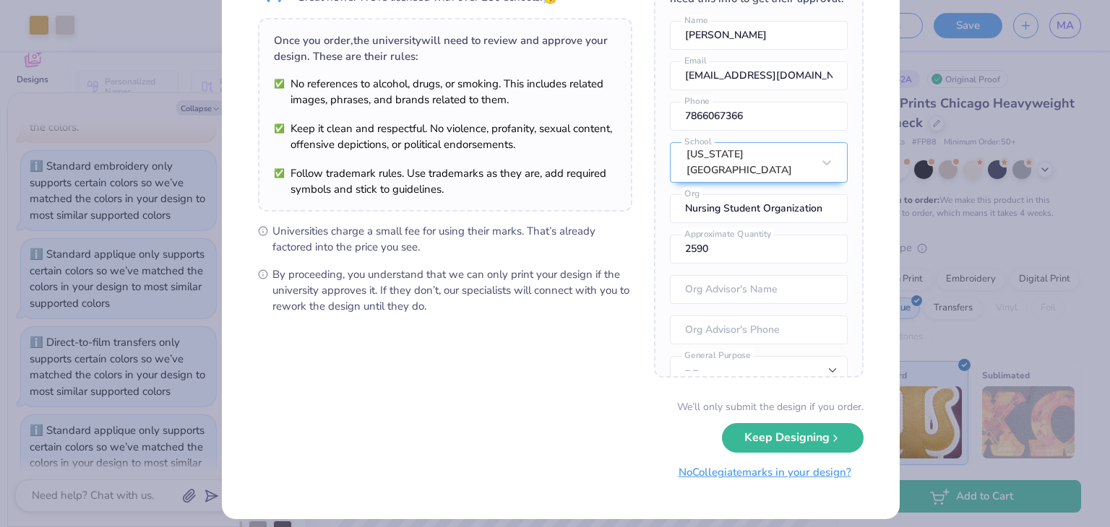
scroll to position [101, 0]
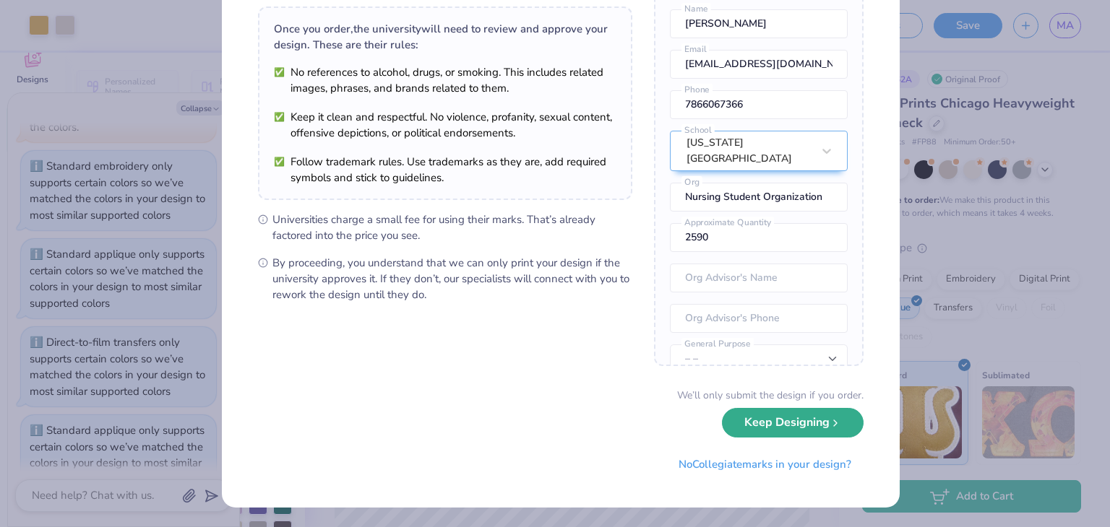
click at [553, 434] on button "Keep Designing" at bounding box center [793, 423] width 142 height 30
type textarea "x"
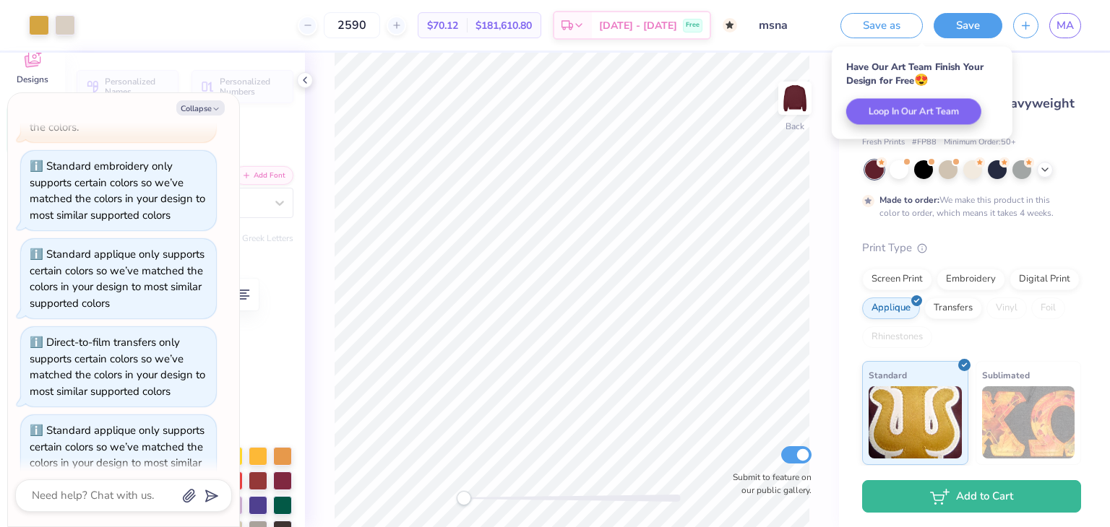
scroll to position [0, 0]
type input "25"
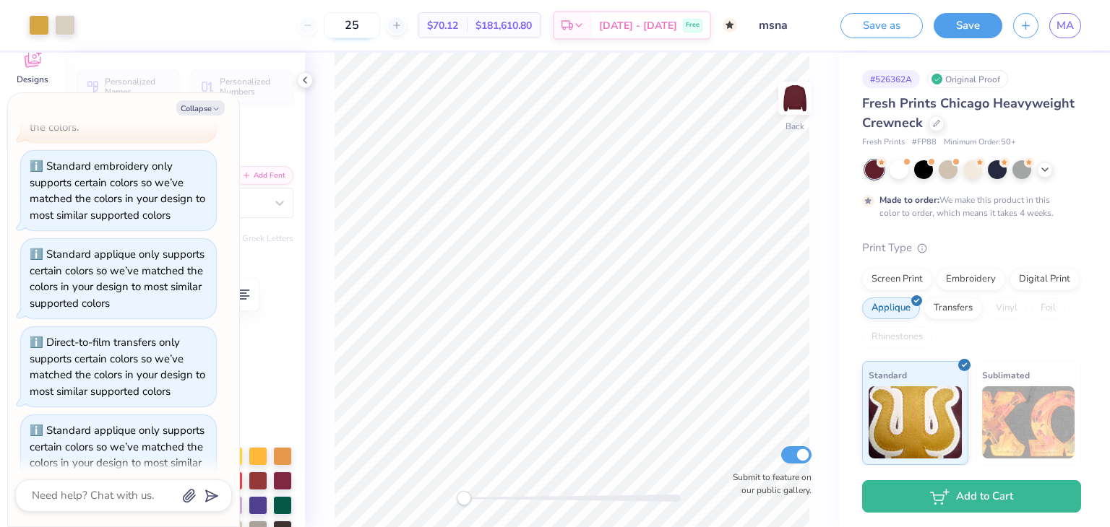
type textarea "x"
type input "250"
type textarea "x"
type input "250"
click at [553, 19] on button "Save" at bounding box center [967, 23] width 69 height 25
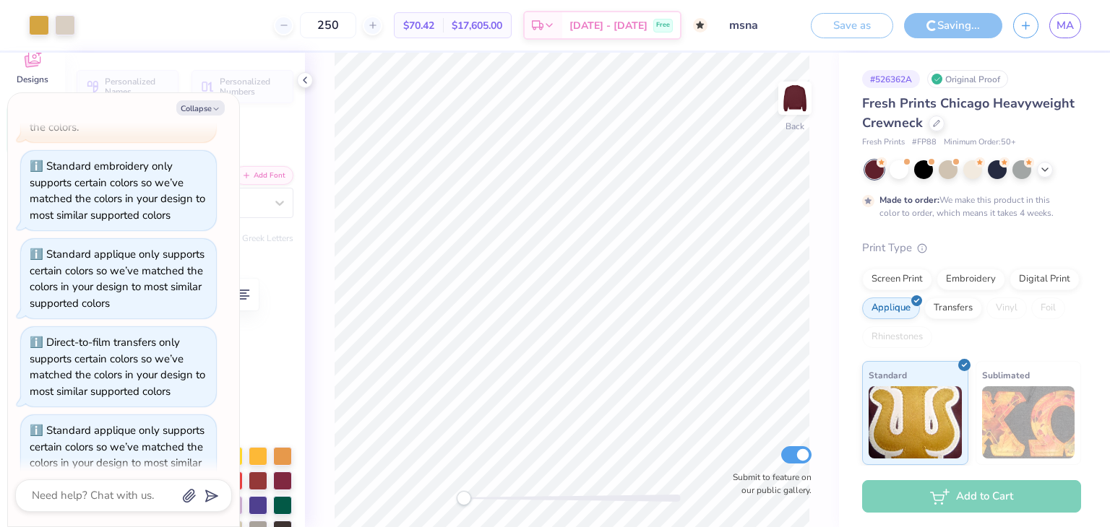
click at [553, 24] on icon at bounding box center [549, 26] width 12 height 12
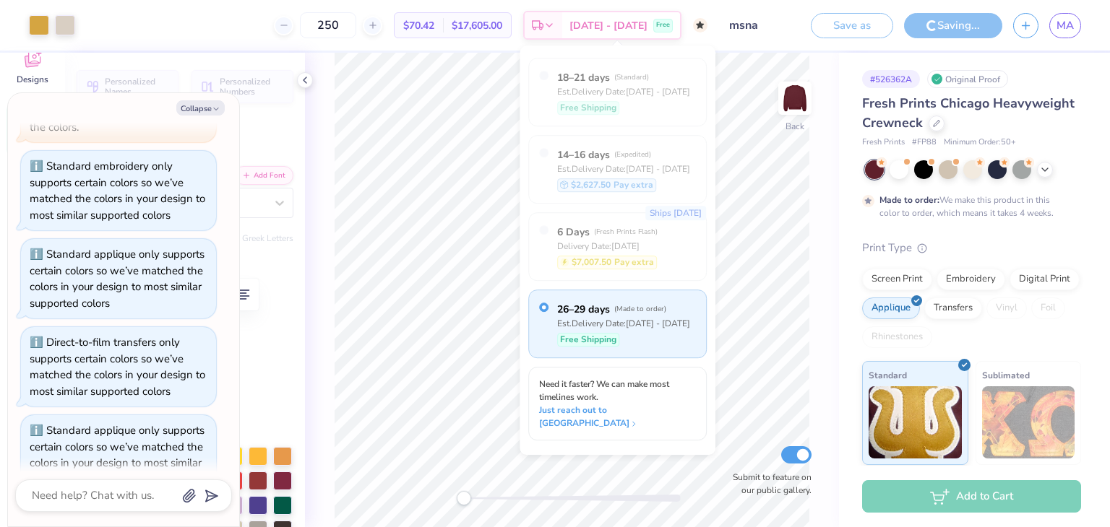
click at [502, 19] on span "$17,605.00" at bounding box center [476, 25] width 51 height 15
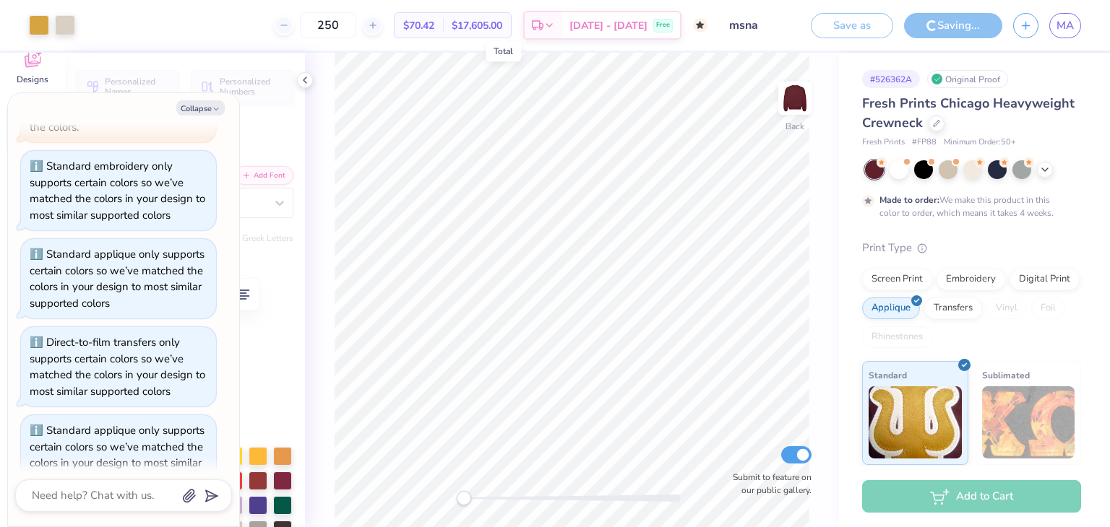
click at [502, 19] on span "$17,605.00" at bounding box center [476, 25] width 51 height 15
click at [443, 36] on div "$70.42 Per Item" at bounding box center [418, 25] width 48 height 25
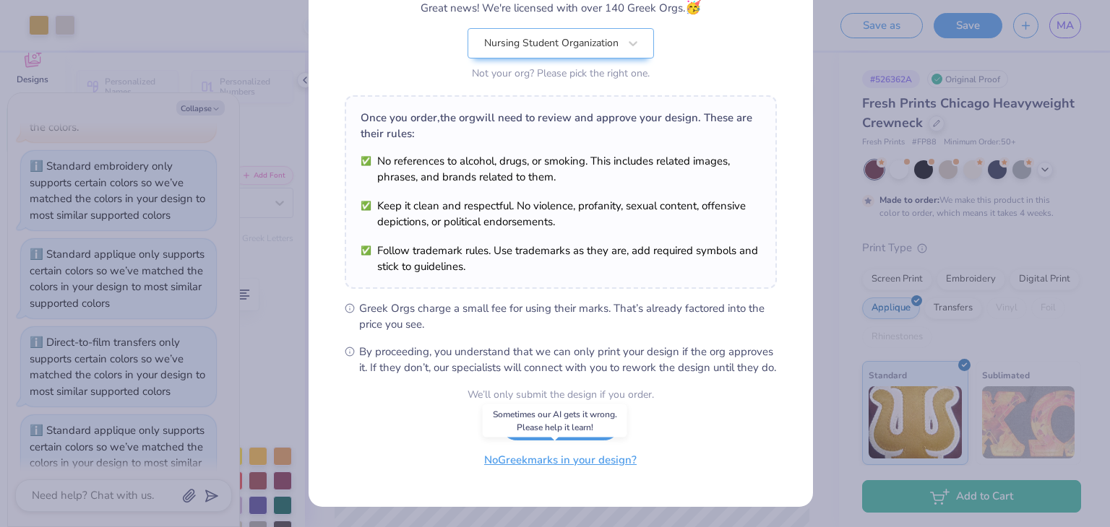
click at [553, 454] on button "No Greek marks in your design?" at bounding box center [560, 461] width 177 height 30
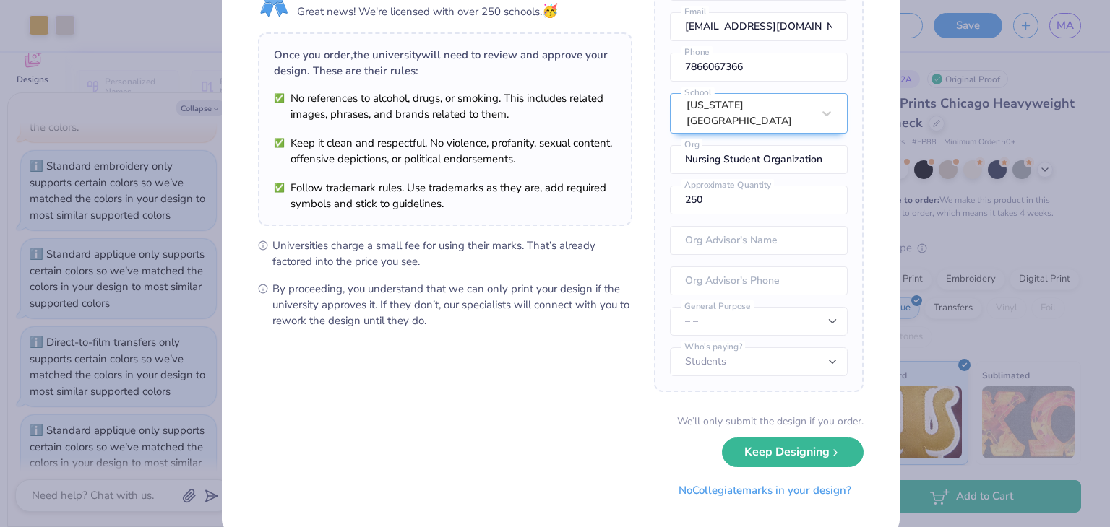
scroll to position [101, 0]
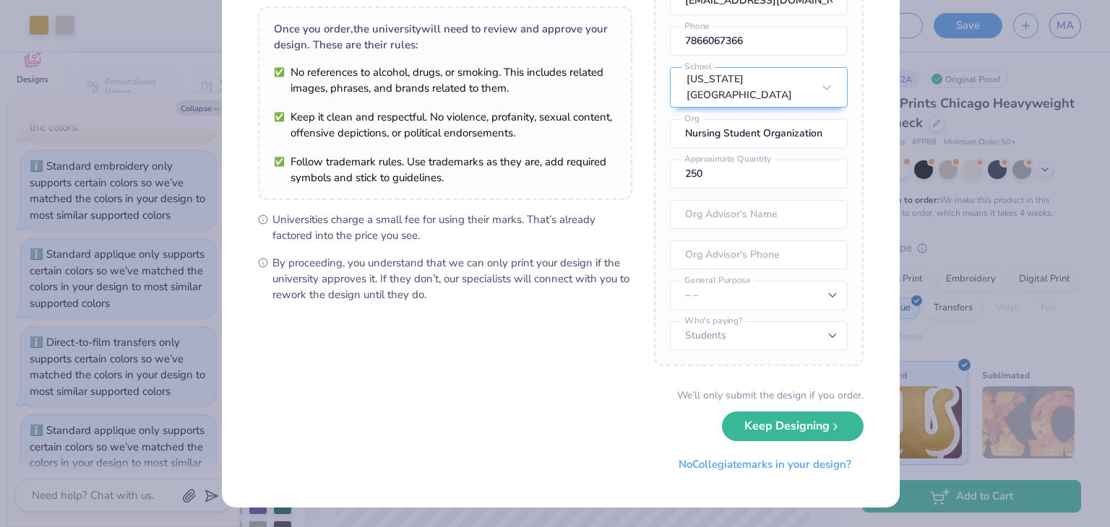
click at [553, 462] on button "No Collegiate marks in your design?" at bounding box center [764, 465] width 197 height 30
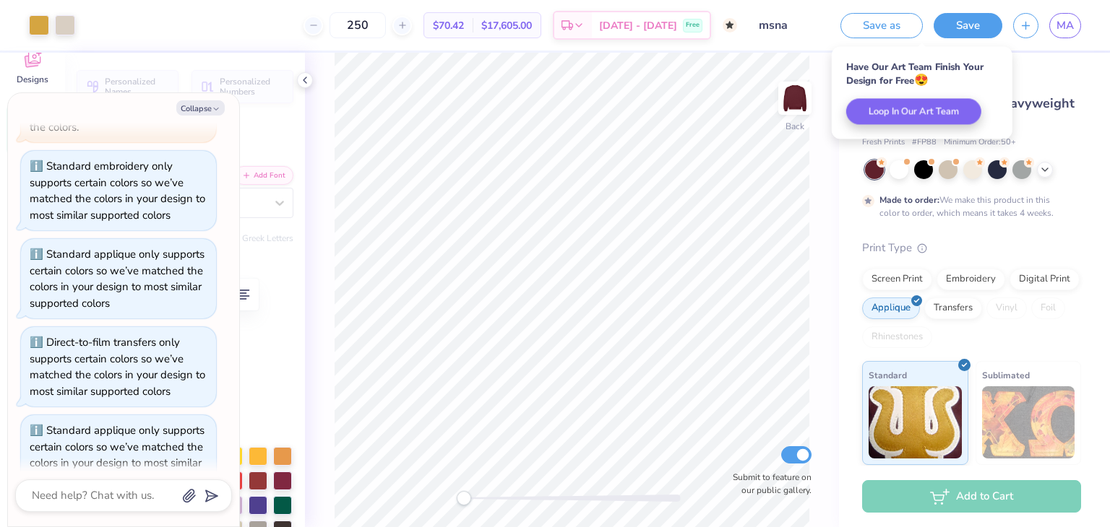
scroll to position [0, 0]
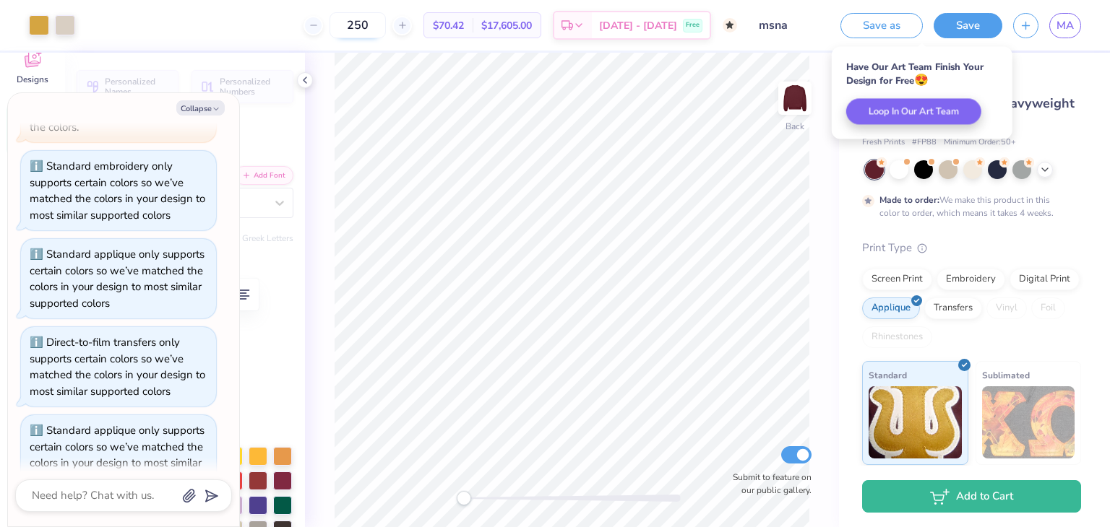
click at [379, 30] on input "250" at bounding box center [357, 25] width 56 height 26
click at [386, 30] on input "250" at bounding box center [357, 25] width 56 height 26
click at [386, 29] on input "250" at bounding box center [357, 25] width 56 height 26
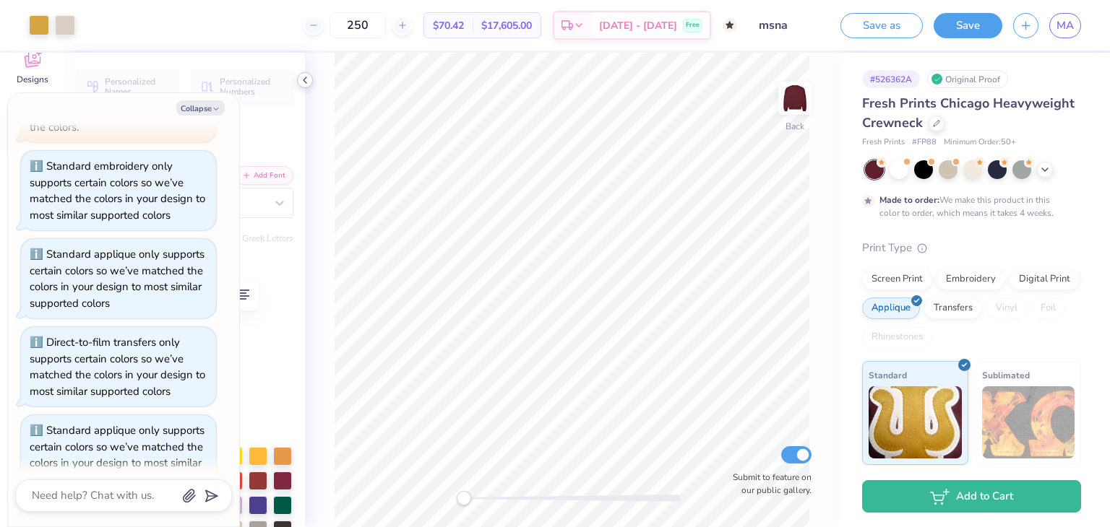
click at [306, 87] on div at bounding box center [305, 80] width 16 height 16
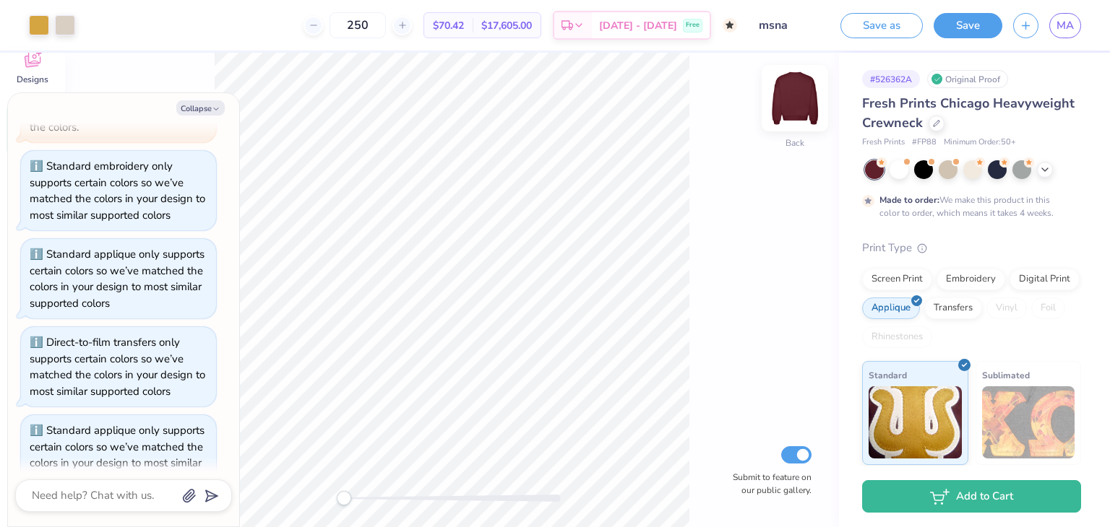
click at [553, 96] on img at bounding box center [795, 98] width 58 height 58
click at [553, 95] on span "Fresh Prints Chicago Heavyweight Crewneck" at bounding box center [968, 113] width 212 height 37
click at [553, 125] on icon at bounding box center [936, 121] width 7 height 7
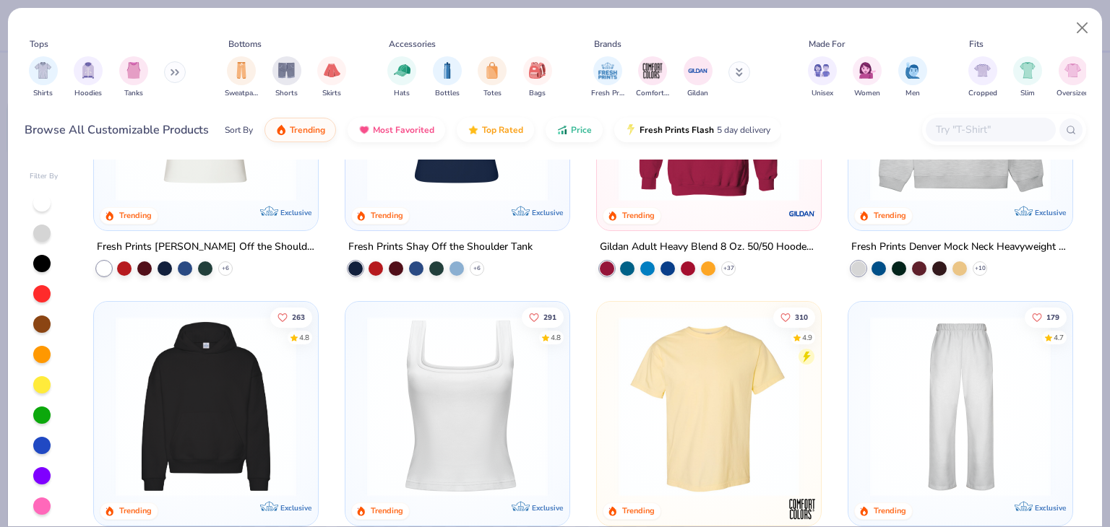
scroll to position [289, 0]
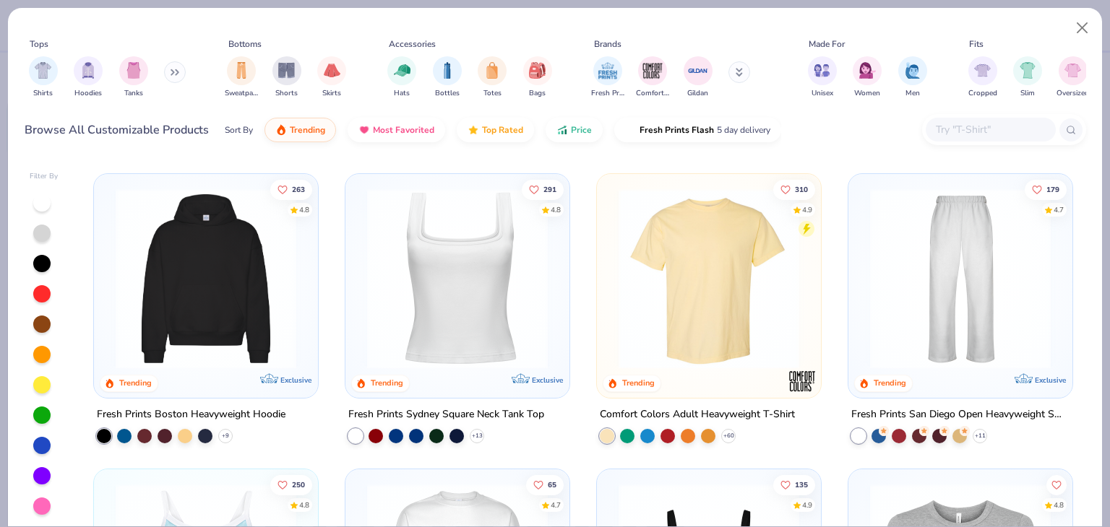
click at [173, 70] on button at bounding box center [175, 72] width 22 height 22
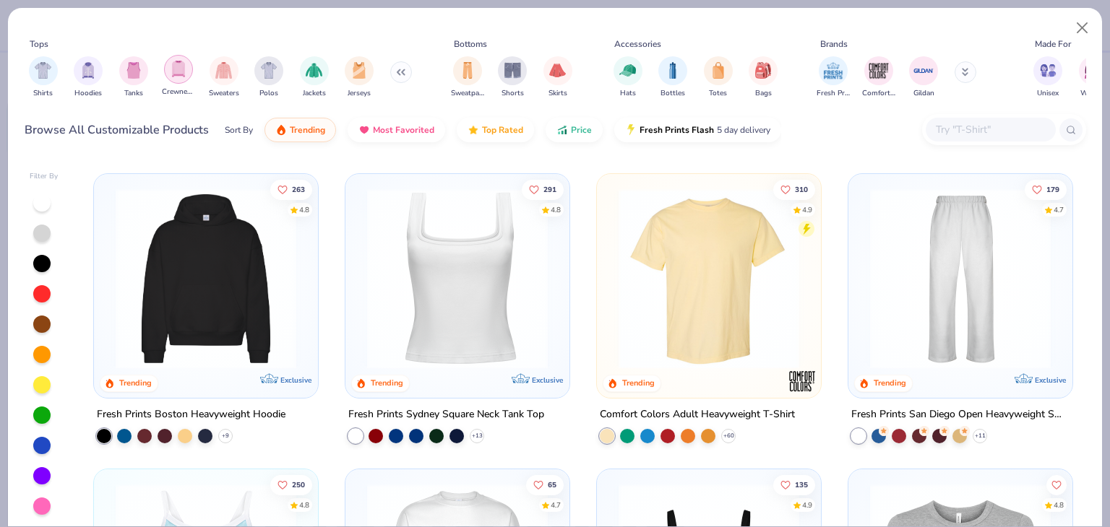
click at [176, 74] on img "filter for Crewnecks" at bounding box center [178, 69] width 16 height 17
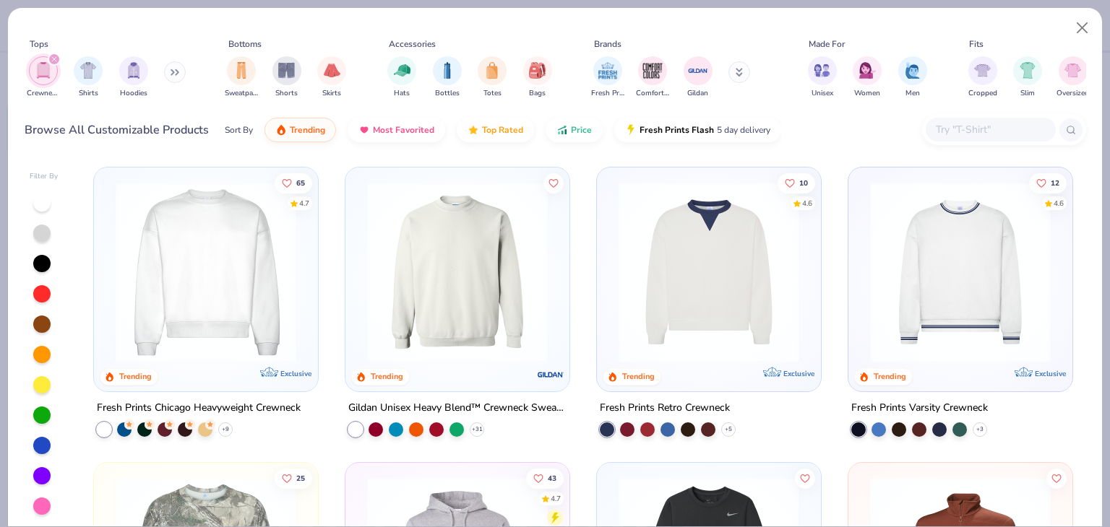
click at [480, 242] on img at bounding box center [457, 272] width 195 height 181
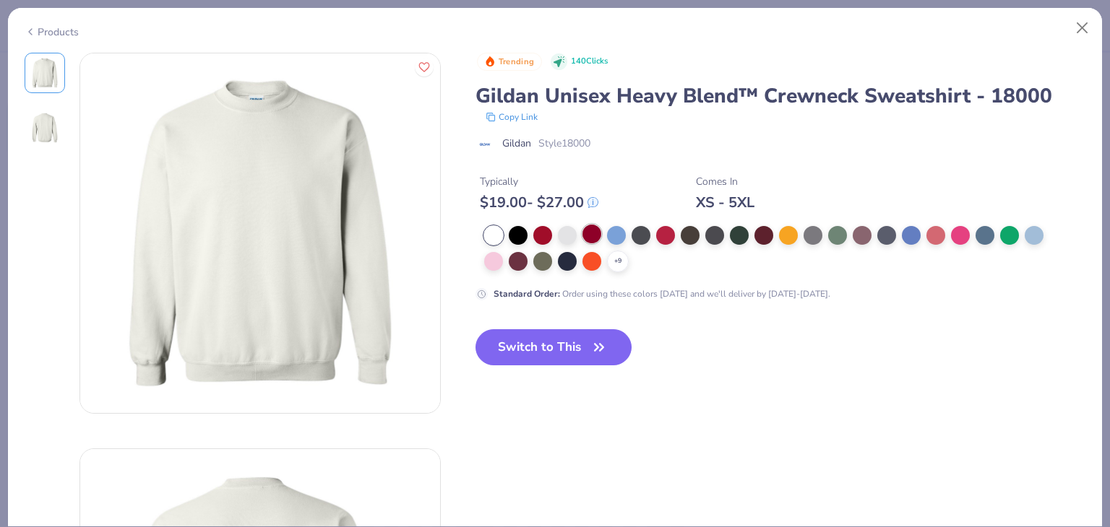
click at [553, 232] on div at bounding box center [591, 234] width 19 height 19
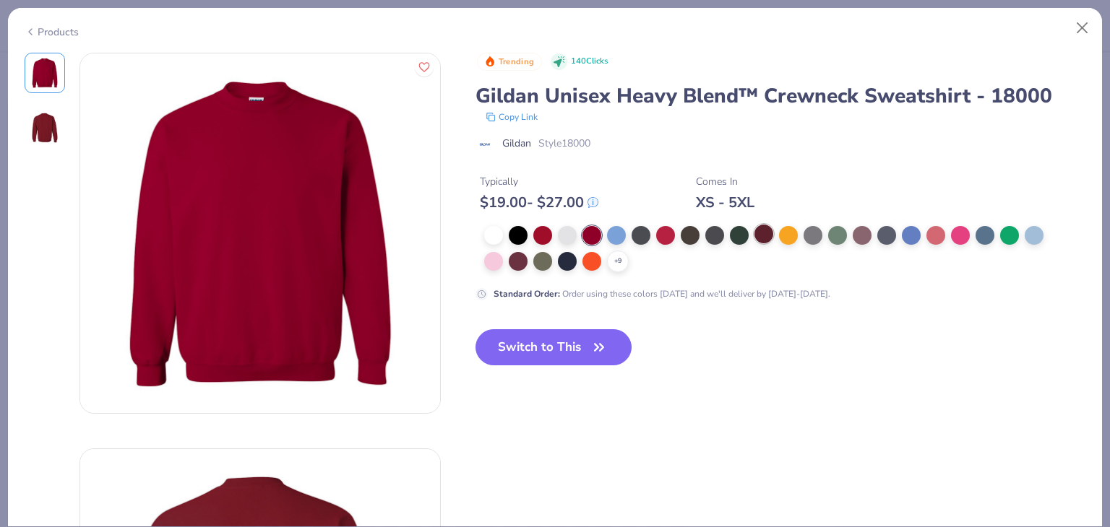
click at [553, 240] on div at bounding box center [763, 234] width 19 height 19
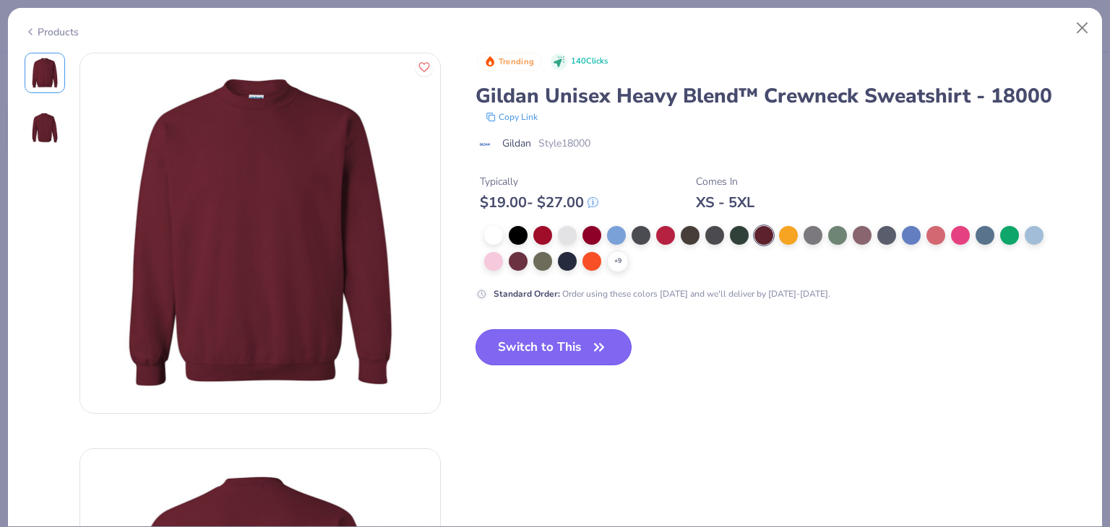
click at [553, 347] on icon "button" at bounding box center [599, 347] width 9 height 7
click at [553, 342] on button "Switch to This" at bounding box center [553, 347] width 157 height 36
click at [553, 344] on button "Switch to This" at bounding box center [553, 347] width 157 height 36
click at [553, 340] on icon "button" at bounding box center [599, 347] width 20 height 20
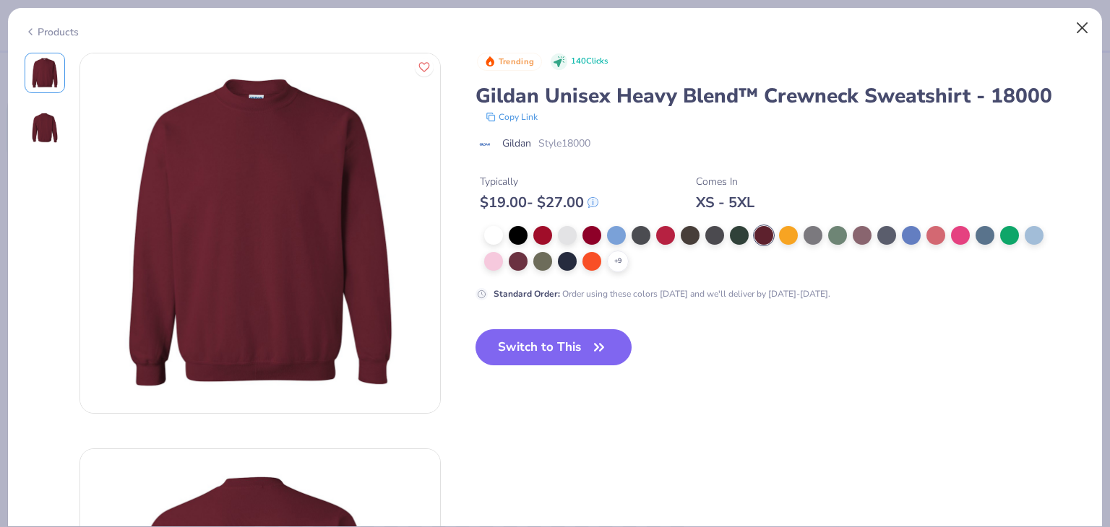
scroll to position [1349, 0]
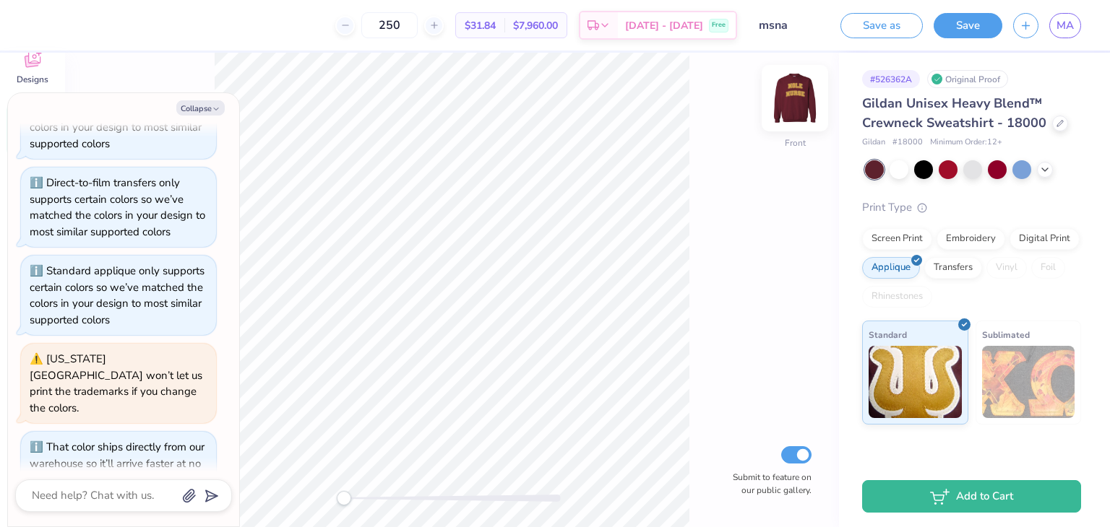
click at [553, 87] on img at bounding box center [795, 98] width 58 height 58
type textarea "x"
drag, startPoint x: 427, startPoint y: 23, endPoint x: 353, endPoint y: 19, distance: 74.5
click at [353, 19] on div "250 $31.84 Per Item $7,960.00 Total Est. Delivery Oct 18 - 21 Free" at bounding box center [411, 25] width 651 height 51
type input "1"
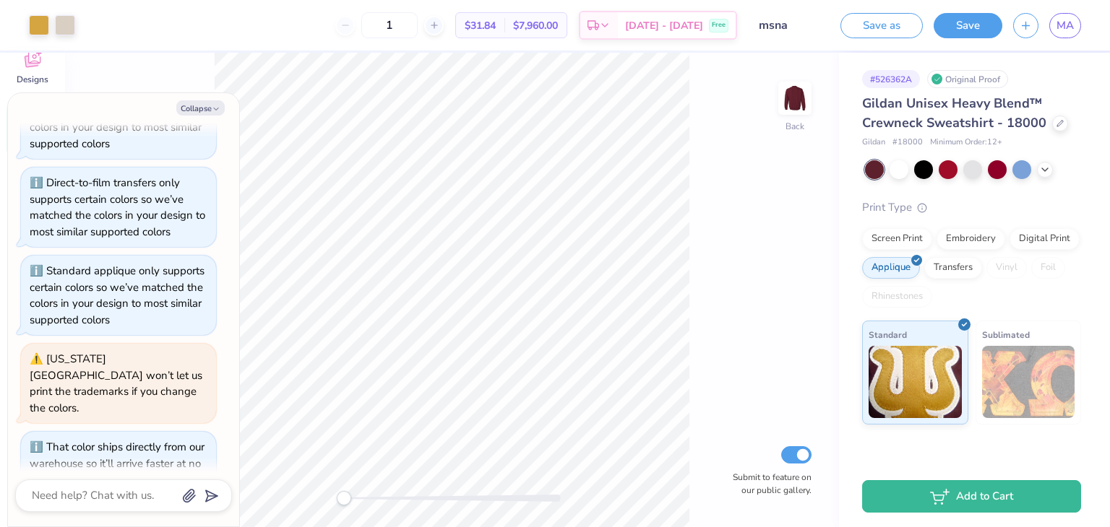
type textarea "x"
type input "100"
type textarea "x"
type input "2.65"
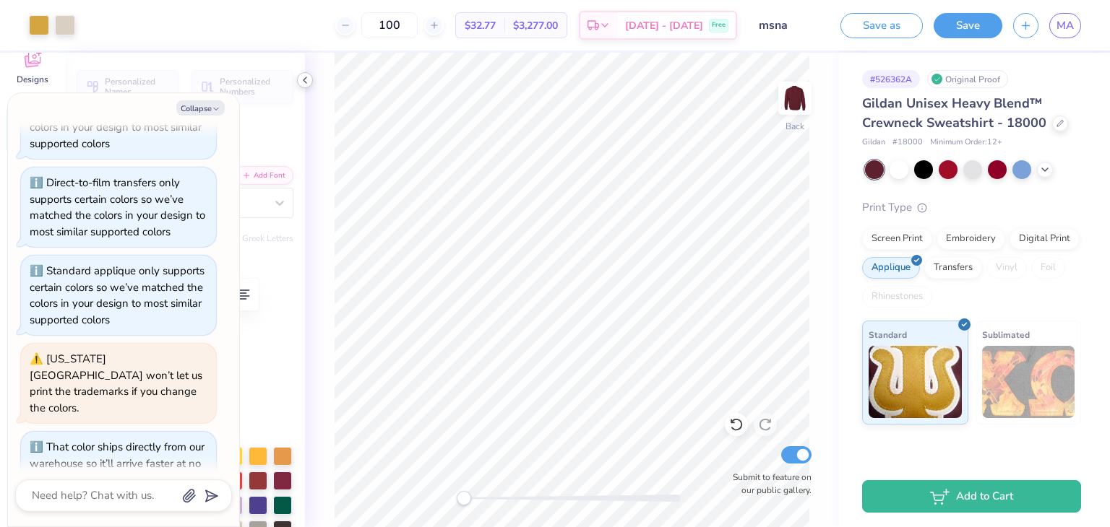
click at [306, 79] on icon at bounding box center [305, 80] width 12 height 12
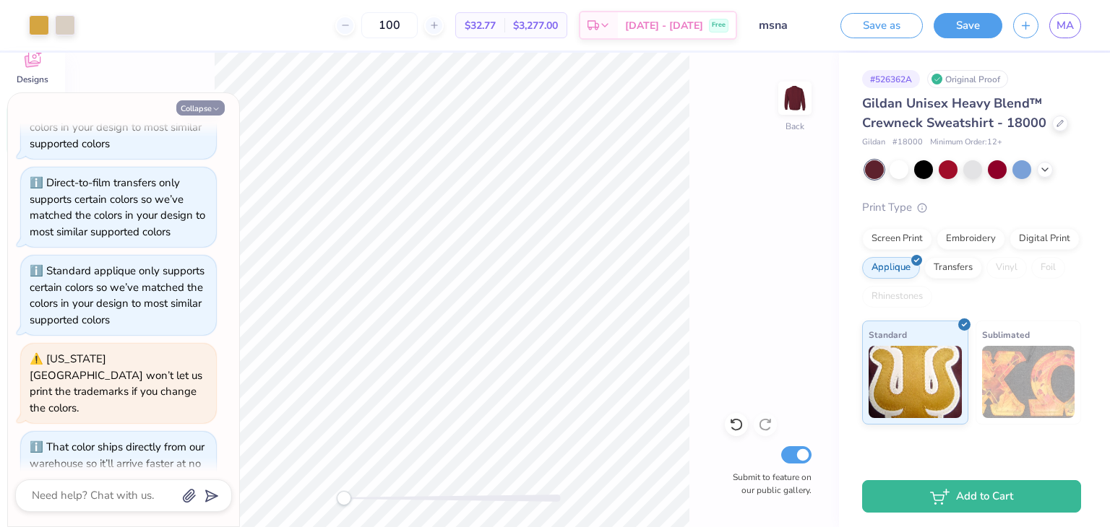
click at [206, 108] on button "Collapse" at bounding box center [200, 107] width 48 height 15
type textarea "x"
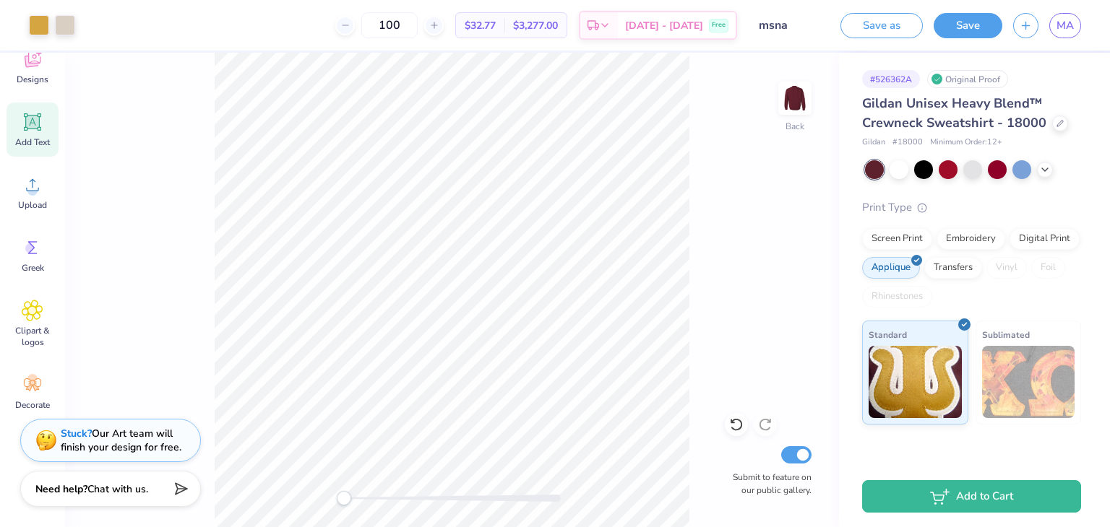
type input "3.00"
